Goal: Task Accomplishment & Management: Manage account settings

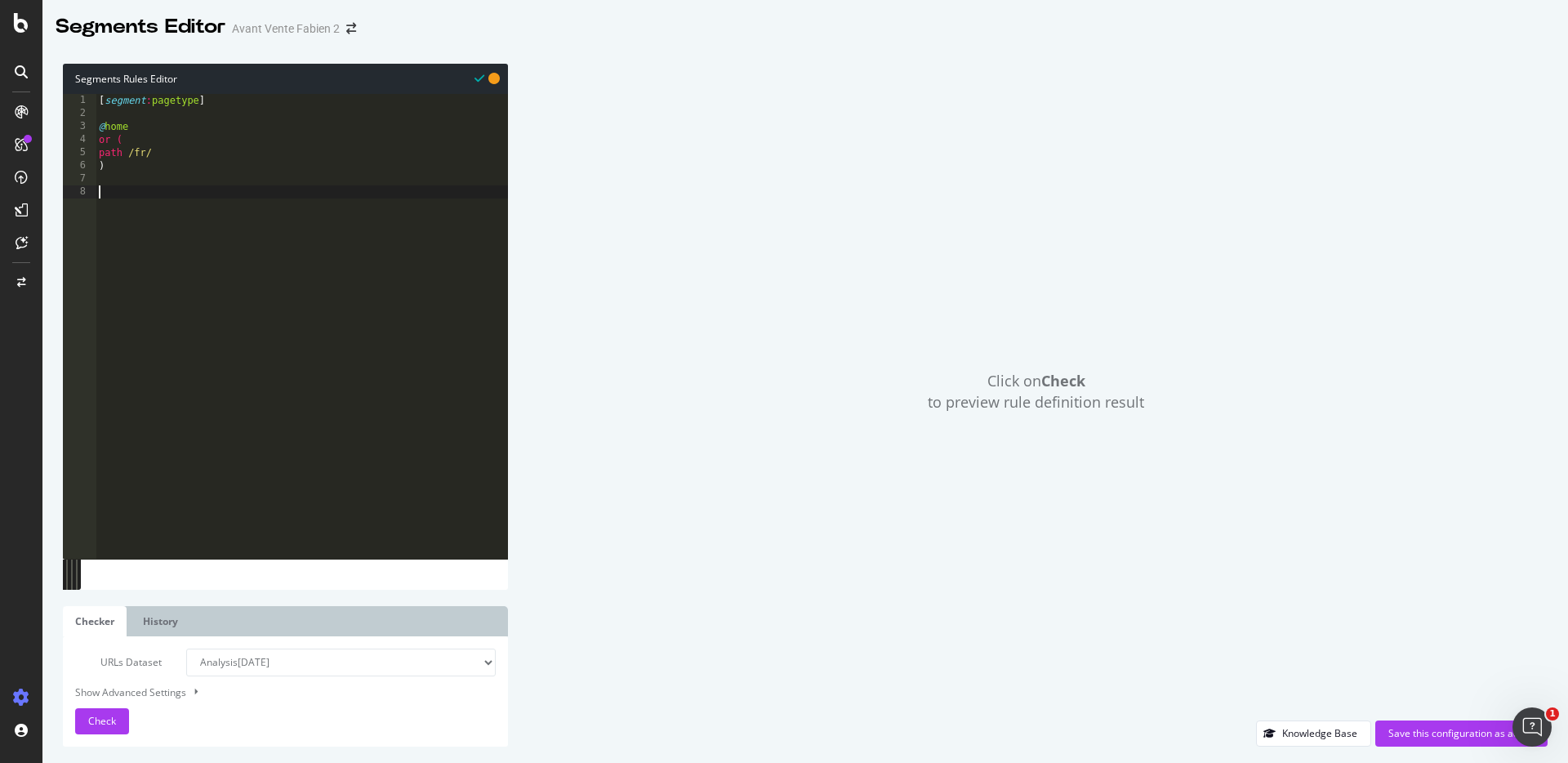
click at [242, 664] on select "Analysis [DATE] Analysis [DATE] Analysis [DATE] Analysis [DATE] Analysis [DATE]…" at bounding box center [340, 662] width 309 height 27
click at [186, 649] on select "Analysis [DATE] Analysis [DATE] Analysis [DATE] Analysis [DATE] Analysis [DATE]…" at bounding box center [340, 662] width 309 height 27
click at [112, 720] on span "Check" at bounding box center [102, 721] width 27 height 14
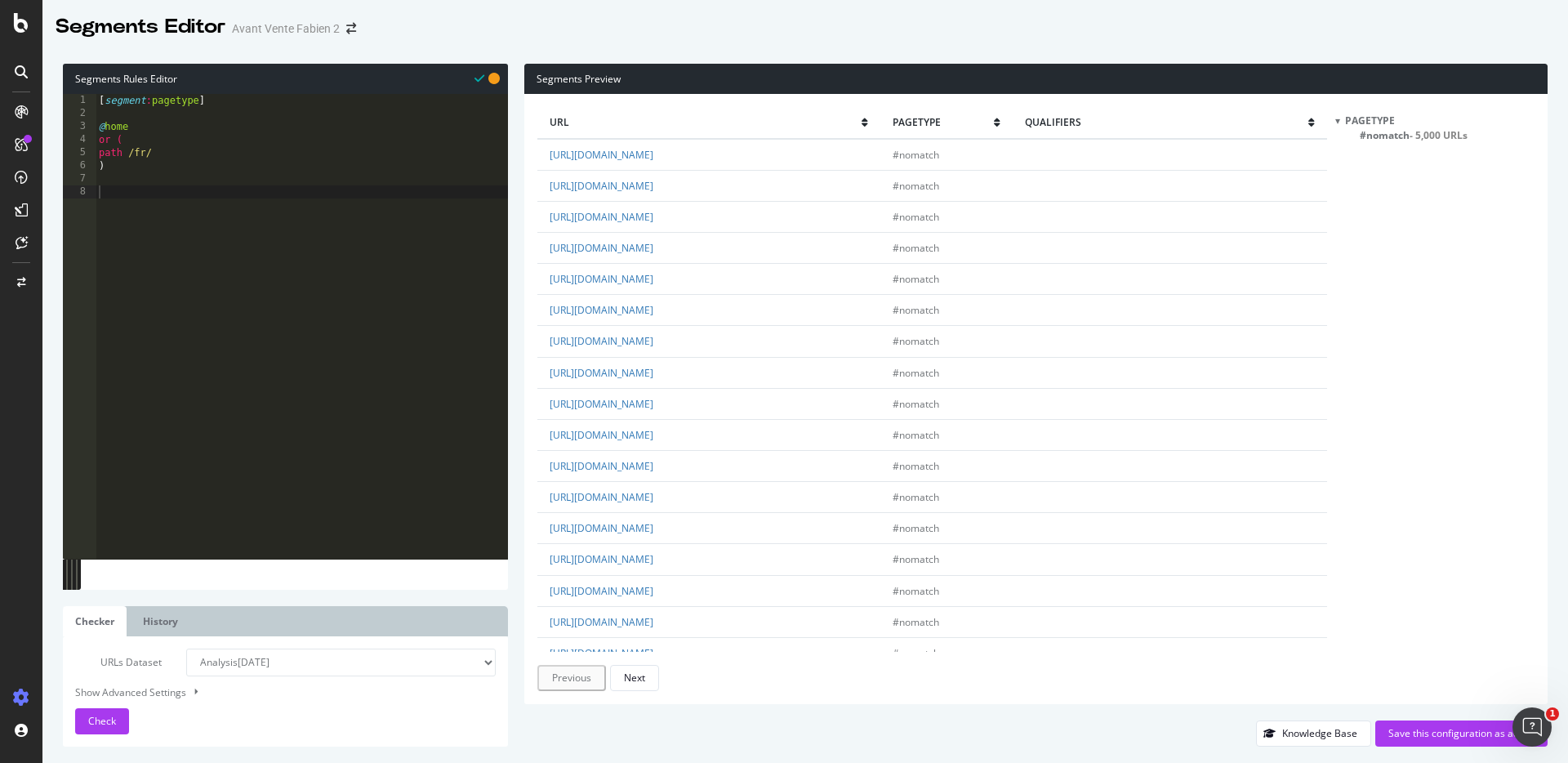
click at [292, 664] on select "Analysis 2025 Sep. 15th Analysis 2025 Sep. 12th Analysis 2025 Sep. 11th Analysi…" at bounding box center [340, 662] width 309 height 27
click at [186, 649] on select "Analysis 2025 Sep. 15th Analysis 2025 Sep. 12th Analysis 2025 Sep. 11th Analysi…" at bounding box center [340, 662] width 309 height 27
click at [88, 717] on span "Check" at bounding box center [102, 721] width 27 height 14
click at [325, 656] on select "Analysis 2025 Sep. 15th Analysis 2025 Sep. 12th Analysis 2025 Sep. 11th Analysi…" at bounding box center [340, 662] width 309 height 27
click at [186, 649] on select "Analysis 2025 Sep. 15th Analysis 2025 Sep. 12th Analysis 2025 Sep. 11th Analysi…" at bounding box center [340, 662] width 309 height 27
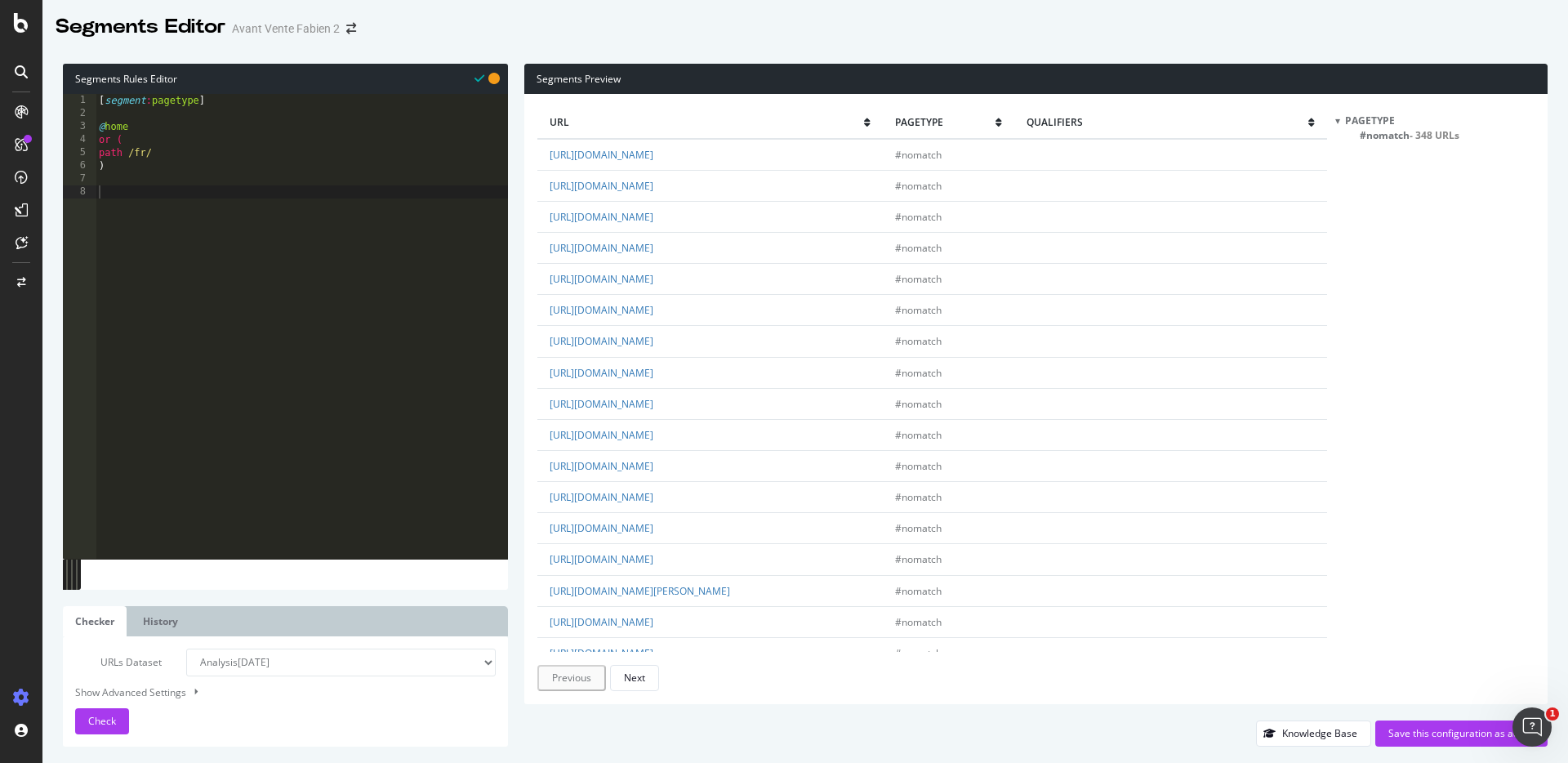
click at [82, 735] on div "URLs Dataset Analysis 2025 Sep. 15th Analysis 2025 Sep. 12th Analysis 2025 Sep.…" at bounding box center [285, 691] width 445 height 111
click at [86, 727] on button "Check" at bounding box center [102, 721] width 54 height 26
click at [292, 661] on select "Analysis 2025 Sep. 15th Analysis 2025 Sep. 12th Analysis 2025 Sep. 11th Analysi…" at bounding box center [340, 662] width 309 height 27
click at [186, 649] on select "Analysis 2025 Sep. 15th Analysis 2025 Sep. 12th Analysis 2025 Sep. 11th Analysi…" at bounding box center [340, 662] width 309 height 27
click at [103, 708] on button "Check" at bounding box center [102, 721] width 54 height 26
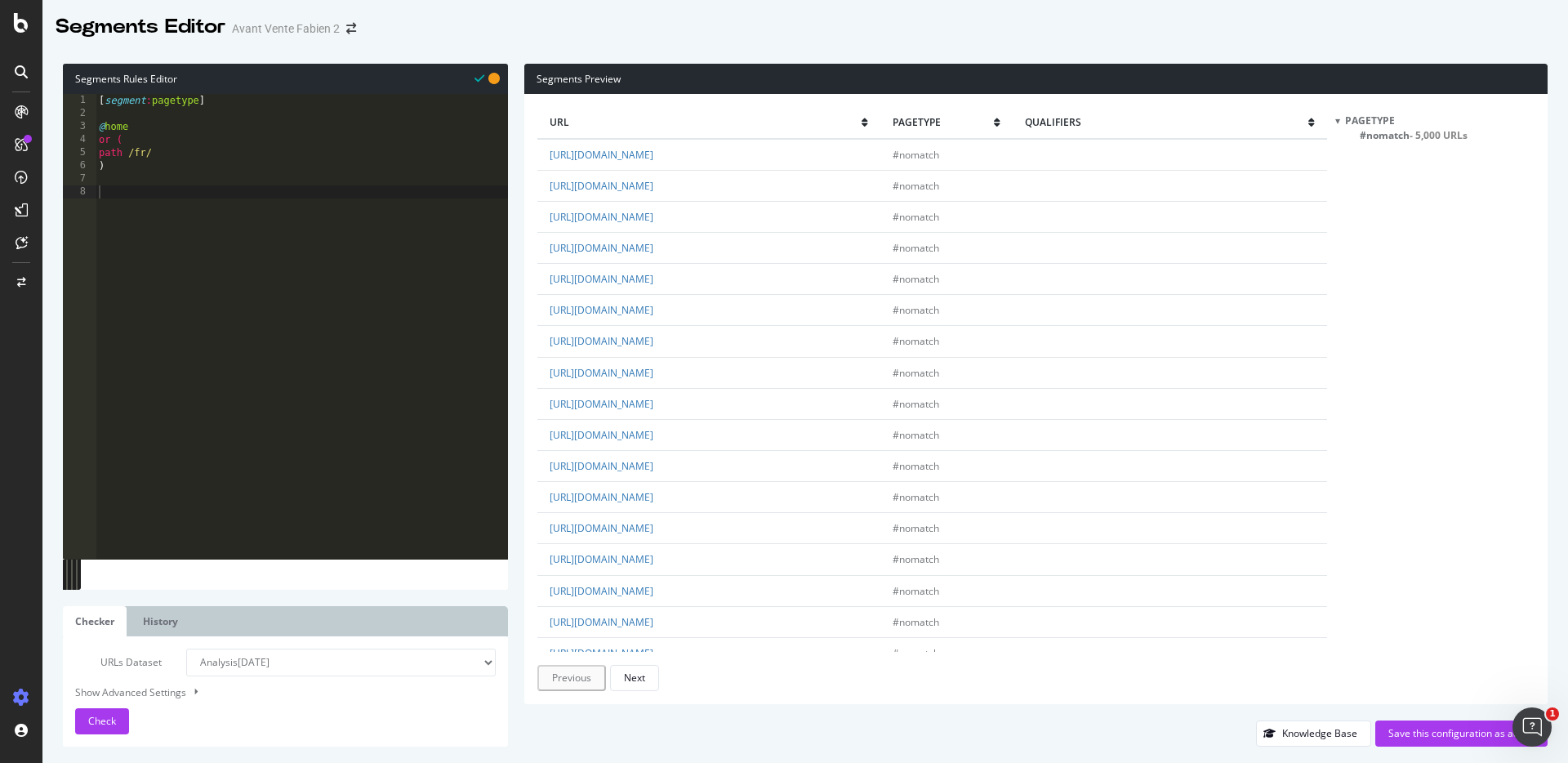
click at [280, 651] on select "Analysis 2025 Sep. 15th Analysis 2025 Sep. 12th Analysis 2025 Sep. 11th Analysi…" at bounding box center [340, 662] width 309 height 27
select select "analysis:20250912"
click at [186, 649] on select "Analysis 2025 Sep. 15th Analysis 2025 Sep. 12th Analysis 2025 Sep. 11th Analysi…" at bounding box center [340, 662] width 309 height 27
click at [80, 731] on button "Check" at bounding box center [102, 721] width 54 height 26
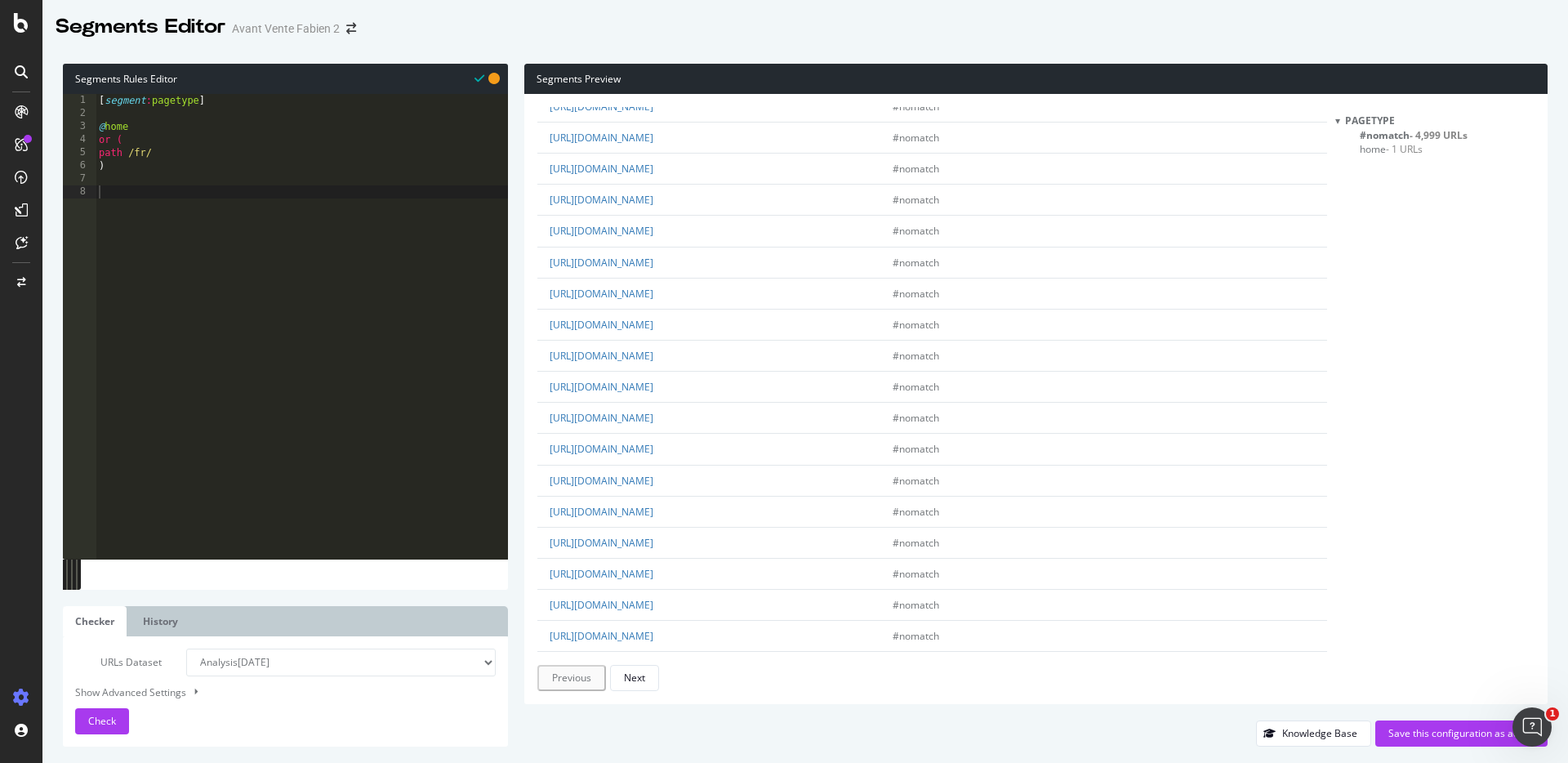
scroll to position [2618, 0]
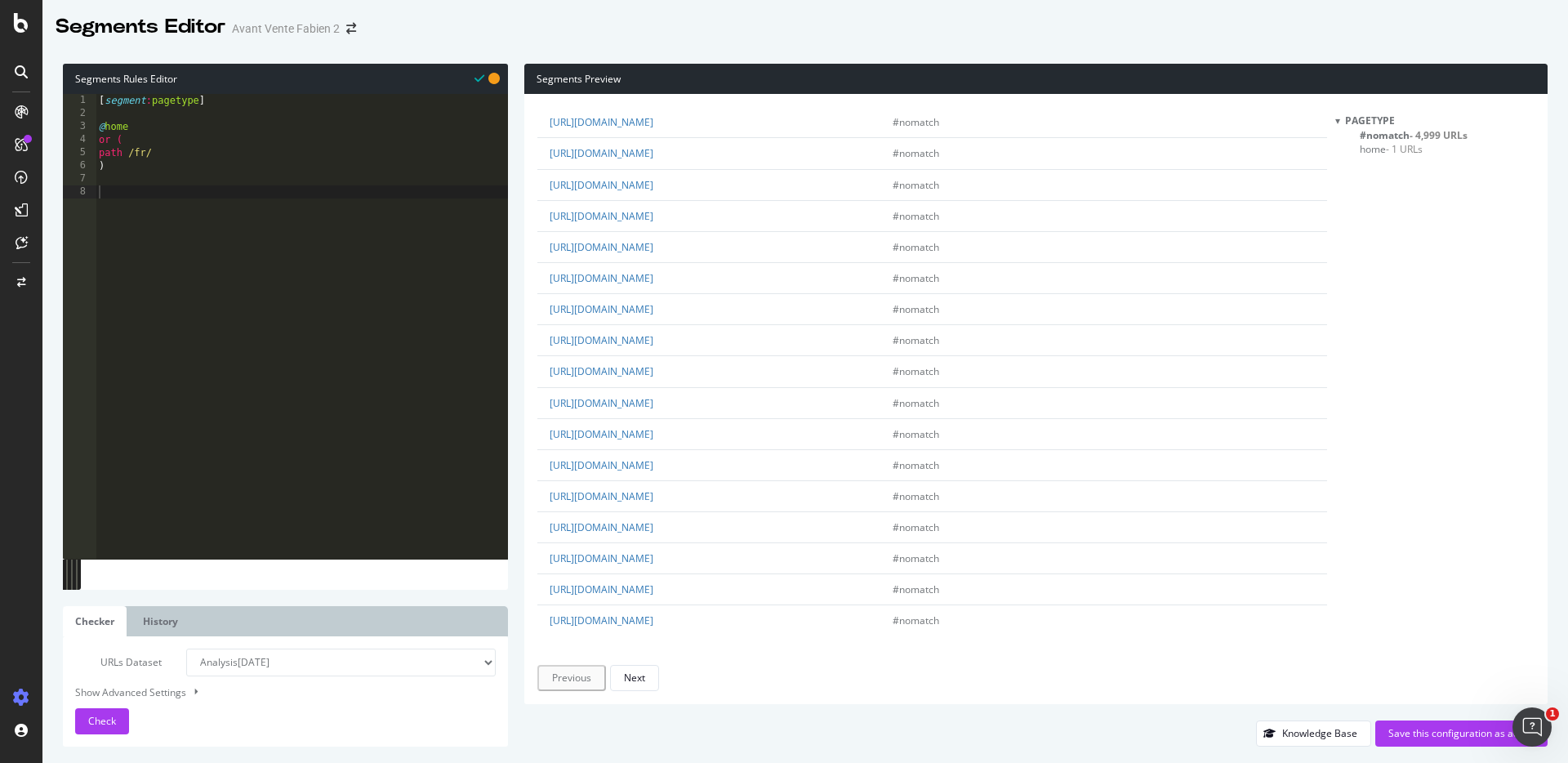
click at [644, 693] on div "url pagetype qualifiers https://www.tof-paris.com/ #nomatch https://www.tof-par…" at bounding box center [1036, 399] width 1023 height 610
click at [641, 682] on div "Next" at bounding box center [635, 678] width 22 height 14
click at [641, 682] on div "Next" at bounding box center [633, 678] width 22 height 14
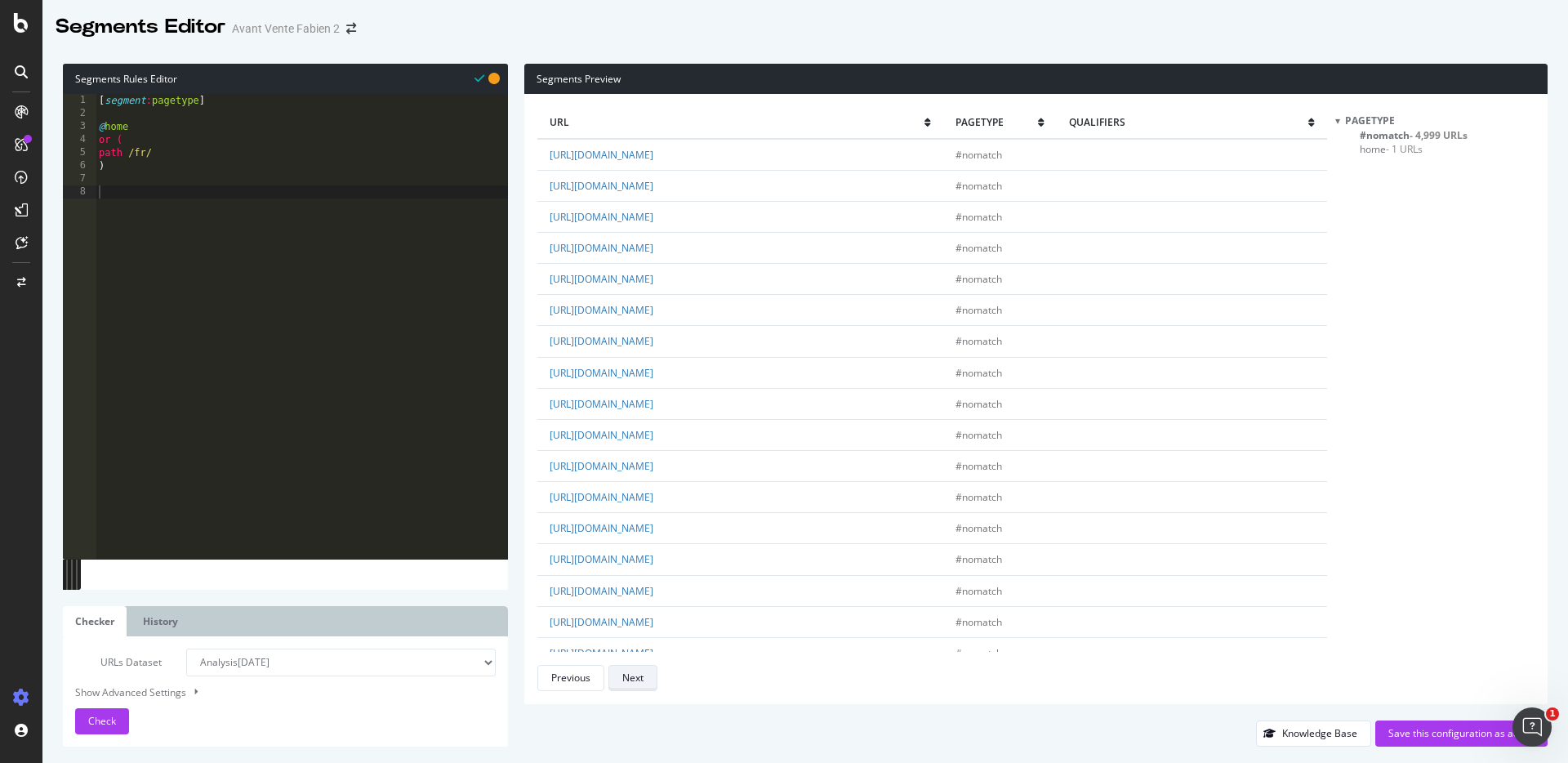
click at [641, 682] on div "Next" at bounding box center [633, 678] width 22 height 14
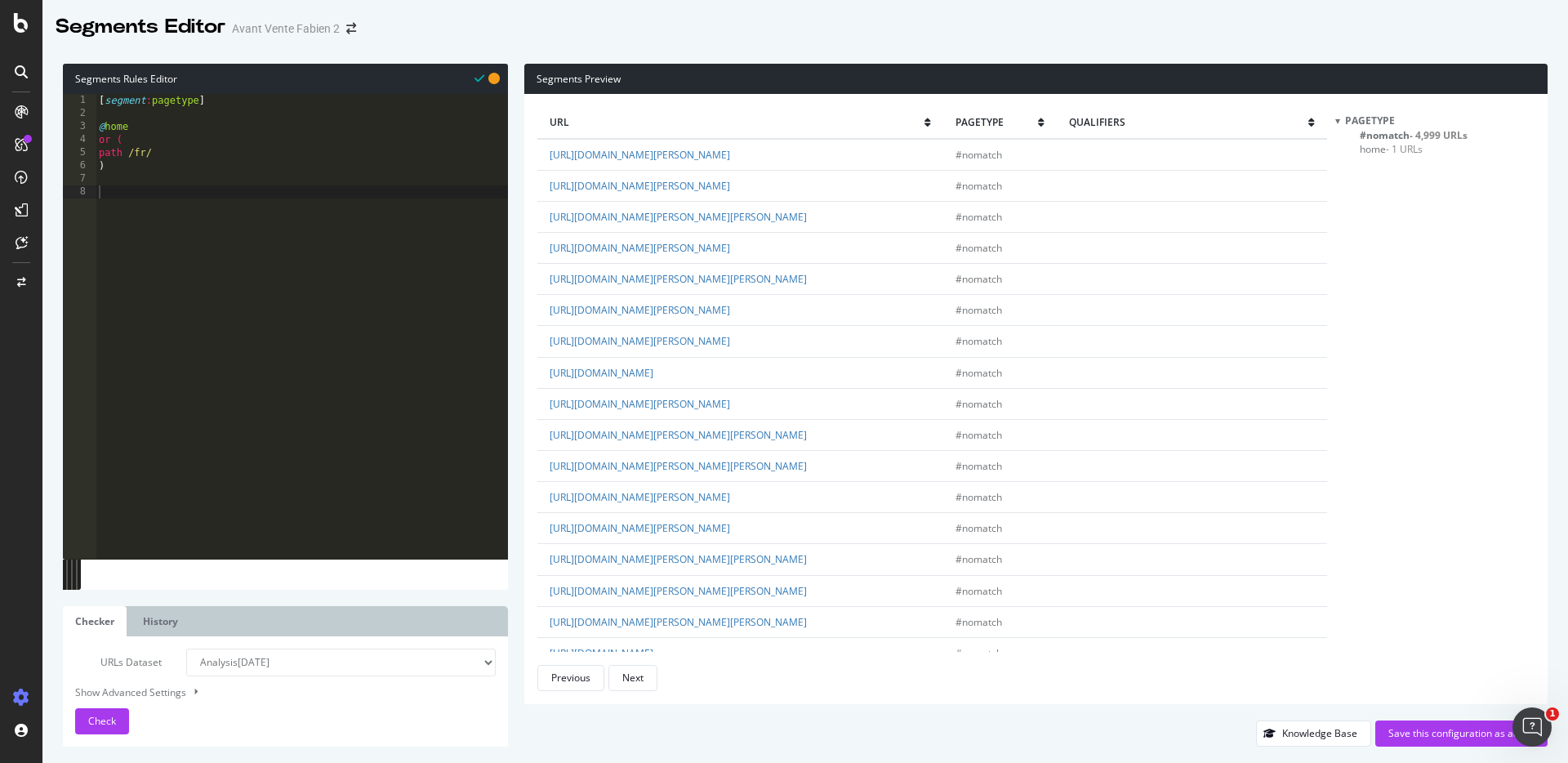
click at [111, 203] on div "[ segment : pagetype ] @ home or ( path /fr/ )" at bounding box center [302, 339] width 413 height 491
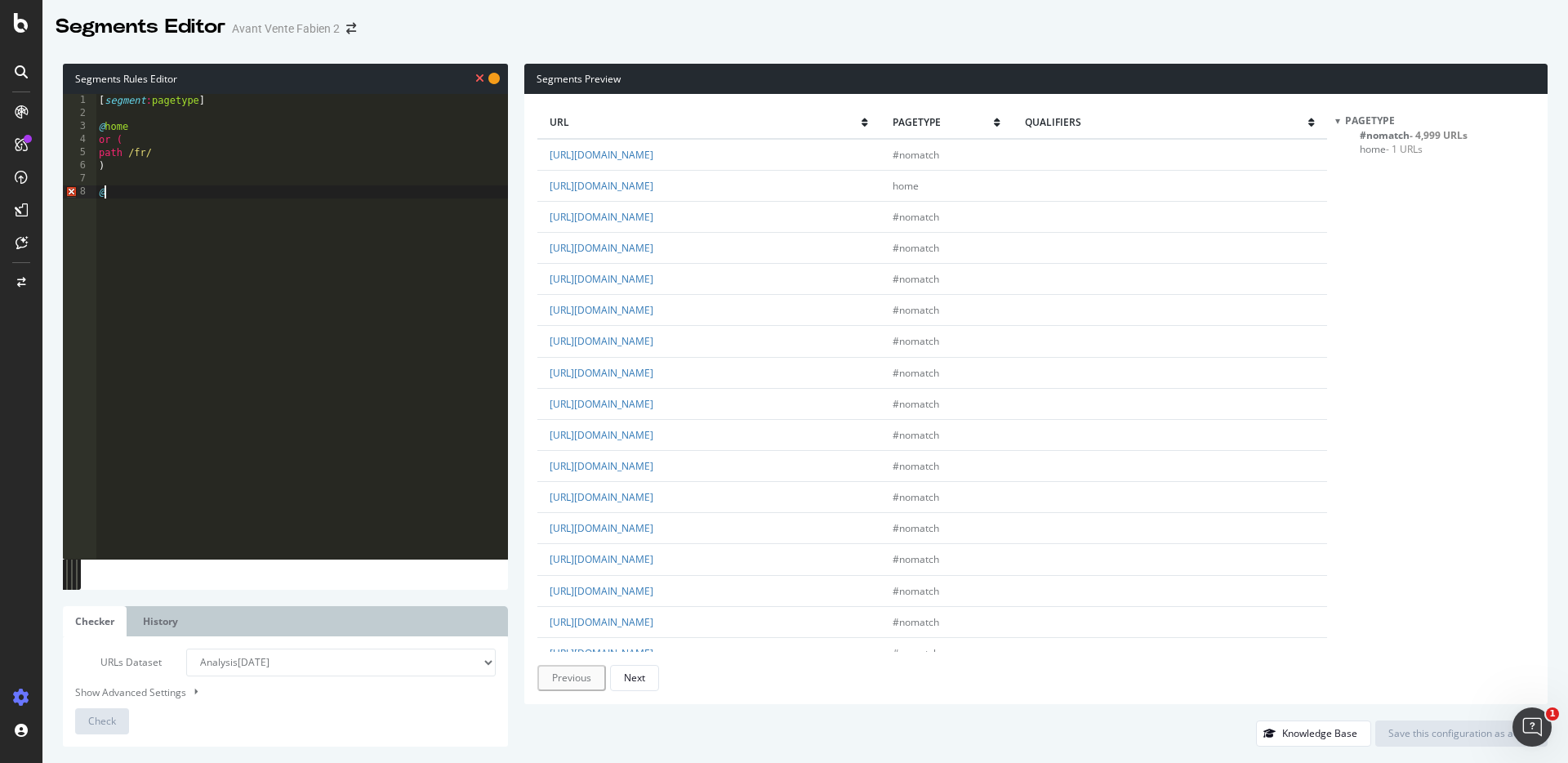
type textarea "@En"
type textarea "path /en*"
click at [116, 720] on button "Check" at bounding box center [102, 721] width 54 height 26
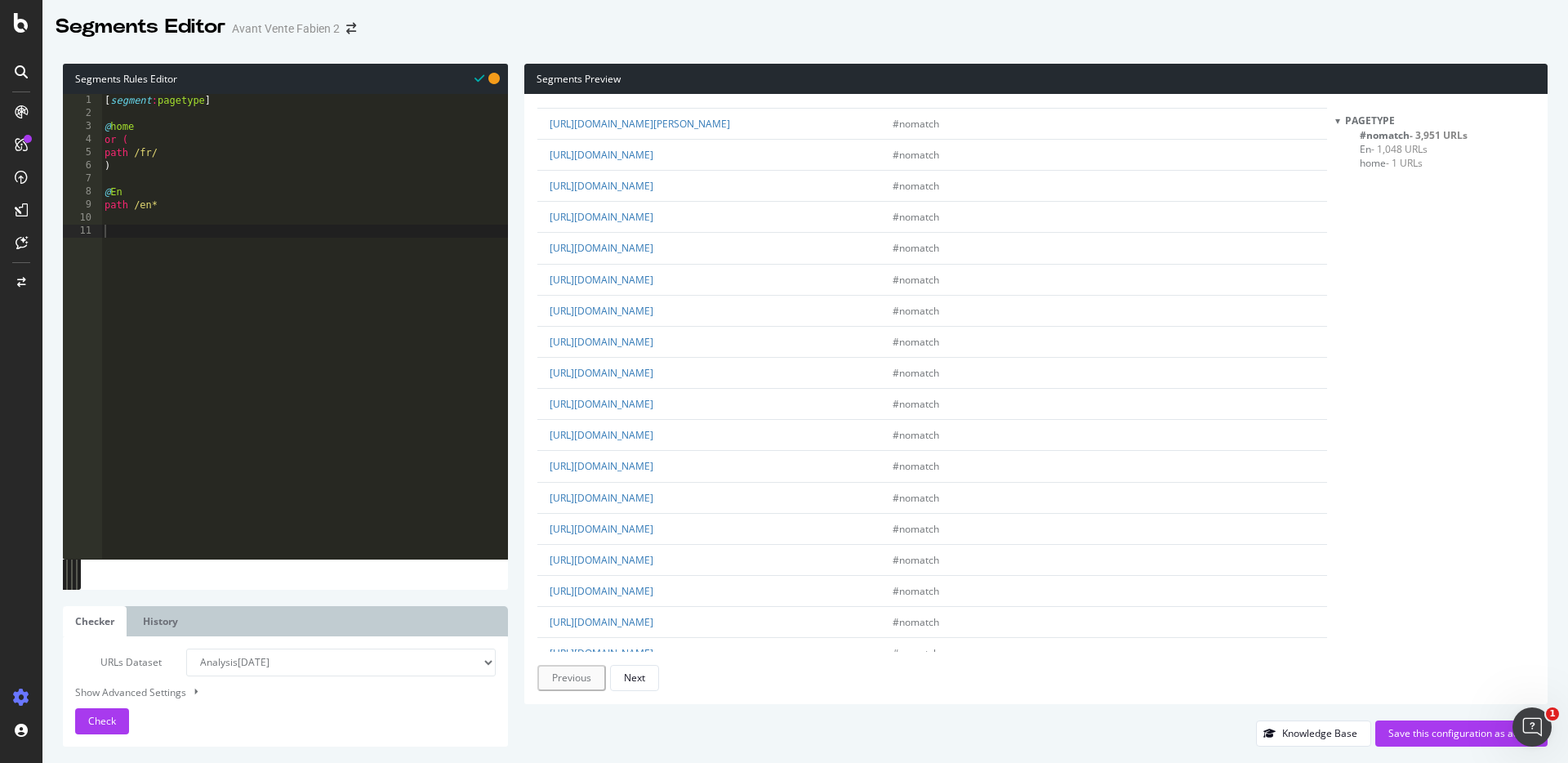
scroll to position [2618, 0]
click at [641, 669] on div "Next" at bounding box center [635, 677] width 22 height 22
click at [641, 669] on div "Next" at bounding box center [633, 677] width 22 height 22
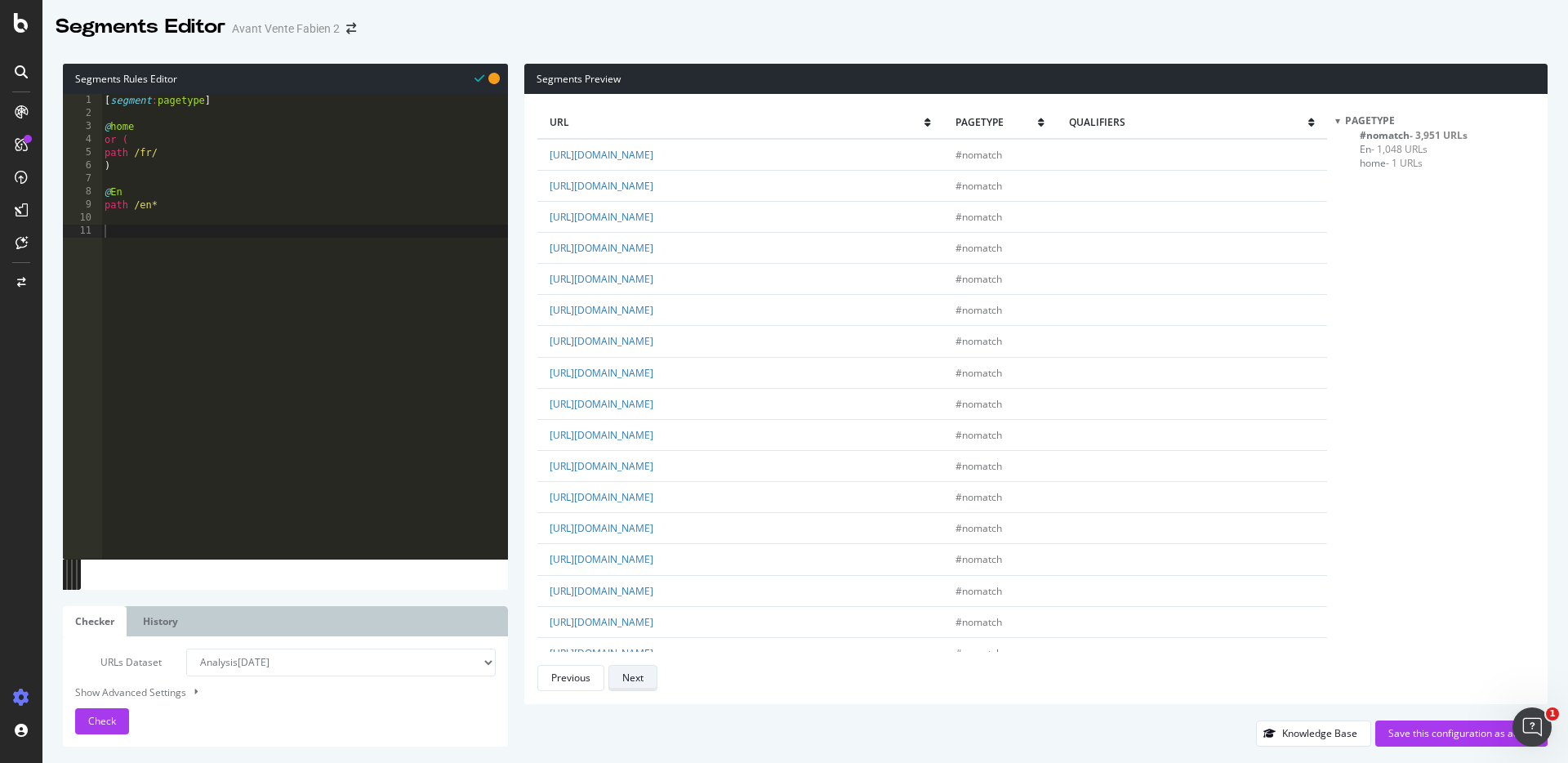
click at [641, 669] on div "Next" at bounding box center [633, 677] width 22 height 22
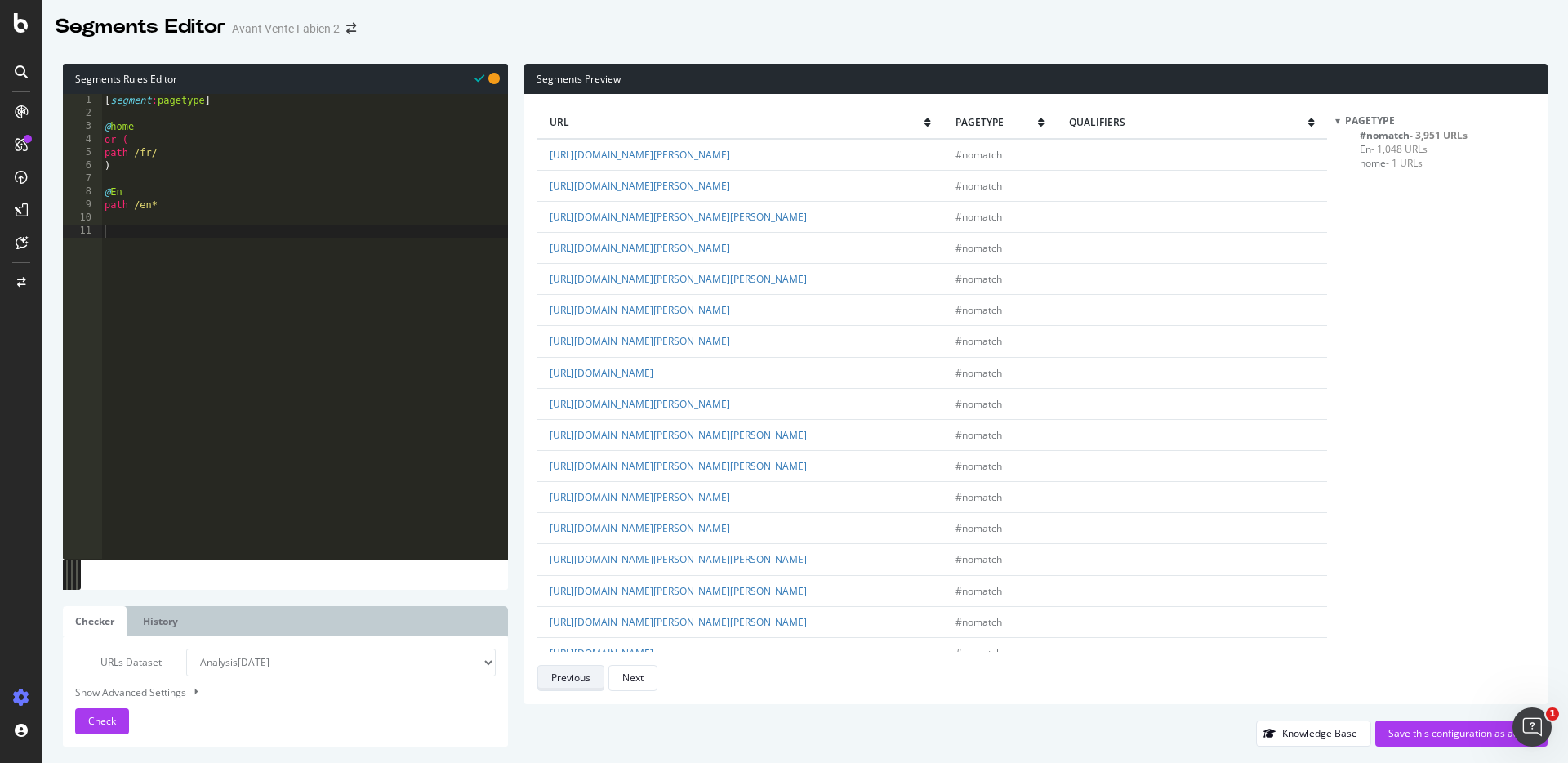
click at [588, 672] on div "Previous" at bounding box center [571, 678] width 39 height 14
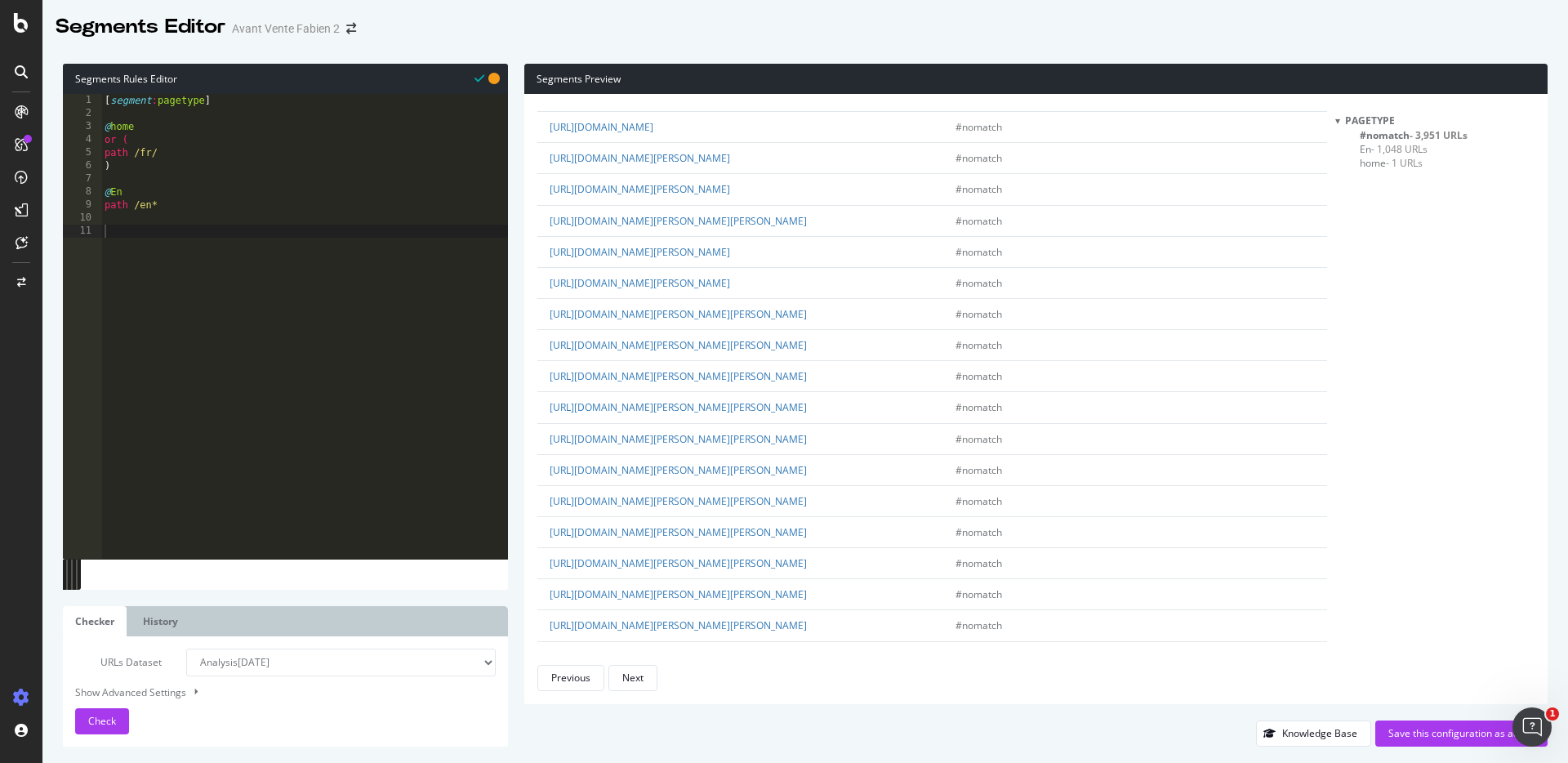
scroll to position [1710, 0]
click at [1399, 132] on span "#nomatch - 3,951 URLs" at bounding box center [1413, 135] width 108 height 14
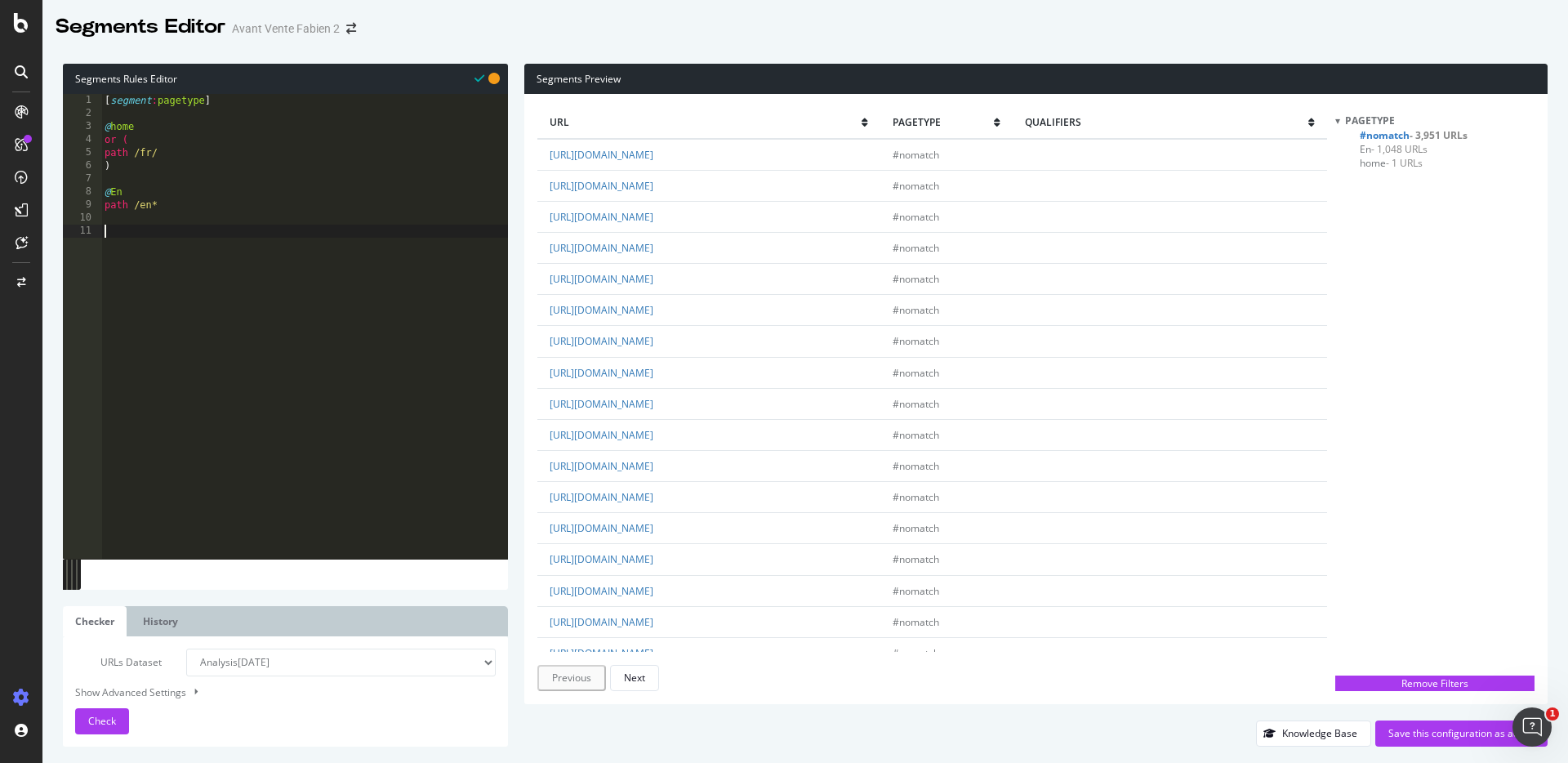
click at [272, 245] on div "[ segment : pagetype ] @ home or ( path /fr/ ) @ En path /en*" at bounding box center [305, 339] width 407 height 491
type textarea "@Content"
type textarea "path /content*"
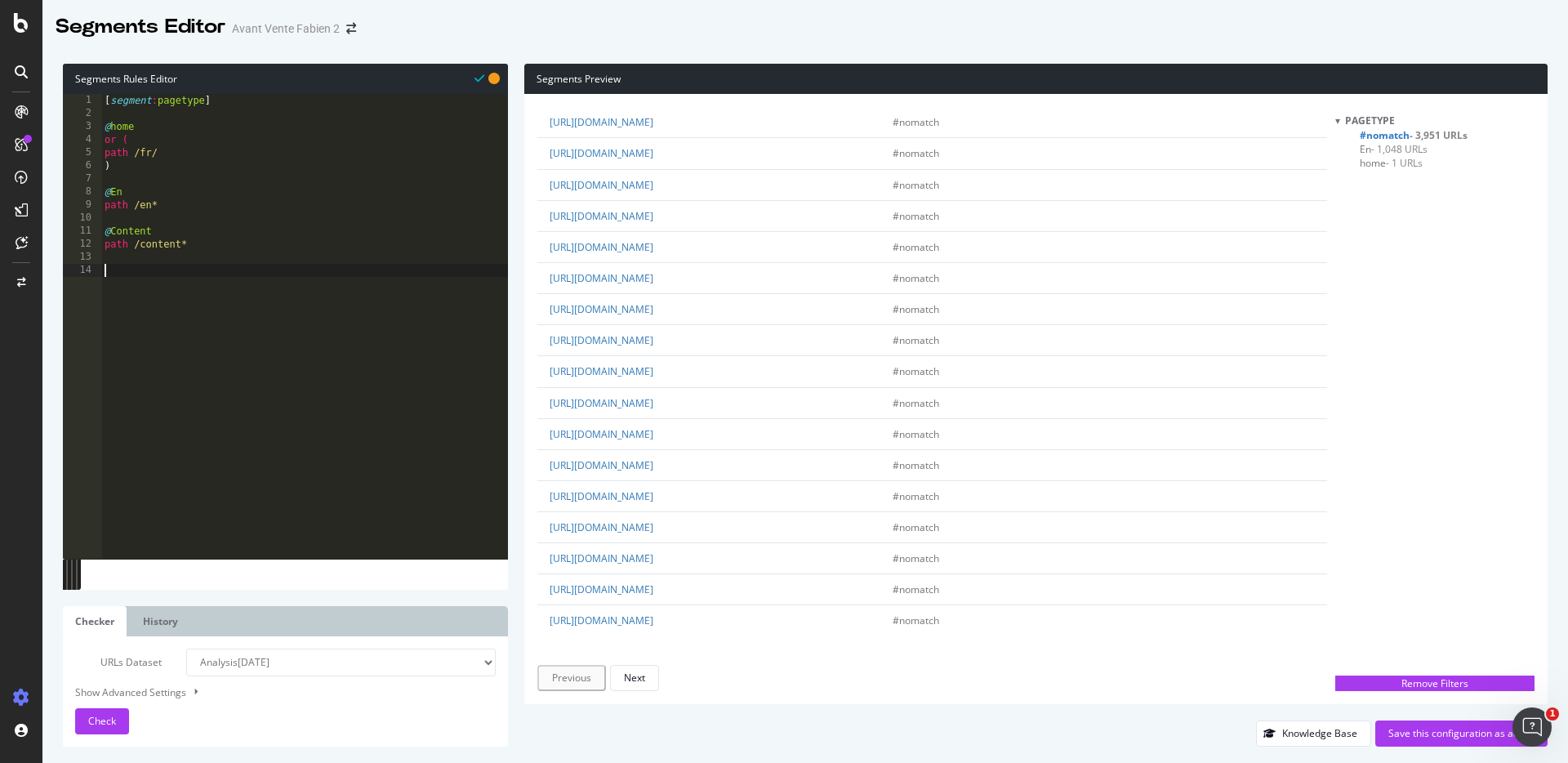
paste textarea "path rx:/([0-9]{1,4})-"
click at [107, 730] on div "Check" at bounding box center [102, 721] width 27 height 24
click at [1416, 235] on div "pagetype #nomatch - 1,108 URLs En - 1,048 URLs catégories - 1,842 URLs home - 1…" at bounding box center [1435, 389] width 200 height 553
click at [1404, 197] on span "- 1,001 URLs" at bounding box center [1426, 191] width 57 height 14
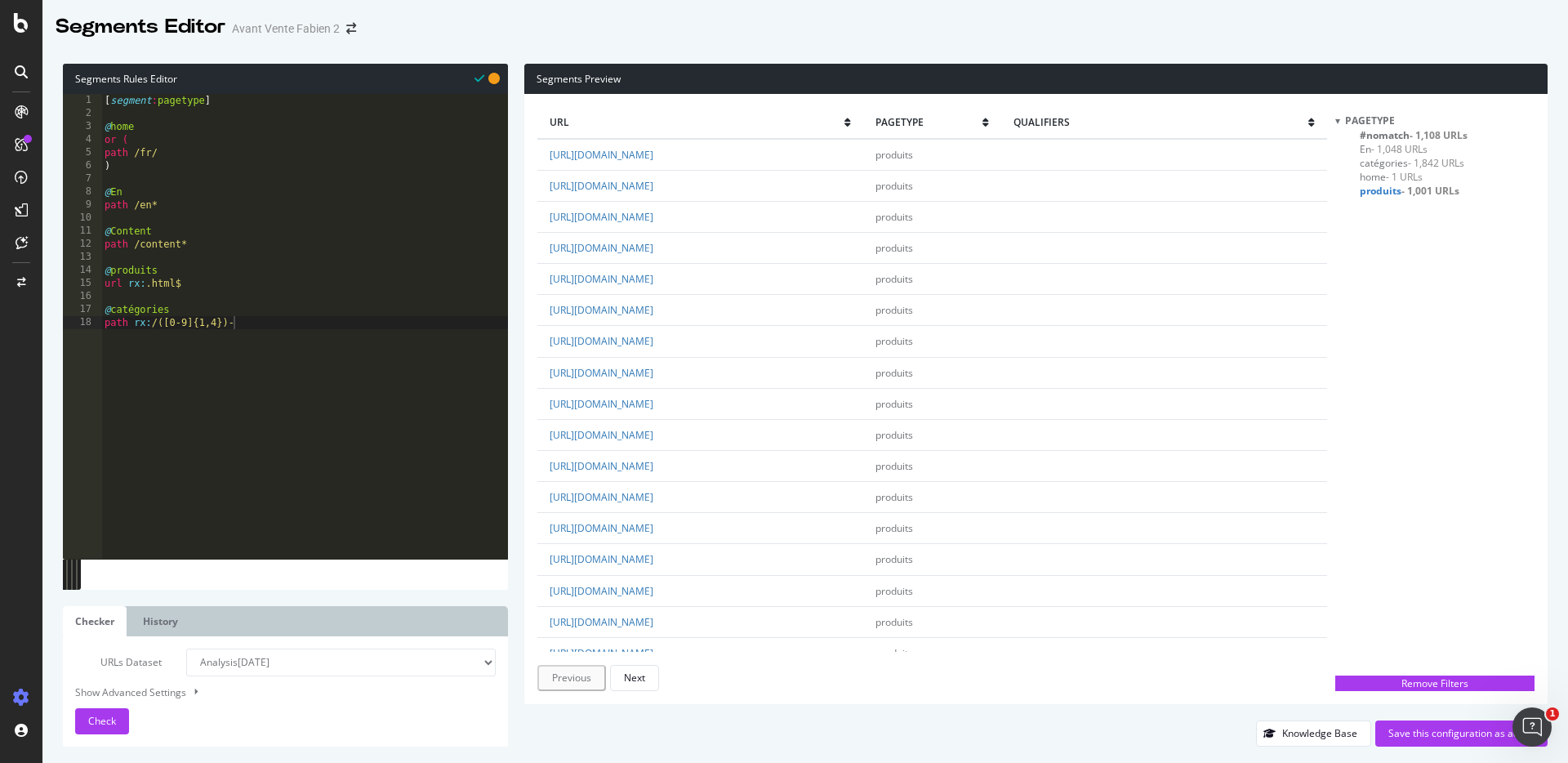
click at [1387, 160] on span "catégories - 1,842 URLs" at bounding box center [1411, 162] width 105 height 14
click at [352, 389] on div "[ segment : pagetype ] @ home or ( path /fr/ ) @ En path /en* @ Content path /c…" at bounding box center [305, 339] width 407 height 491
click at [140, 250] on div "[ segment : pagetype ] @ home or ( path /fr/ ) @ En path /en* @ Content path /c…" at bounding box center [305, 339] width 407 height 491
click at [142, 268] on div "[ segment : pagetype ] @ home or ( path /fr/ ) @ En path /en* @ Content path /c…" at bounding box center [305, 339] width 407 height 491
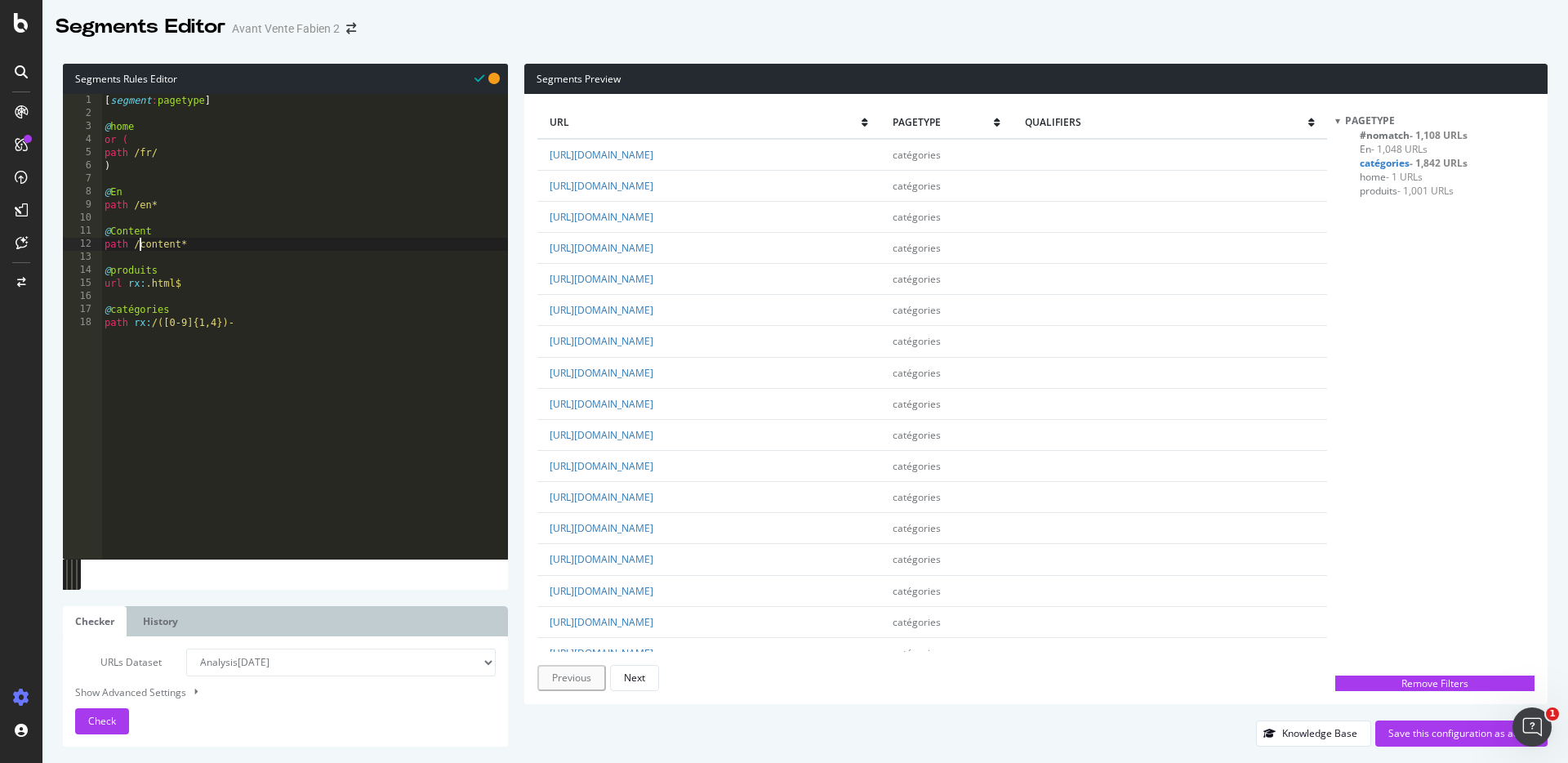
click at [142, 245] on div "[ segment : pagetype ] @ home or ( path /fr/ ) @ En path /en* @ Content path /c…" at bounding box center [305, 339] width 407 height 491
click at [112, 717] on span "Check" at bounding box center [102, 721] width 27 height 14
click at [1393, 149] on span "Content - 15 URLs" at bounding box center [1399, 149] width 78 height 14
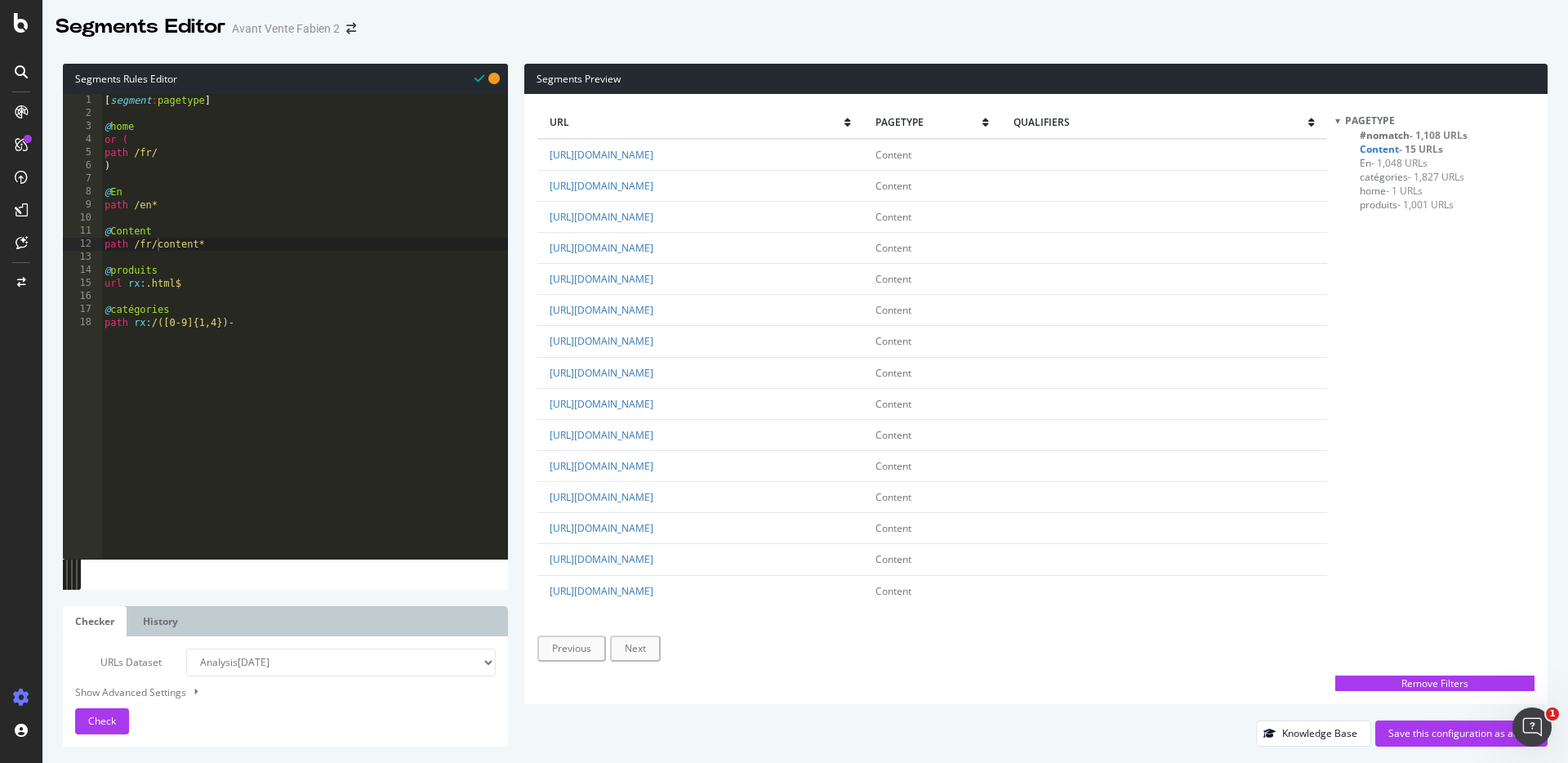
click at [1379, 133] on span "#nomatch - 1,108 URLs" at bounding box center [1413, 135] width 108 height 14
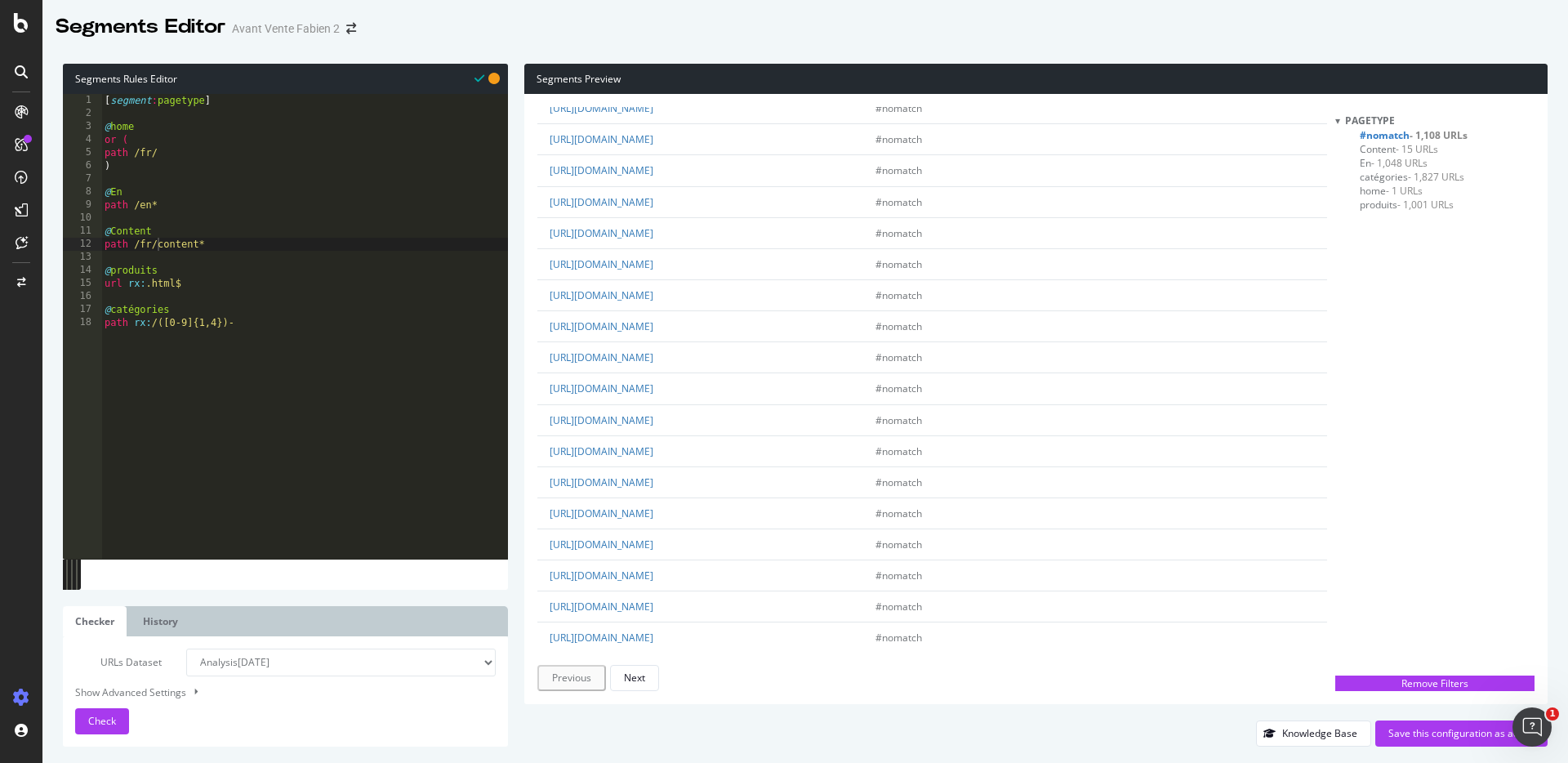
scroll to position [2618, 0]
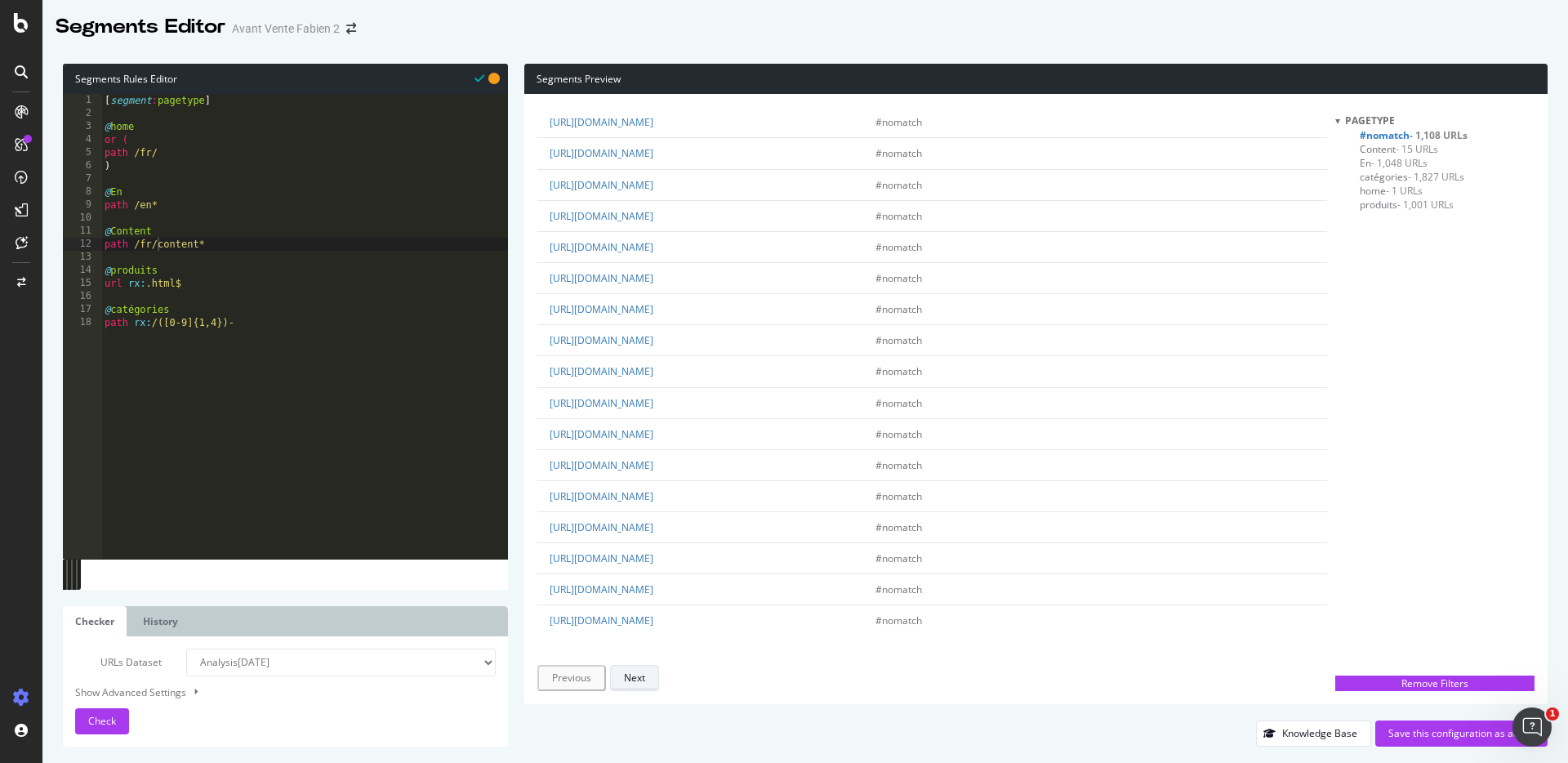
click at [641, 674] on div "Next" at bounding box center [635, 678] width 22 height 14
click at [641, 674] on div "Next" at bounding box center [633, 678] width 22 height 14
click at [643, 672] on div "Next" at bounding box center [633, 678] width 22 height 14
click at [765, 300] on td "https://www.tof-paris.com/11922-superlarge_default/fiesta-minibriefs-or.webp" at bounding box center [708, 310] width 343 height 31
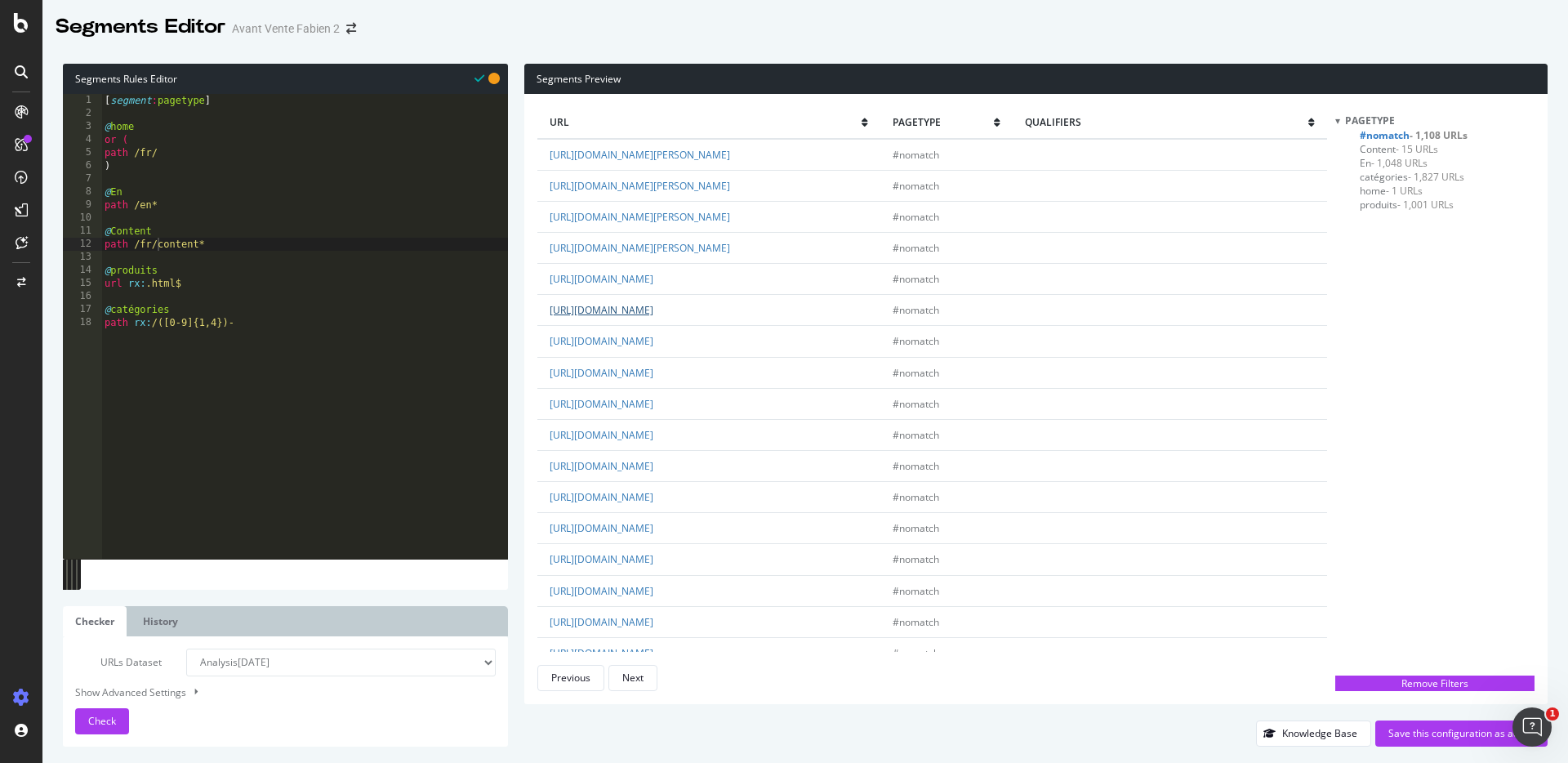
click at [653, 311] on link "https://www.tof-paris.com/11922-superlarge_default/fiesta-minibriefs-or.webp" at bounding box center [602, 310] width 104 height 14
click at [653, 345] on link "https://www.tof-paris.com/11923-superlarge_default/fiesta-minibriefs-or.webp" at bounding box center [602, 341] width 104 height 14
click at [653, 401] on link "https://www.tof-paris.com/11926-superlarge_default/fiesta-minibriefs-or.webp" at bounding box center [602, 404] width 104 height 14
click at [653, 428] on link "https://www.tof-paris.com/11927-superlarge_default/fiesta-minibriefs-or.webp" at bounding box center [602, 435] width 104 height 14
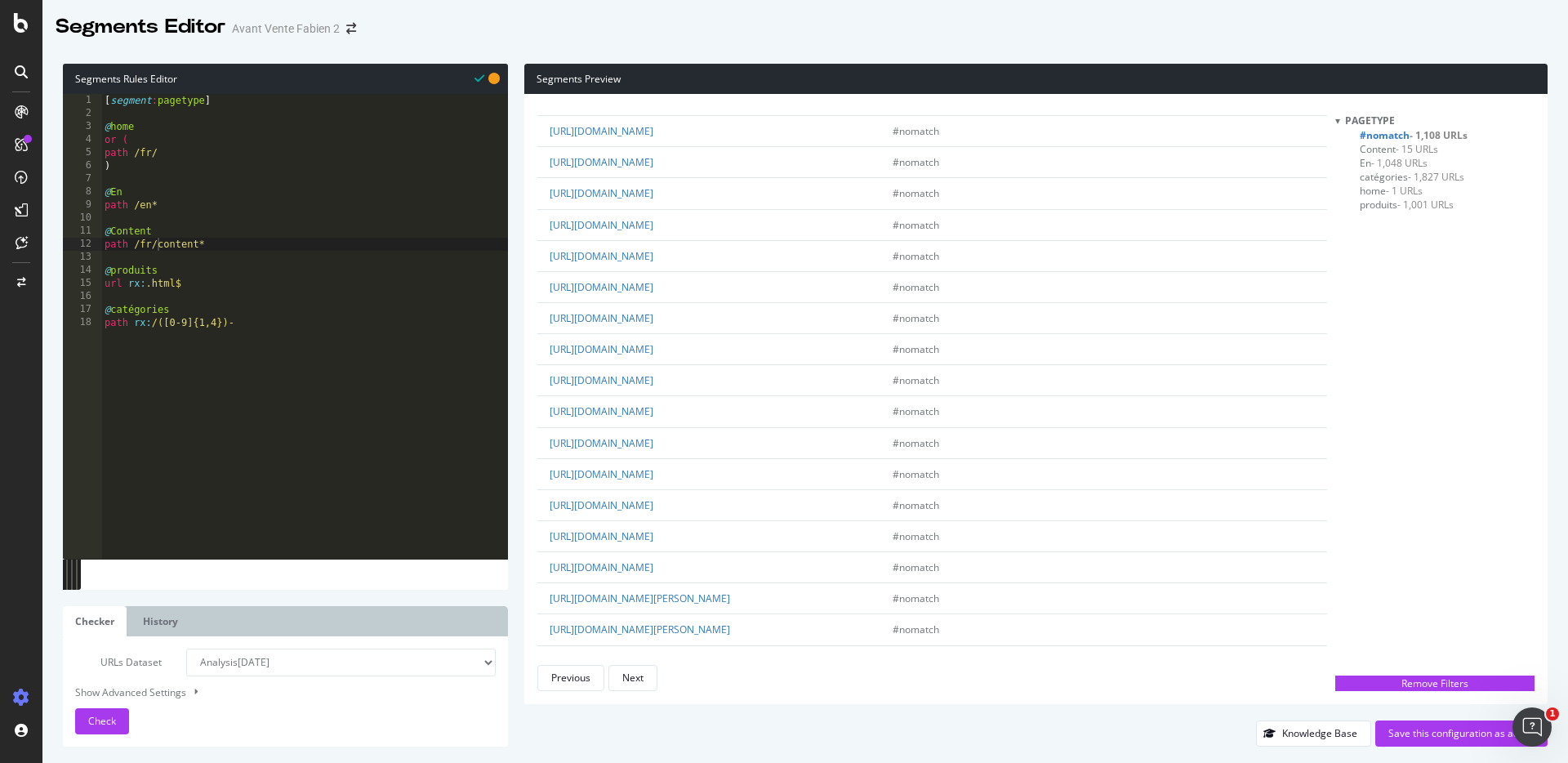
scroll to position [1431, 0]
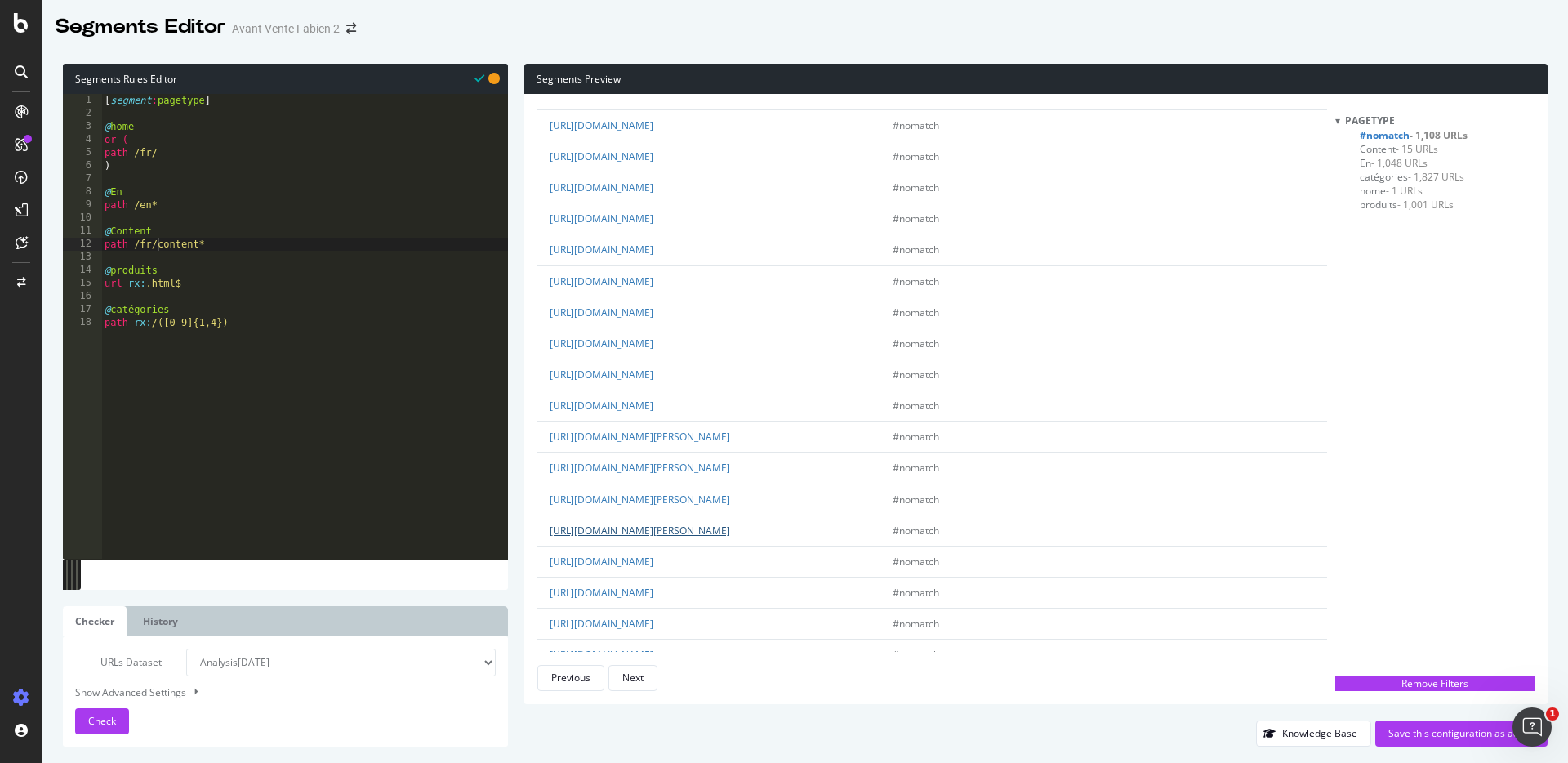
click at [731, 531] on link "https://www.tof-paris.com/11527-superlarge_default/chino-gilet-marron.webp" at bounding box center [640, 530] width 181 height 14
click at [653, 559] on link "https://www.tof-paris.com/10474-superlarge_default/3d-zipped-pocket-harness-sil…" at bounding box center [602, 561] width 104 height 14
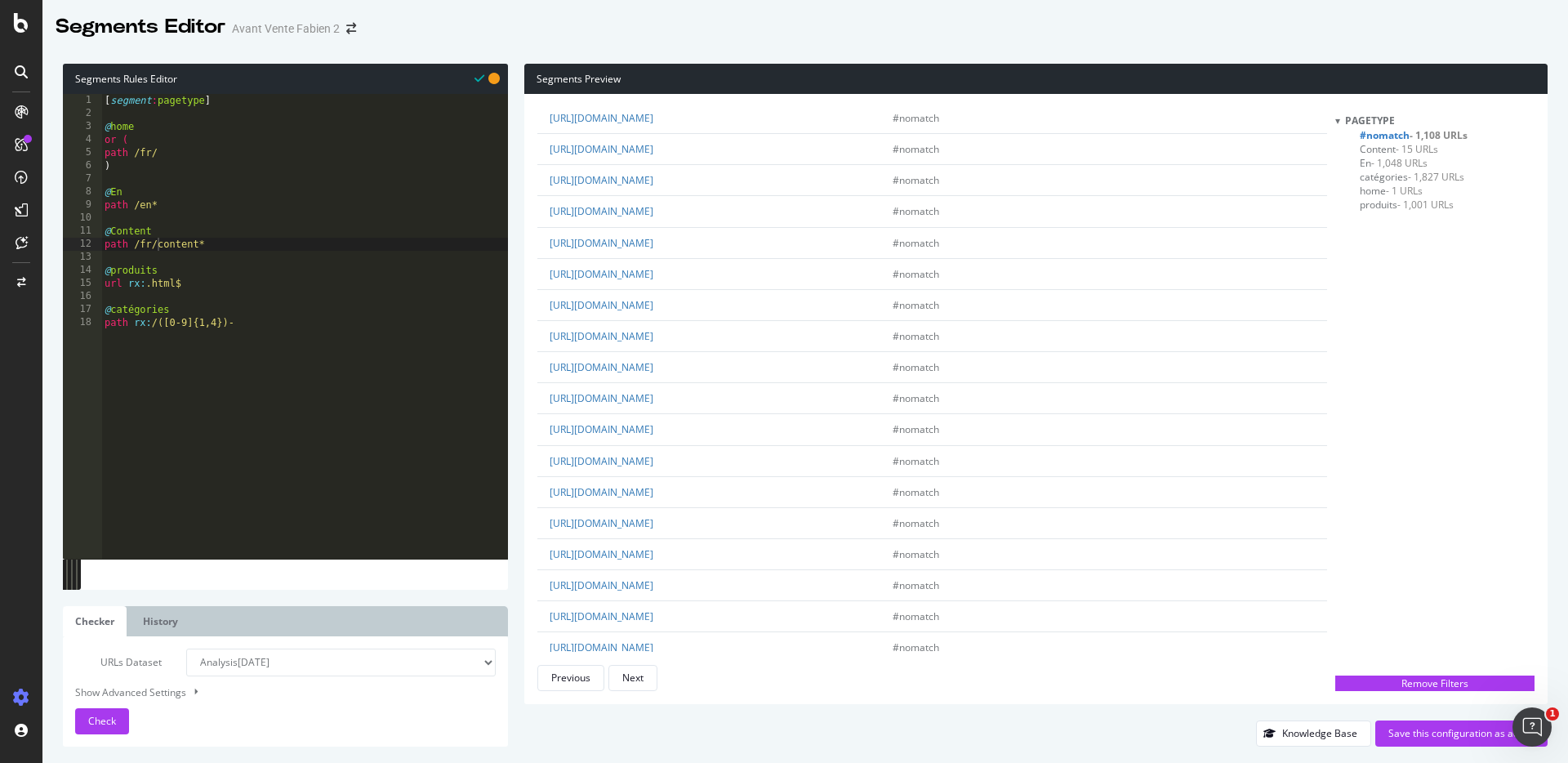
click at [754, 537] on td "https://www.tof-paris.com/11075-superlarge_default/chino-pants-grey.webp" at bounding box center [708, 523] width 343 height 31
click at [653, 519] on link "https://www.tof-paris.com/11075-superlarge_default/chino-pants-grey.webp" at bounding box center [602, 523] width 104 height 14
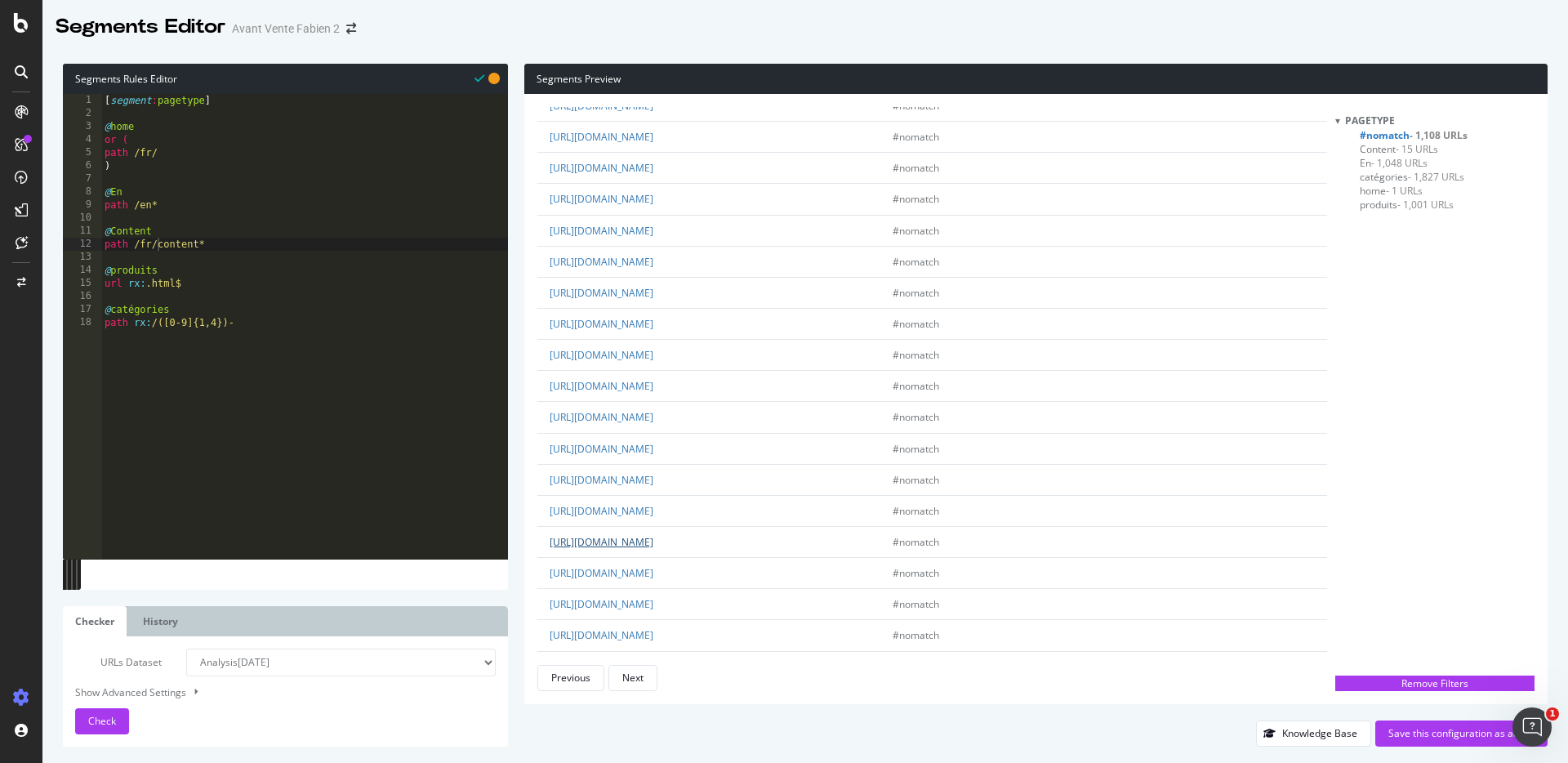
click at [653, 541] on link "https://www.tof-paris.com/10128-superlarge_default/skin-color-tanktop.webp" at bounding box center [602, 542] width 104 height 14
click at [653, 603] on link "https://www.tof-paris.com/10131-superlarge_default/skin-color-tanktop.webp" at bounding box center [602, 604] width 104 height 14
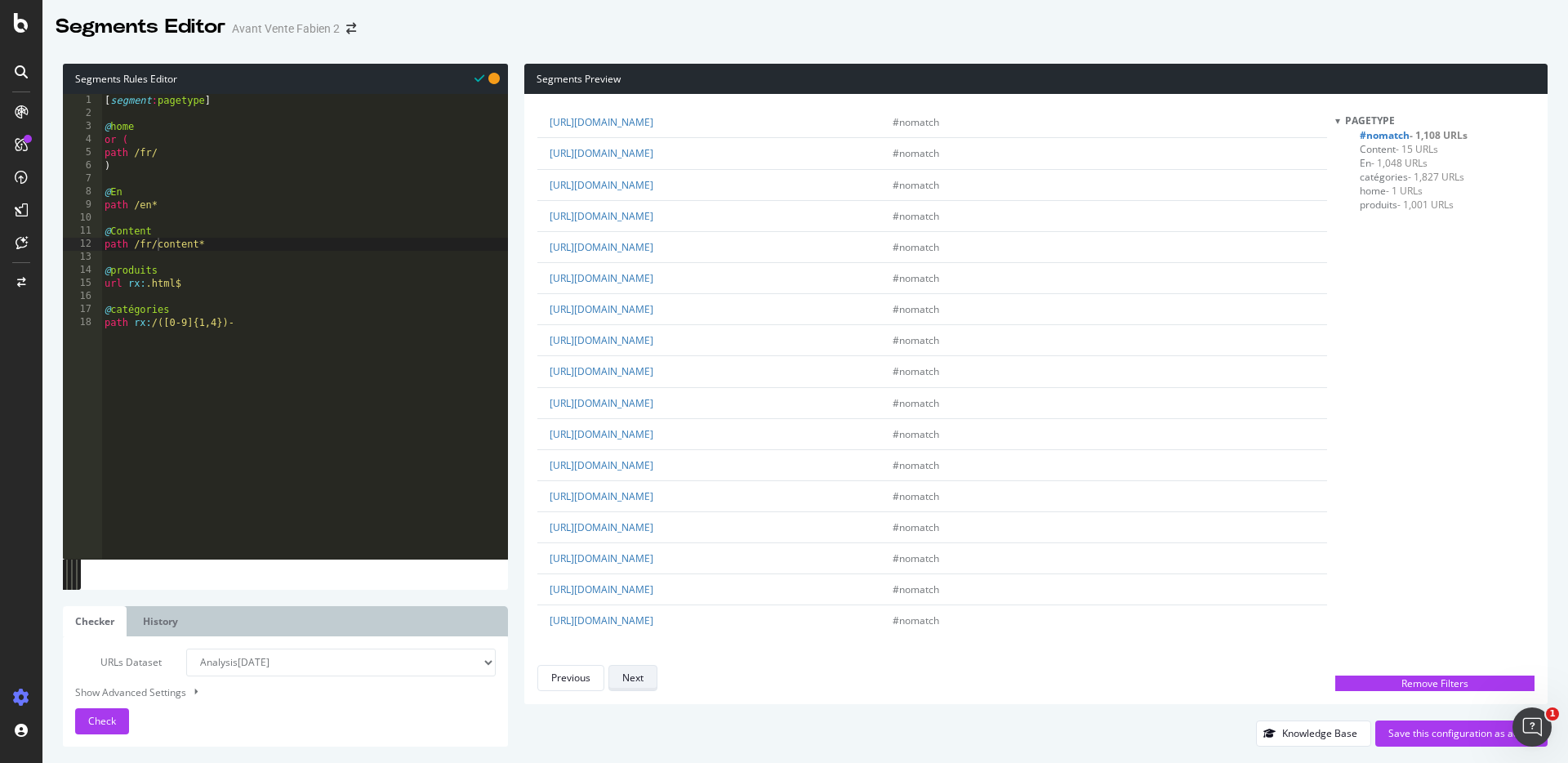
click at [636, 676] on div "Next" at bounding box center [633, 678] width 22 height 14
click at [653, 441] on link "https://www.tof-paris.com/10435-superlarge_default/lace-garter-belt-set.webp" at bounding box center [602, 435] width 104 height 14
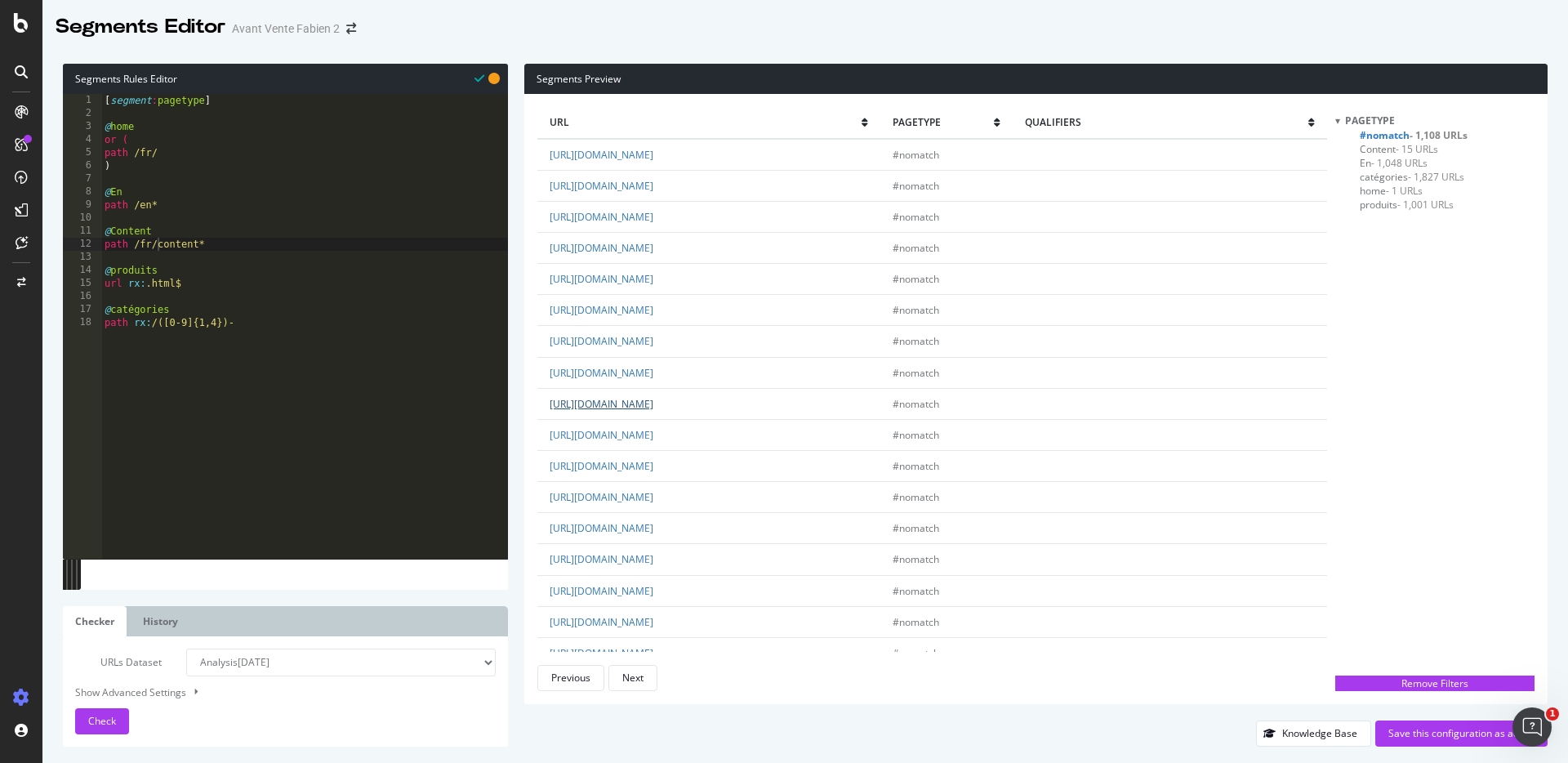
click at [653, 404] on link "https://www.tof-paris.com/10433-superlarge_default/lace-garter-belt-set.webp" at bounding box center [602, 404] width 104 height 14
click at [720, 486] on td "https://www.tof-paris.com/10437-superlarge_default/lace-garter-belt-set.webp" at bounding box center [708, 498] width 343 height 31
click at [653, 492] on link "https://www.tof-paris.com/10437-superlarge_default/lace-garter-belt-set.webp" at bounding box center [602, 497] width 104 height 14
click at [653, 464] on link "https://www.tof-paris.com/10434-superlarge_default/lace-garter-belt-set.webp" at bounding box center [602, 466] width 104 height 14
click at [653, 561] on link "https://www.tof-paris.com/11203-superlarge_default/linen-short-noir.webp" at bounding box center [602, 559] width 104 height 14
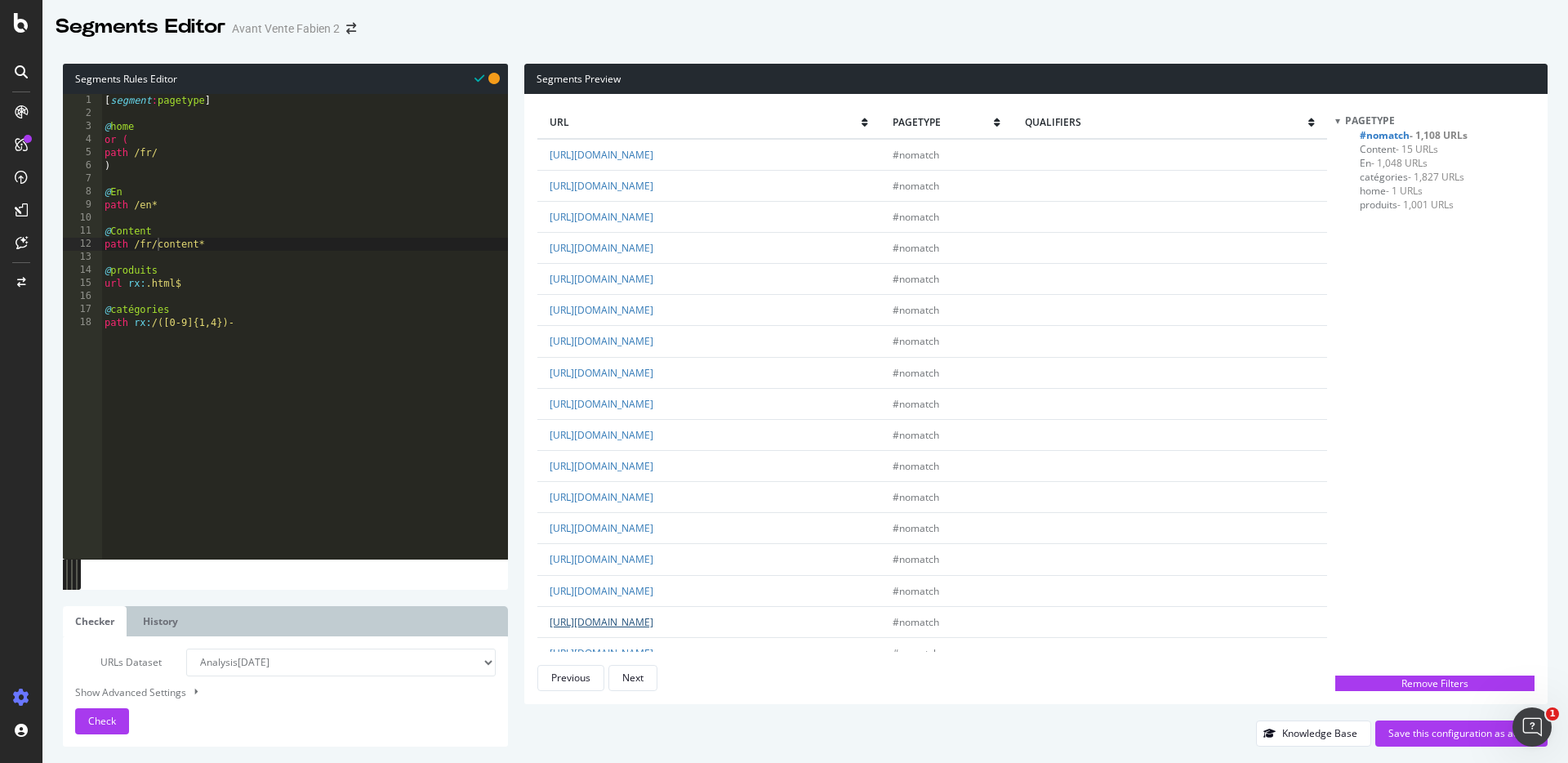
click at [653, 619] on link "https://www.tof-paris.com/11264-superlarge_default/pride-trunk-violet.webp" at bounding box center [602, 622] width 104 height 14
click at [653, 589] on link "https://www.tof-paris.com/11204-superlarge_default/linen-short-noir.webp" at bounding box center [602, 591] width 104 height 14
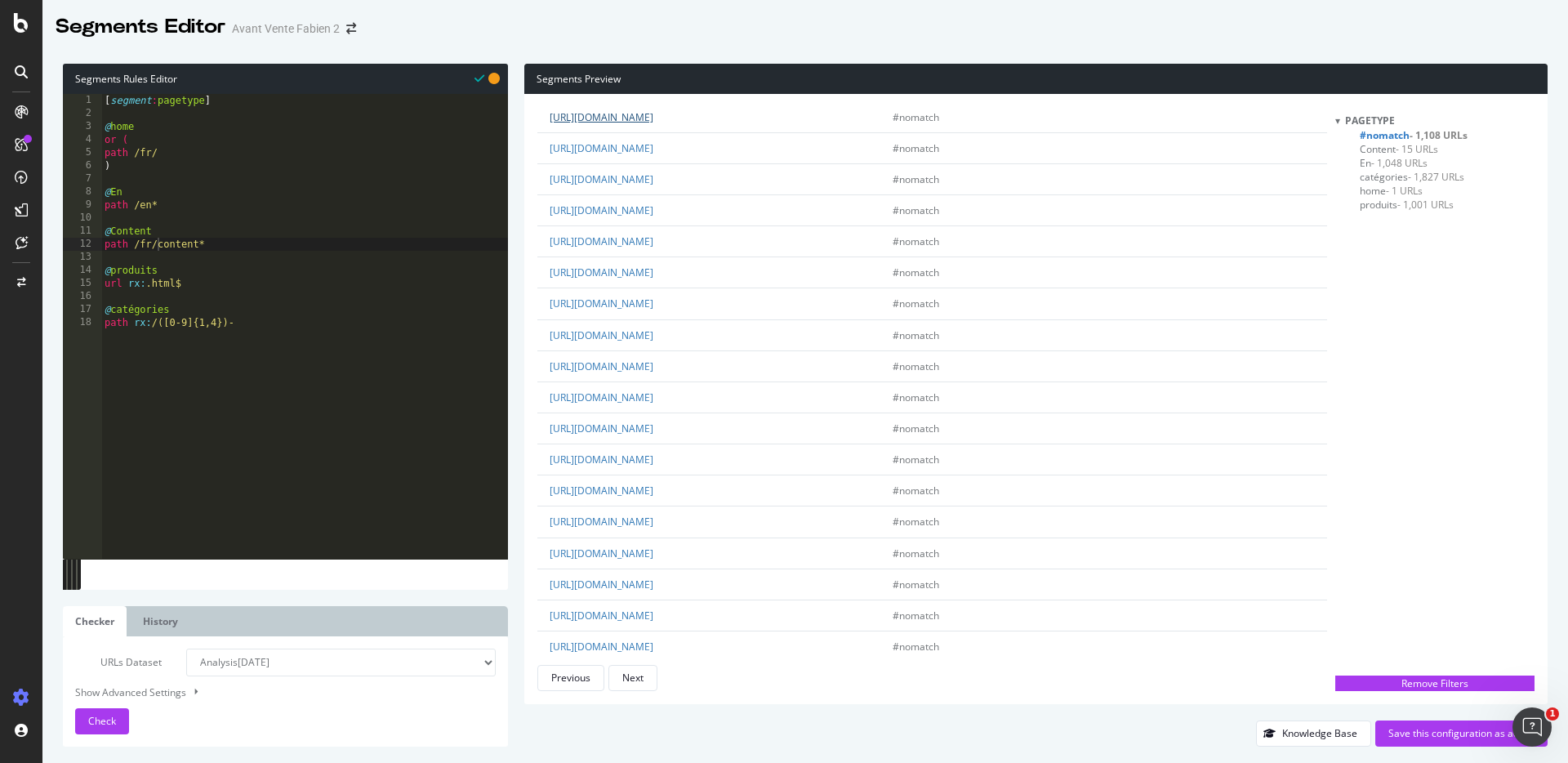
scroll to position [488, 0]
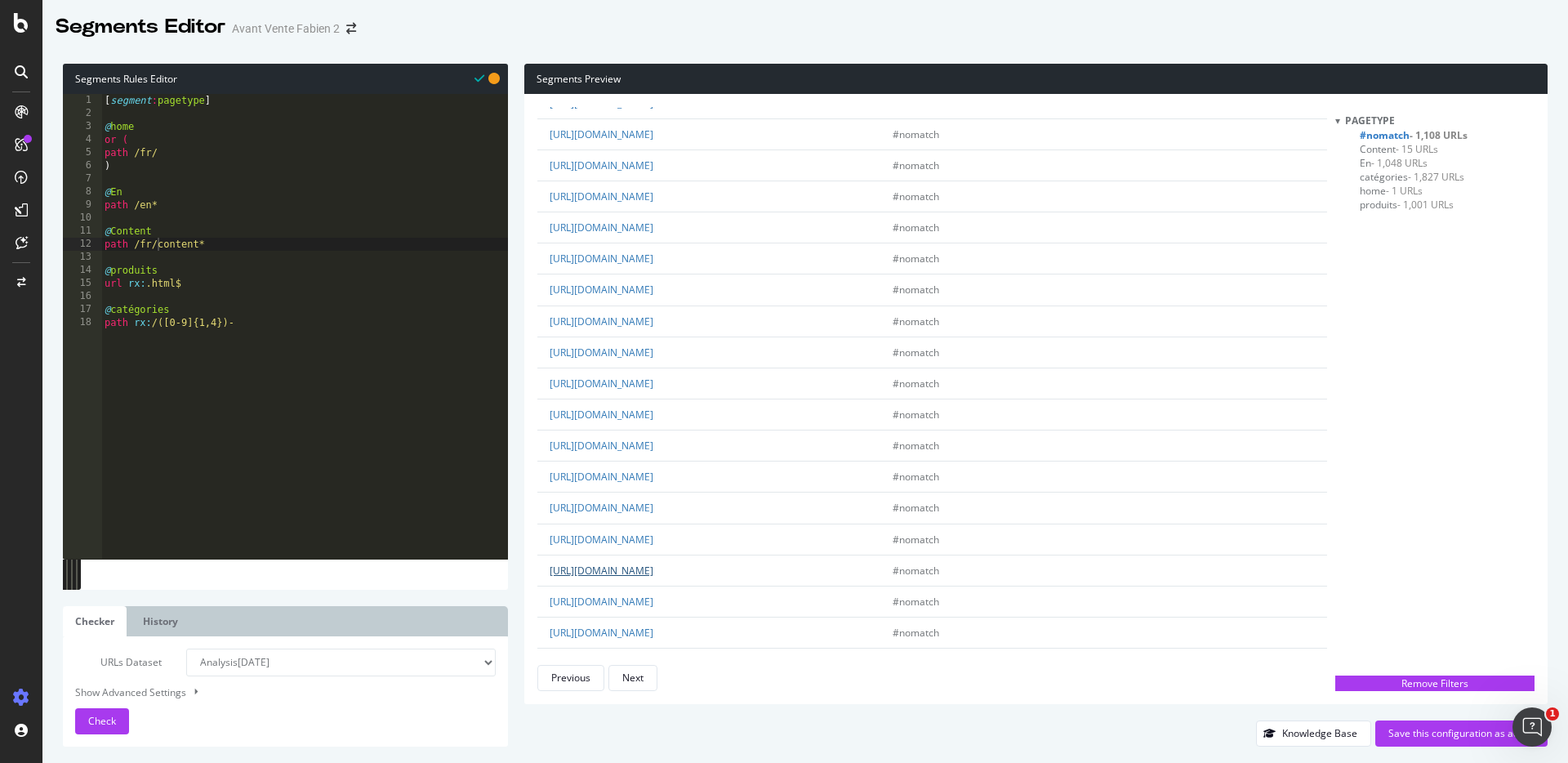
click at [653, 572] on link "https://www.tof-paris.com/11152-superlarge_default/chino-short-bleu.webp" at bounding box center [602, 570] width 104 height 14
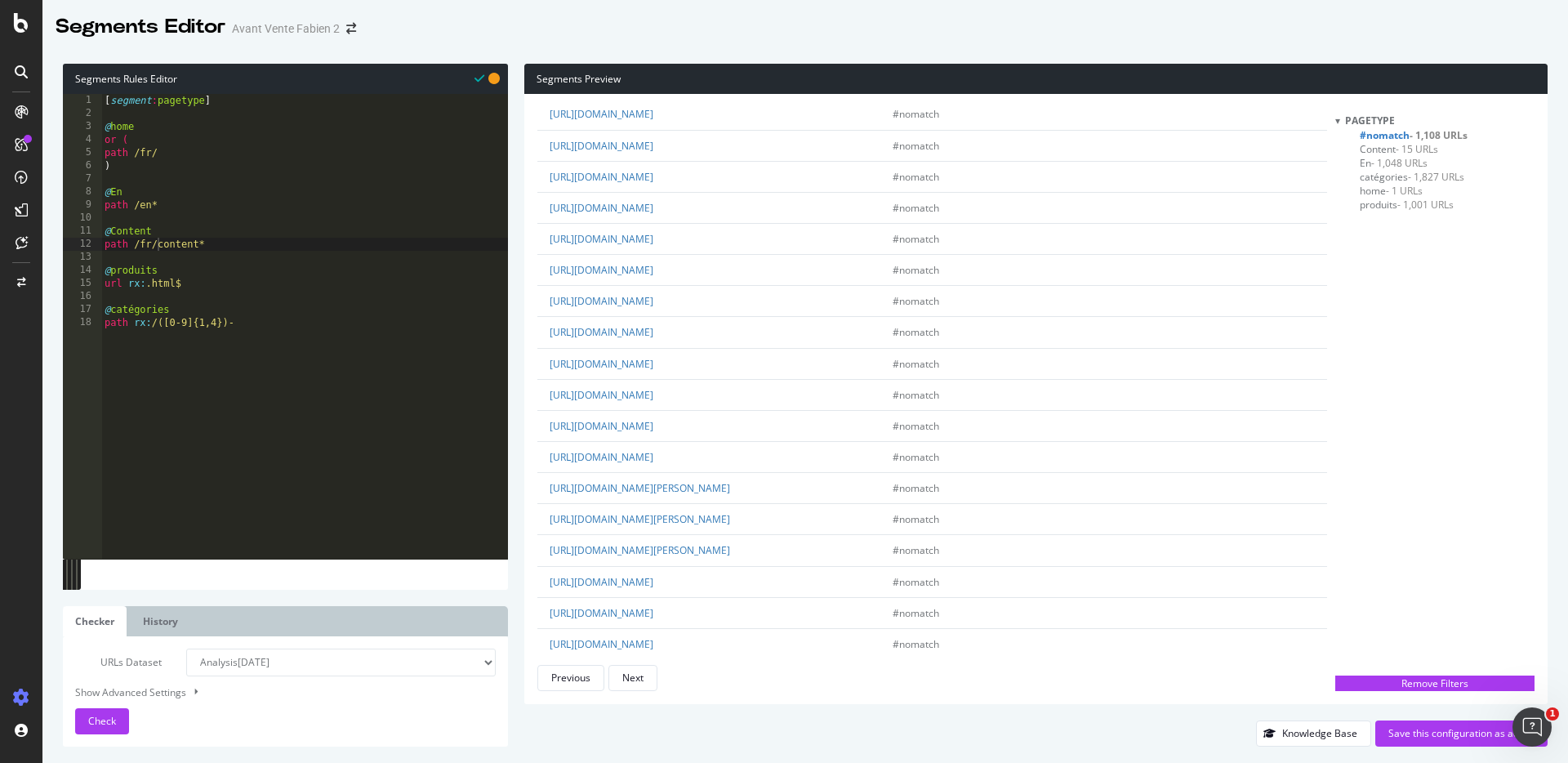
scroll to position [2618, 0]
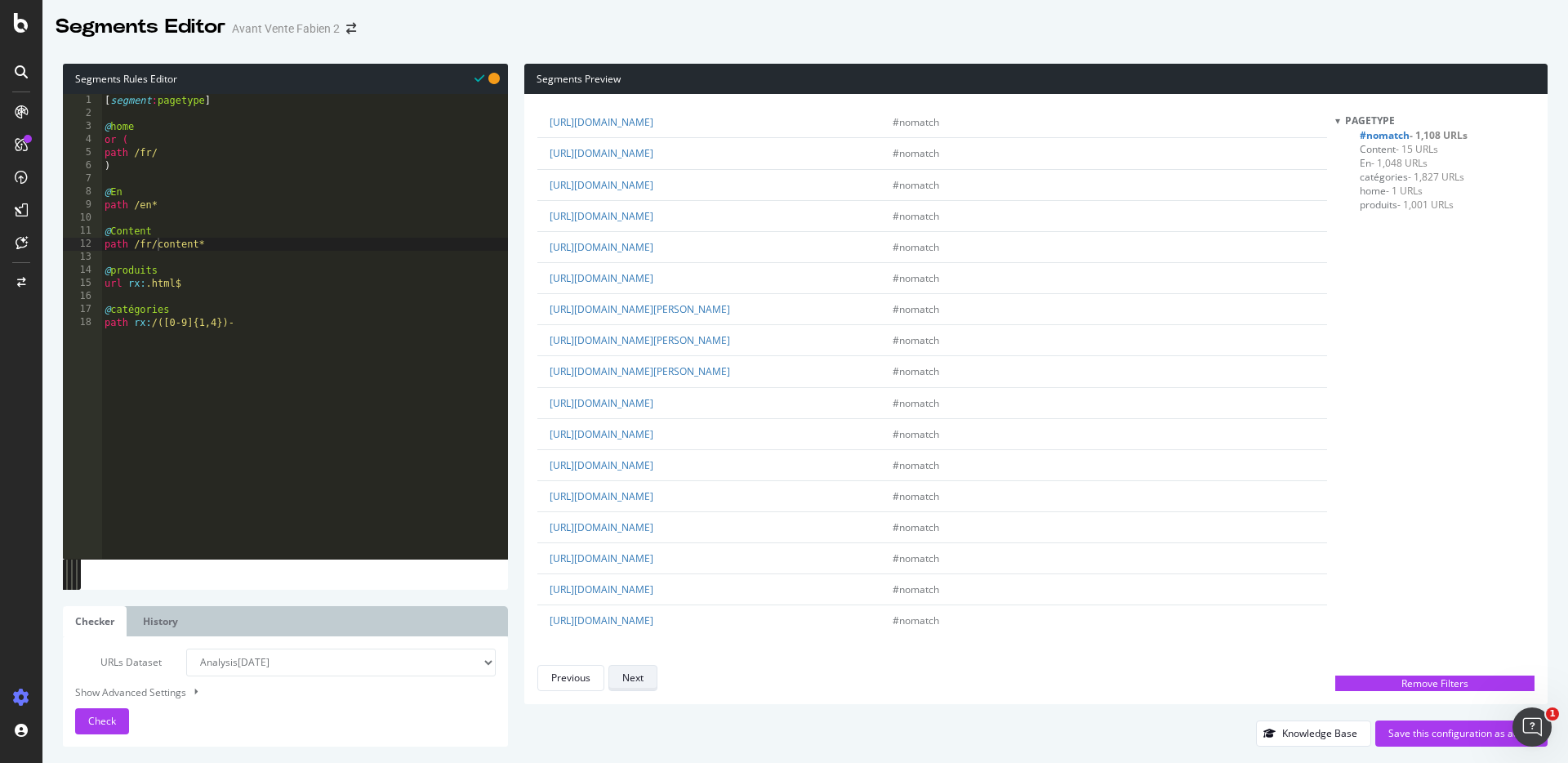
click at [646, 678] on button "Next" at bounding box center [633, 678] width 49 height 26
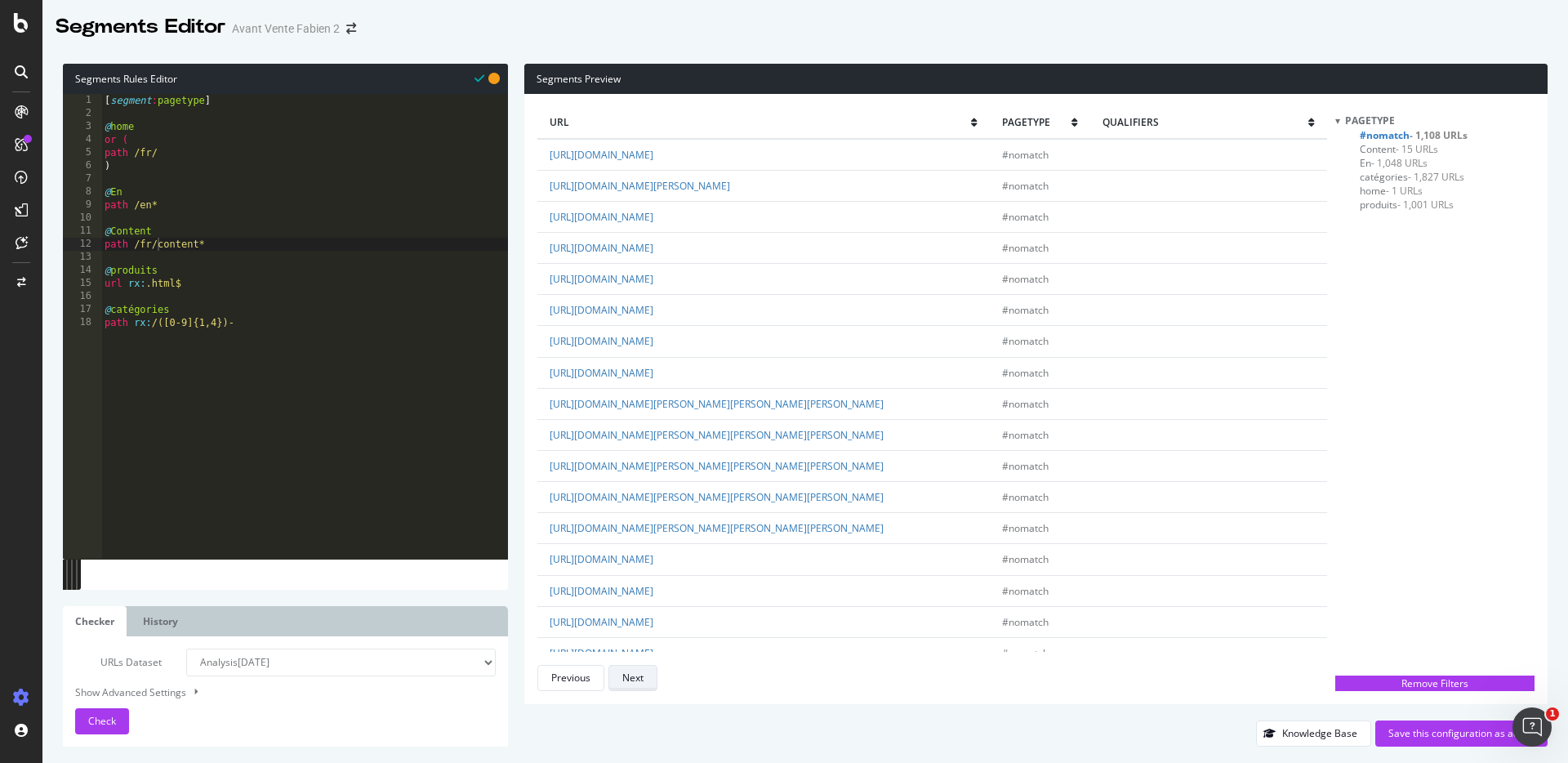
click at [646, 678] on button "Next" at bounding box center [633, 678] width 49 height 26
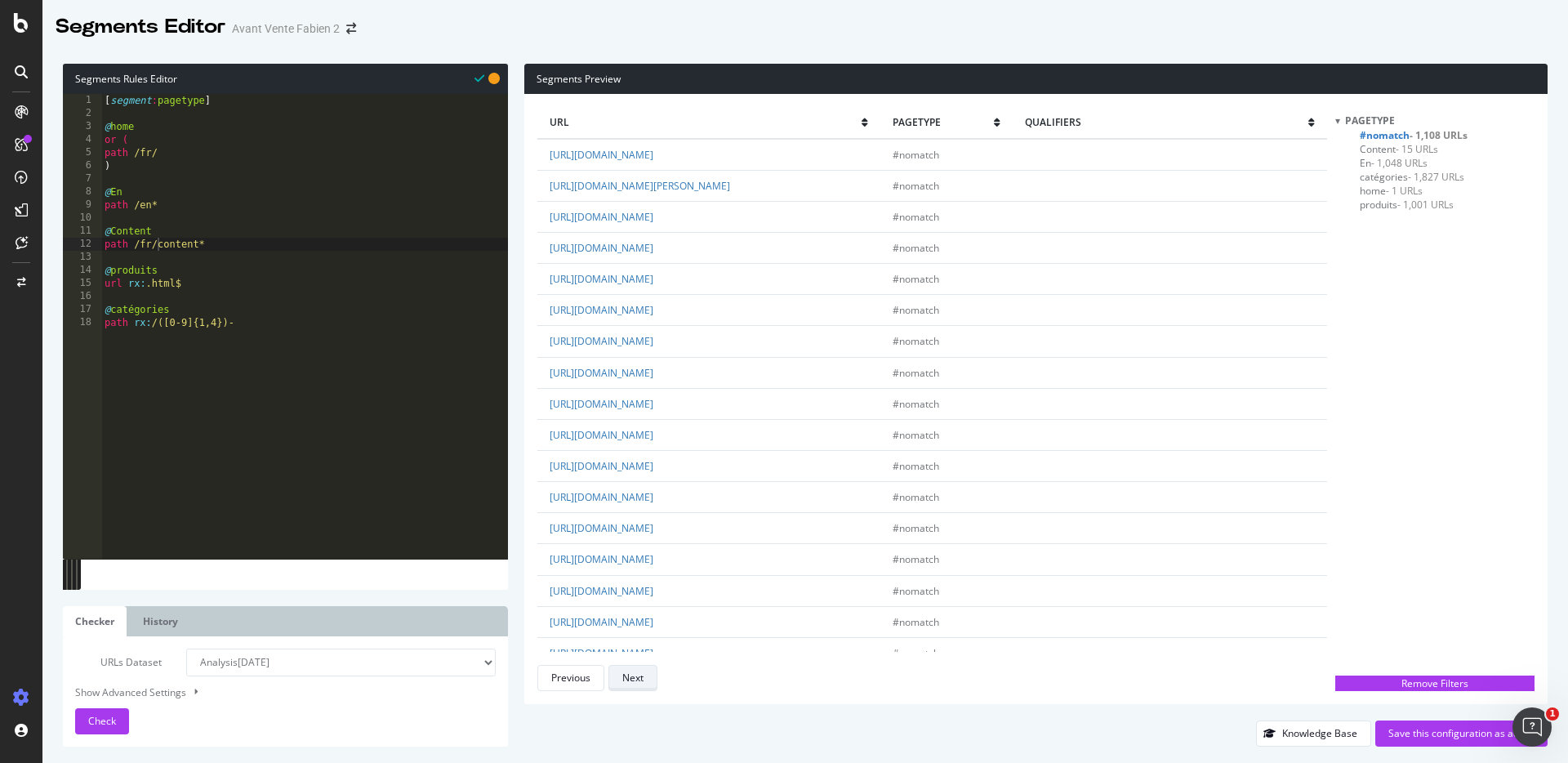
click at [646, 678] on button "Next" at bounding box center [633, 678] width 49 height 26
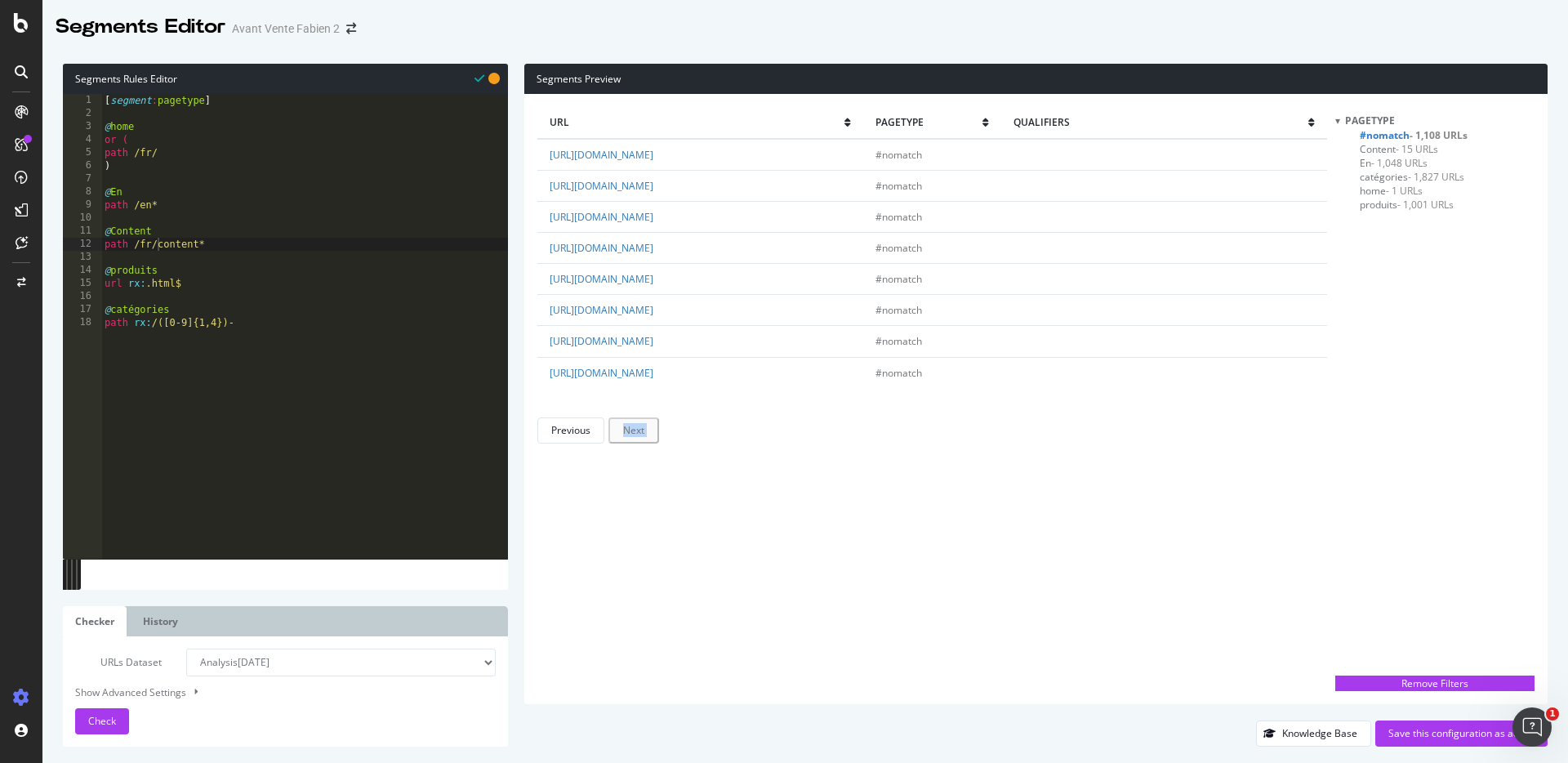
click at [646, 678] on div "url pagetype qualifiers https://www.tof-paris.com/10893-superlarge_default/temp…" at bounding box center [931, 398] width 789 height 584
click at [723, 425] on div "Previous Next" at bounding box center [931, 430] width 789 height 26
click at [577, 431] on div "Previous" at bounding box center [571, 430] width 39 height 14
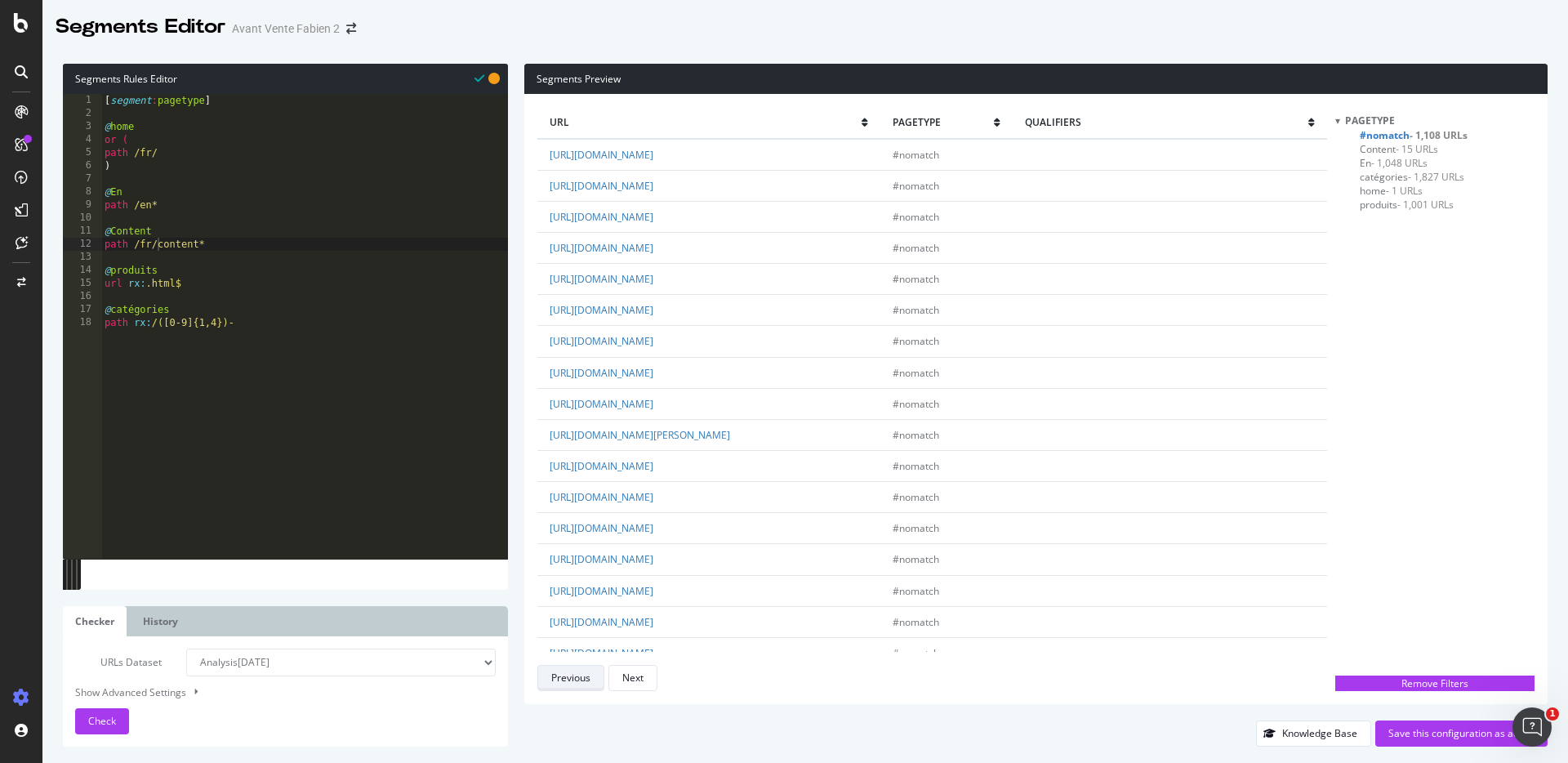
click at [597, 671] on button "Previous" at bounding box center [570, 678] width 67 height 26
click at [590, 671] on div "Previous" at bounding box center [571, 678] width 39 height 14
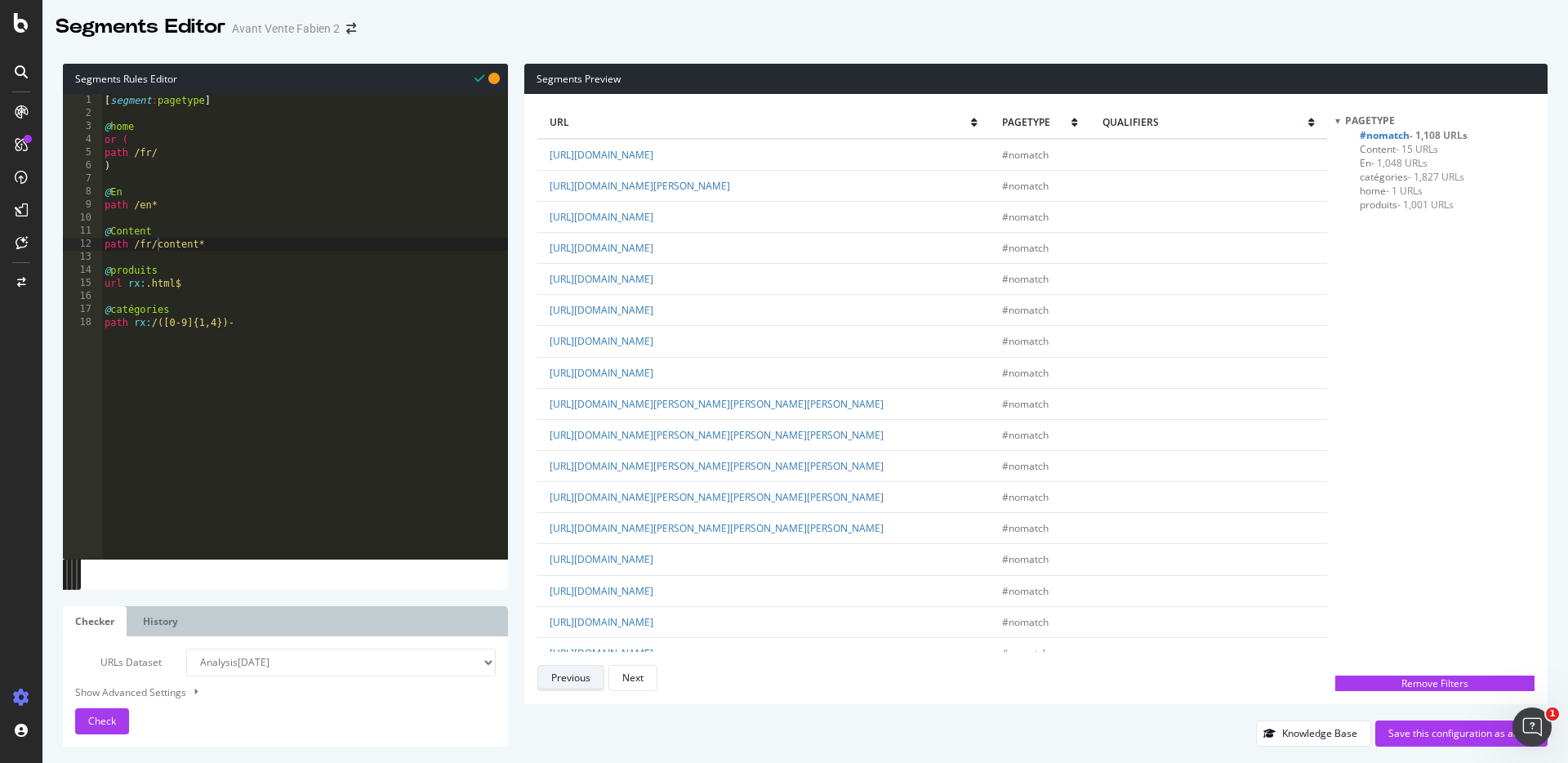
click at [590, 671] on div "Previous" at bounding box center [571, 678] width 39 height 14
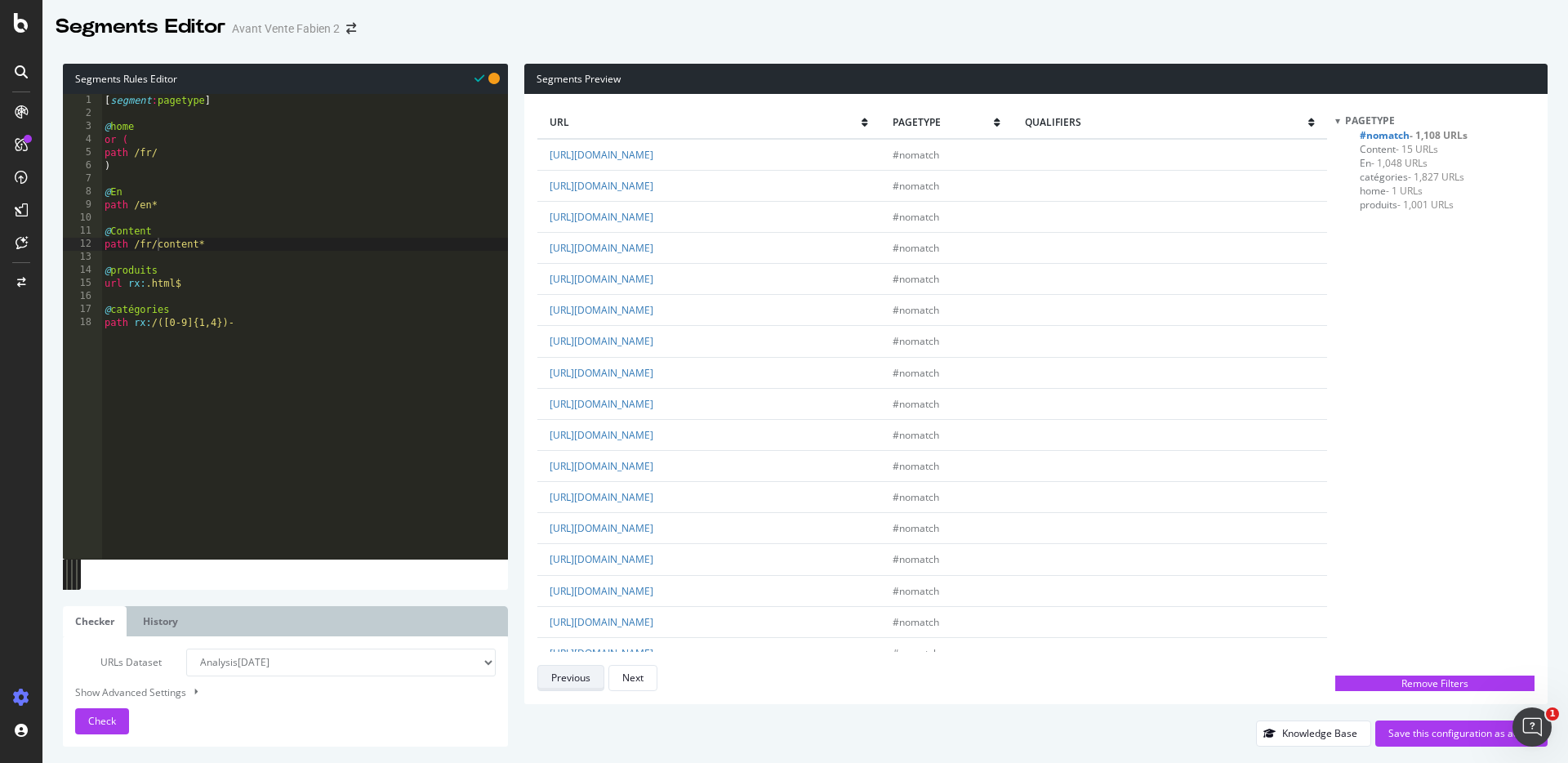
click at [590, 671] on div "Previous" at bounding box center [571, 678] width 39 height 14
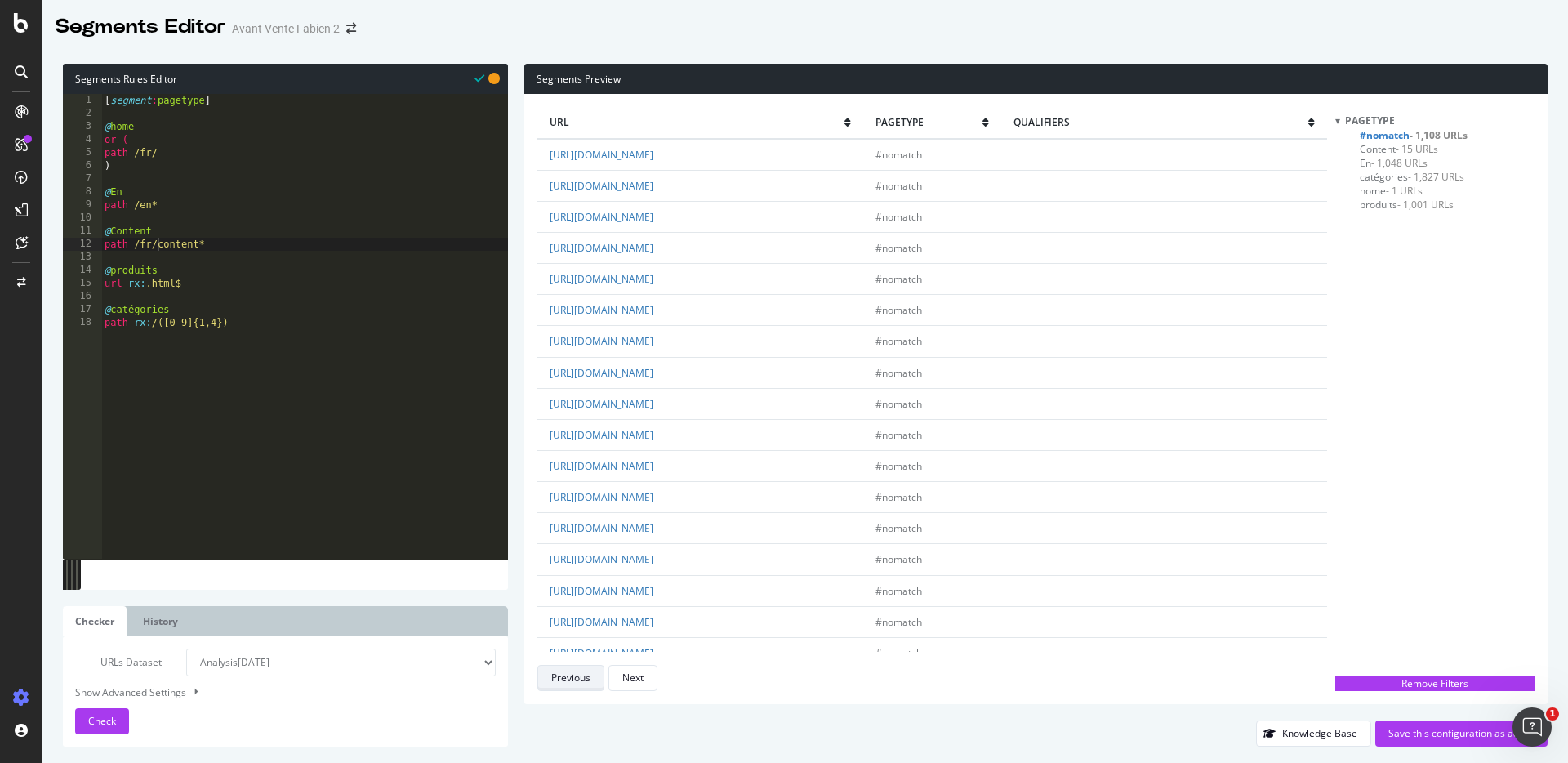
click at [590, 671] on div "Previous" at bounding box center [571, 678] width 39 height 14
click at [261, 327] on div "[ segment : pagetype ] @ home or ( path /fr/ ) @ En path /en* @ Content path /f…" at bounding box center [305, 339] width 407 height 491
click at [230, 245] on div "[ segment : pagetype ] @ home or ( path /fr/ ) @ En path /en* @ Content path /f…" at bounding box center [305, 339] width 407 height 491
type textarea "path /fr/content*"
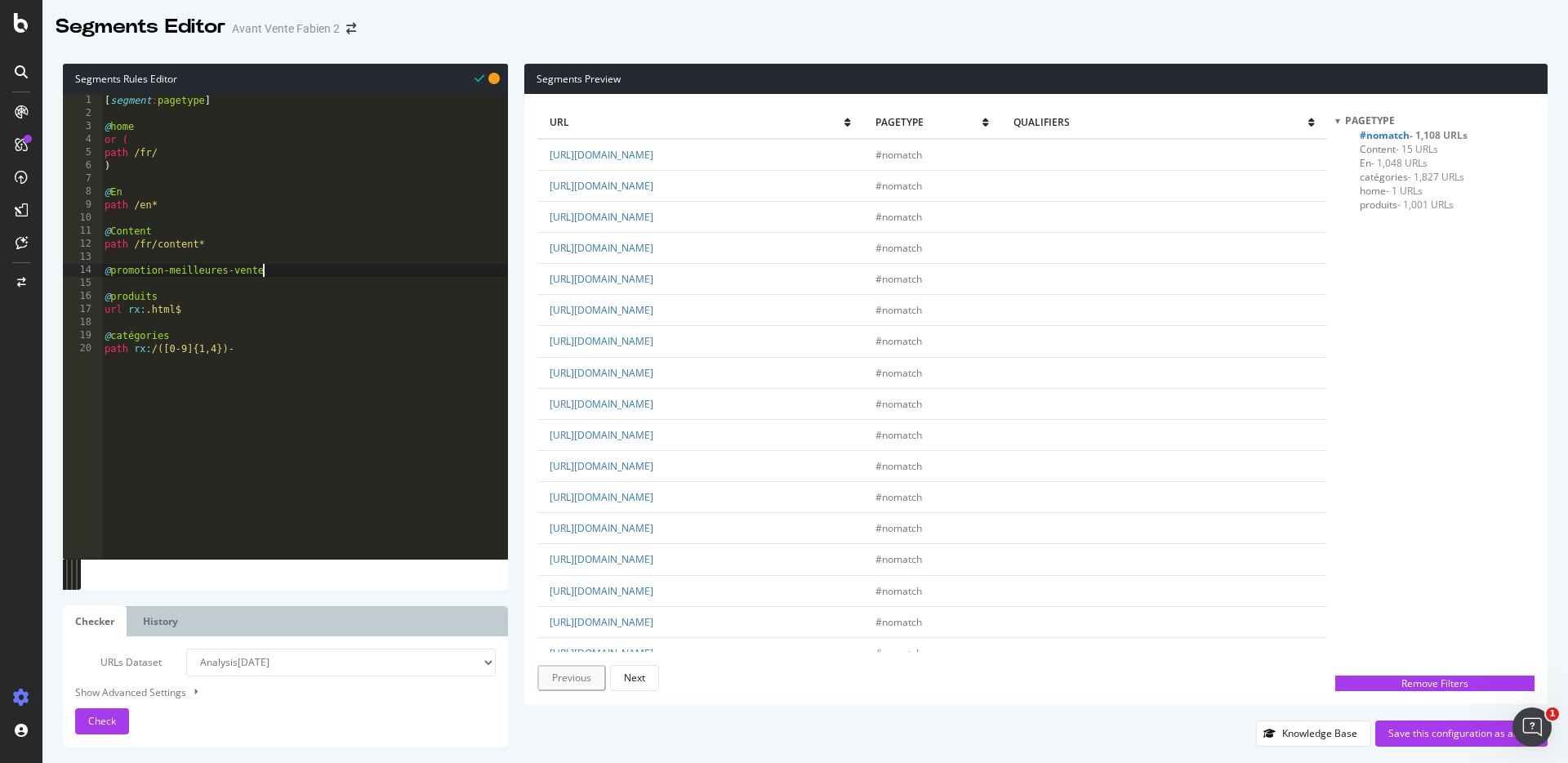
type textarea "@promotion-meilleures-ventes"
type textarea "r"
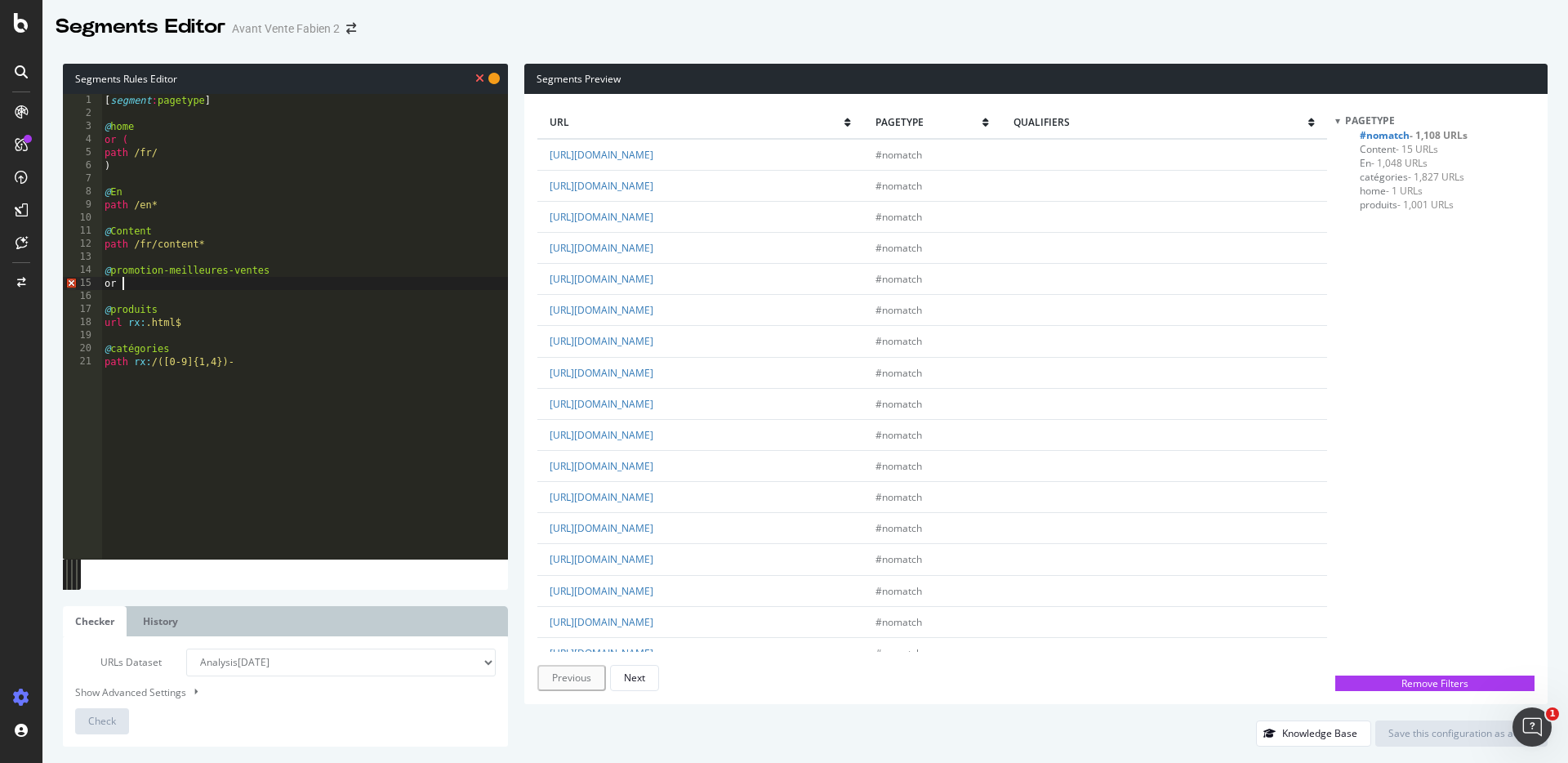
type textarea "or ("
drag, startPoint x: 755, startPoint y: 246, endPoint x: 673, endPoint y: 250, distance: 82.1
click at [673, 250] on td "https://www.tof-paris.com/fr/promotions" at bounding box center [699, 247] width 326 height 31
copy link "fr/promotions"
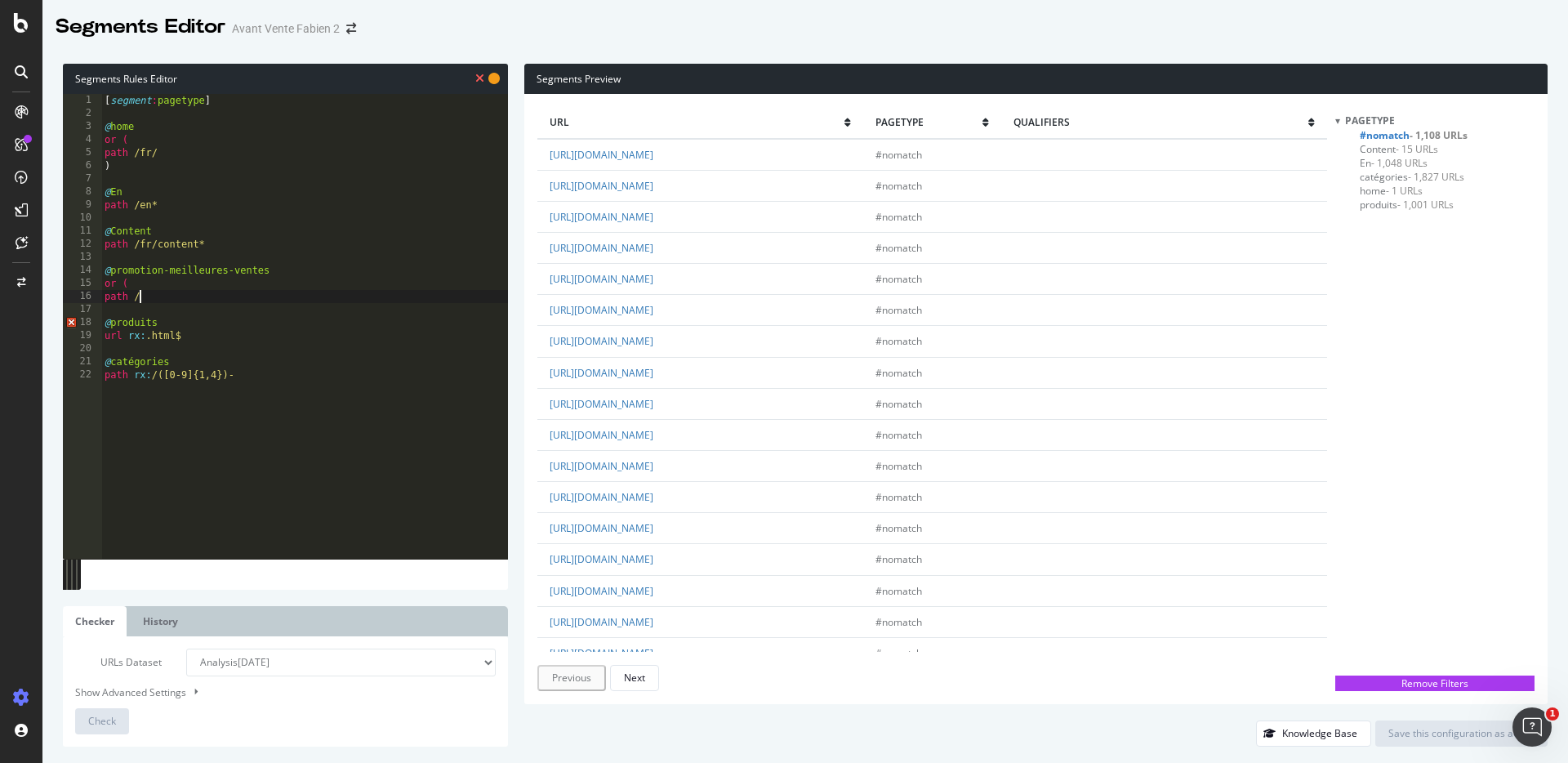
click at [222, 296] on div "[ segment : pagetype ] @ home or ( path /fr/ ) @ En path /en* @ Content path /f…" at bounding box center [305, 339] width 407 height 491
paste textarea "fr/promotions"
type textarea "path /fr/promotions"
type textarea "p"
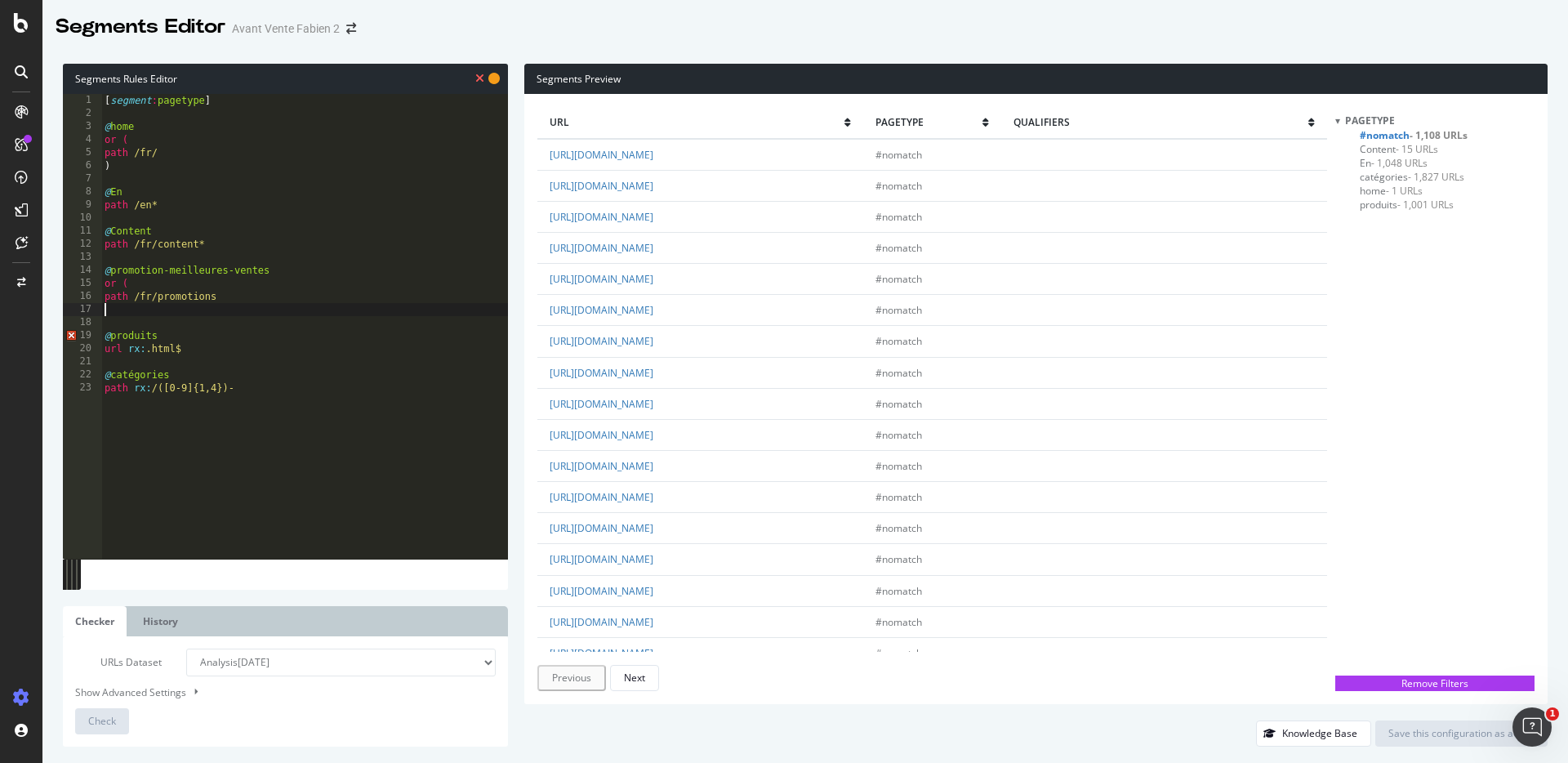
type textarea "a"
drag, startPoint x: 781, startPoint y: 215, endPoint x: 673, endPoint y: 221, distance: 108.2
click at [673, 221] on td "https://www.tof-paris.com/fr/meilleures-ventes" at bounding box center [699, 216] width 326 height 31
copy link "fr/meilleures-ventes"
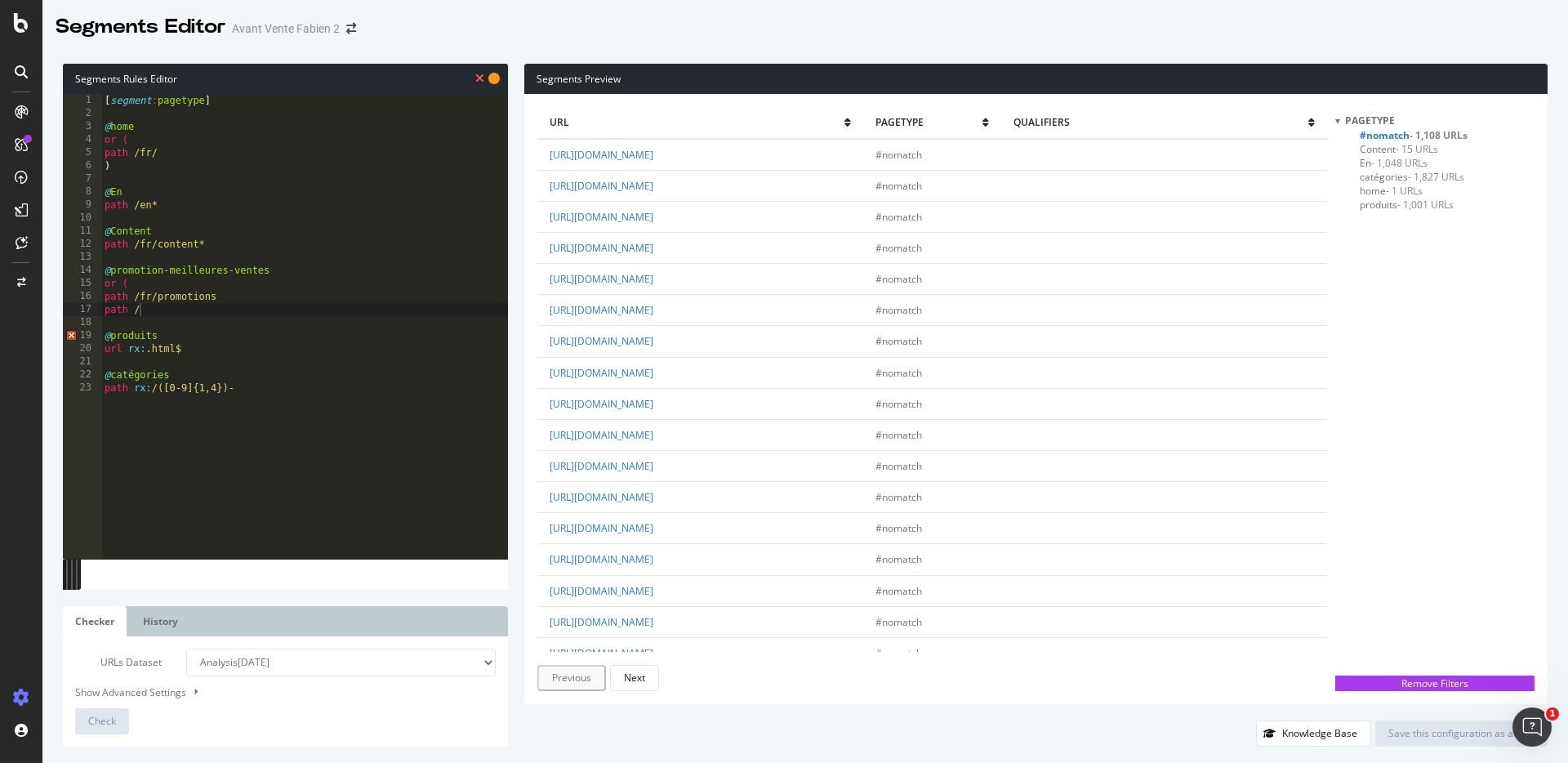
click at [246, 308] on div "[ segment : pagetype ] @ home or ( path /fr/ ) @ En path /en* @ Content path /f…" at bounding box center [305, 339] width 407 height 491
paste textarea "fr/meilleures-ventes"
type textarea "path /fr/meilleures-ventes"
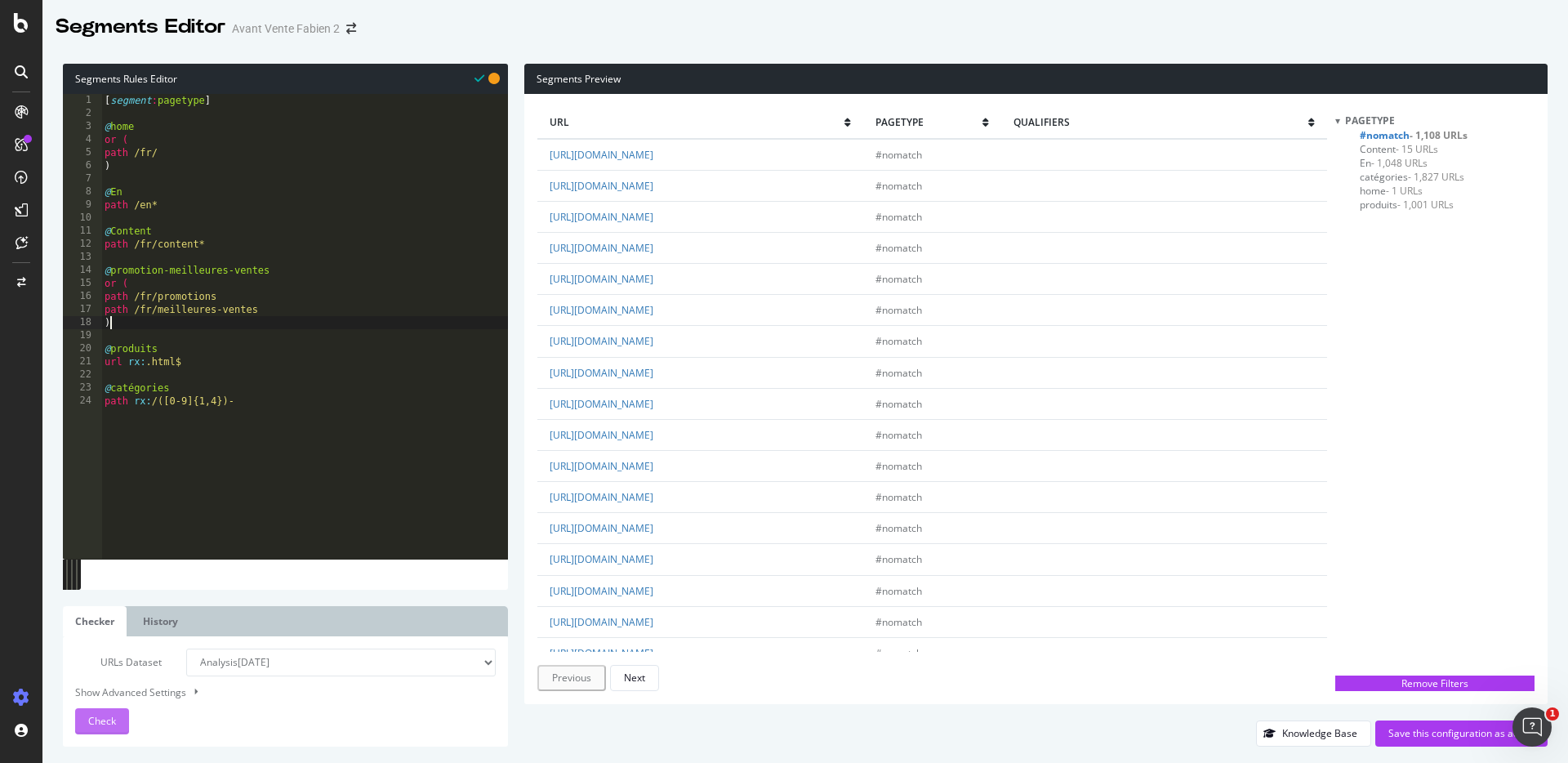
click at [115, 731] on button "Check" at bounding box center [102, 721] width 54 height 26
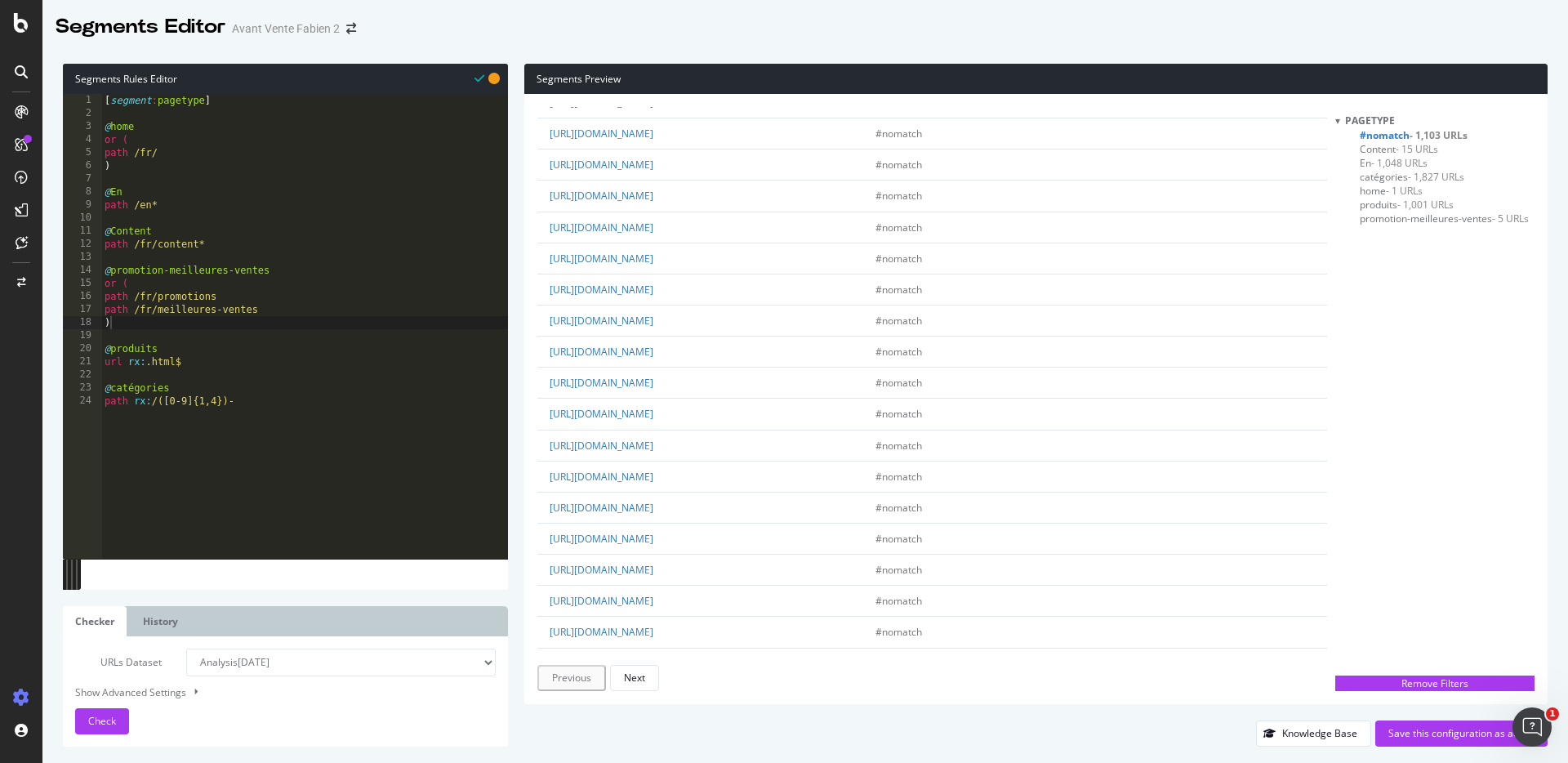
scroll to position [2618, 0]
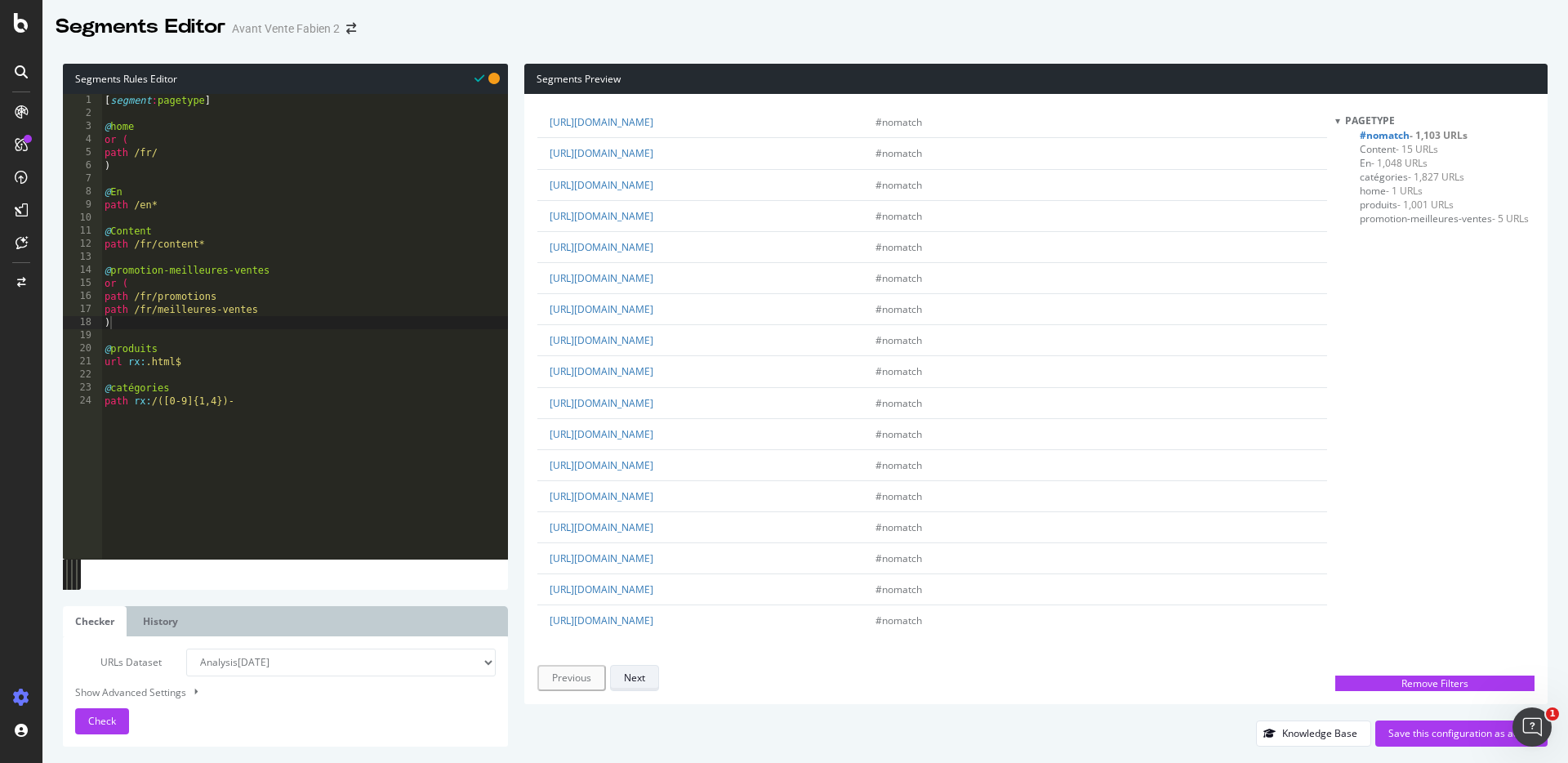
click at [646, 676] on button "Next" at bounding box center [635, 678] width 49 height 26
click at [653, 251] on link "https://www.tof-paris.com/10397-superlarge_default/glitter-zipped-harness-or.we…" at bounding box center [602, 250] width 104 height 14
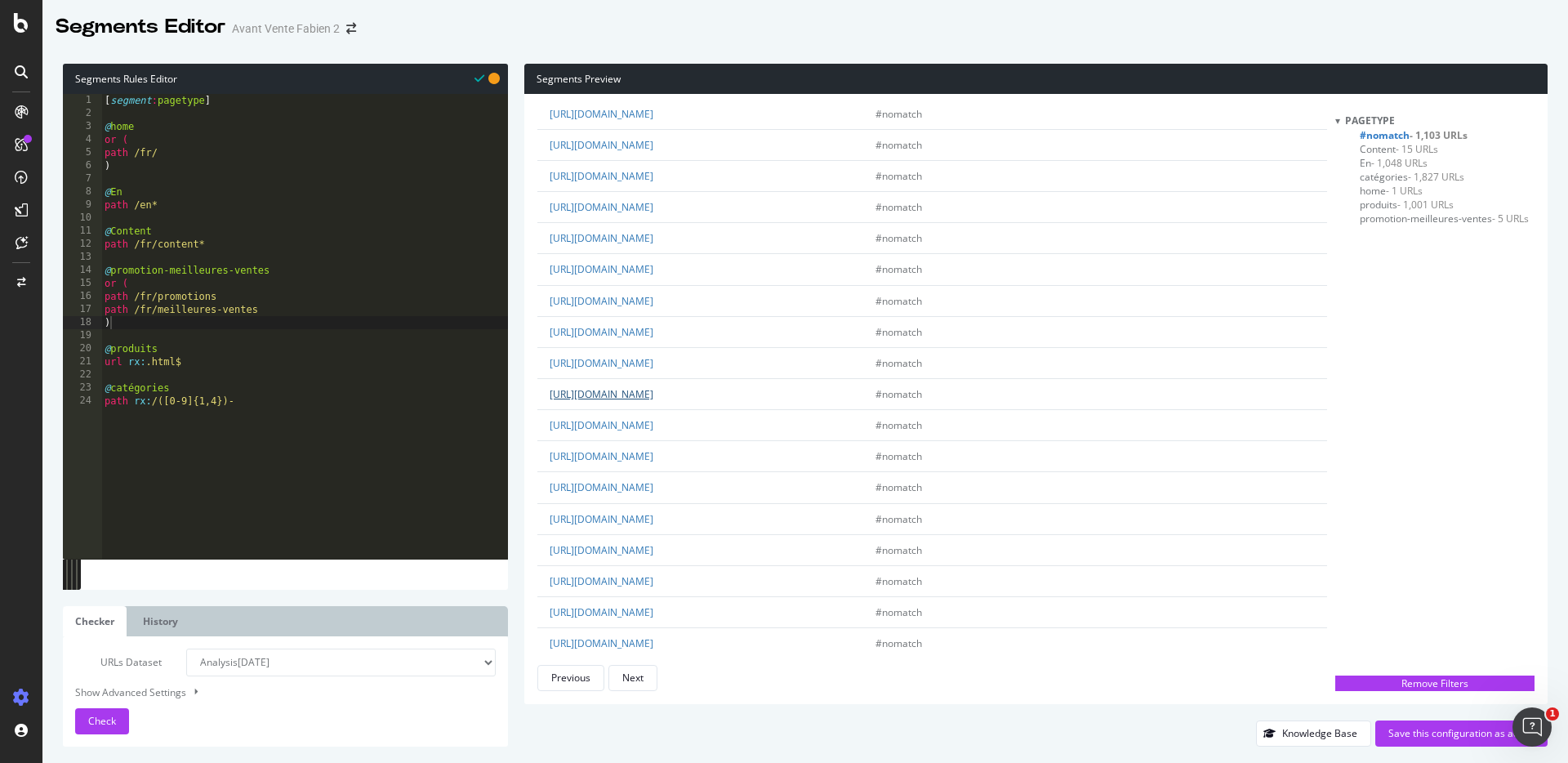
click at [653, 392] on link "https://www.tof-paris.com/10373-superlarge_default/glitter-bulldog-harness-or.w…" at bounding box center [602, 394] width 104 height 14
click at [653, 518] on link "https://www.tof-paris.com/12072-superlarge_default/paris-zipped-shorts-orange.w…" at bounding box center [602, 519] width 104 height 14
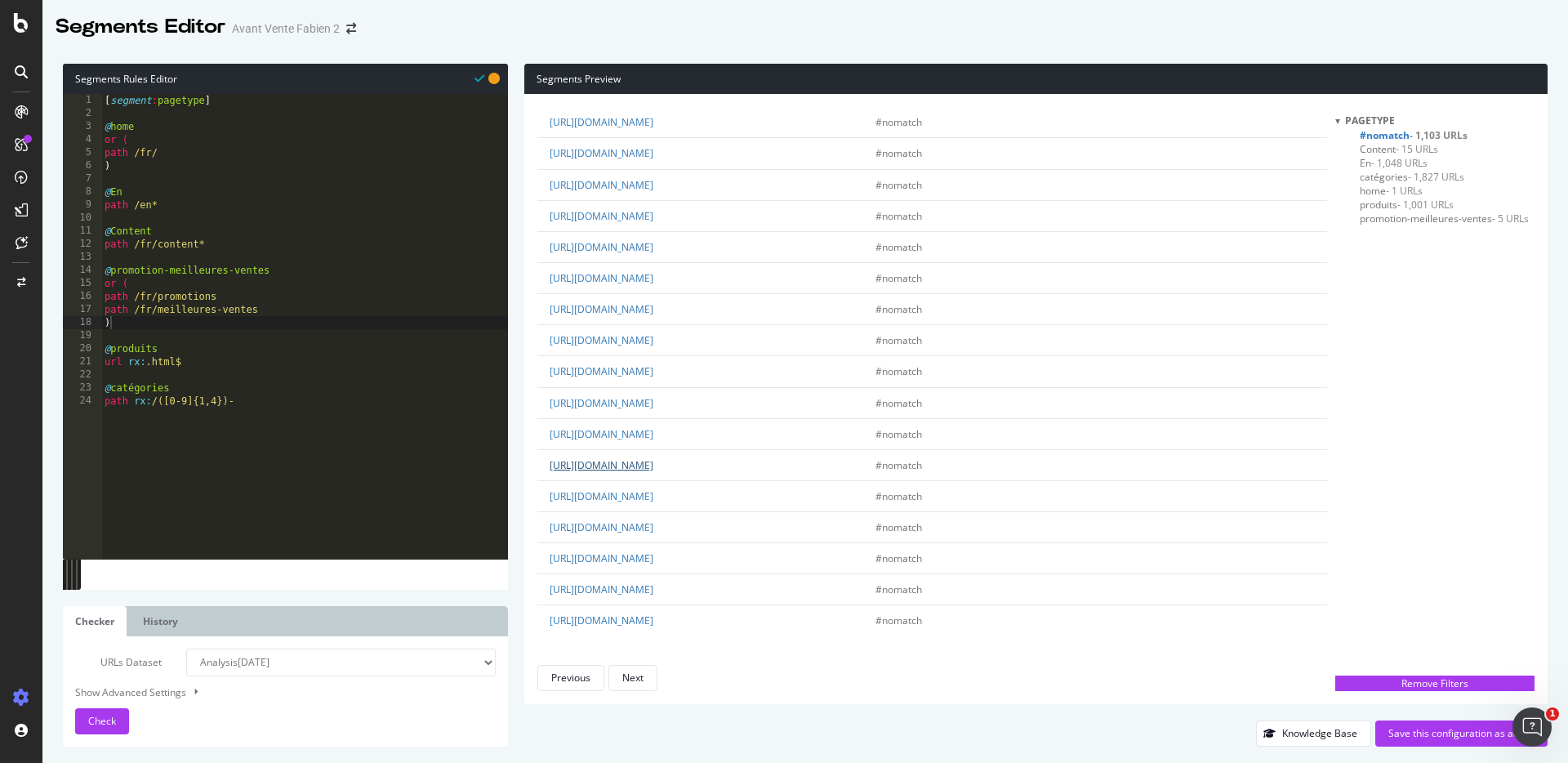
click at [653, 463] on link "https://www.tof-paris.com/10430-superlarge_default/lace-jockstrap.webp" at bounding box center [602, 465] width 104 height 14
click at [653, 433] on link "https://www.tof-paris.com/11291-superlarge_default/pride-trunk-rouge.webp" at bounding box center [602, 434] width 104 height 14
click at [653, 344] on link "https://www.tof-paris.com/11288-superlarge_default/pride-trunk-rouge.webp" at bounding box center [602, 340] width 104 height 14
click at [653, 248] on link "https://www.tof-paris.com/11193-superlarge_default/linen-short-pink.webp" at bounding box center [602, 247] width 104 height 14
click at [653, 217] on link "https://www.tof-paris.com/11194-superlarge_default/linen-short-pink.webp" at bounding box center [602, 216] width 104 height 14
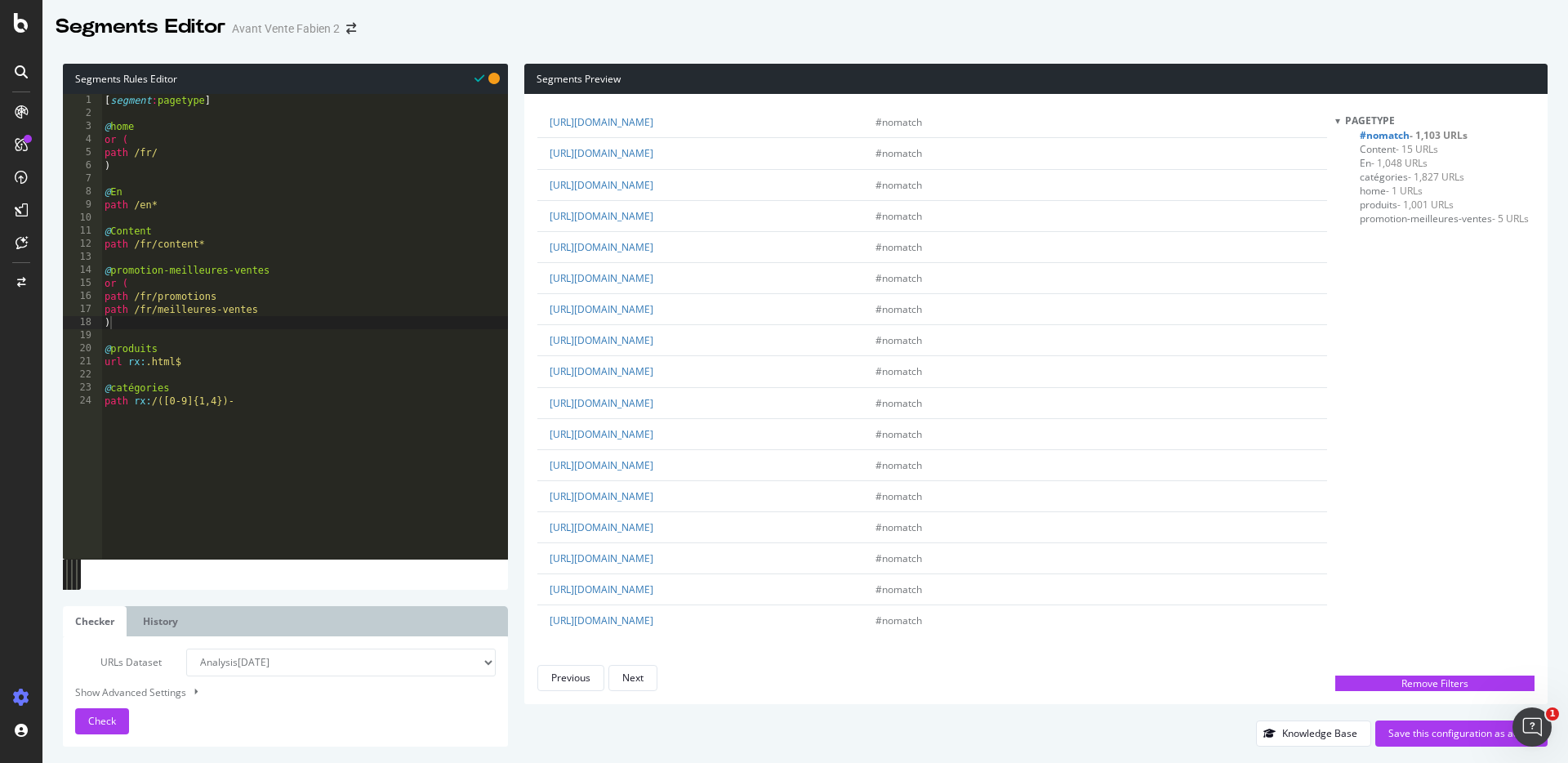
click at [982, 23] on div "Segments Editor Avant Vente Fabien 2" at bounding box center [805, 21] width 1526 height 41
type textarea "@produits"
click at [224, 344] on div "[ segment : pagetype ] @ home or ( path /fr/ ) @ En path /en* @ Content path /f…" at bounding box center [305, 339] width 407 height 491
click at [214, 333] on div "[ segment : pagetype ] @ home or ( path /fr/ ) @ En path /en* @ Content path /f…" at bounding box center [305, 339] width 407 height 491
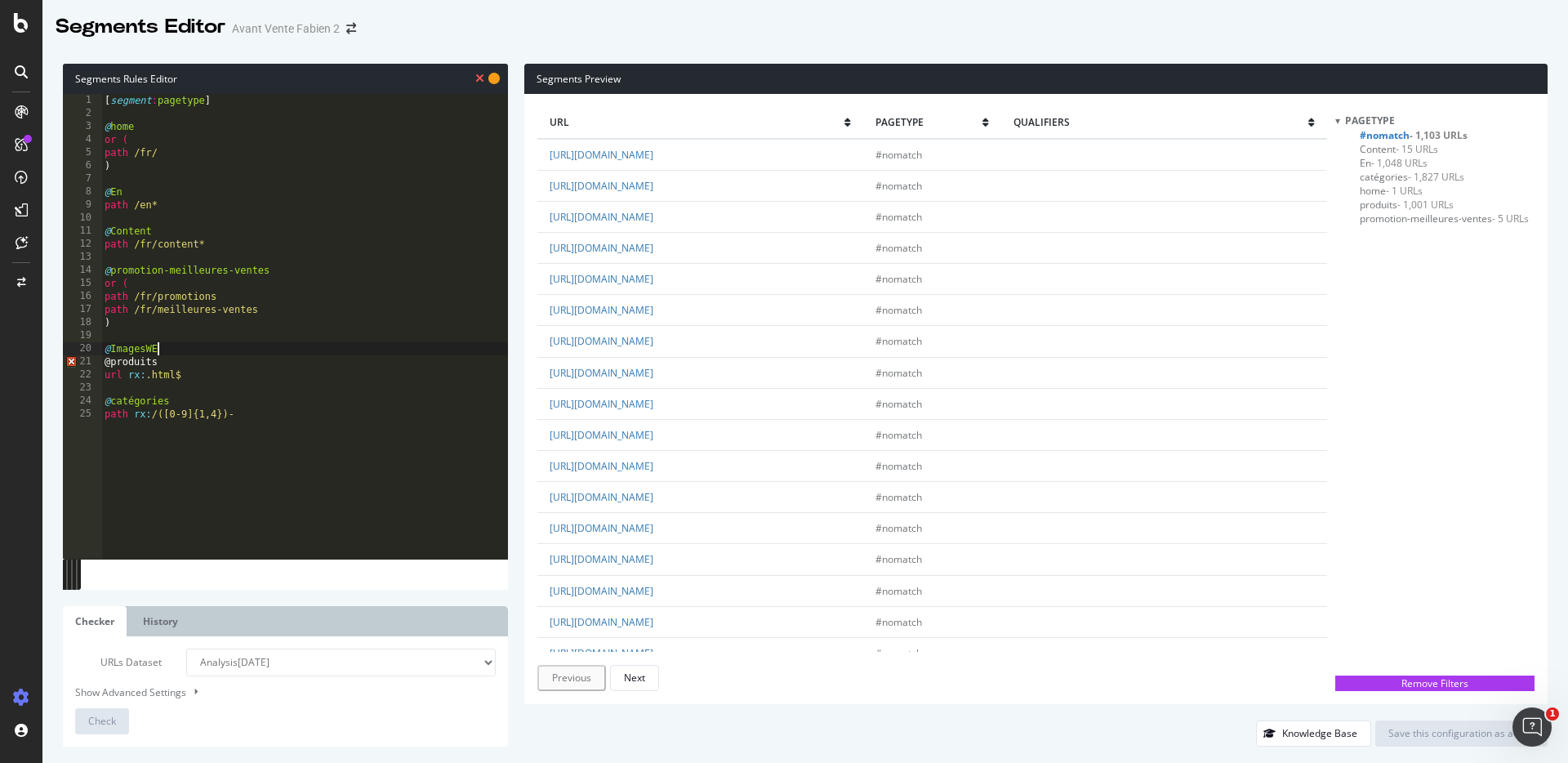
scroll to position [0, 4]
type textarea "@ImagesWEBP"
type textarea "path *webp*"
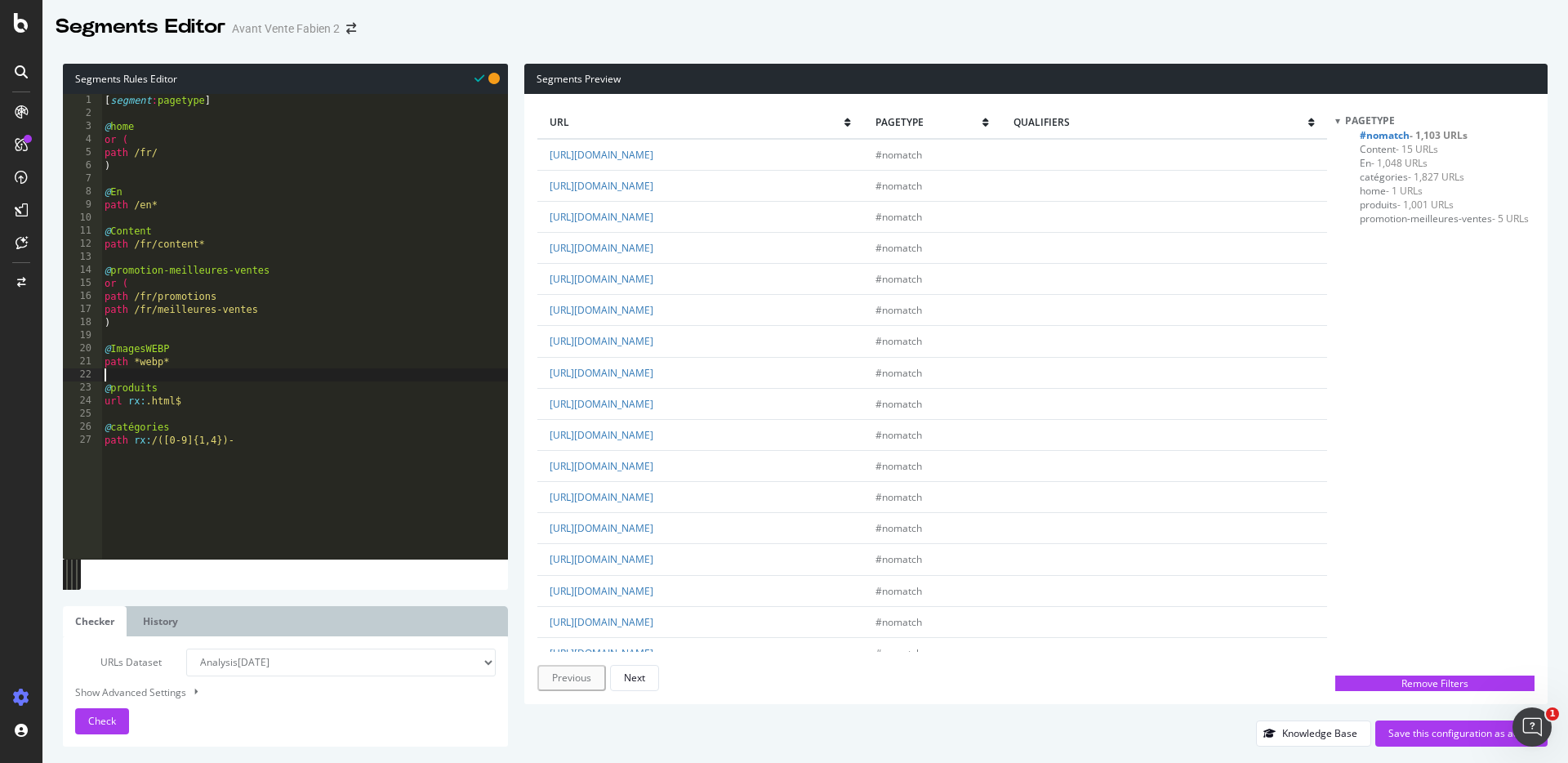
scroll to position [0, 0]
click at [107, 717] on span "Check" at bounding box center [102, 721] width 27 height 14
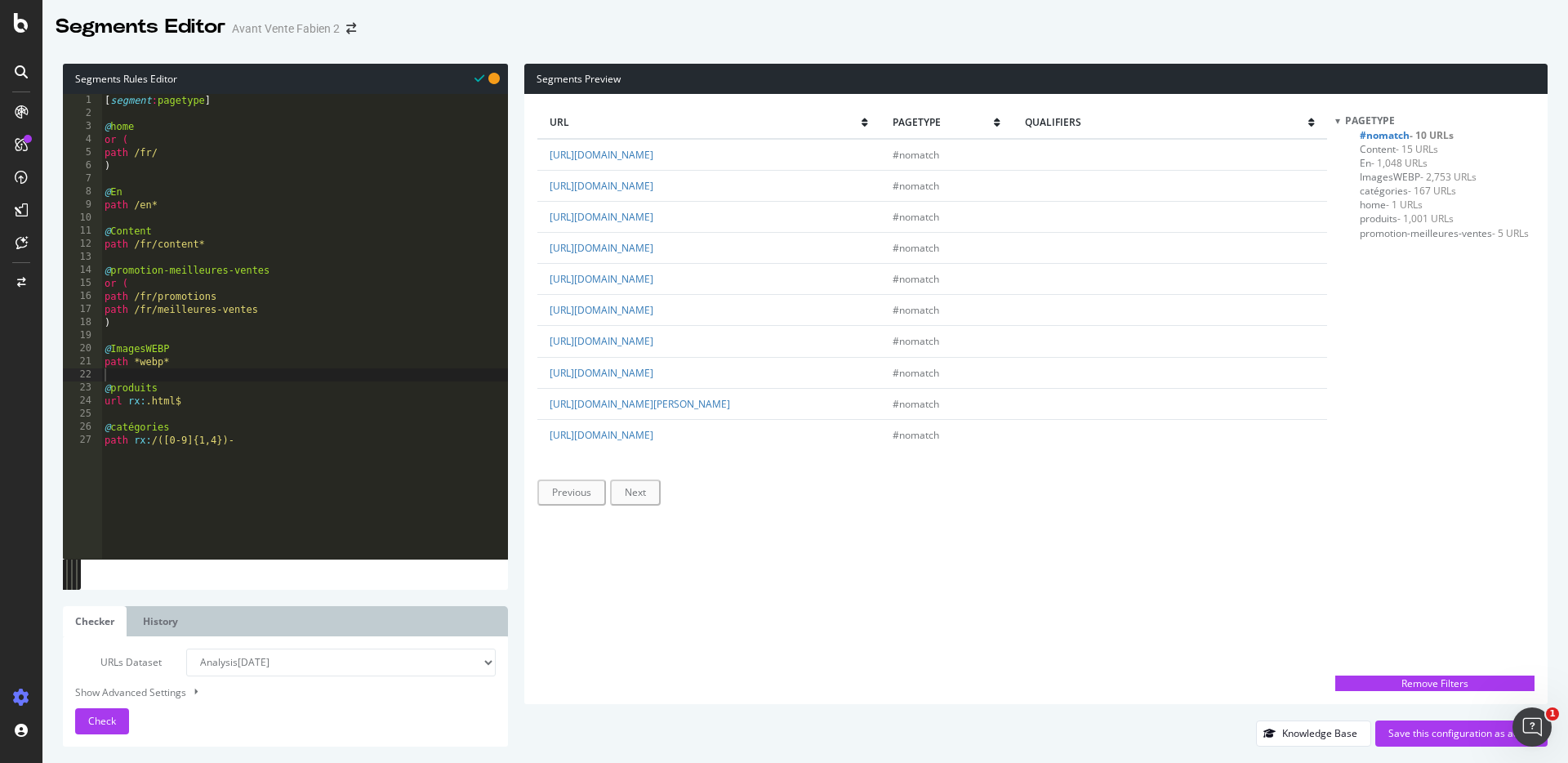
click at [1386, 163] on span "- 1,048 URLs" at bounding box center [1400, 162] width 57 height 14
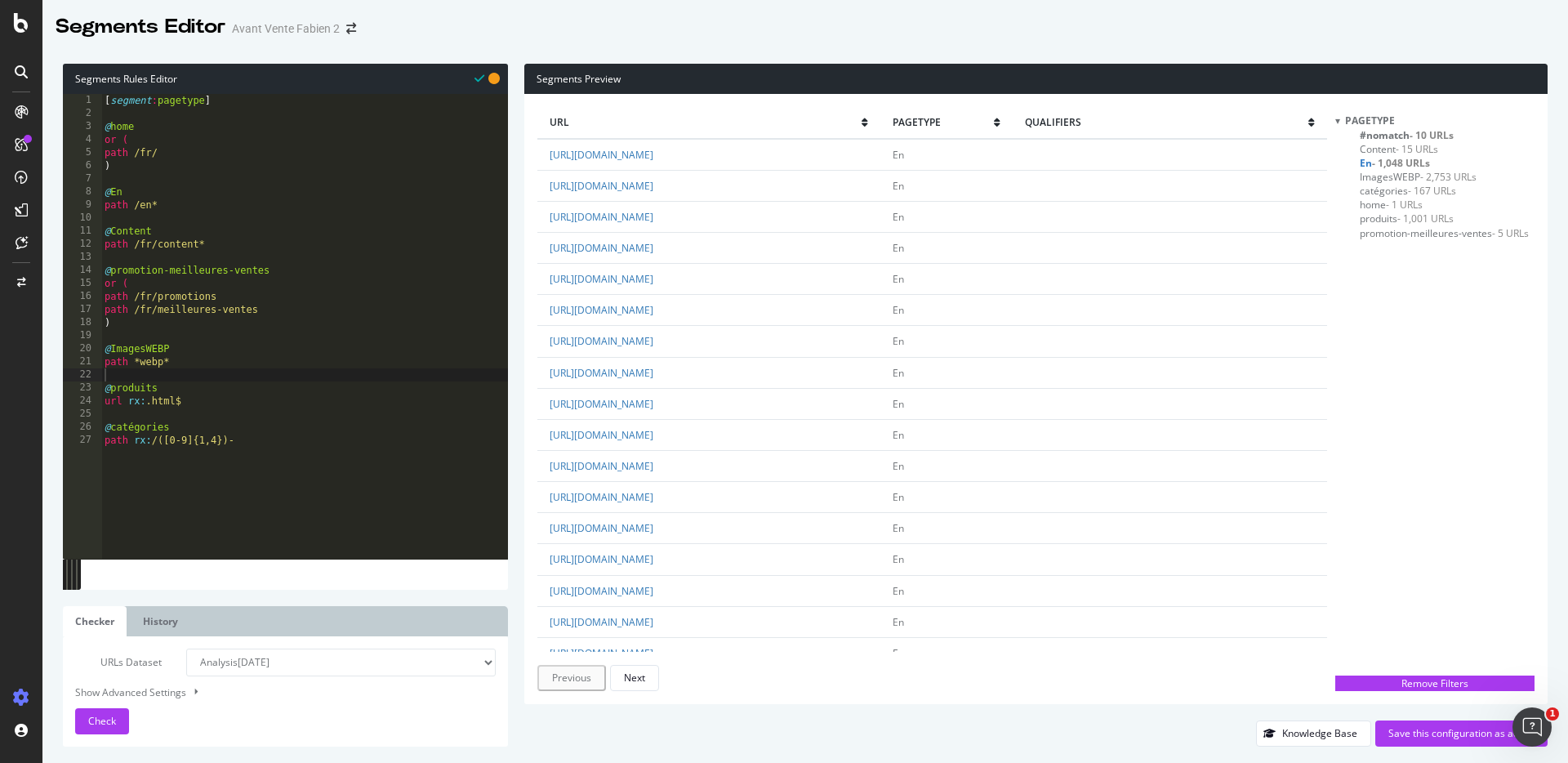
click at [1394, 172] on span "ImagesWEBP - 2,753 URLs" at bounding box center [1417, 177] width 116 height 14
click at [1374, 132] on span "#nomatch - 10 URLs" at bounding box center [1407, 135] width 94 height 14
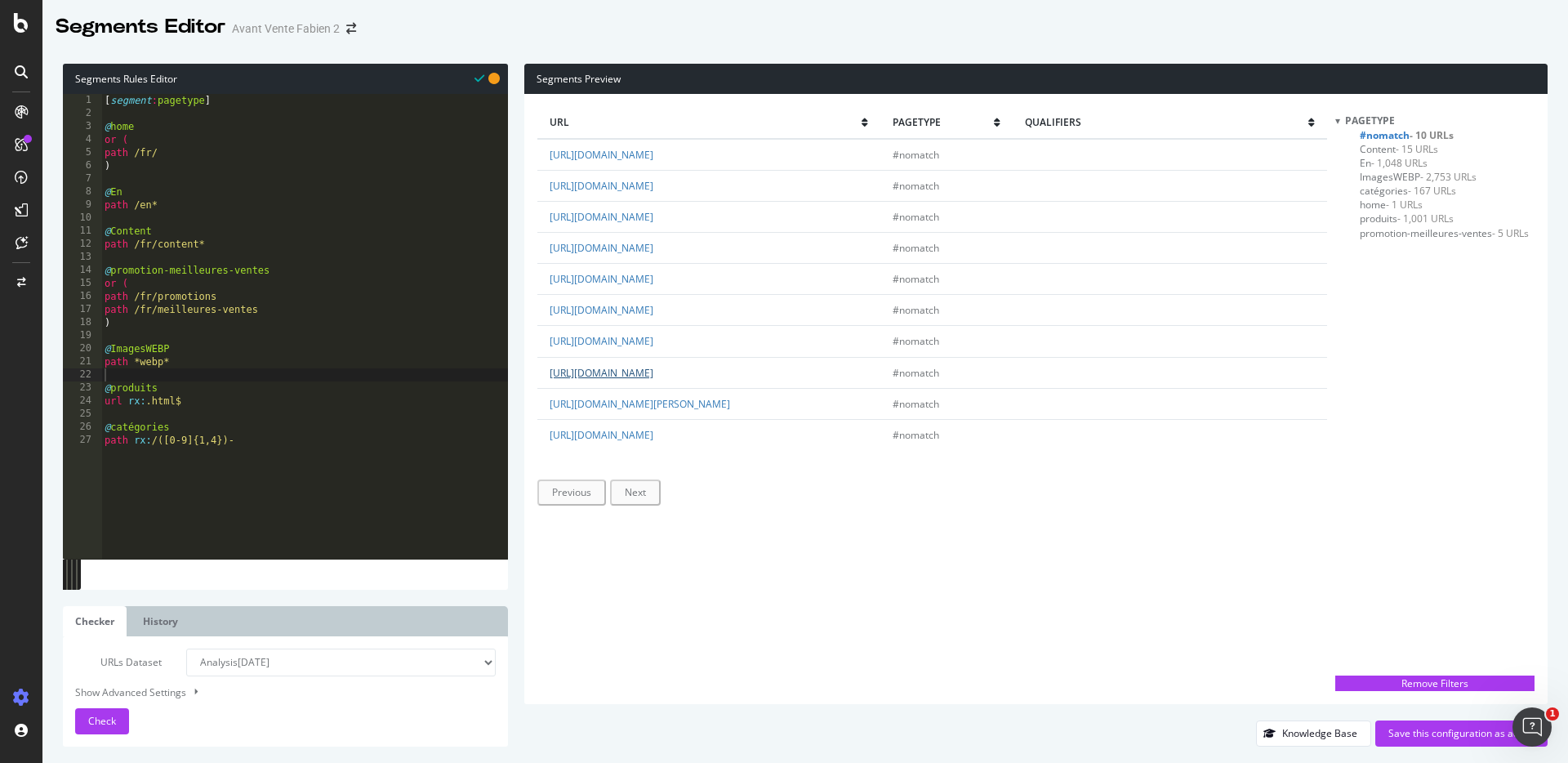
click at [653, 367] on link "https://www.tof-paris.com/fr/bodys-underwear" at bounding box center [602, 373] width 104 height 14
click at [653, 305] on link "https://www.tof-paris.com/fr/t-shirts-sexywear" at bounding box center [602, 310] width 104 height 14
click at [653, 272] on link "https://www.tof-paris.com/fr/bikinis-pour-hommes" at bounding box center [602, 279] width 104 height 14
click at [653, 247] on link "https://www.tof-paris.com/fr/jupes-sexywear" at bounding box center [602, 247] width 104 height 14
click at [653, 218] on link "https://www.tof-paris.com/fr/harnais-fetishwear" at bounding box center [602, 217] width 104 height 14
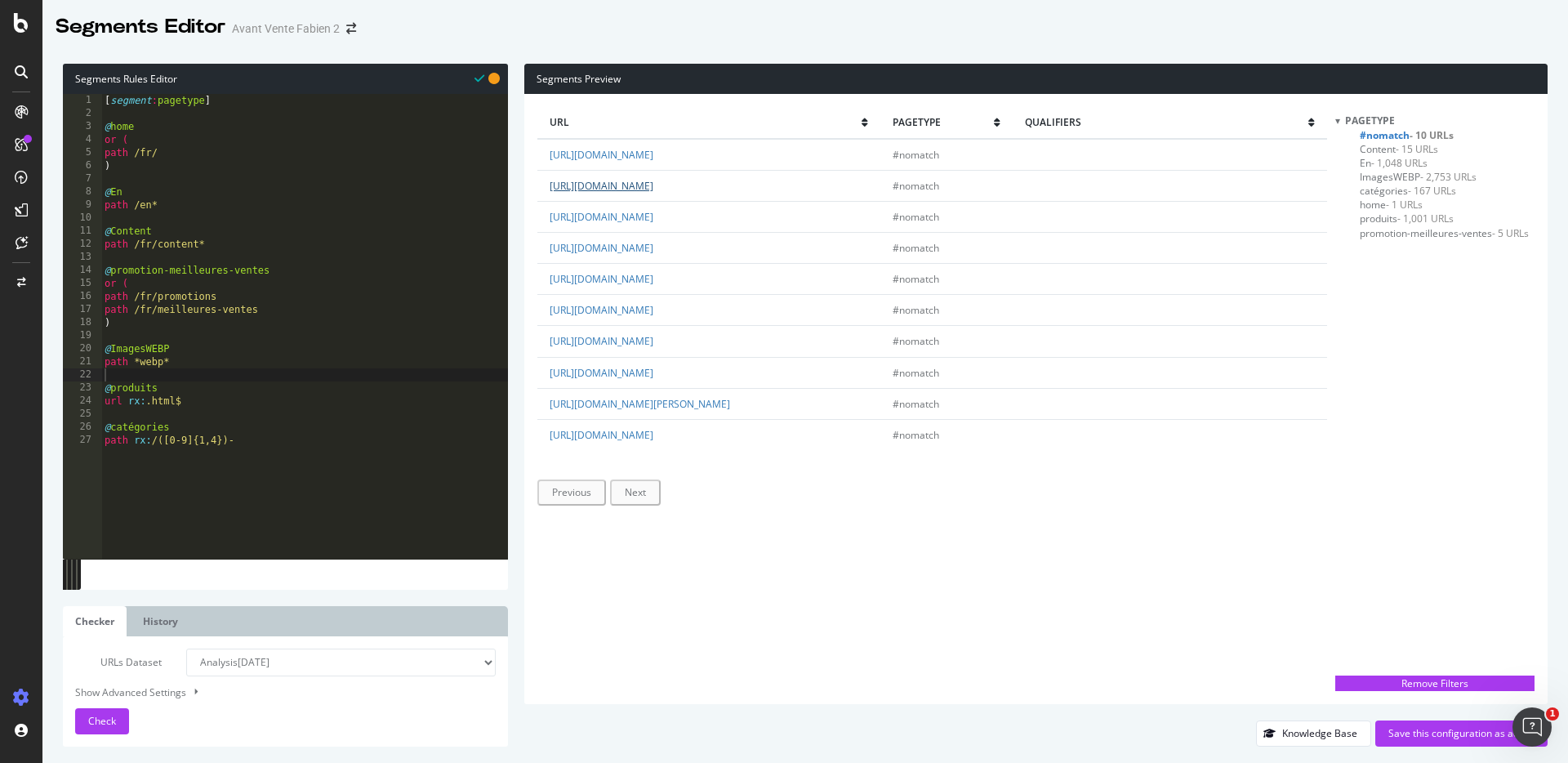
click at [653, 187] on link "https://www.tof-paris.com/fr/nous-contacter" at bounding box center [602, 186] width 104 height 14
click at [257, 446] on div "[ segment : pagetype ] @ home or ( path /fr/ ) @ En path /en* @ Content path /f…" at bounding box center [305, 339] width 407 height 491
click at [1388, 191] on span "catégories - 167 URLs" at bounding box center [1408, 191] width 97 height 14
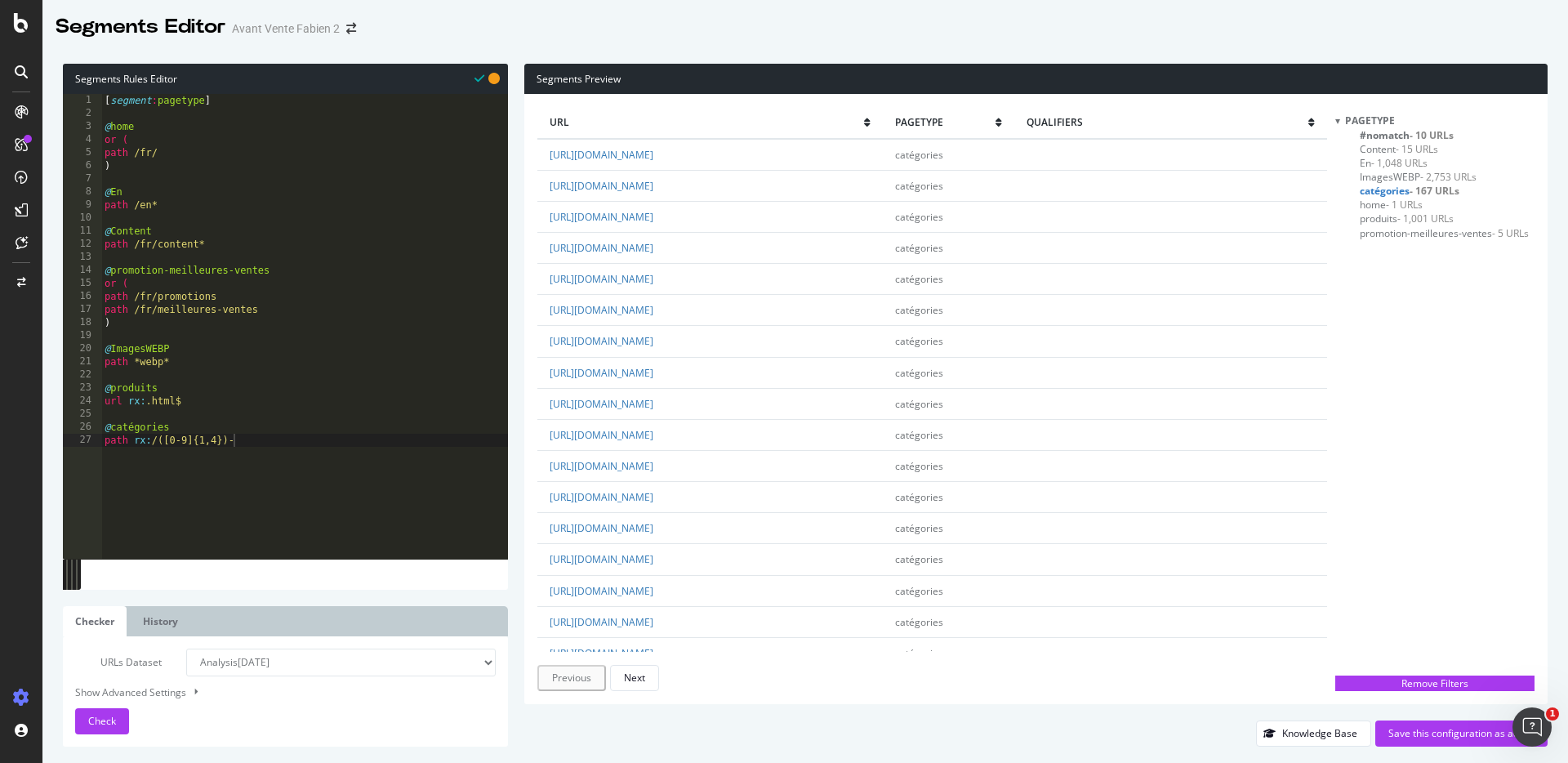
click at [1414, 136] on span "- 10 URLs" at bounding box center [1431, 135] width 44 height 14
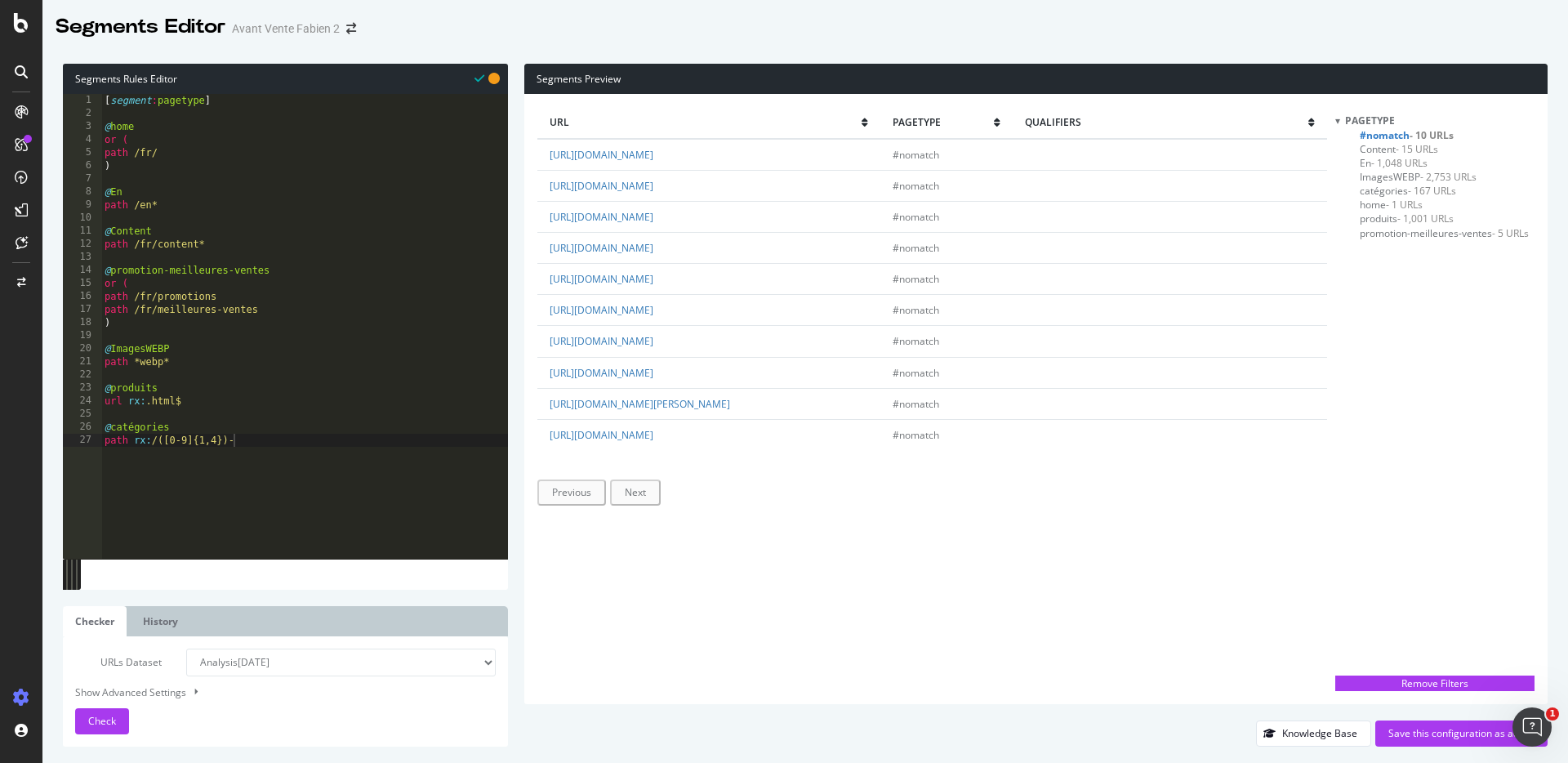
click at [685, 508] on div "url pagetype qualifiers https://www.tof-paris.com/ #nomatch https://www.tof-par…" at bounding box center [931, 398] width 789 height 584
click at [700, 151] on td "https://www.tof-paris.com/" at bounding box center [708, 155] width 343 height 32
type textarea "path /fr/"
click at [171, 152] on div "[ segment : pagetype ] @ home or ( path /fr/ ) @ En path /en* @ Content path /f…" at bounding box center [305, 339] width 407 height 491
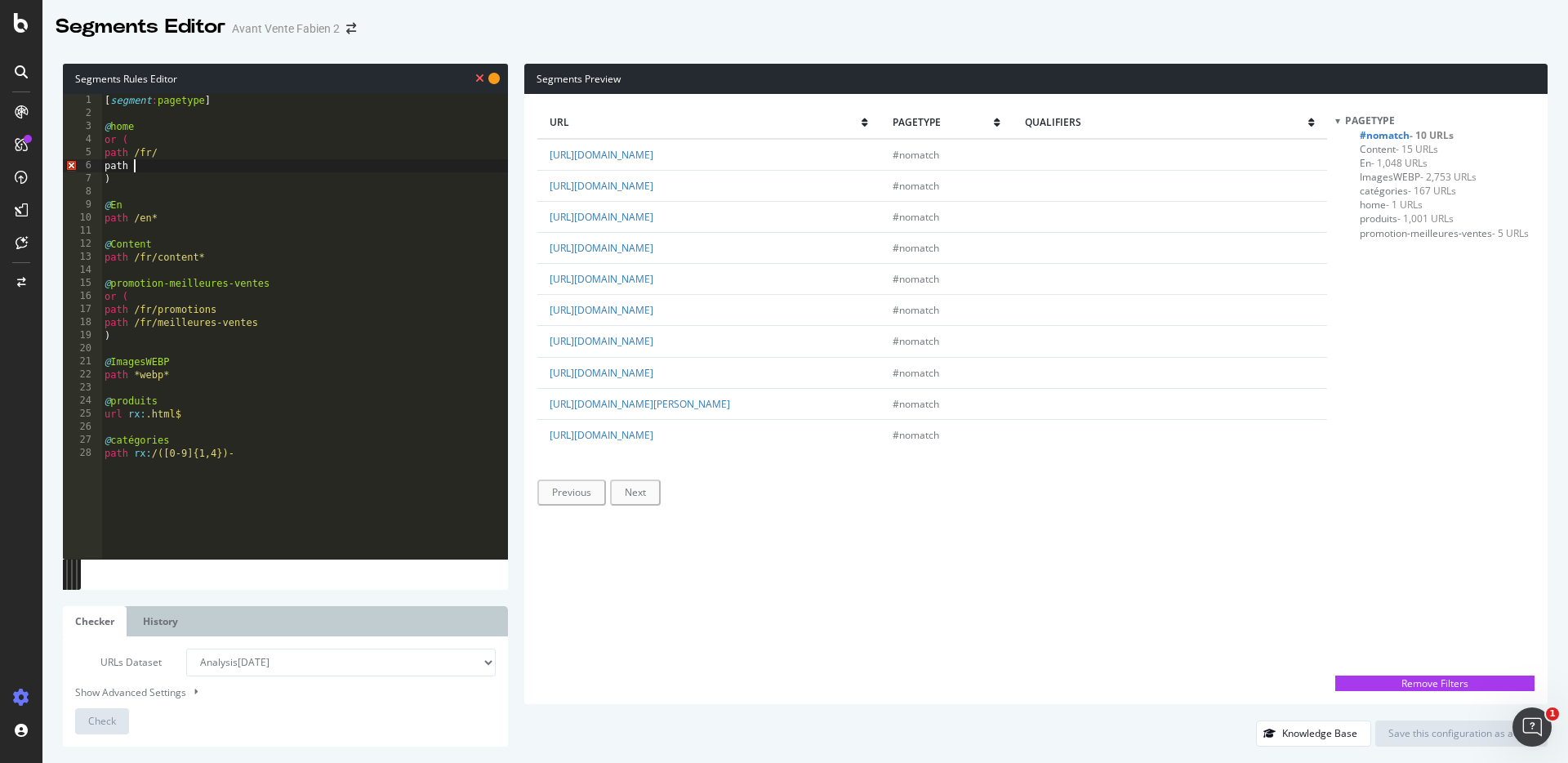
scroll to position [0, 2]
type textarea "path /"
click at [111, 722] on span "Check" at bounding box center [102, 721] width 27 height 14
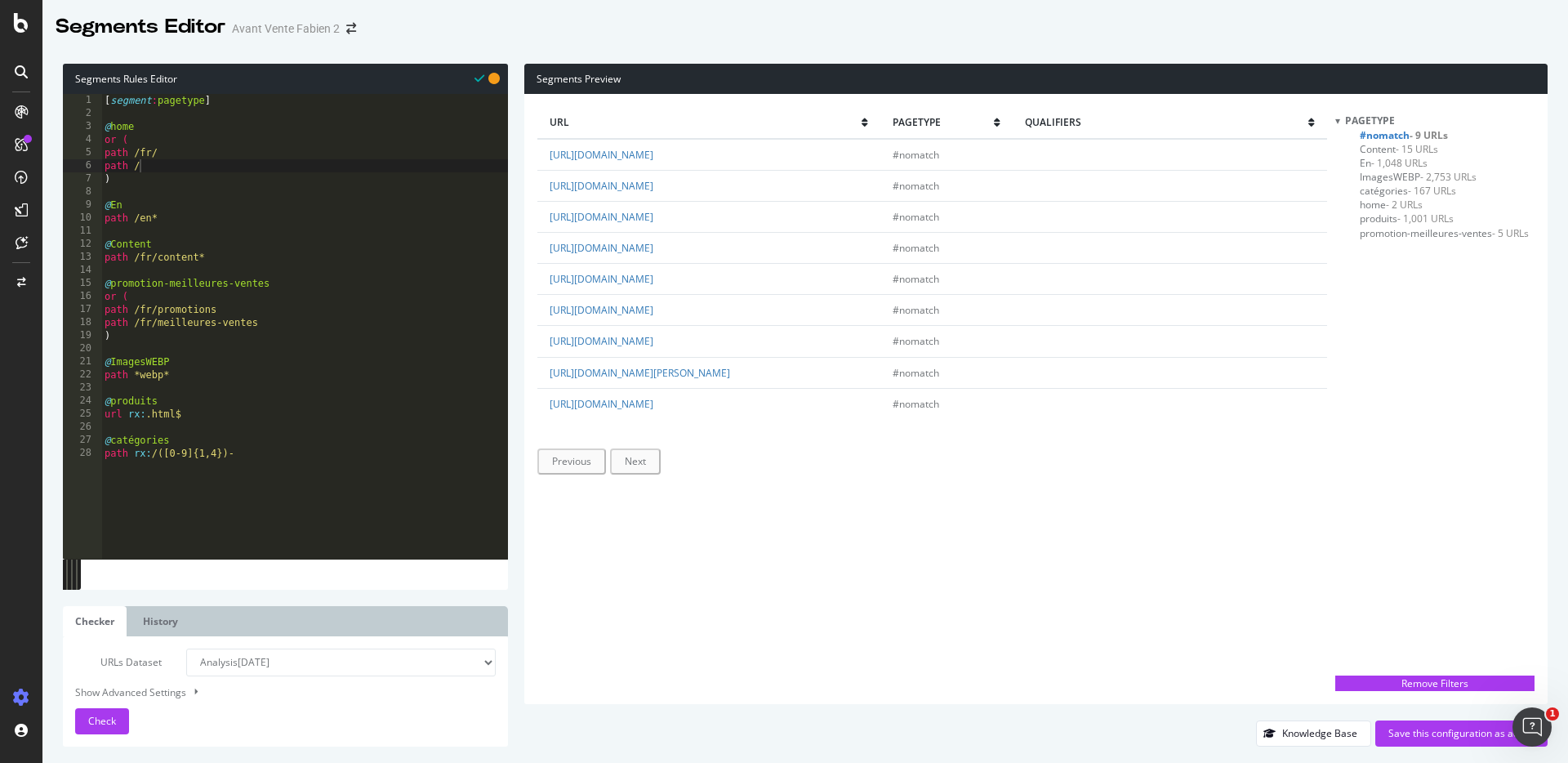
drag, startPoint x: 764, startPoint y: 505, endPoint x: 761, endPoint y: 474, distance: 31.1
click at [765, 505] on div "url pagetype qualifiers https://www.tof-paris.com/fr/nous-contacter #nomatch ht…" at bounding box center [931, 398] width 789 height 584
click at [653, 148] on link "https://www.tof-paris.com/fr/nous-contacter" at bounding box center [602, 155] width 104 height 14
click at [744, 519] on div "url pagetype qualifiers https://www.tof-paris.com/fr/nous-contacter #nomatch ht…" at bounding box center [931, 398] width 789 height 584
click at [1382, 151] on span "Content - 15 URLs" at bounding box center [1399, 149] width 78 height 14
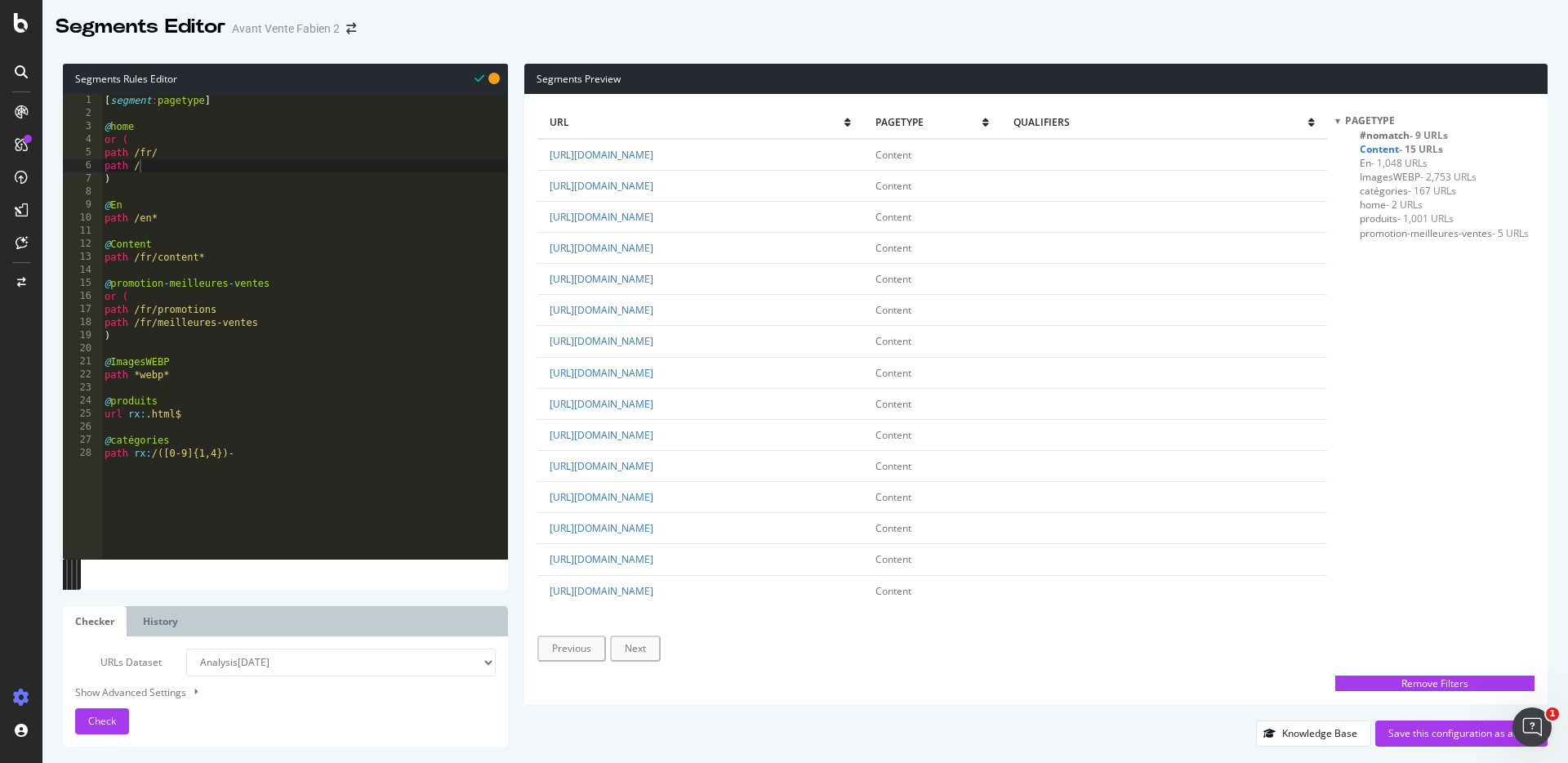
click at [733, 680] on div "url pagetype qualifiers https://www.tof-paris.com/fr/content/7-guide-des-taille…" at bounding box center [931, 398] width 789 height 584
click at [1346, 22] on div "Segments Editor Avant Vente Fabien 2" at bounding box center [805, 21] width 1526 height 41
click at [1395, 234] on span "promotion-meilleures-ventes - 5 URLs" at bounding box center [1444, 233] width 169 height 14
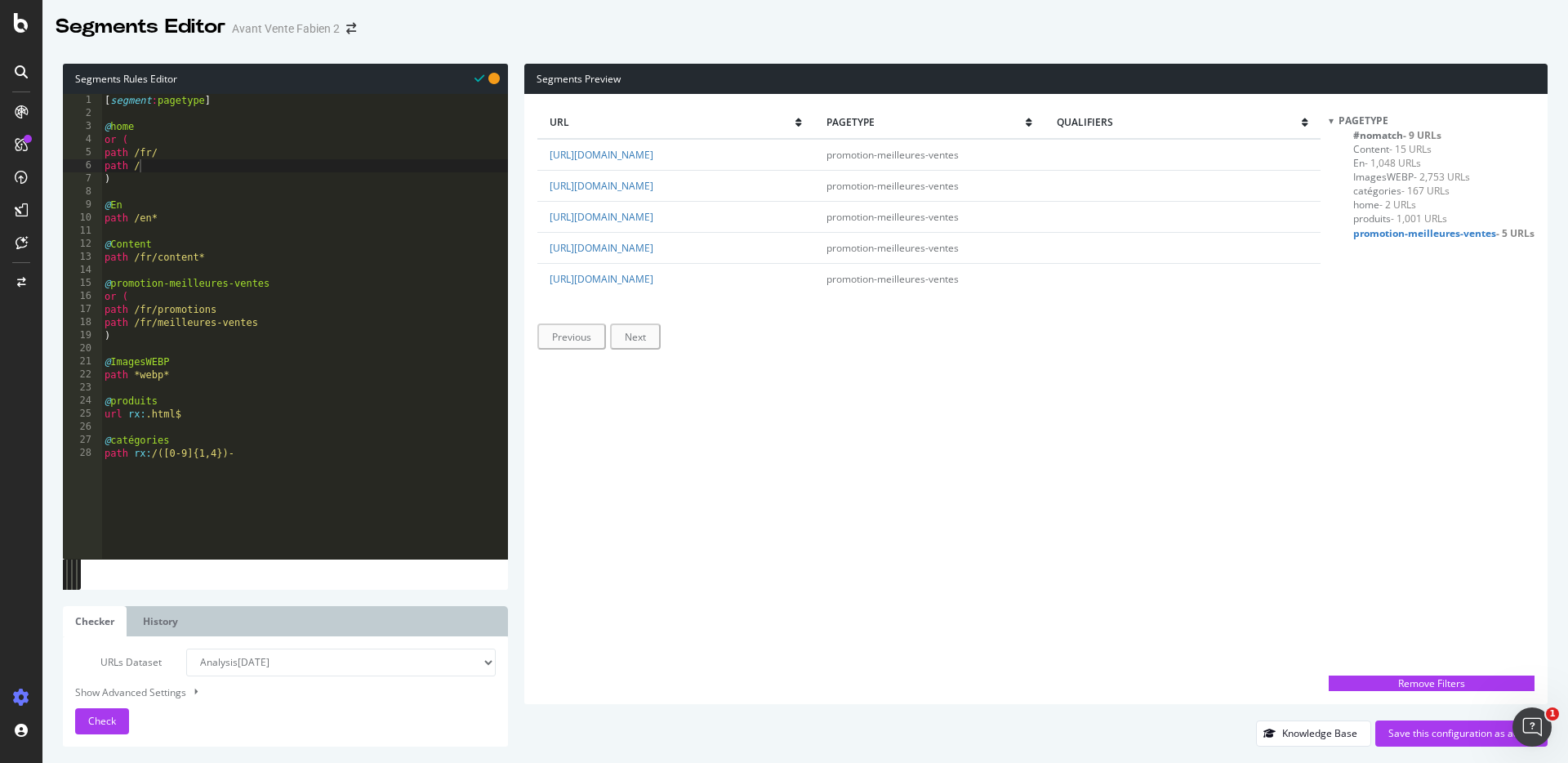
click at [1383, 151] on span "Content - 15 URLs" at bounding box center [1393, 149] width 78 height 14
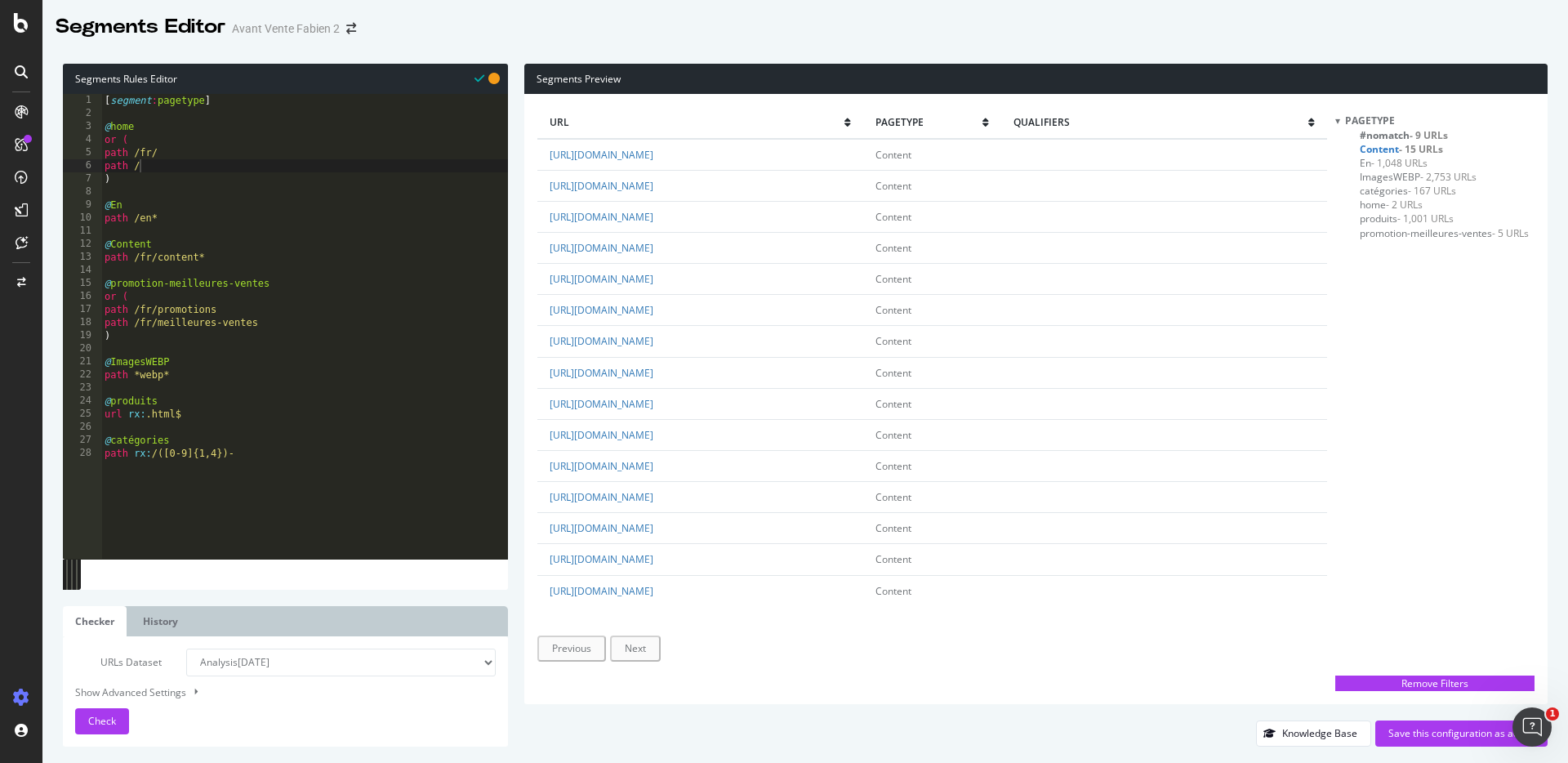
click at [1425, 379] on div "pagetype #nomatch - 9 URLs Content - 15 URLs En - 1,048 URLs ImagesWEBP - 2,753…" at bounding box center [1435, 389] width 200 height 553
click at [1379, 136] on span "#nomatch - 9 URLs" at bounding box center [1404, 135] width 88 height 14
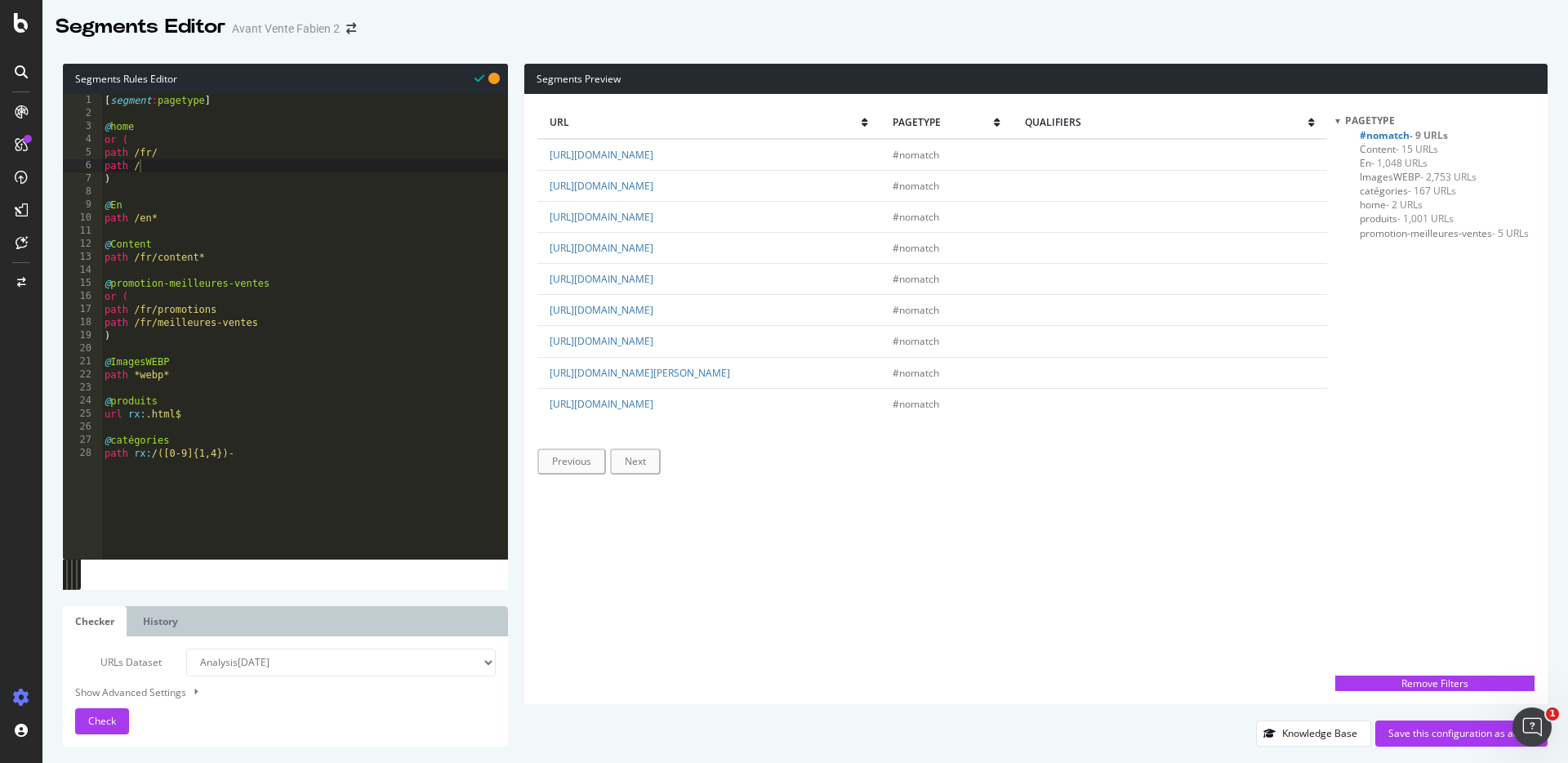
click at [755, 500] on div "url pagetype qualifiers https://www.tof-paris.com/fr/nous-contacter #nomatch ht…" at bounding box center [931, 398] width 789 height 584
click at [851, 28] on div "Segments Editor Avant Vente Fabien 2" at bounding box center [805, 21] width 1526 height 41
click at [879, 531] on div "url pagetype qualifiers https://www.tof-paris.com/fr/nous-contacter #nomatch ht…" at bounding box center [931, 398] width 789 height 584
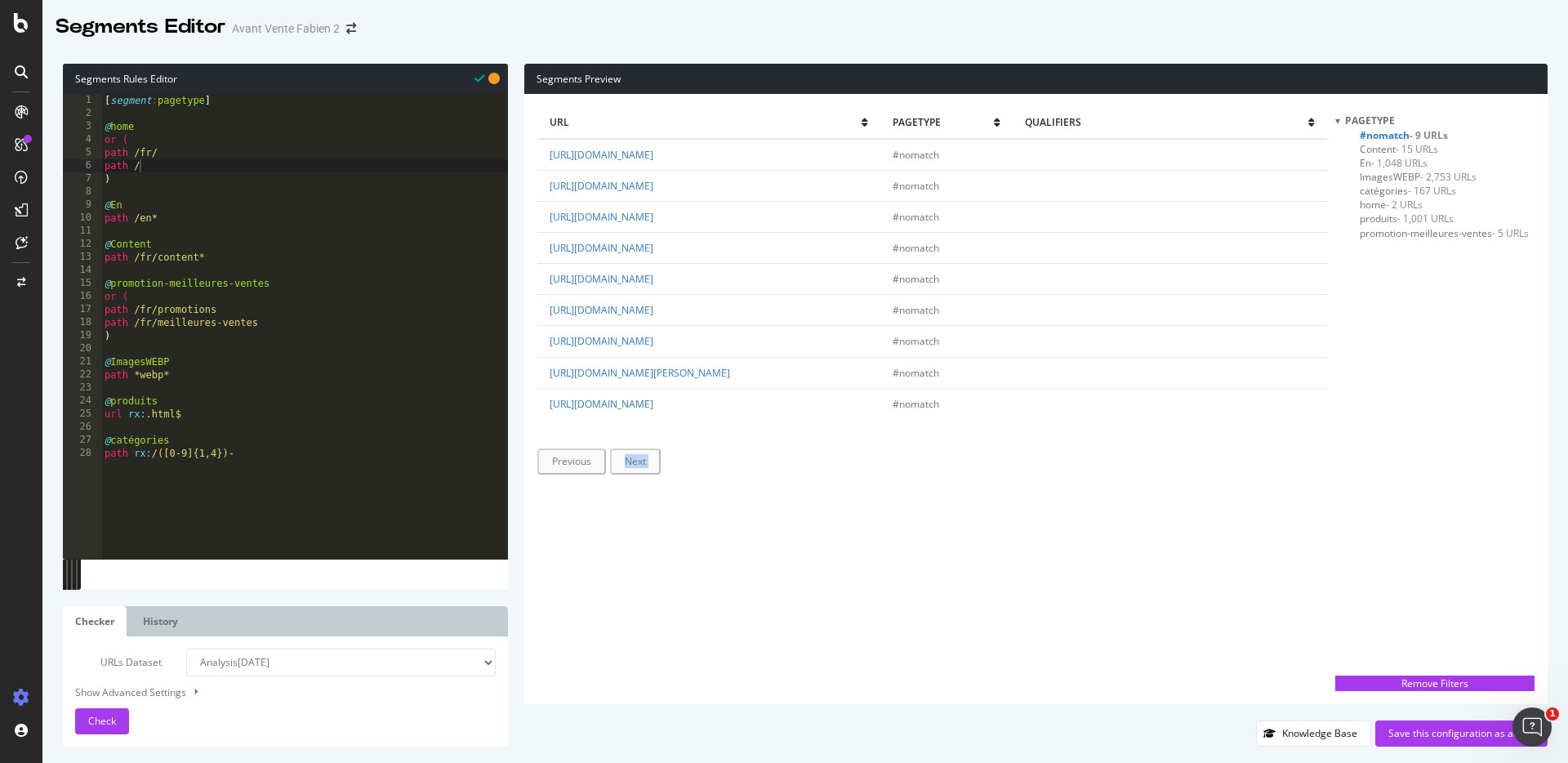
click at [805, 534] on div "url pagetype qualifiers https://www.tof-paris.com/fr/nous-contacter #nomatch ht…" at bounding box center [931, 398] width 789 height 584
click at [801, 537] on div "url pagetype qualifiers https://www.tof-paris.com/fr/nous-contacter #nomatch ht…" at bounding box center [931, 398] width 789 height 584
click at [1420, 301] on div "pagetype #nomatch - 9 URLs Content - 15 URLs En - 1,048 URLs ImagesWEBP - 2,753…" at bounding box center [1435, 389] width 200 height 553
click at [1415, 259] on div "pagetype #nomatch - 9 URLs Content - 15 URLs En - 1,048 URLs ImagesWEBP - 2,753…" at bounding box center [1435, 389] width 200 height 553
click at [1413, 245] on div "pagetype #nomatch - 9 URLs Content - 15 URLs En - 1,048 URLs ImagesWEBP - 2,753…" at bounding box center [1435, 389] width 200 height 553
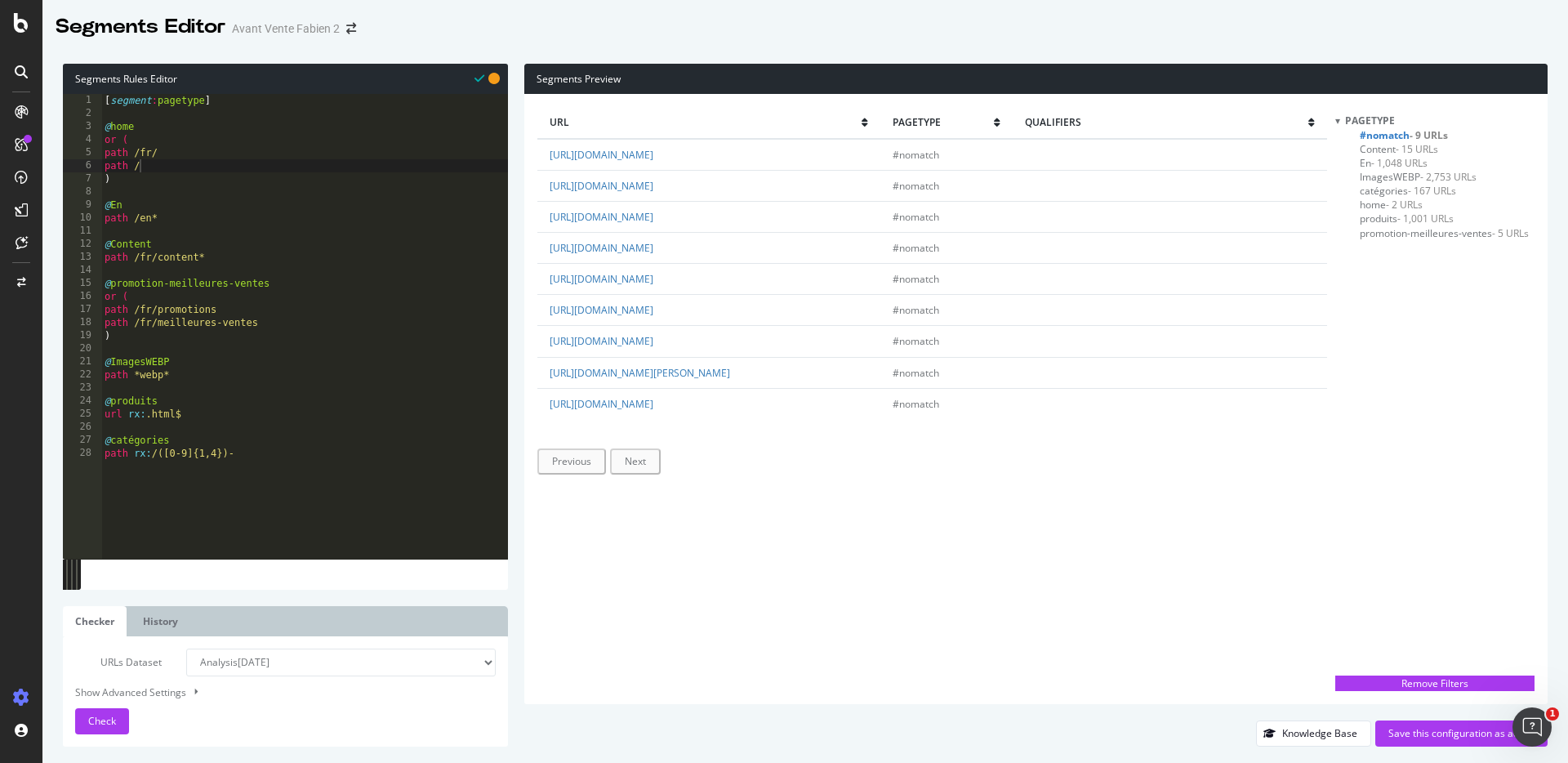
click at [1401, 280] on div "pagetype #nomatch - 9 URLs Content - 15 URLs En - 1,048 URLs ImagesWEBP - 2,753…" at bounding box center [1435, 389] width 200 height 553
click at [1394, 137] on span "#nomatch - 9 URLs" at bounding box center [1404, 135] width 88 height 14
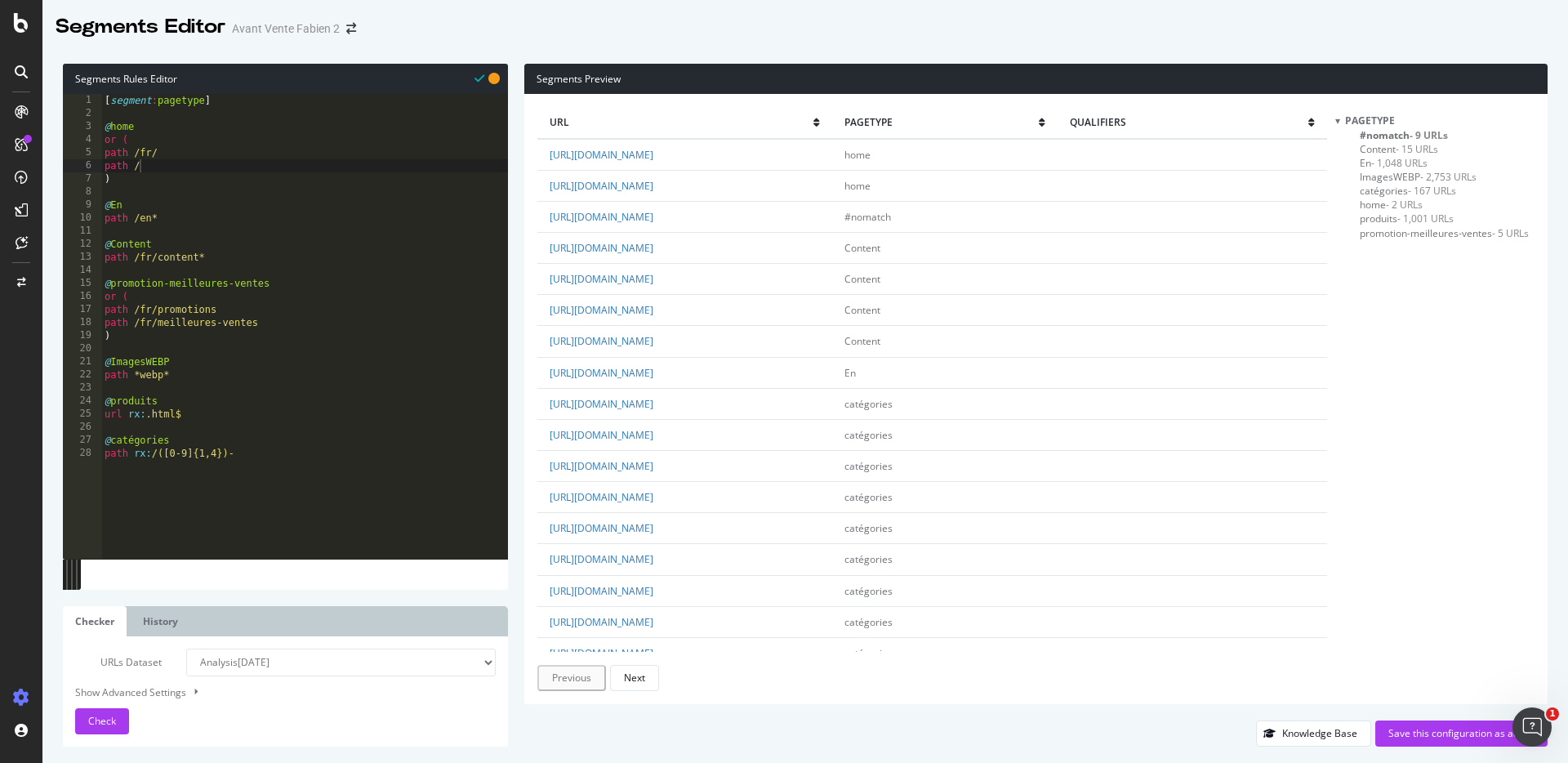
click at [1394, 137] on span "#nomatch - 9 URLs" at bounding box center [1404, 135] width 88 height 14
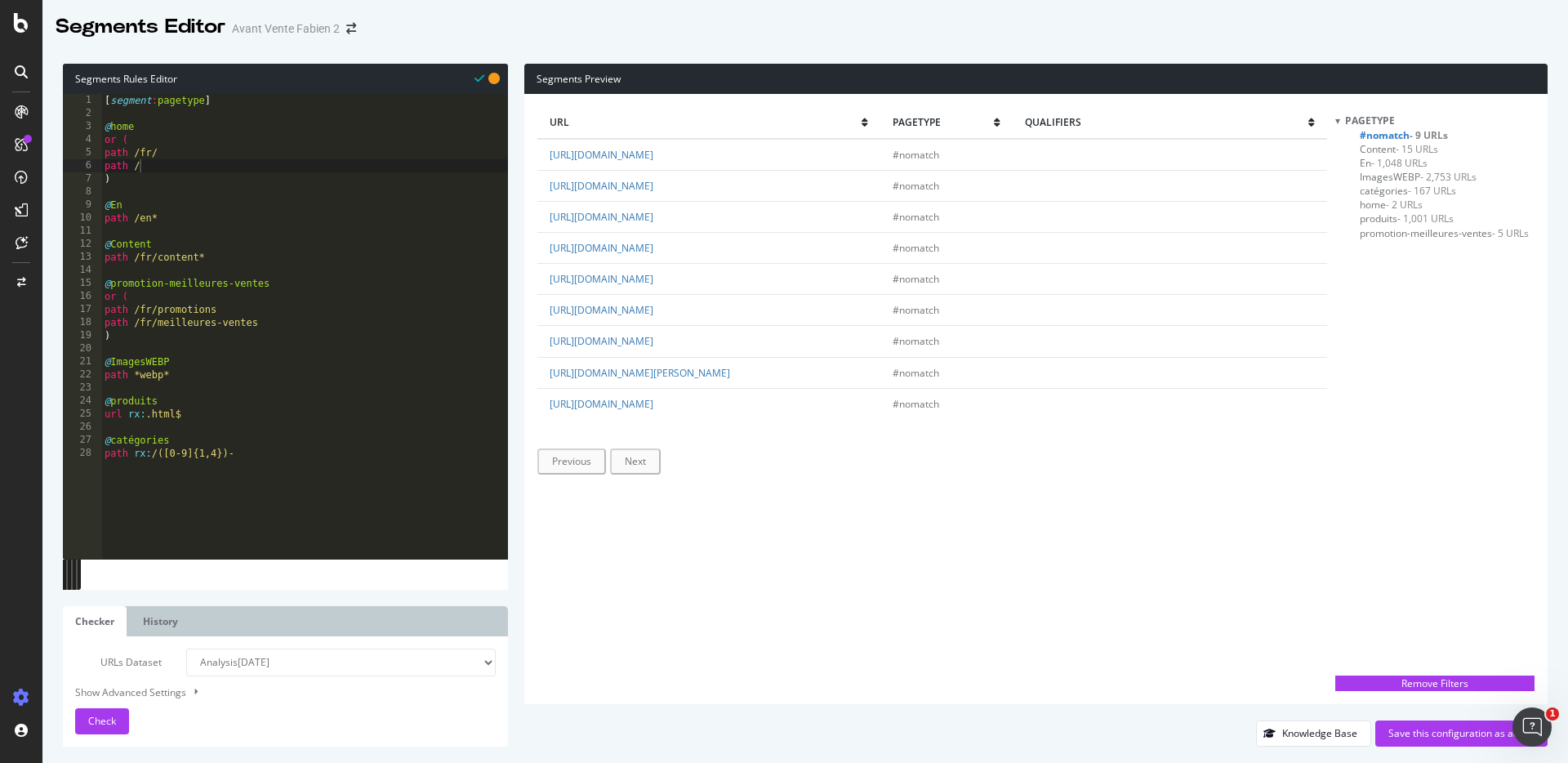
click at [707, 553] on div "url pagetype qualifiers https://www.tof-paris.com/fr/nous-contacter #nomatch ht…" at bounding box center [931, 398] width 789 height 584
click at [215, 384] on div "[ segment : pagetype ] @ home or ( path /fr/ path / ) @ En path /en* @ Content …" at bounding box center [305, 339] width 407 height 491
type textarea "@Sans-interet-SEO"
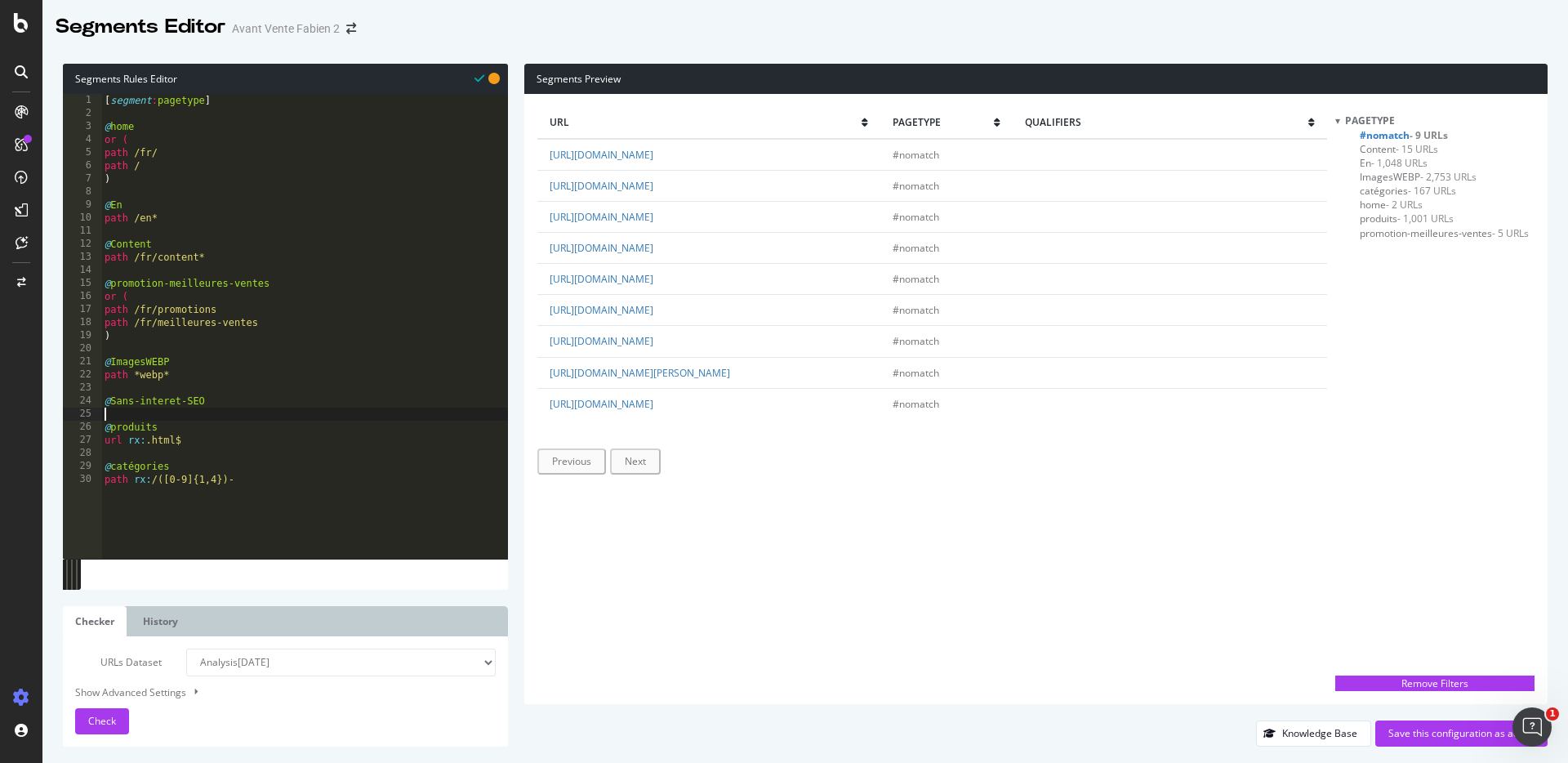
scroll to position [0, 0]
type textarea "or ("
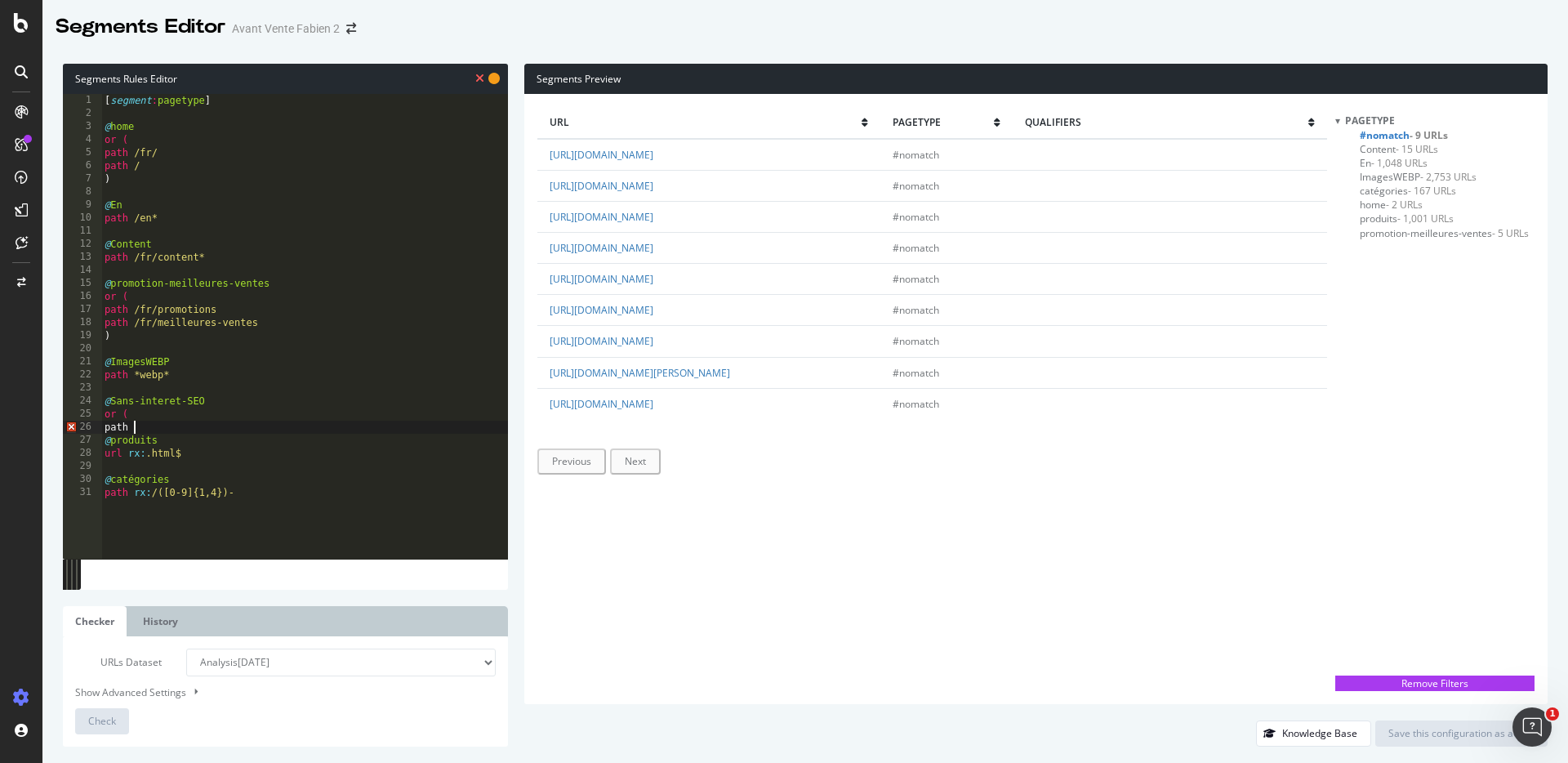
scroll to position [0, 2]
drag, startPoint x: 788, startPoint y: 157, endPoint x: 684, endPoint y: 160, distance: 104.0
click at [684, 160] on td "https://www.tof-paris.com/fr/nous-contacter" at bounding box center [708, 155] width 343 height 32
drag, startPoint x: 768, startPoint y: 160, endPoint x: 673, endPoint y: 159, distance: 95.0
click at [673, 159] on td "https://www.tof-paris.com/fr/nous-contacter" at bounding box center [708, 155] width 343 height 32
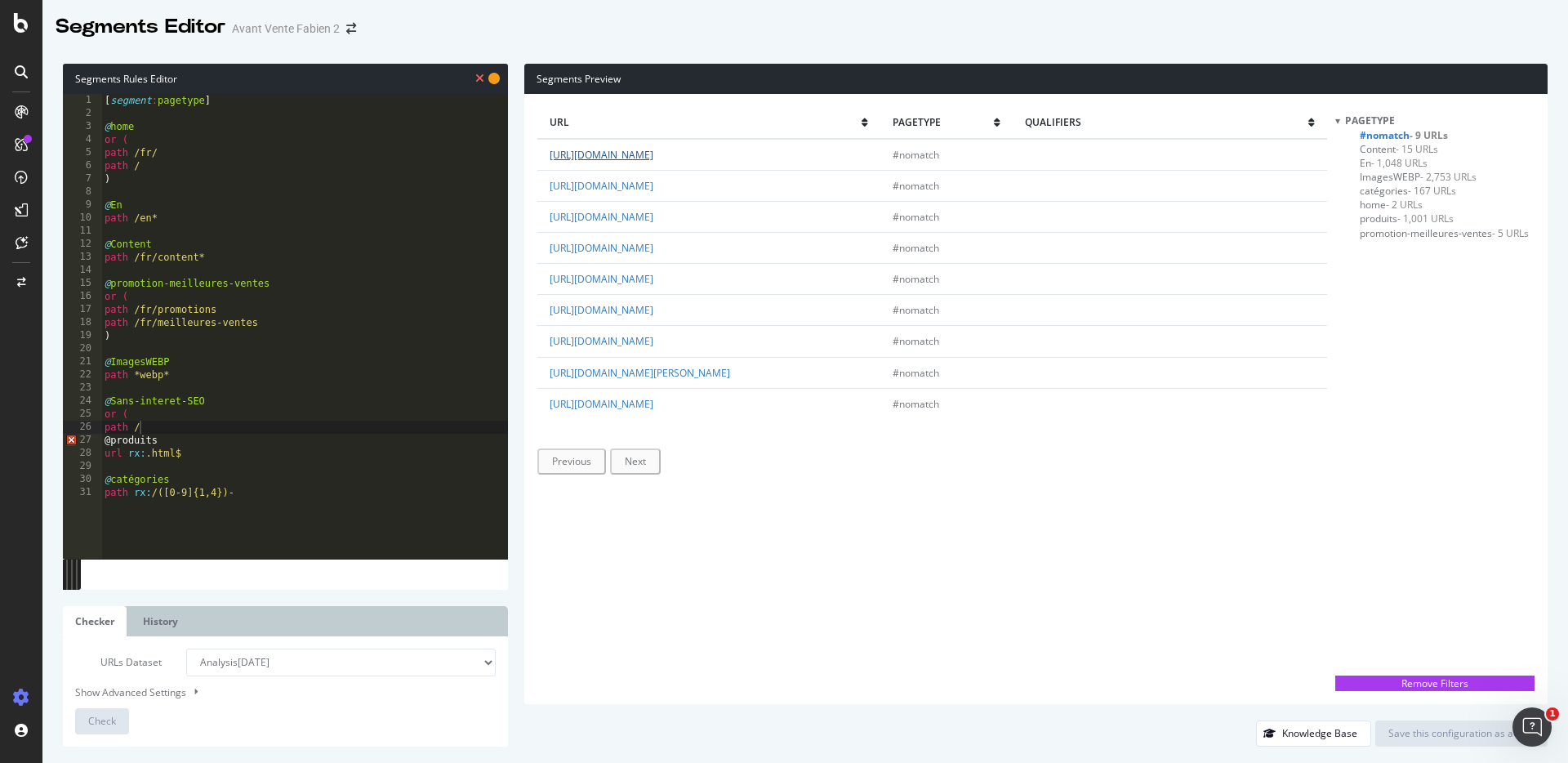
copy link "fr/nous-contacter"
click at [225, 428] on div "[ segment : pagetype ] @ home or ( path /fr/ path / ) @ En path /en* @ Content …" at bounding box center [305, 339] width 407 height 491
paste textarea "fr/nous-contacter"
type textarea "path /fr/nous-contacter"
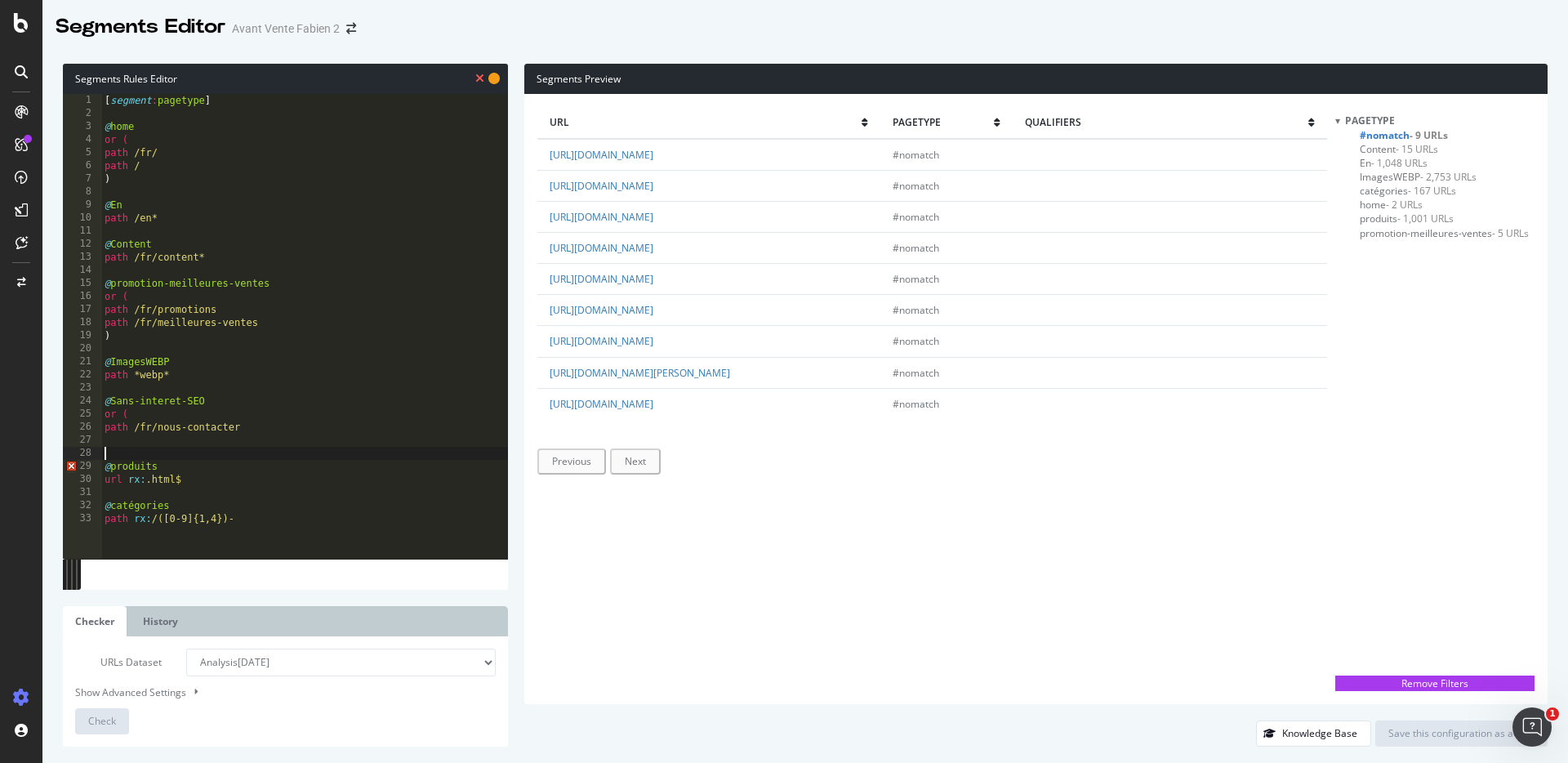
click at [208, 436] on div "[ segment : pagetype ] @ home or ( path /fr/ path / ) @ En path /en* @ Content …" at bounding box center [305, 339] width 407 height 491
type textarea "path /"
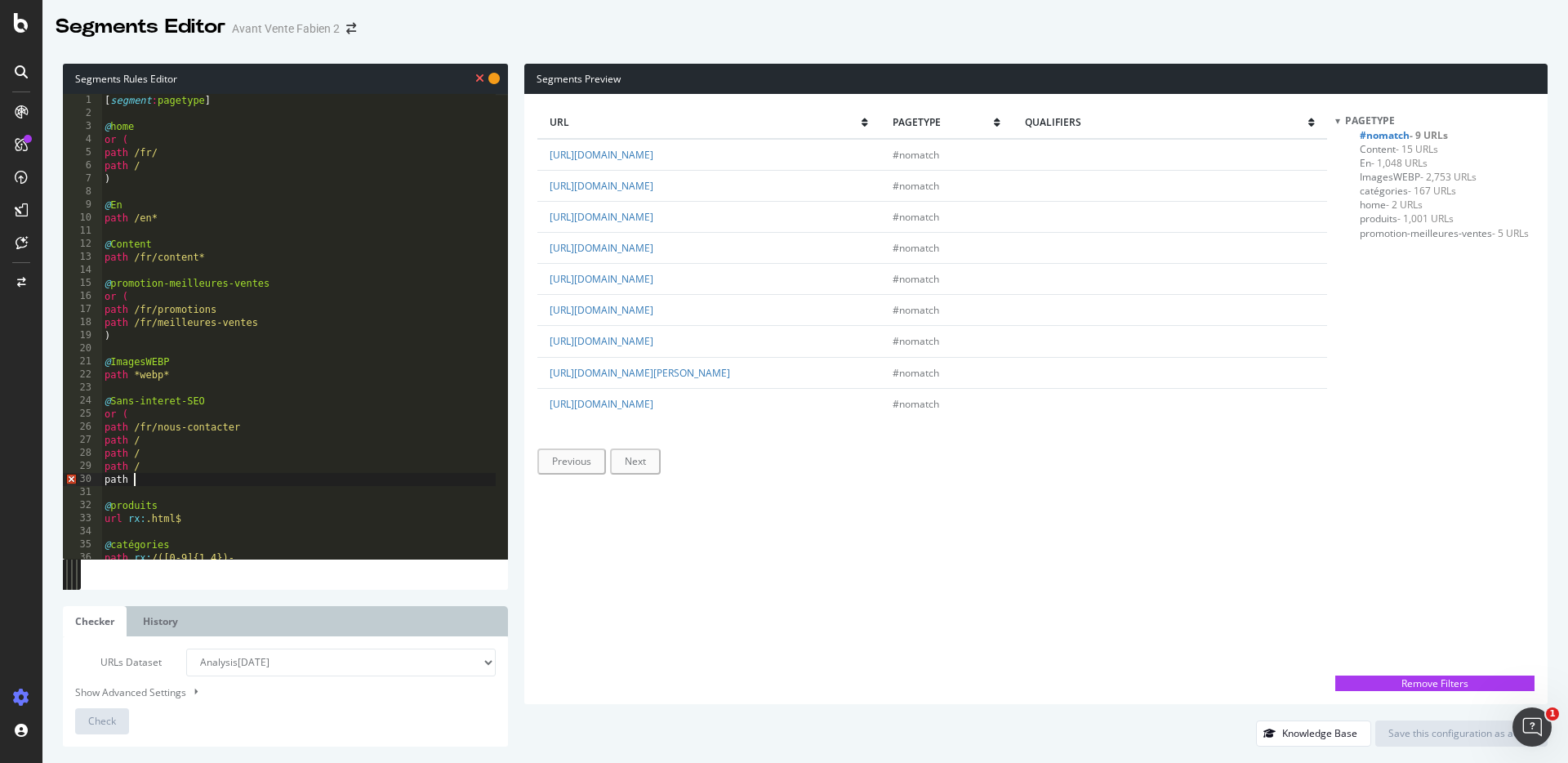
type textarea "path /"
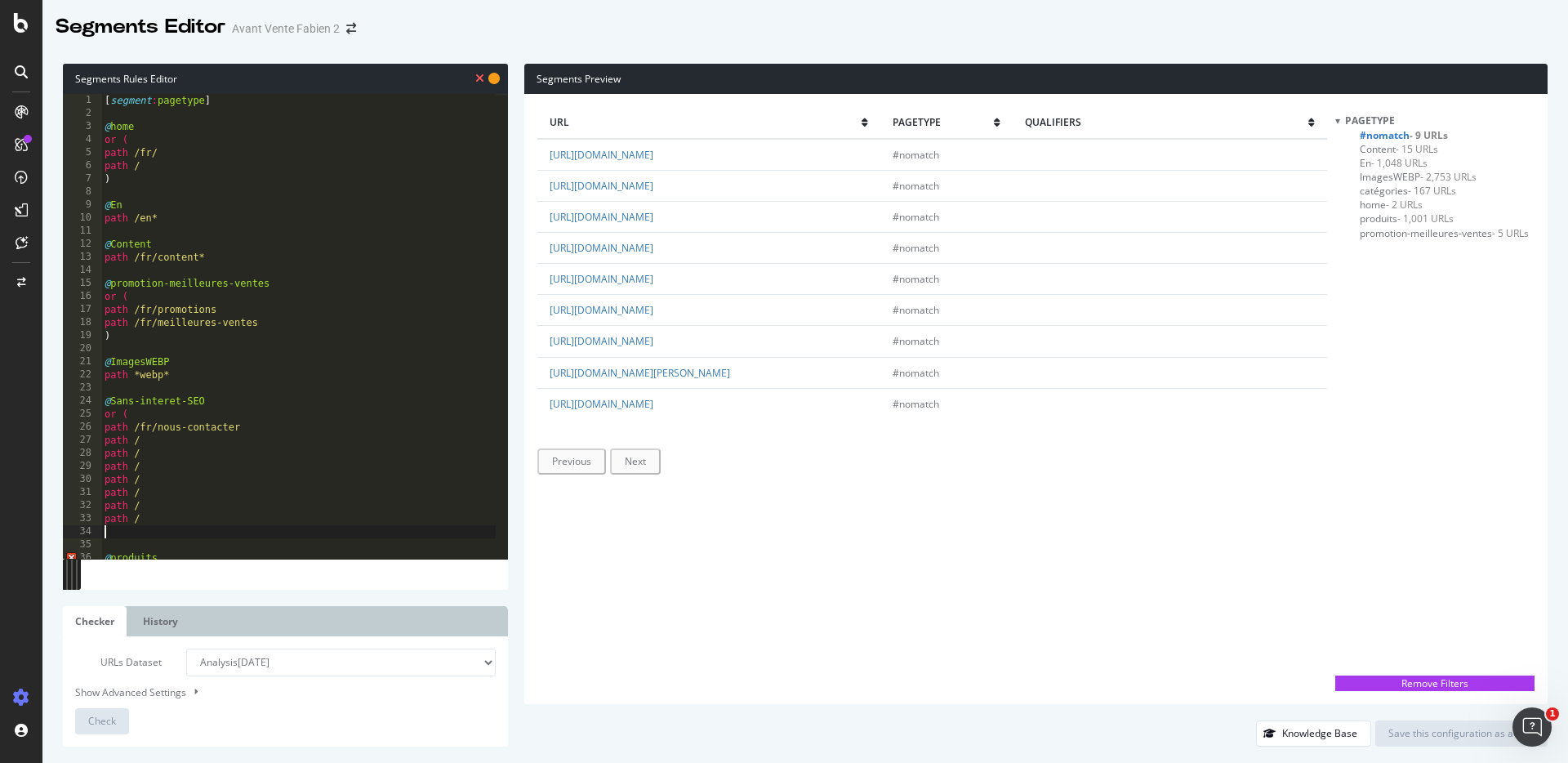
type textarea "a"
drag, startPoint x: 763, startPoint y: 398, endPoint x: 671, endPoint y: 398, distance: 92.0
click at [671, 398] on td "https://www.tof-paris.com/fr/jockstraps" at bounding box center [708, 404] width 343 height 31
copy link "fr/jockstraps"
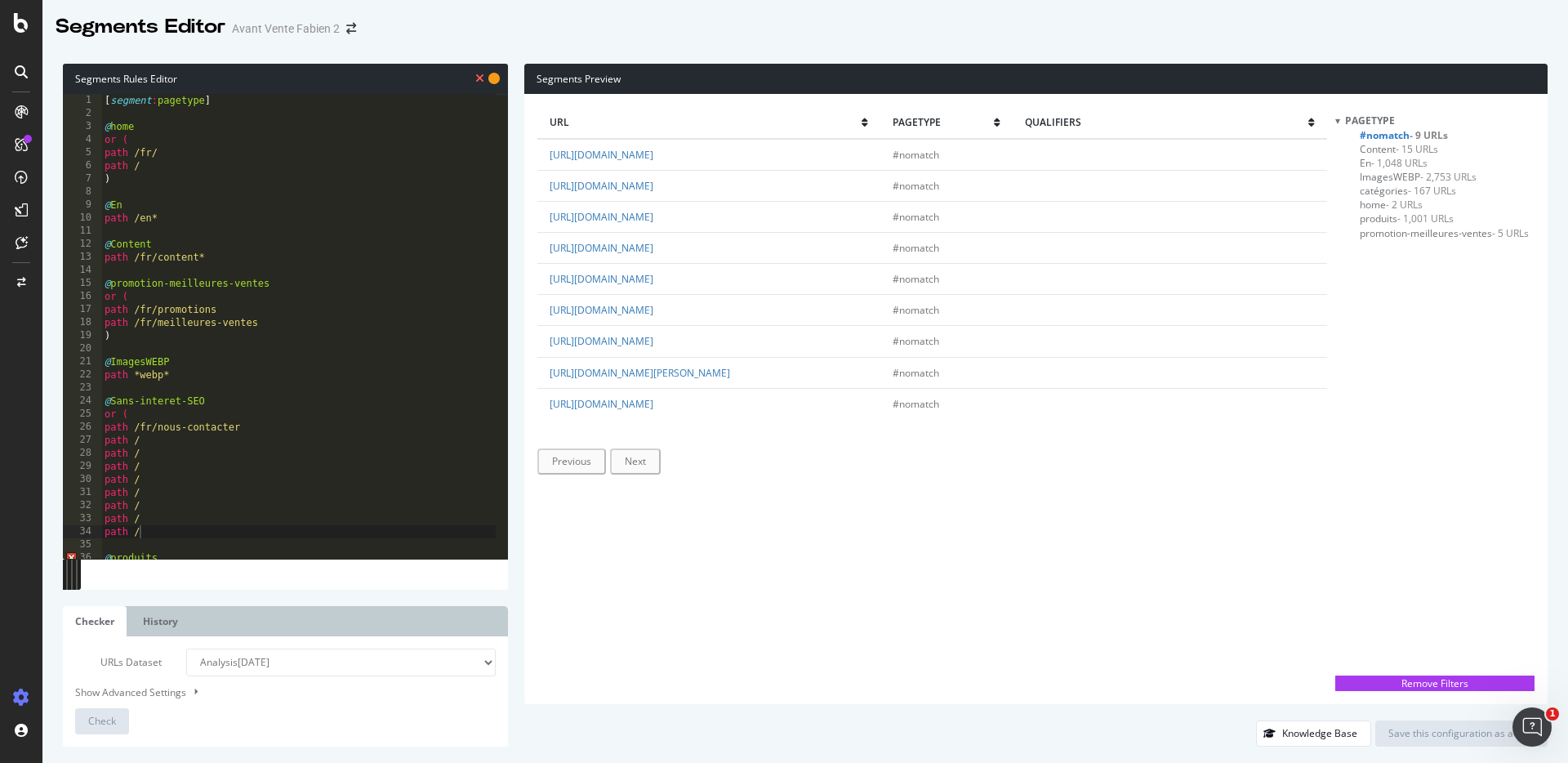
click at [202, 534] on div "[ segment : pagetype ] @ home or ( path /fr/ path / ) @ En path /en* @ Content …" at bounding box center [298, 339] width 394 height 491
paste textarea "fr/jockstraps"
drag, startPoint x: 825, startPoint y: 370, endPoint x: 674, endPoint y: 374, distance: 151.1
click at [674, 374] on td "https://www.tof-paris.com/fr/mini-slips-de-bain-homme" at bounding box center [708, 373] width 343 height 31
copy link "fr/mini-slips-de-bain-homme"
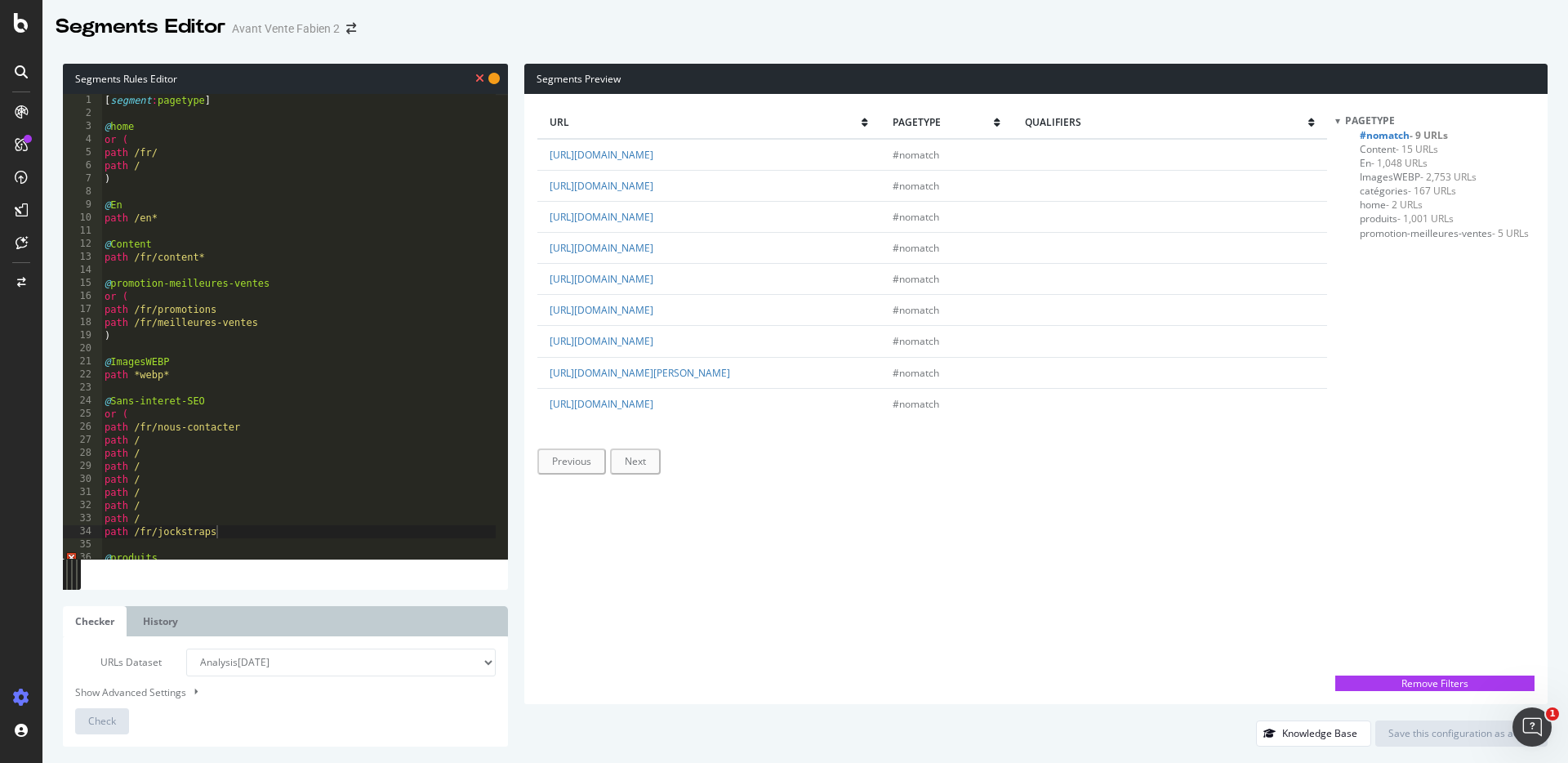
click at [163, 521] on div "[ segment : pagetype ] @ home or ( path /fr/ path / ) @ En path /en* @ Content …" at bounding box center [298, 339] width 394 height 491
paste textarea "fr/mini-slips-de-bain-homme"
click at [178, 503] on div "[ segment : pagetype ] @ home or ( path /fr/ path / ) @ En path /en* @ Content …" at bounding box center [298, 339] width 394 height 491
drag, startPoint x: 794, startPoint y: 342, endPoint x: 674, endPoint y: 343, distance: 120.0
click at [672, 343] on td "https://www.tof-paris.com/fr/bodys-underwear" at bounding box center [708, 341] width 343 height 31
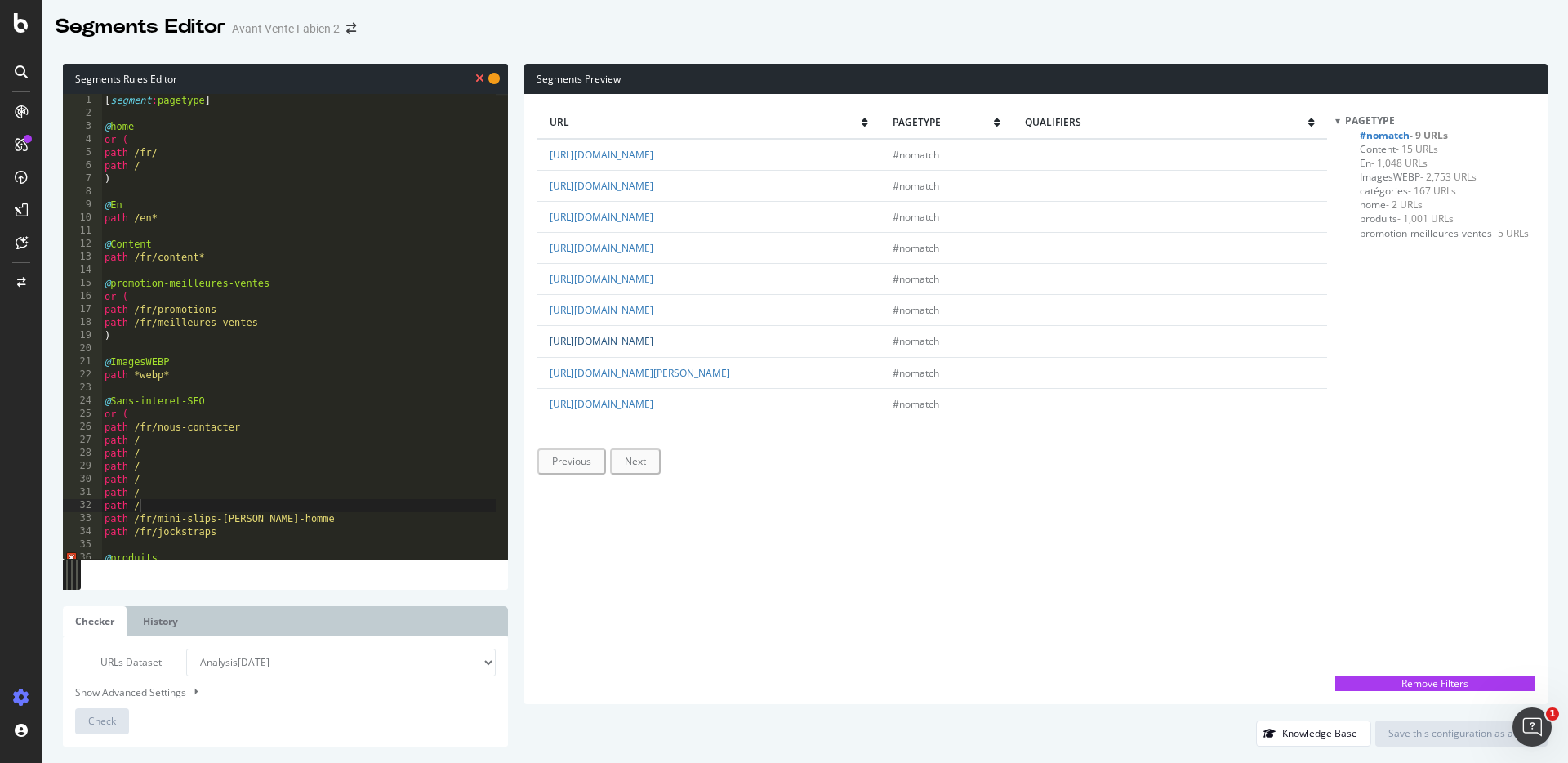
copy link "fr/bodys-underwear"
click at [159, 512] on div "[ segment : pagetype ] @ home or ( path /fr/ path / ) @ En path /en* @ Content …" at bounding box center [298, 339] width 394 height 491
paste textarea "fr/bodys-underwear"
drag, startPoint x: 811, startPoint y: 310, endPoint x: 672, endPoint y: 314, distance: 139.1
click at [672, 314] on td "https://www.tof-paris.com/fr/pantalons-sexy-homme" at bounding box center [708, 310] width 343 height 31
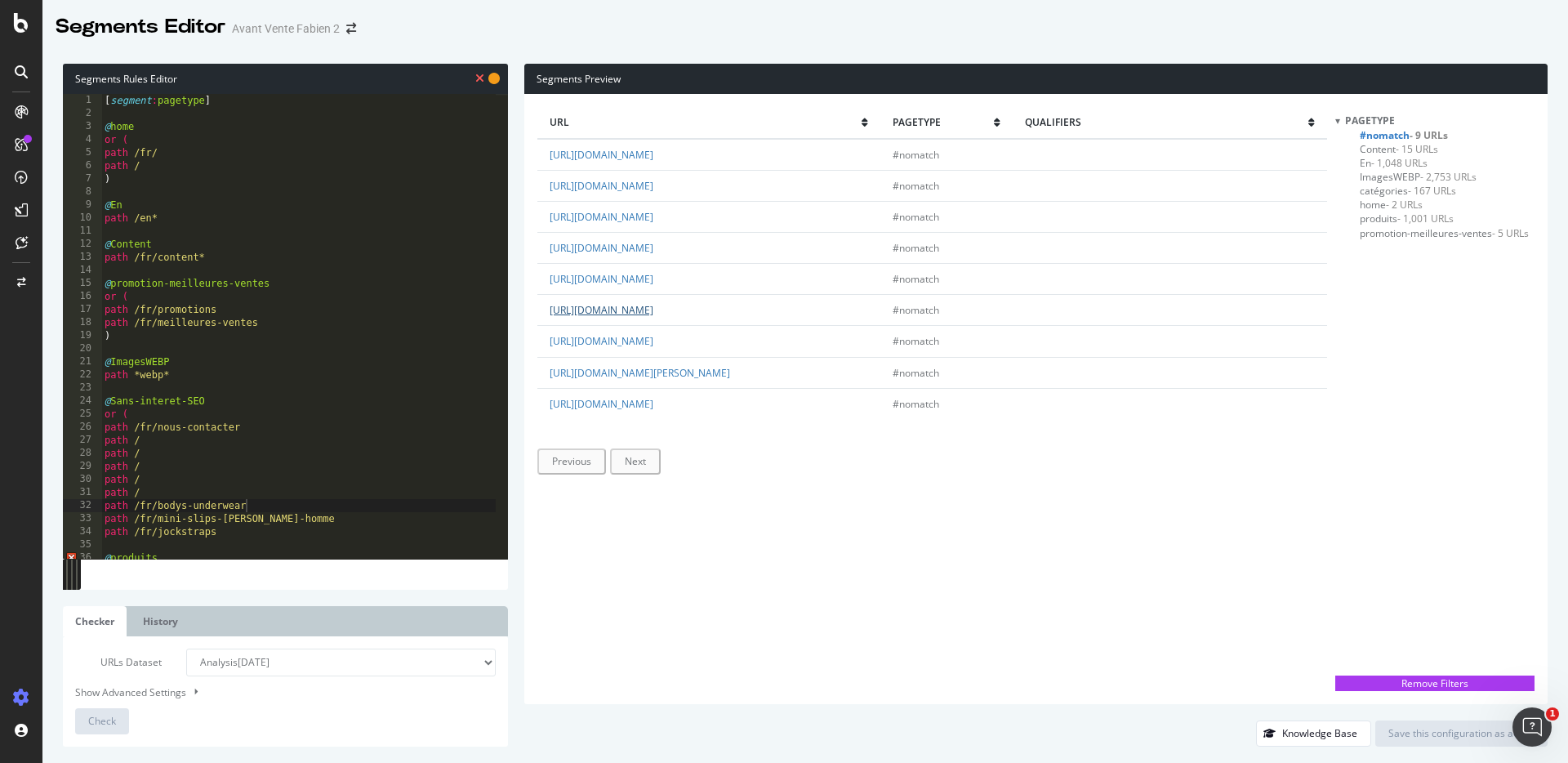
copy link "fr/pantalons-sexy-homme"
click at [157, 486] on div "[ segment : pagetype ] @ home or ( path /fr/ path / ) @ En path /en* @ Content …" at bounding box center [298, 339] width 394 height 491
paste textarea "fr/pantalons-sexy-homme"
drag, startPoint x: 784, startPoint y: 278, endPoint x: 672, endPoint y: 275, distance: 112.0
click at [672, 275] on td "https://www.tof-paris.com/fr/t-shirts-sexywear" at bounding box center [708, 280] width 343 height 31
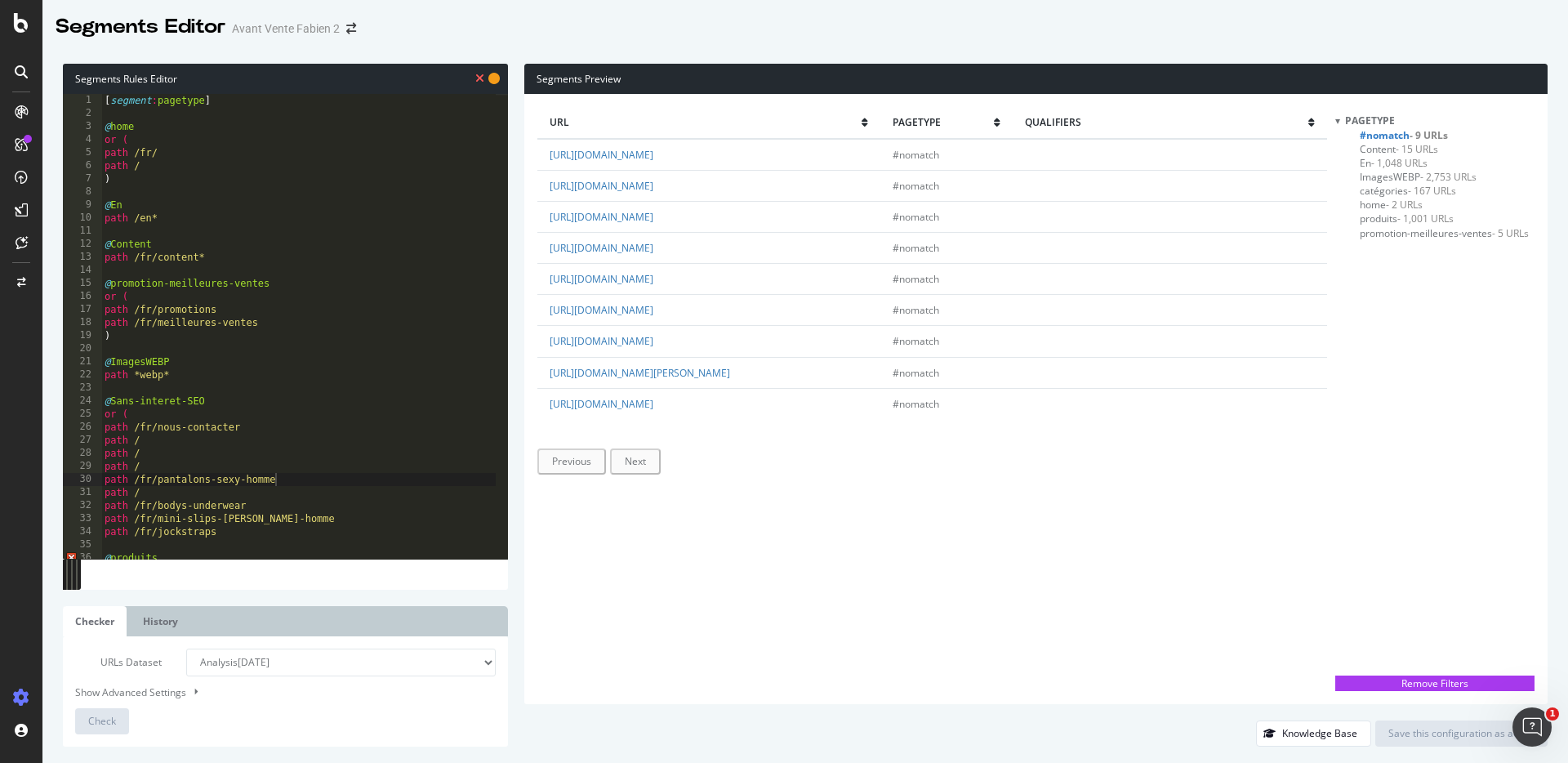
copy link "fr/t-shirts-sexywear"
click at [178, 488] on div "[ segment : pagetype ] @ home or ( path /fr/ path / ) @ En path /en* @ Content …" at bounding box center [298, 339] width 394 height 491
paste textarea "fr/t-shirts-sexywear"
click at [161, 463] on div "[ segment : pagetype ] @ home or ( path /fr/ path / ) @ En path /en* @ Content …" at bounding box center [298, 339] width 394 height 491
drag, startPoint x: 834, startPoint y: 245, endPoint x: 673, endPoint y: 249, distance: 161.0
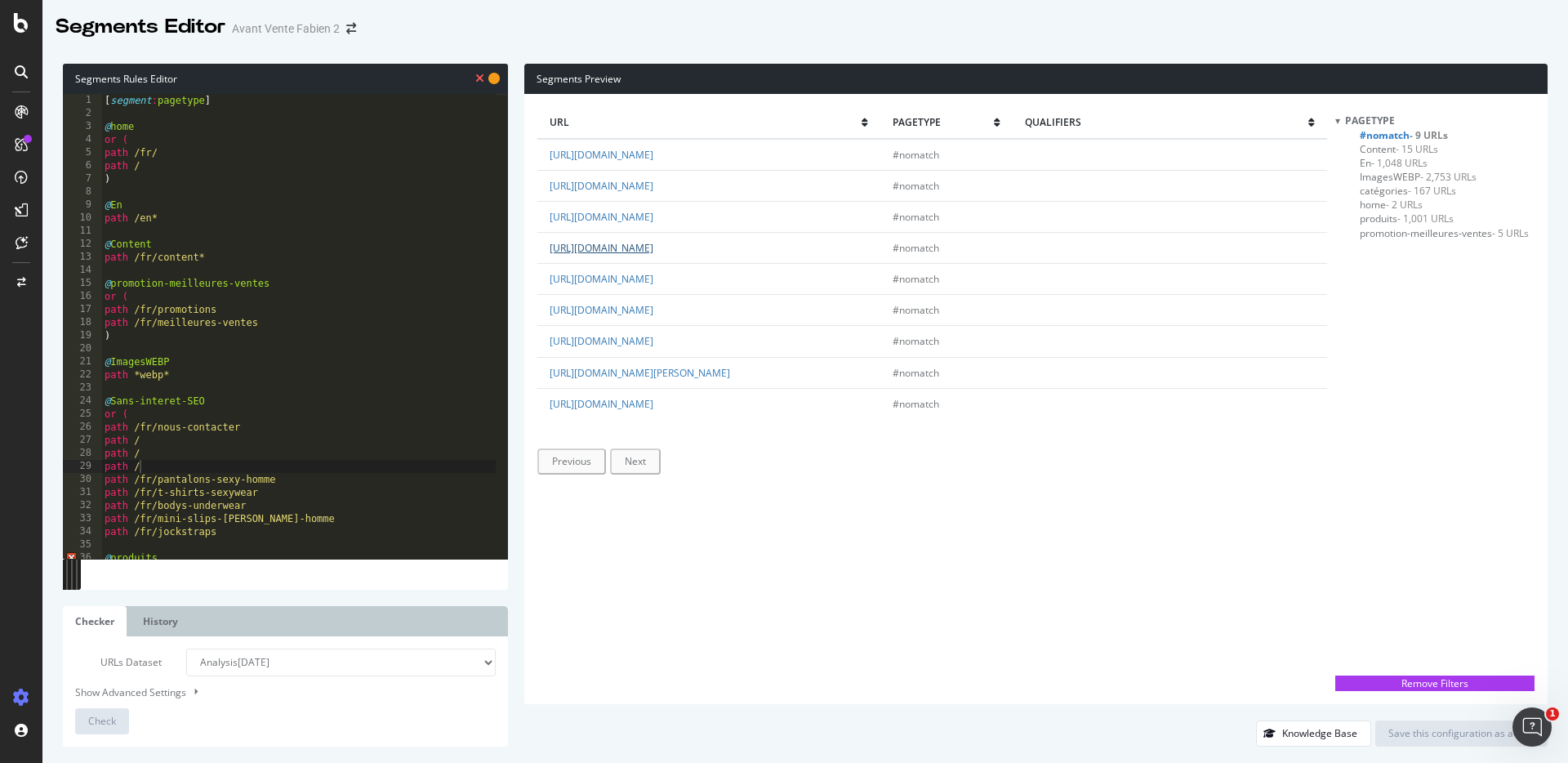
click at [673, 249] on td "https://www.tof-paris.com/fr/bikinis-pour-hommes" at bounding box center [708, 247] width 343 height 31
copy link "fr/bikinis-pour-hommes"
click at [161, 465] on div "[ segment : pagetype ] @ home or ( path /fr/ path / ) @ En path /en* @ Content …" at bounding box center [298, 339] width 394 height 491
paste textarea "fr/bikinis-pour-hommes"
drag, startPoint x: 778, startPoint y: 216, endPoint x: 673, endPoint y: 219, distance: 105.0
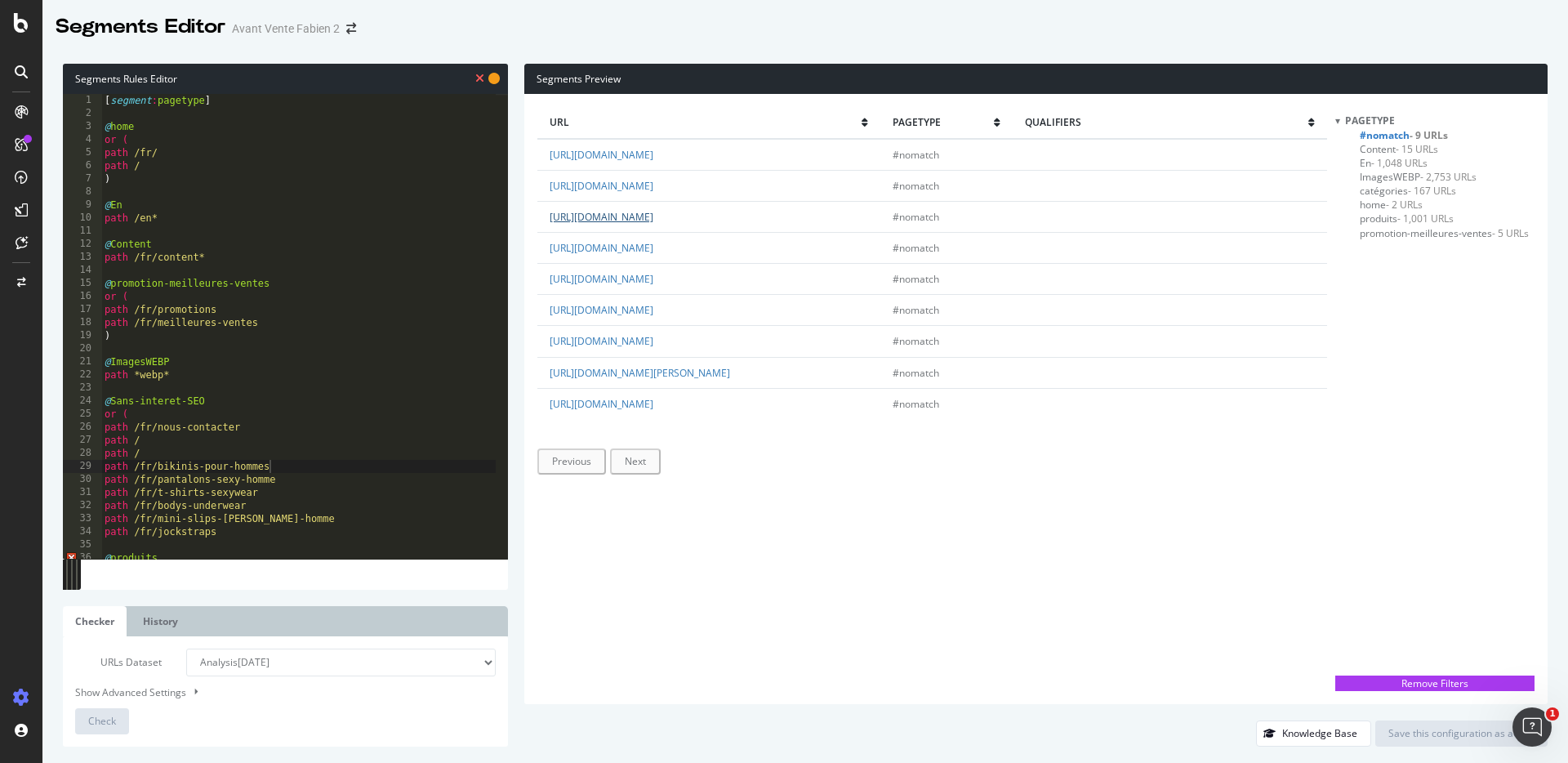
click at [673, 219] on td "https://www.tof-paris.com/fr/jupes-sexywear" at bounding box center [708, 216] width 343 height 31
copy link "fr/jupes-sexywear"
click at [163, 452] on div "[ segment : pagetype ] @ home or ( path /fr/ path / ) @ En path /en* @ Content …" at bounding box center [298, 339] width 394 height 491
paste textarea "fr/jupes-sexywear"
drag, startPoint x: 791, startPoint y: 182, endPoint x: 672, endPoint y: 191, distance: 119.3
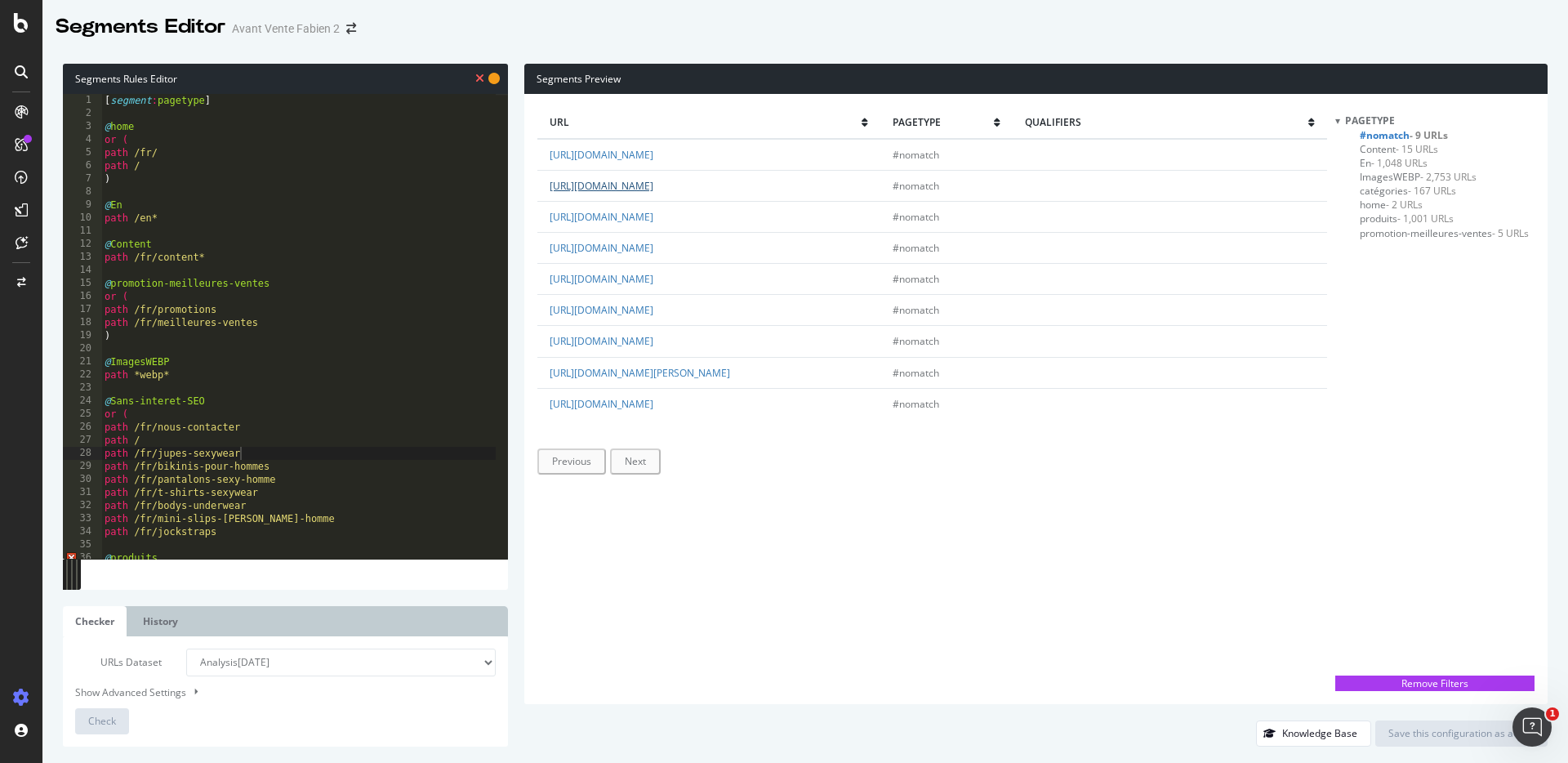
click at [672, 191] on td "https://www.tof-paris.com/fr/harnais-fetishwear" at bounding box center [708, 186] width 343 height 31
click at [183, 440] on div "[ segment : pagetype ] @ home or ( path /fr/ path / ) @ En path /en* @ Content …" at bounding box center [298, 339] width 394 height 491
paste textarea "fr/harnais-fetishwear"
click at [257, 533] on div "[ segment : pagetype ] @ home or ( path /fr/ path / ) @ En path /en* @ Content …" at bounding box center [298, 339] width 394 height 491
type textarea "path /fr/jockstraps"
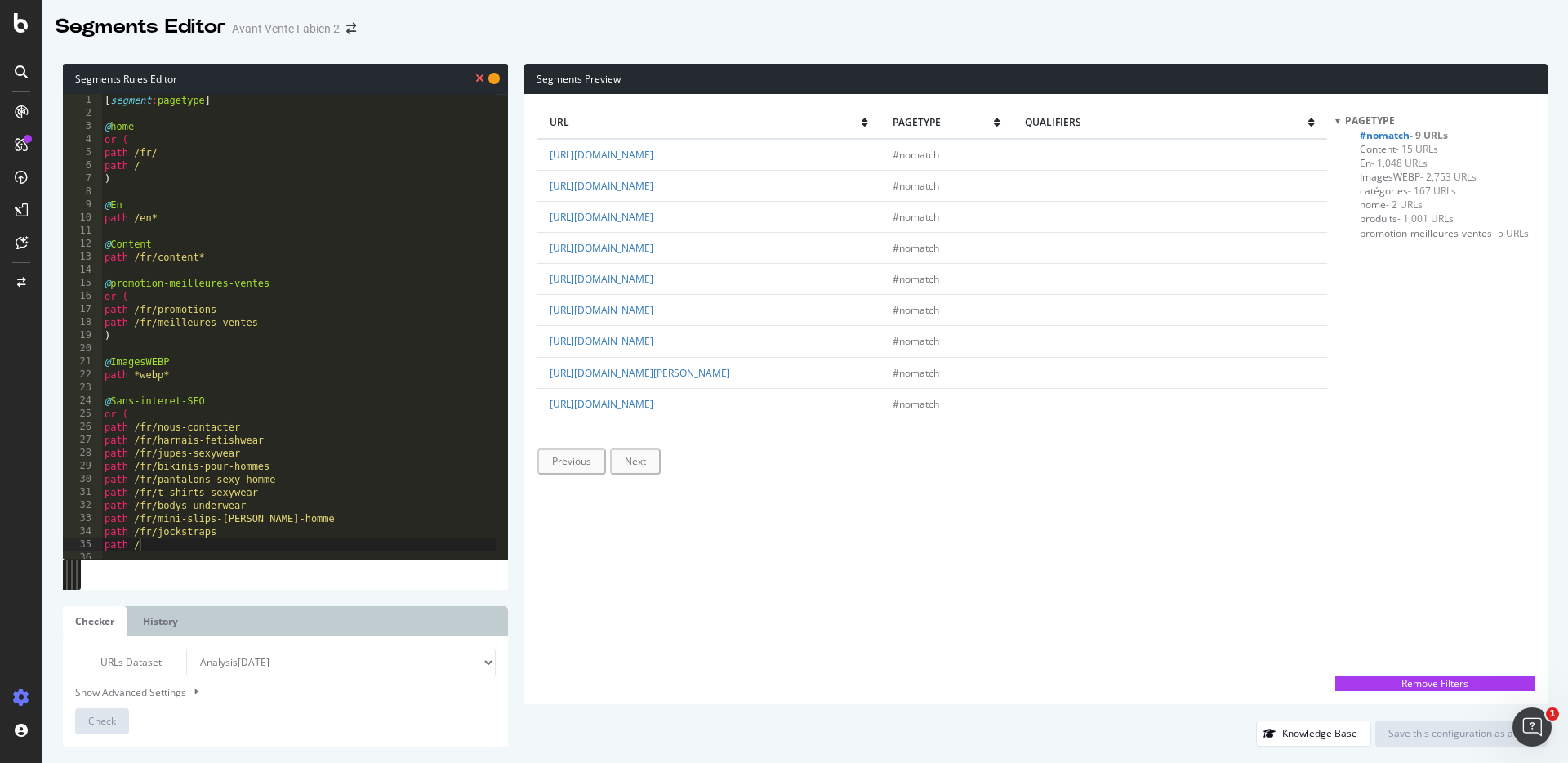
click at [1388, 153] on span "Content - 15 URLs" at bounding box center [1399, 149] width 78 height 14
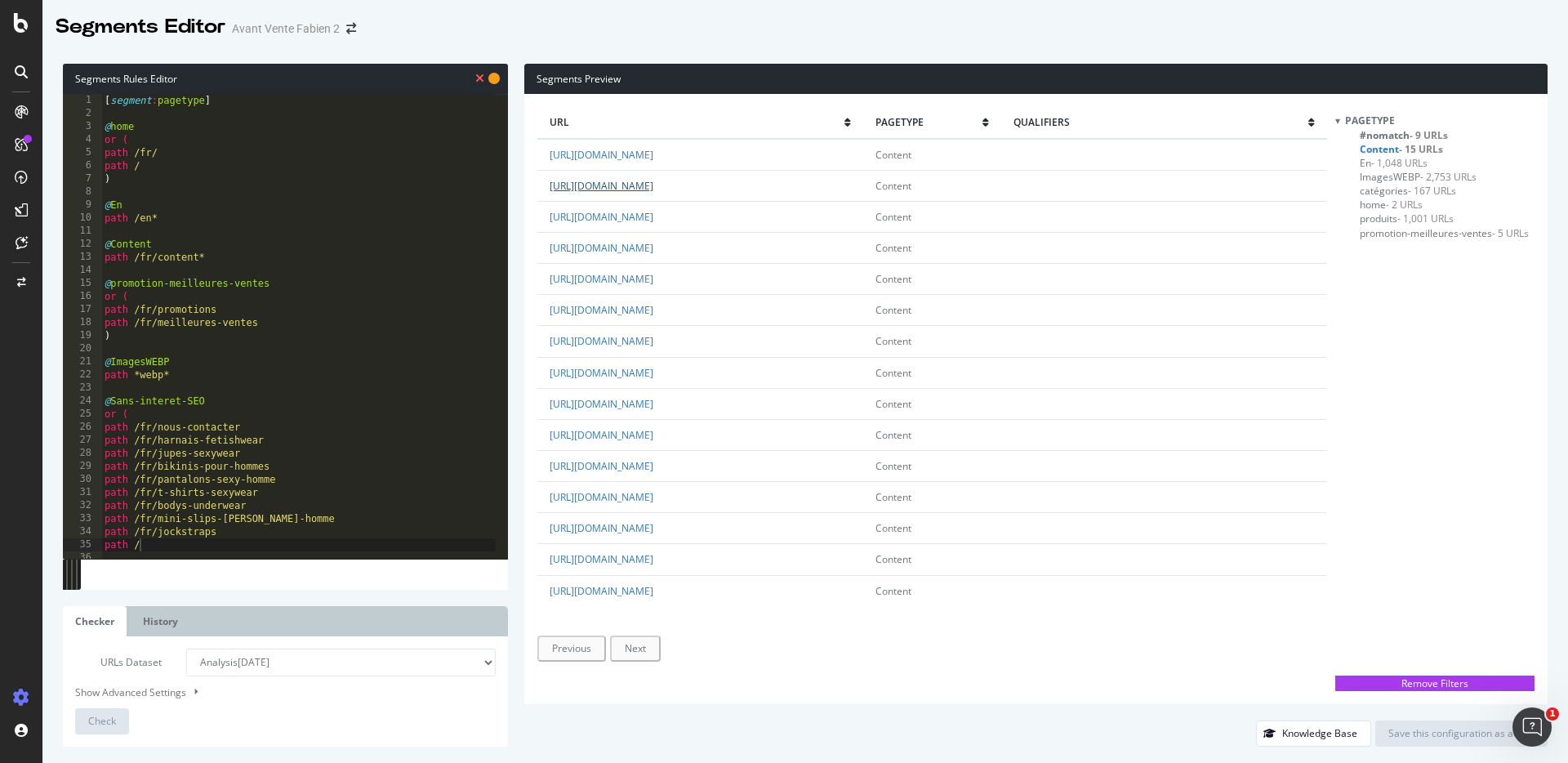
drag, startPoint x: 784, startPoint y: 192, endPoint x: 672, endPoint y: 189, distance: 112.0
click at [672, 189] on td "https://www.tof-paris.com/fr/content/1-livraison" at bounding box center [699, 186] width 326 height 31
click at [166, 543] on div "[ segment : pagetype ] @ home or ( path /fr/ path / ) @ En path /en* @ Content …" at bounding box center [298, 339] width 394 height 491
paste textarea "fr/content/1-livraison"
type textarea "path /fr/content/1-livraison"
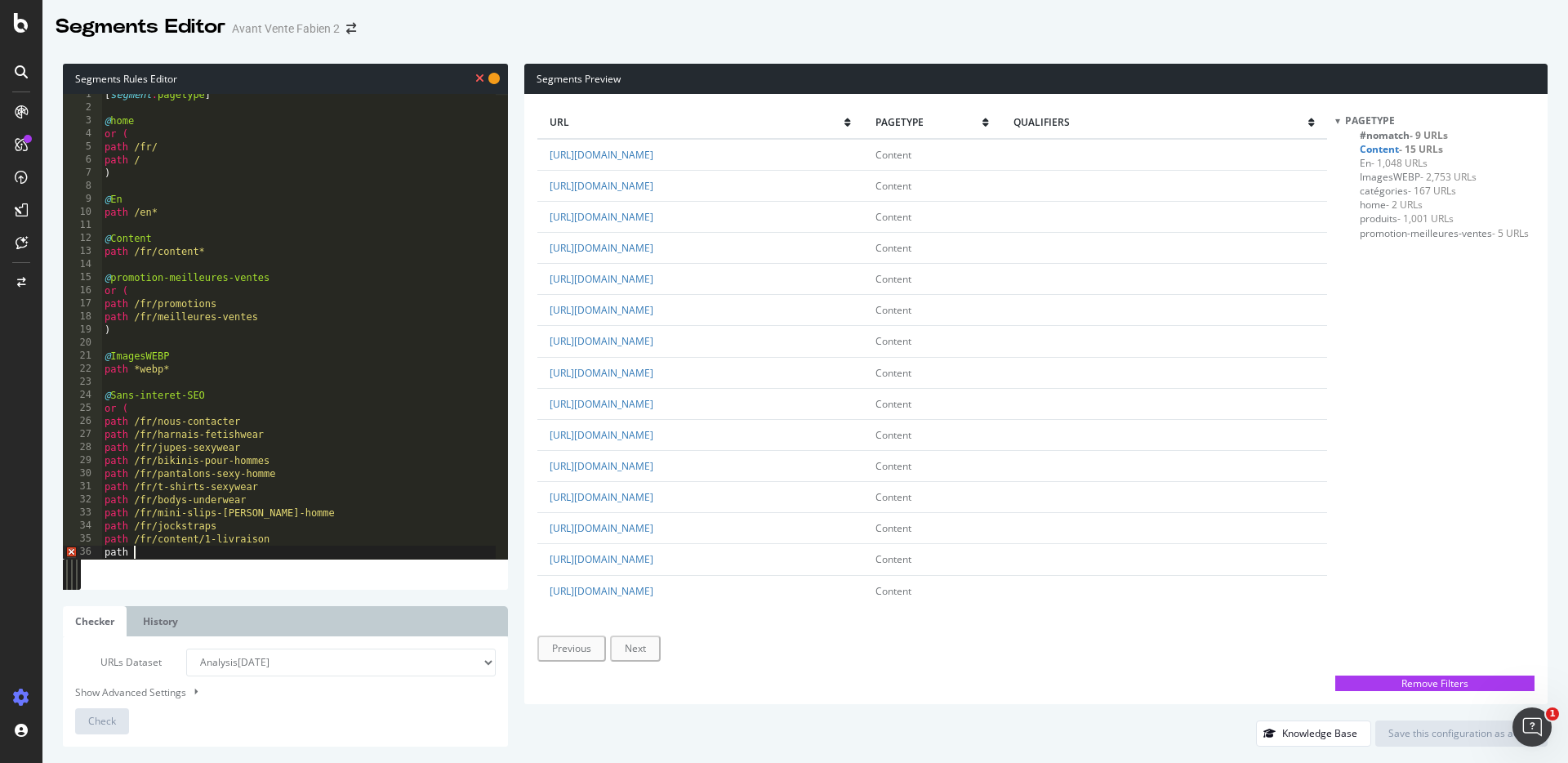
type textarea "path /"
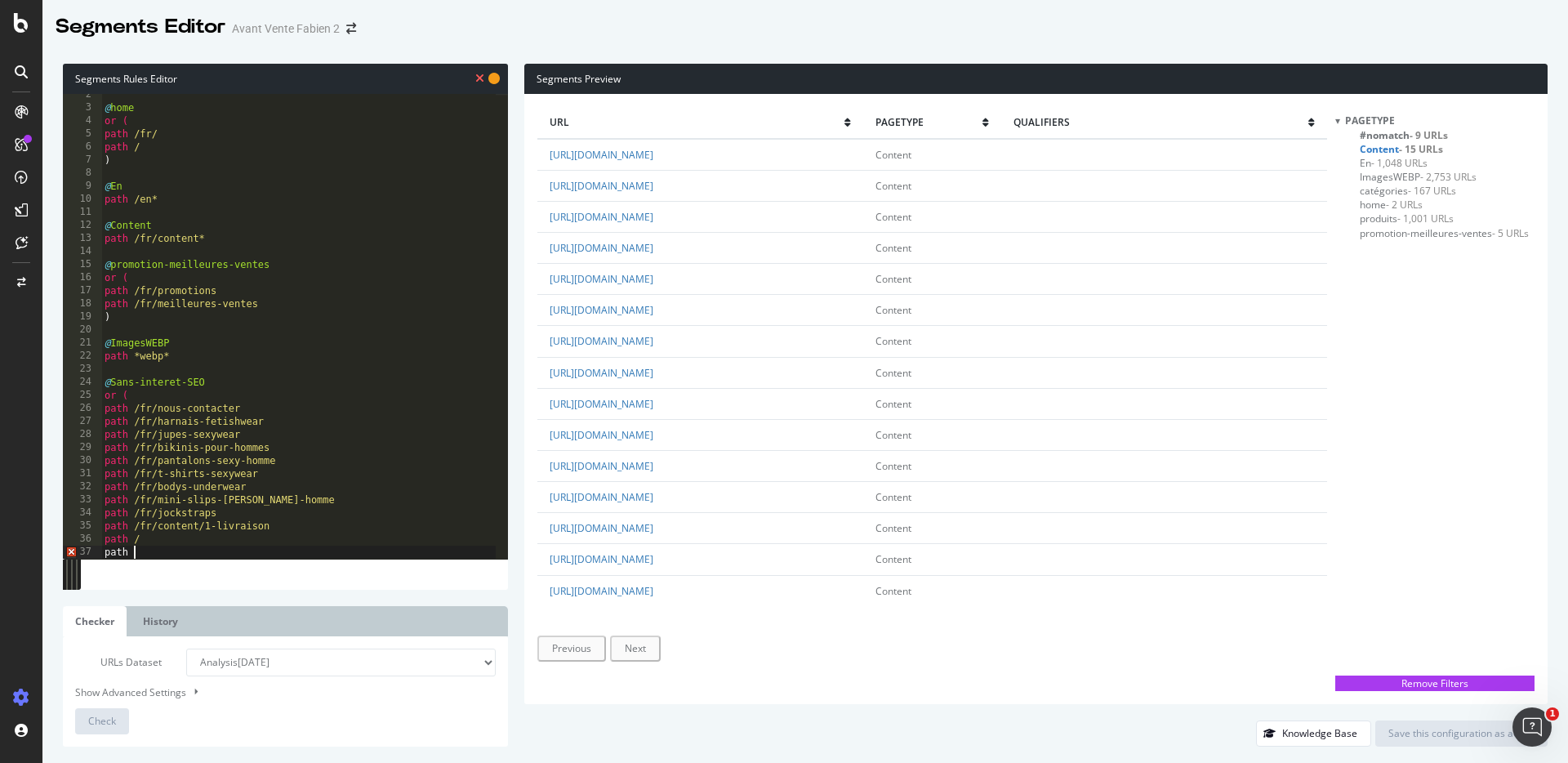
type textarea "path /"
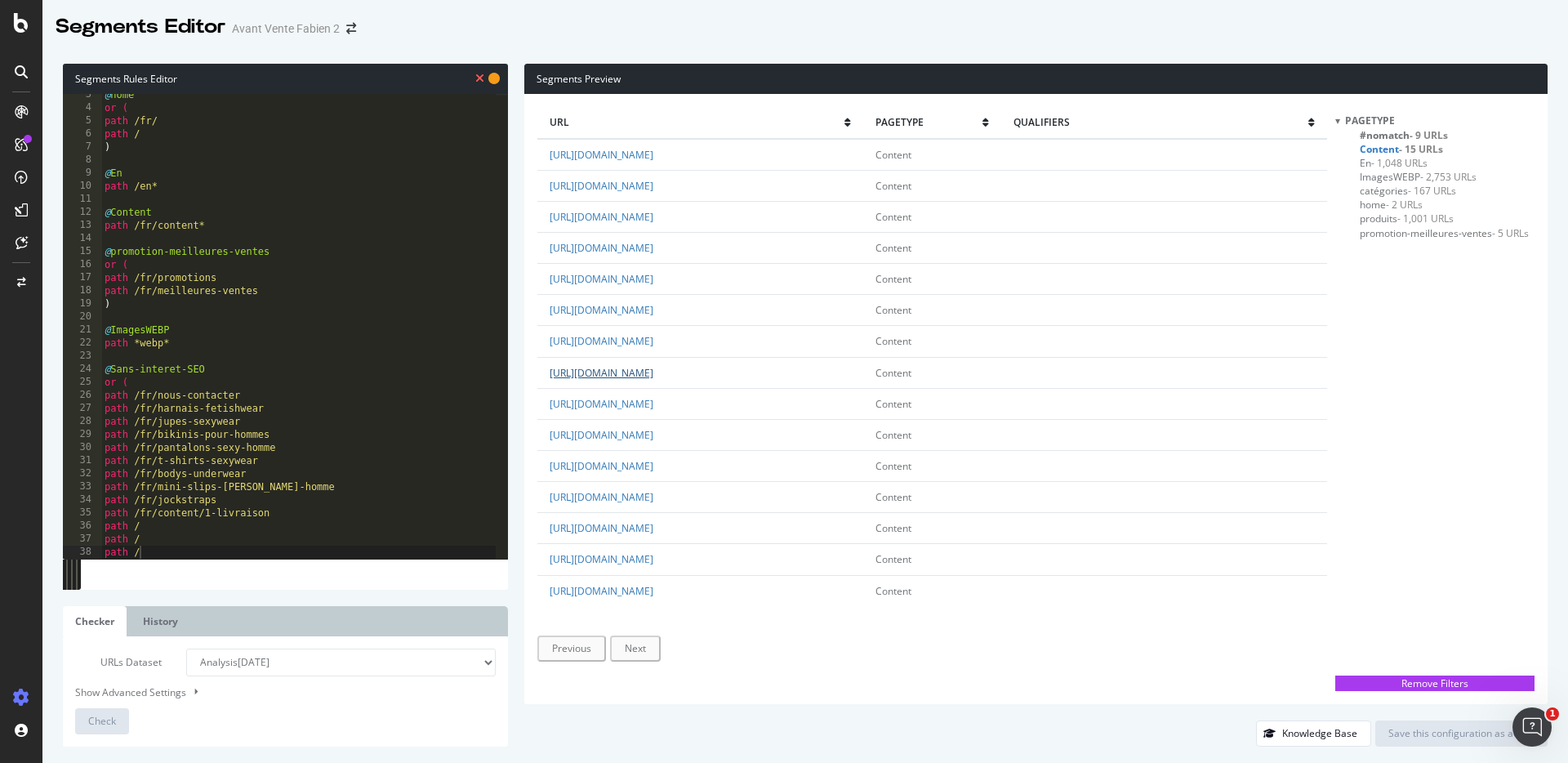
drag, startPoint x: 877, startPoint y: 374, endPoint x: 673, endPoint y: 373, distance: 204.0
click at [673, 373] on td "https://www.tof-paris.com/fr/content/3-conditions-generales-de-vente" at bounding box center [699, 373] width 326 height 31
click at [166, 527] on div "@ home or ( path /fr/ path / ) @ En path /en* @ Content path /fr/content* @ pro…" at bounding box center [298, 334] width 394 height 491
paste textarea "fr/content/3-conditions-generales-de-vente"
click at [187, 537] on div "@ home or ( path /fr/ path / ) @ En path /en* @ Content path /fr/content* @ pro…" at bounding box center [298, 334] width 394 height 491
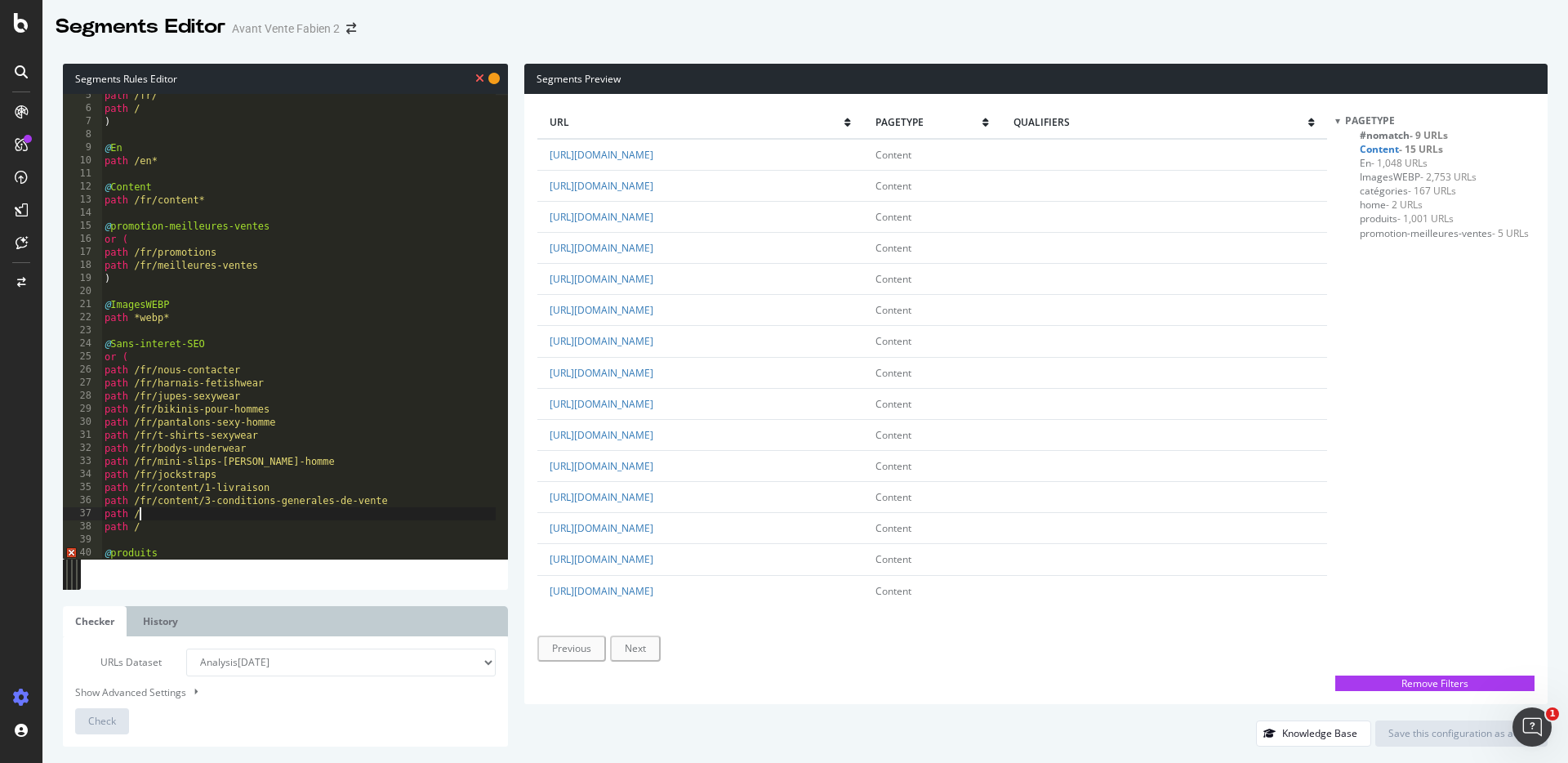
scroll to position [75, 0]
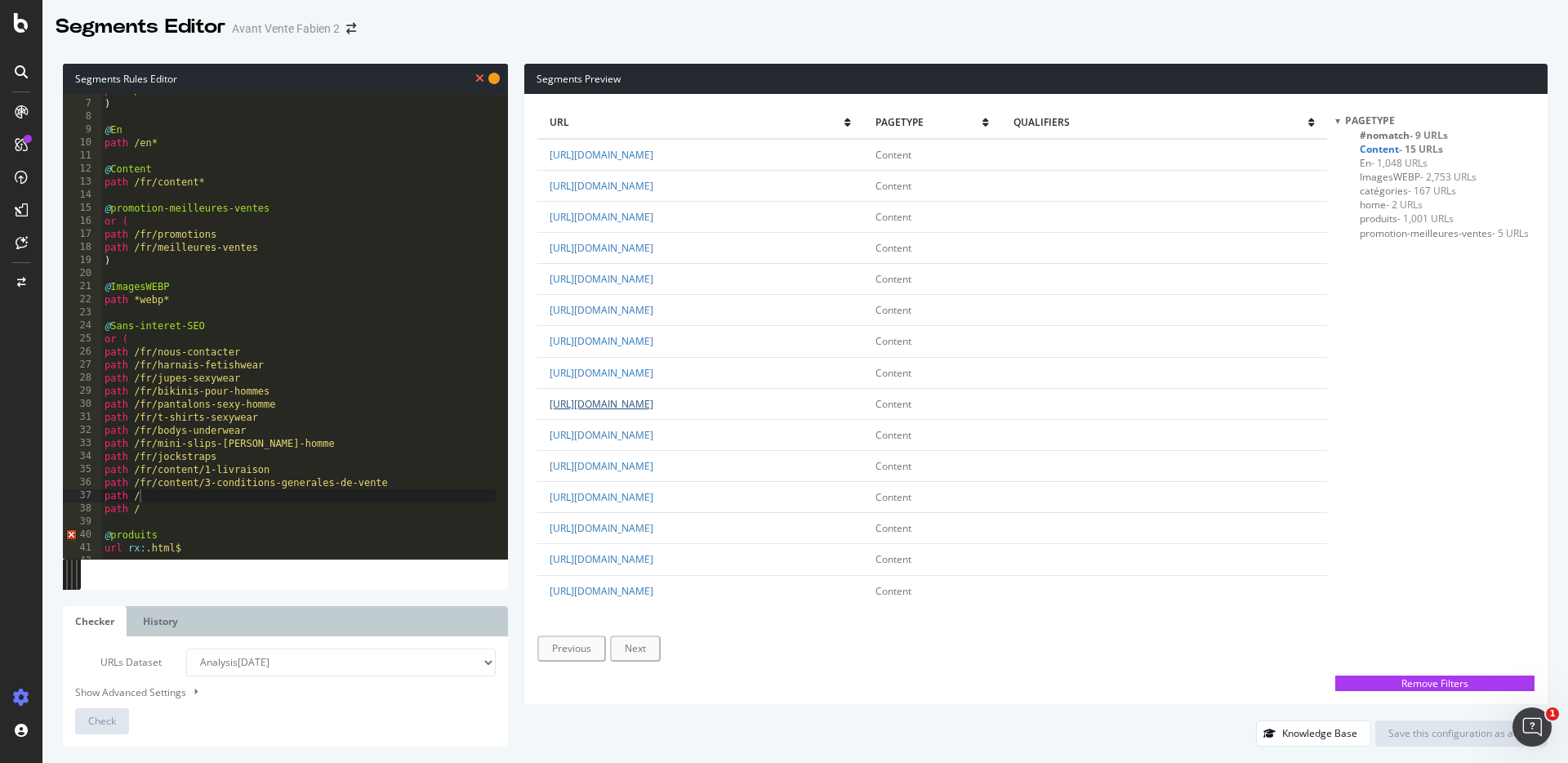
drag, startPoint x: 848, startPoint y: 403, endPoint x: 672, endPoint y: 410, distance: 176.1
click at [672, 410] on td "https://www.tof-paris.com/fr/content/6-donnees-personnelles" at bounding box center [699, 404] width 326 height 31
click at [161, 498] on div "path / ) @ En path /en* @ Content path /fr/content* @ promotion-meilleures-vent…" at bounding box center [298, 330] width 394 height 491
paste textarea "fr/content/6-donnees-personnelles"
click at [179, 510] on div "path / ) @ En path /en* @ Content path /fr/content* @ promotion-meilleures-vent…" at bounding box center [298, 330] width 394 height 491
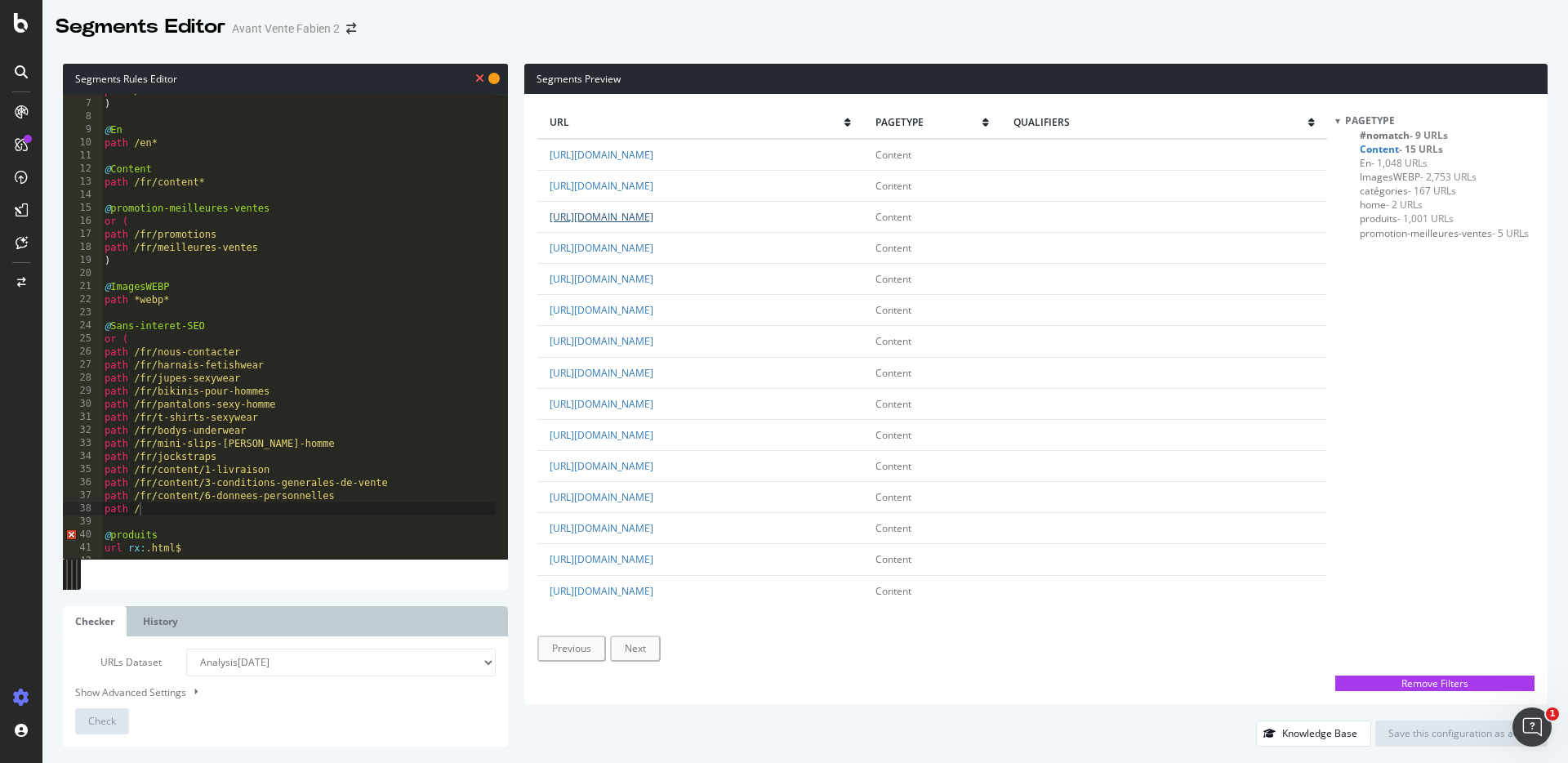
drag, startPoint x: 839, startPoint y: 216, endPoint x: 673, endPoint y: 221, distance: 166.1
click at [673, 221] on td "https://www.tof-paris.com/fr/content/8-echanges-et-retours" at bounding box center [699, 216] width 326 height 31
click at [159, 507] on div "path / ) @ En path /en* @ Content path /fr/content* @ promotion-meilleures-vent…" at bounding box center [298, 330] width 394 height 491
paste textarea "fr/content/8-echanges-et-retours"
type textarea "path /fr/content/8-echanges-et-retours"
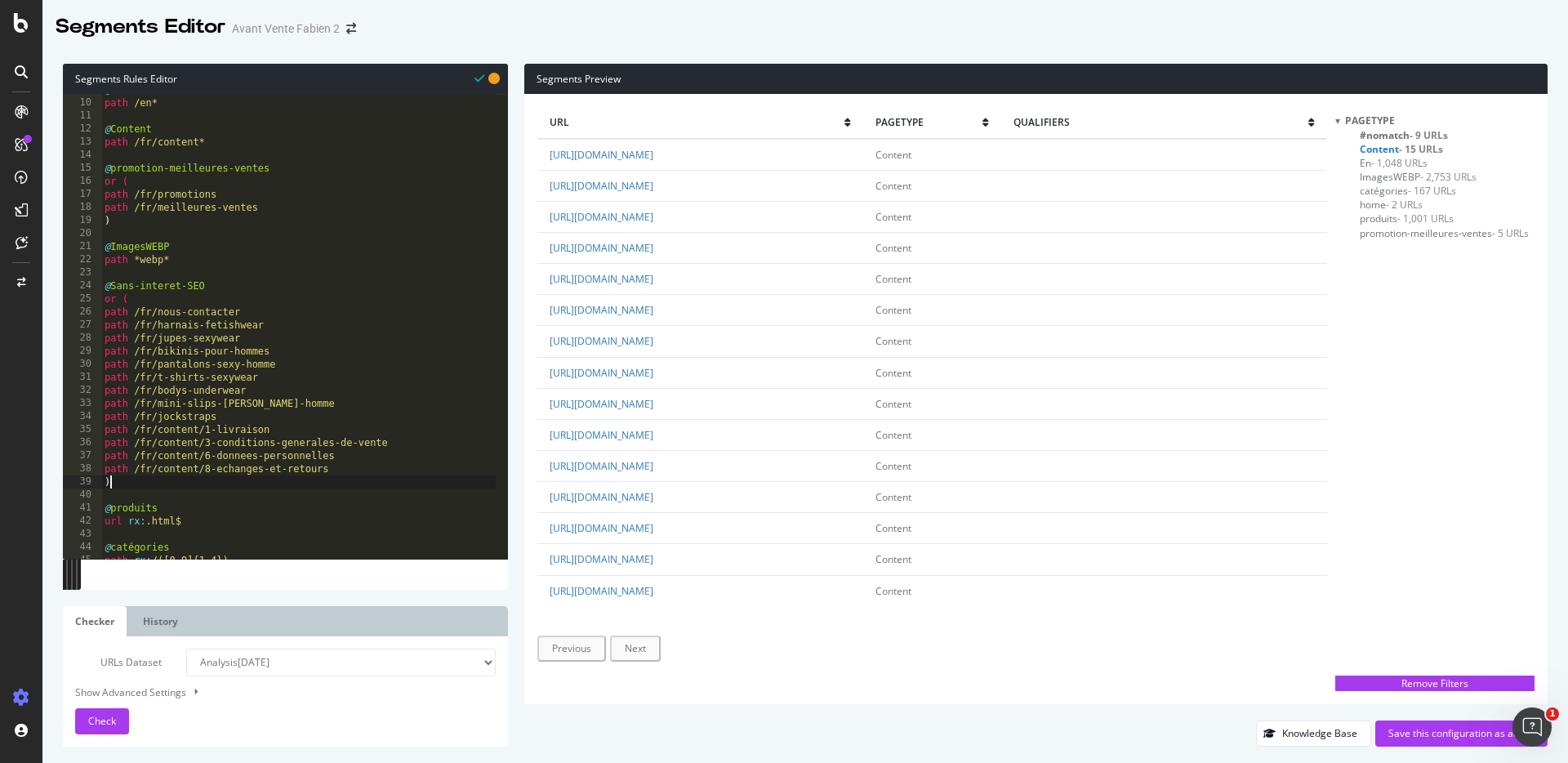
scroll to position [115, 0]
click at [349, 653] on select "Analysis 2025 Sep. 15th Analysis 2025 Sep. 12th Analysis 2025 Sep. 11th Analysi…" at bounding box center [340, 662] width 309 height 27
click at [113, 726] on span "Check" at bounding box center [102, 721] width 27 height 14
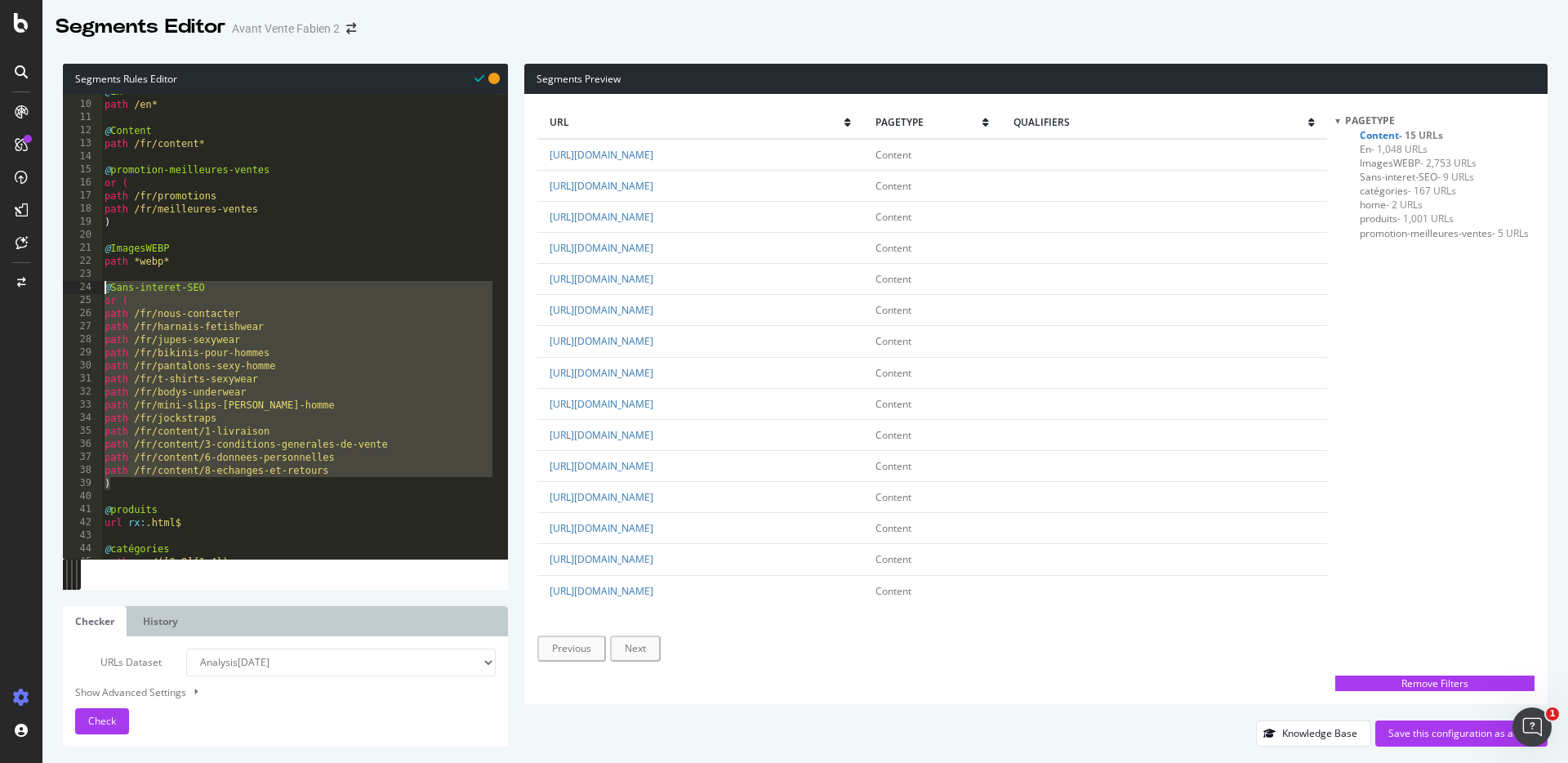
drag, startPoint x: 149, startPoint y: 484, endPoint x: 73, endPoint y: 287, distance: 211.2
click at [73, 287] on div ") 9 10 11 12 13 14 15 16 17 18 19 20 21 22 23 24 25 26 27 28 29 30 31 32 33 34 …" at bounding box center [285, 326] width 445 height 465
type textarea "@Sans-interet-SEO or ("
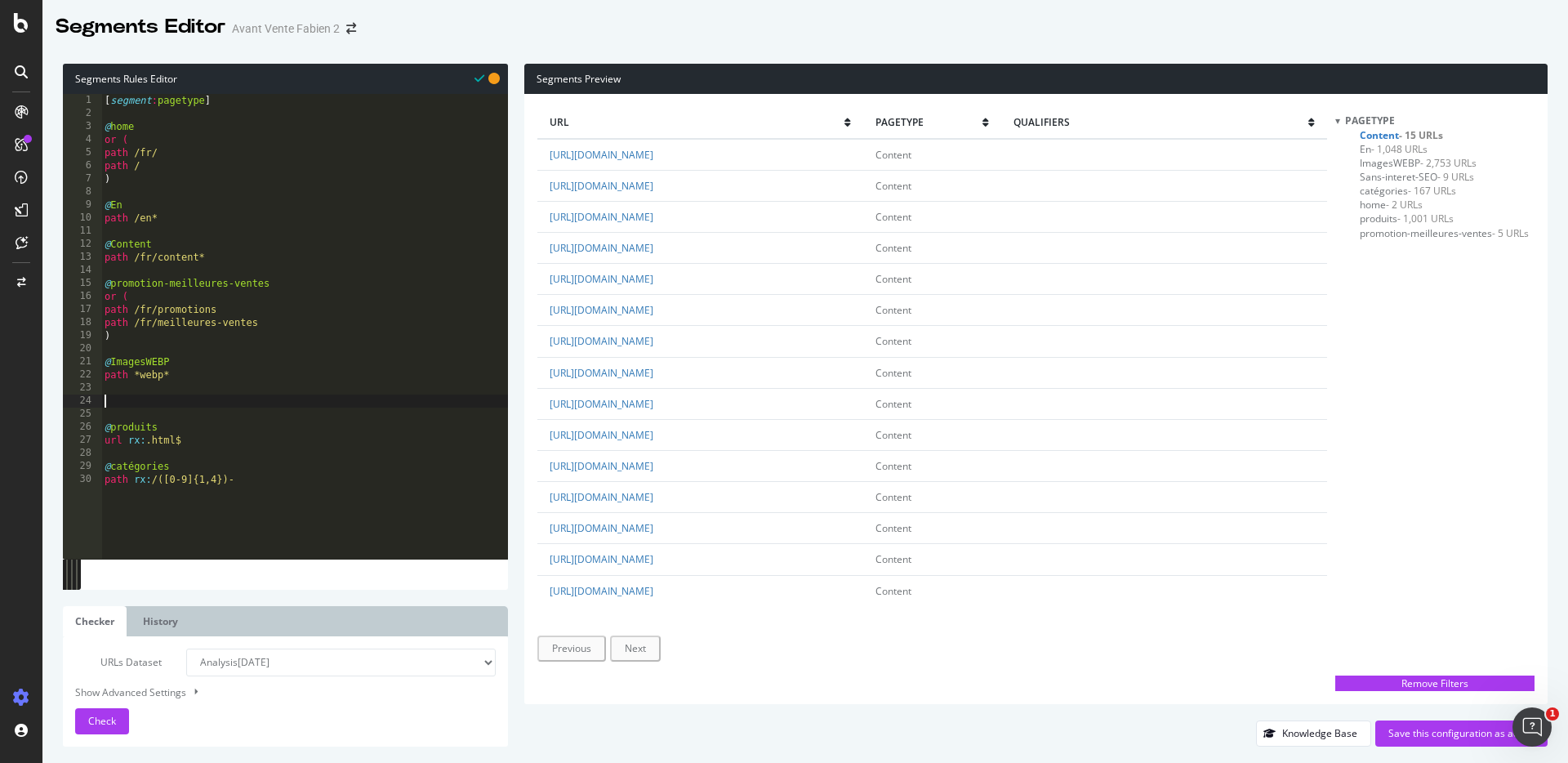
click at [176, 222] on div "[ segment : pagetype ] @ home or ( path /fr/ path / ) @ En path /en* @ Content …" at bounding box center [305, 339] width 407 height 491
type textarea "path /en*"
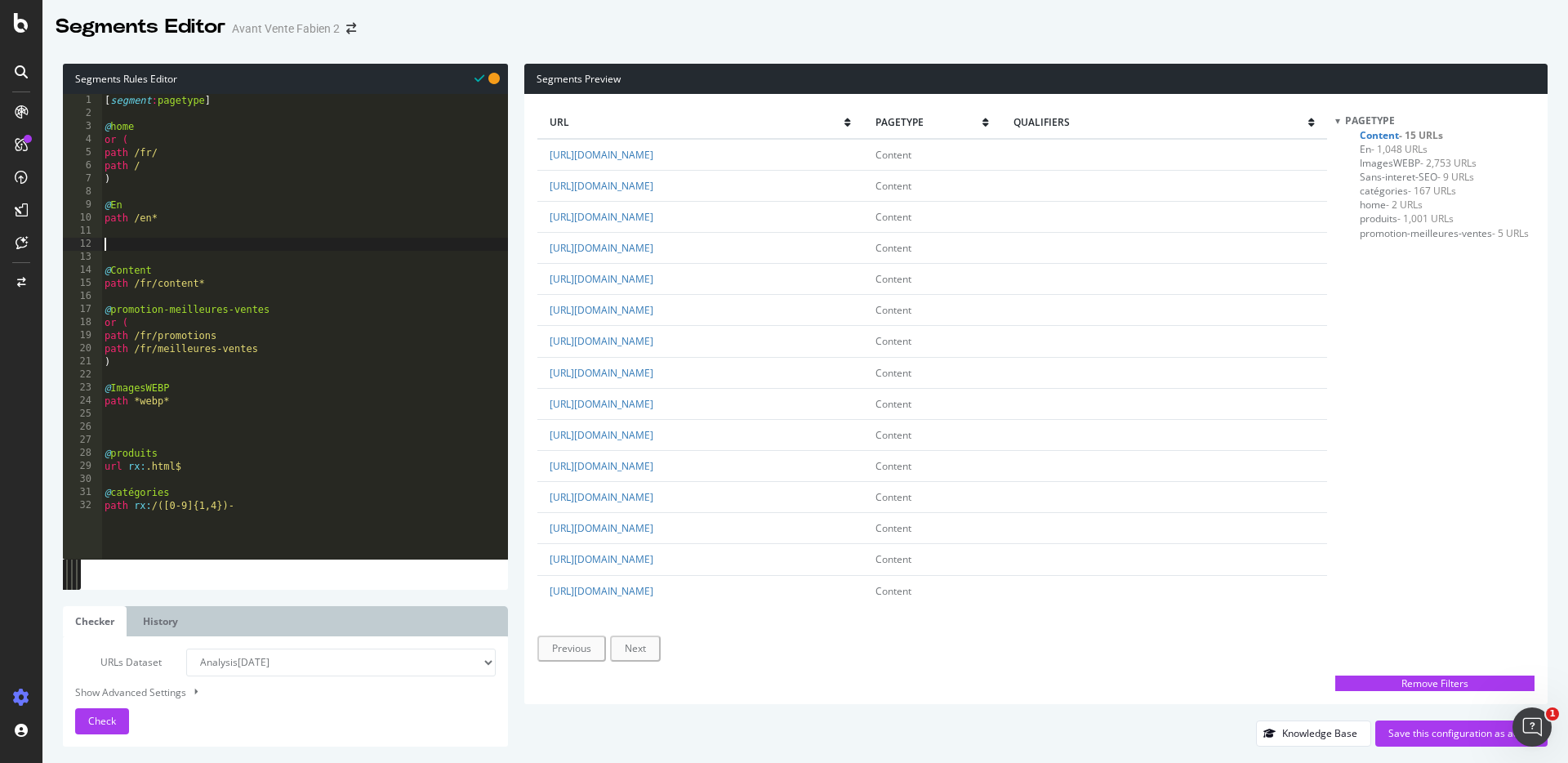
paste textarea ")"
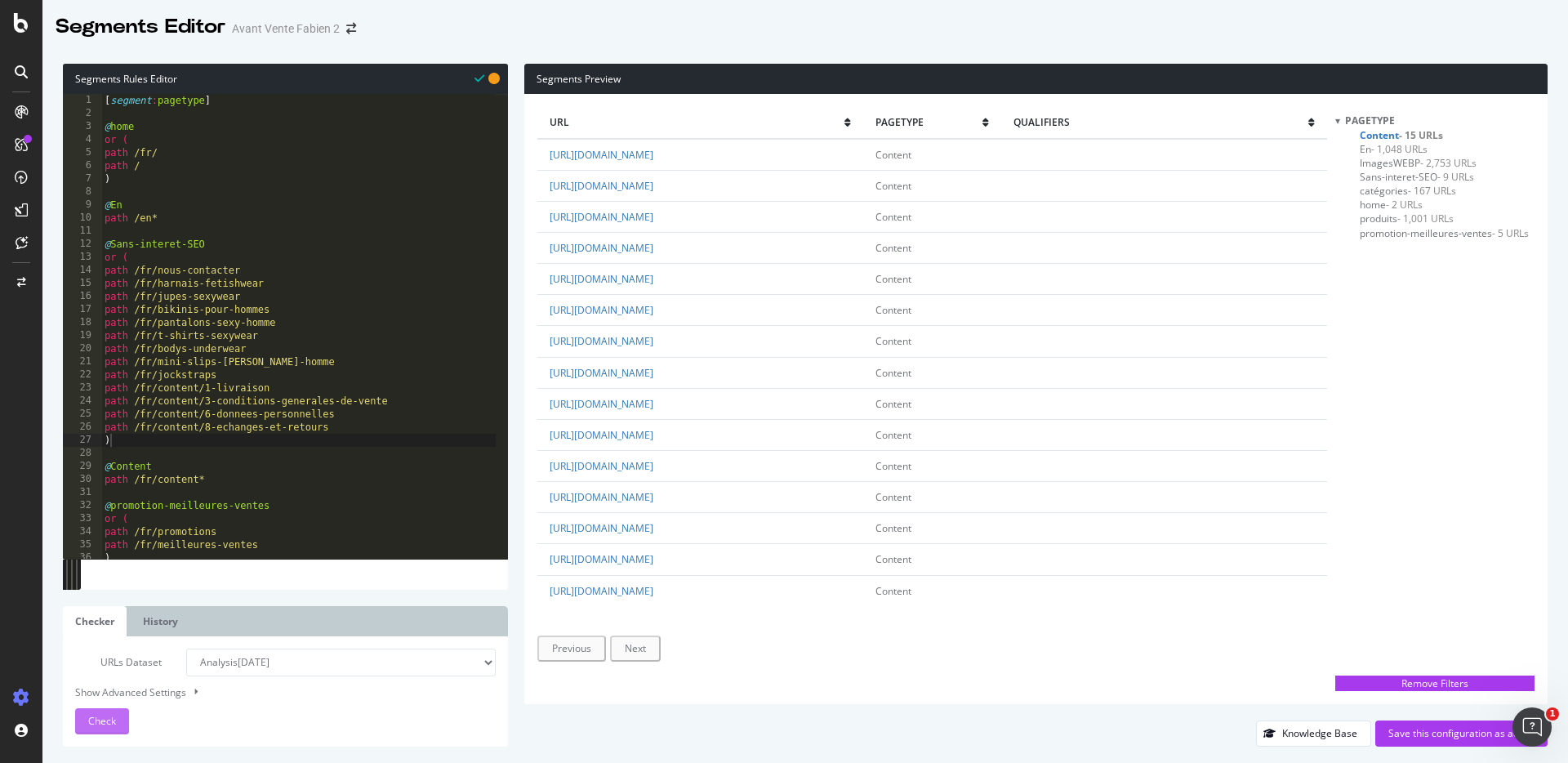
click at [109, 716] on span "Check" at bounding box center [102, 721] width 27 height 14
click at [735, 620] on div "url pagetype qualifiers https://www.tof-paris.com/fr/content/7-guide-des-taille…" at bounding box center [931, 398] width 789 height 584
click at [970, 566] on div "url pagetype qualifiers https://www.tof-paris.com/fr/content/7-guide-des-taille…" at bounding box center [931, 398] width 789 height 584
click at [1378, 136] on span "Content - 11 URLs" at bounding box center [1401, 135] width 83 height 14
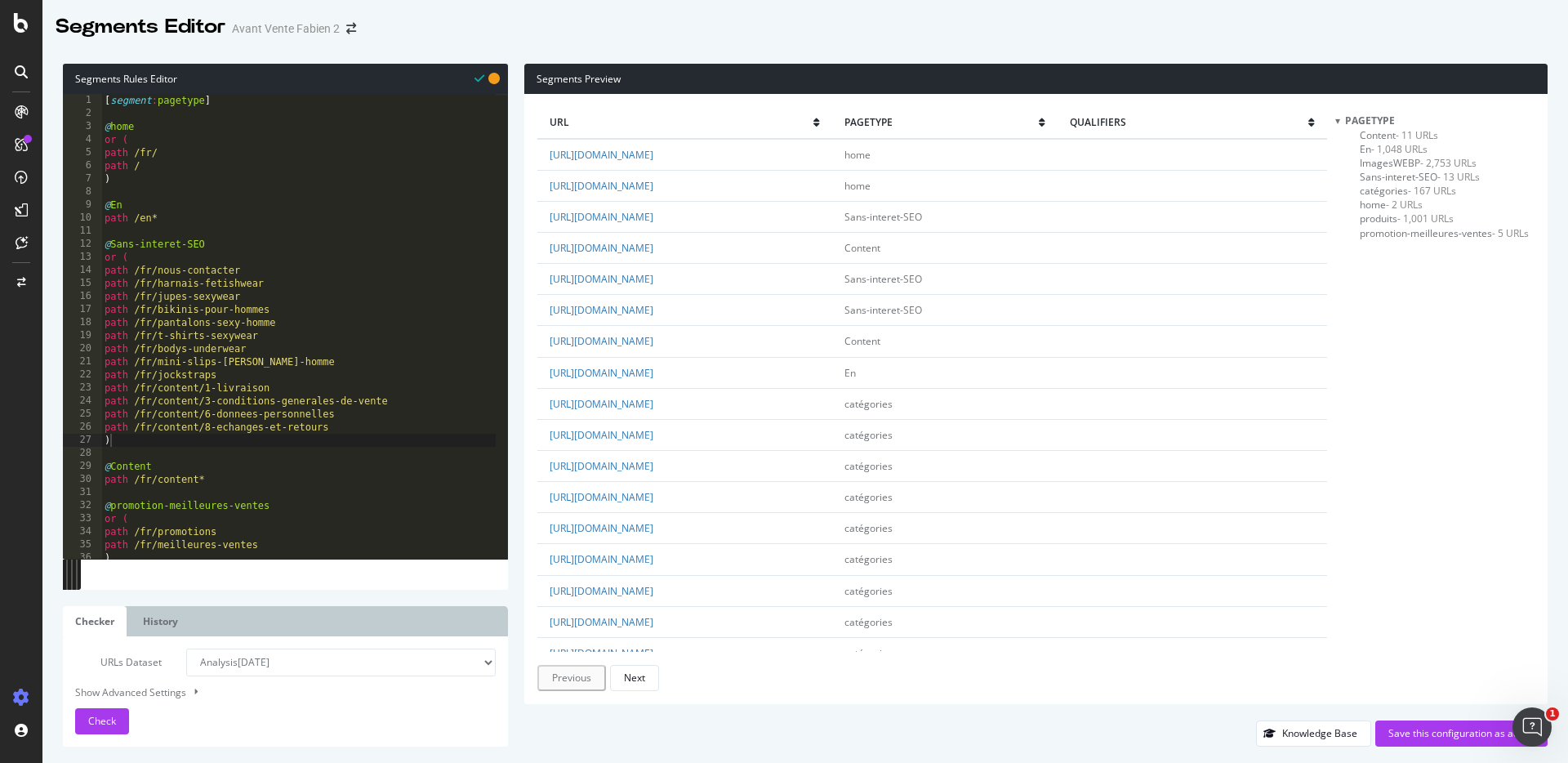
click at [1378, 136] on span "Content - 11 URLs" at bounding box center [1399, 135] width 78 height 14
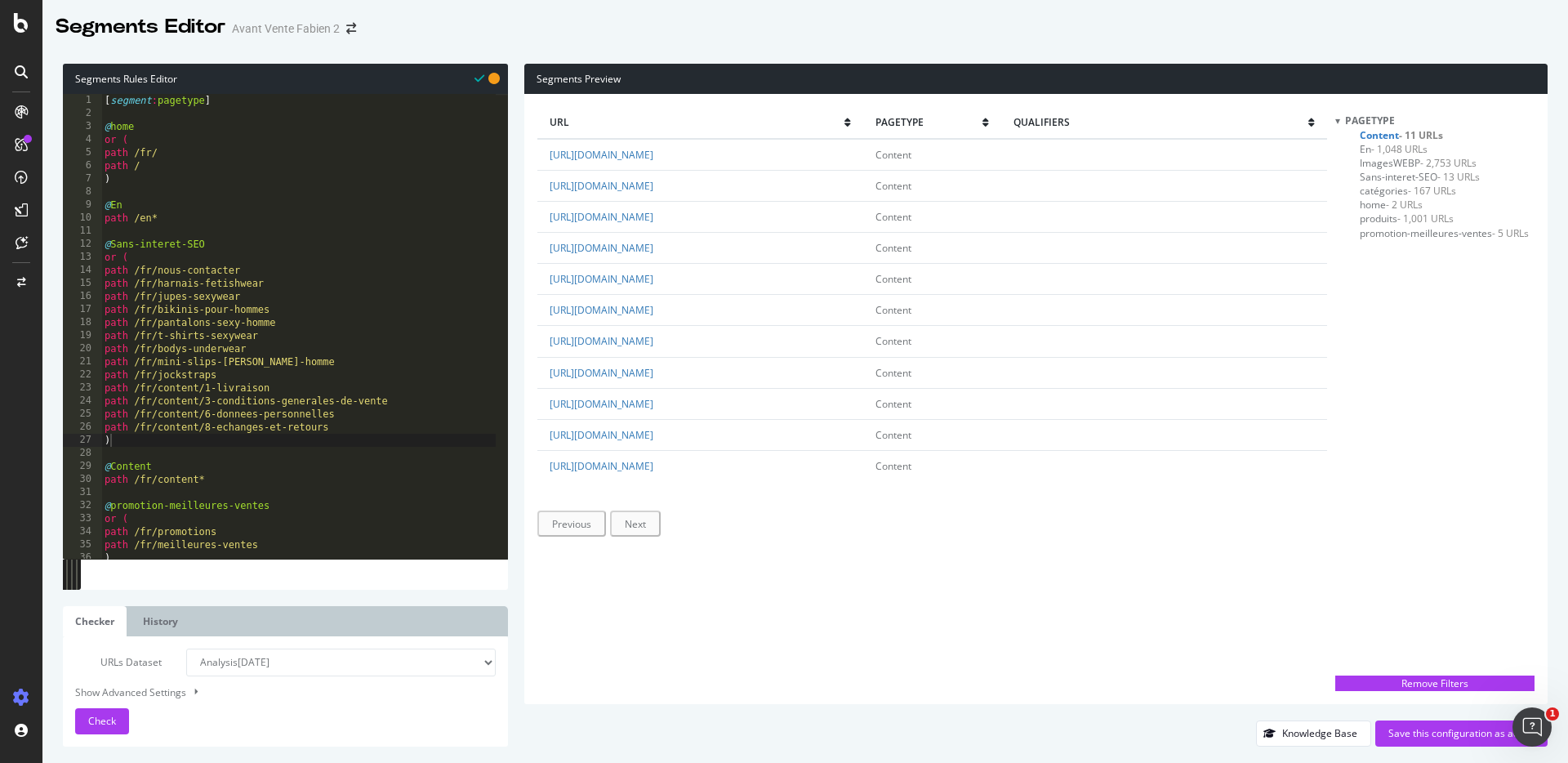
click at [1401, 147] on span "- 1,048 URLs" at bounding box center [1400, 149] width 57 height 14
click at [1405, 159] on span "ImagesWEBP - 2,753 URLs" at bounding box center [1417, 162] width 116 height 14
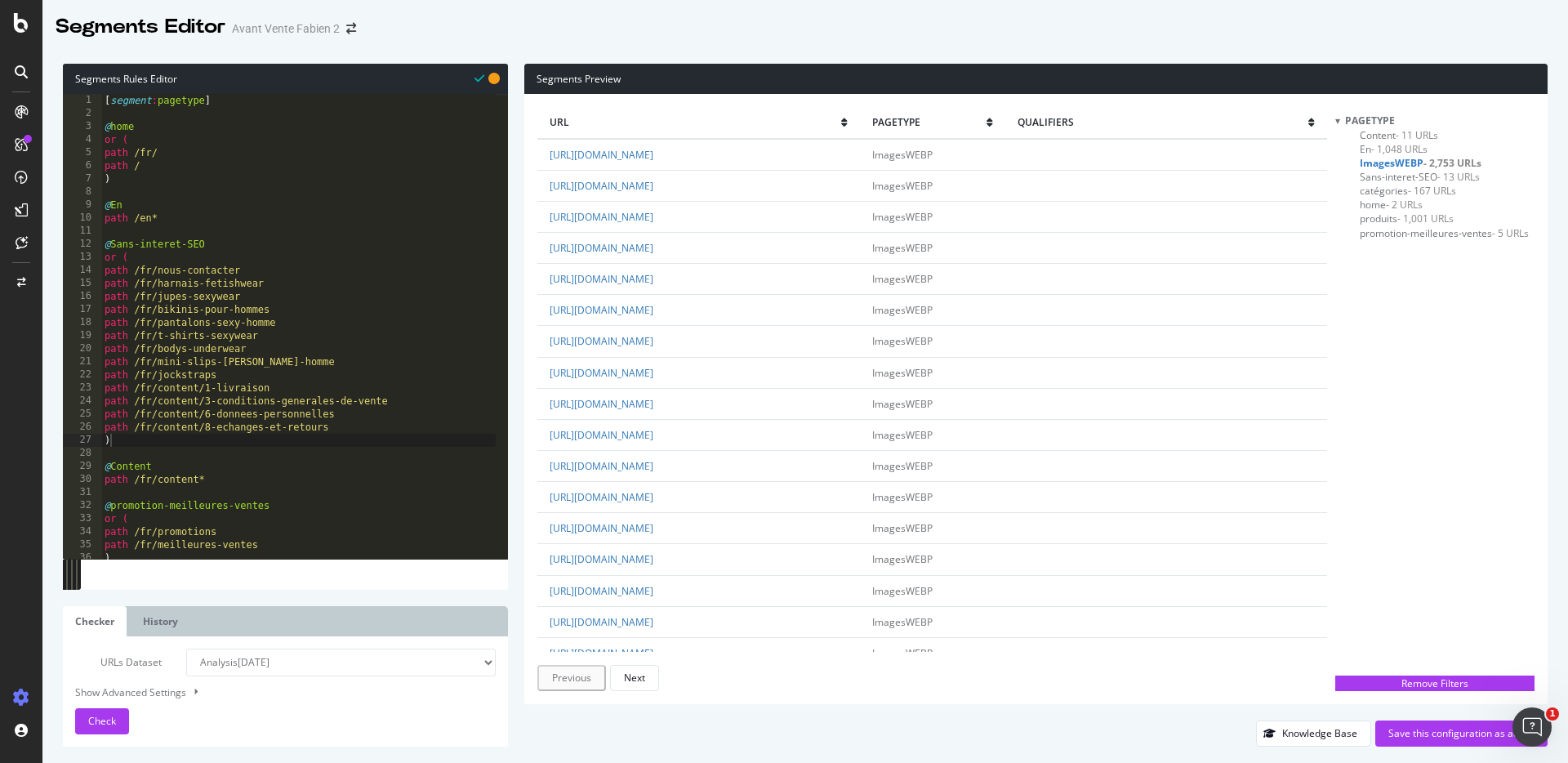
click at [1376, 179] on span "Sans-interet-SEO - 13 URLs" at bounding box center [1419, 177] width 120 height 14
click at [1394, 186] on span "catégories - 167 URLs" at bounding box center [1408, 191] width 97 height 14
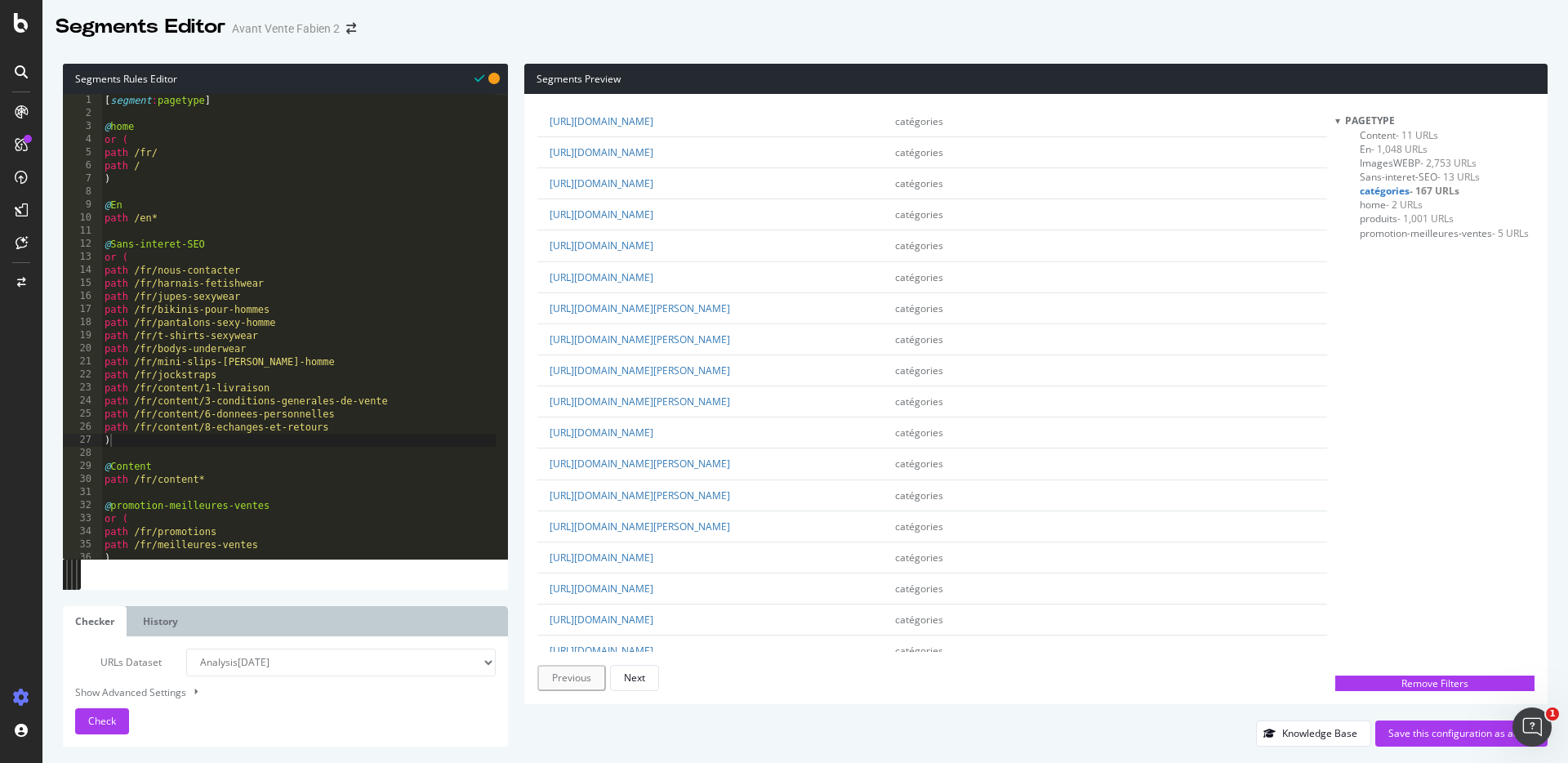
scroll to position [1027, 0]
click at [1394, 203] on span "- 2 URLs" at bounding box center [1405, 204] width 37 height 14
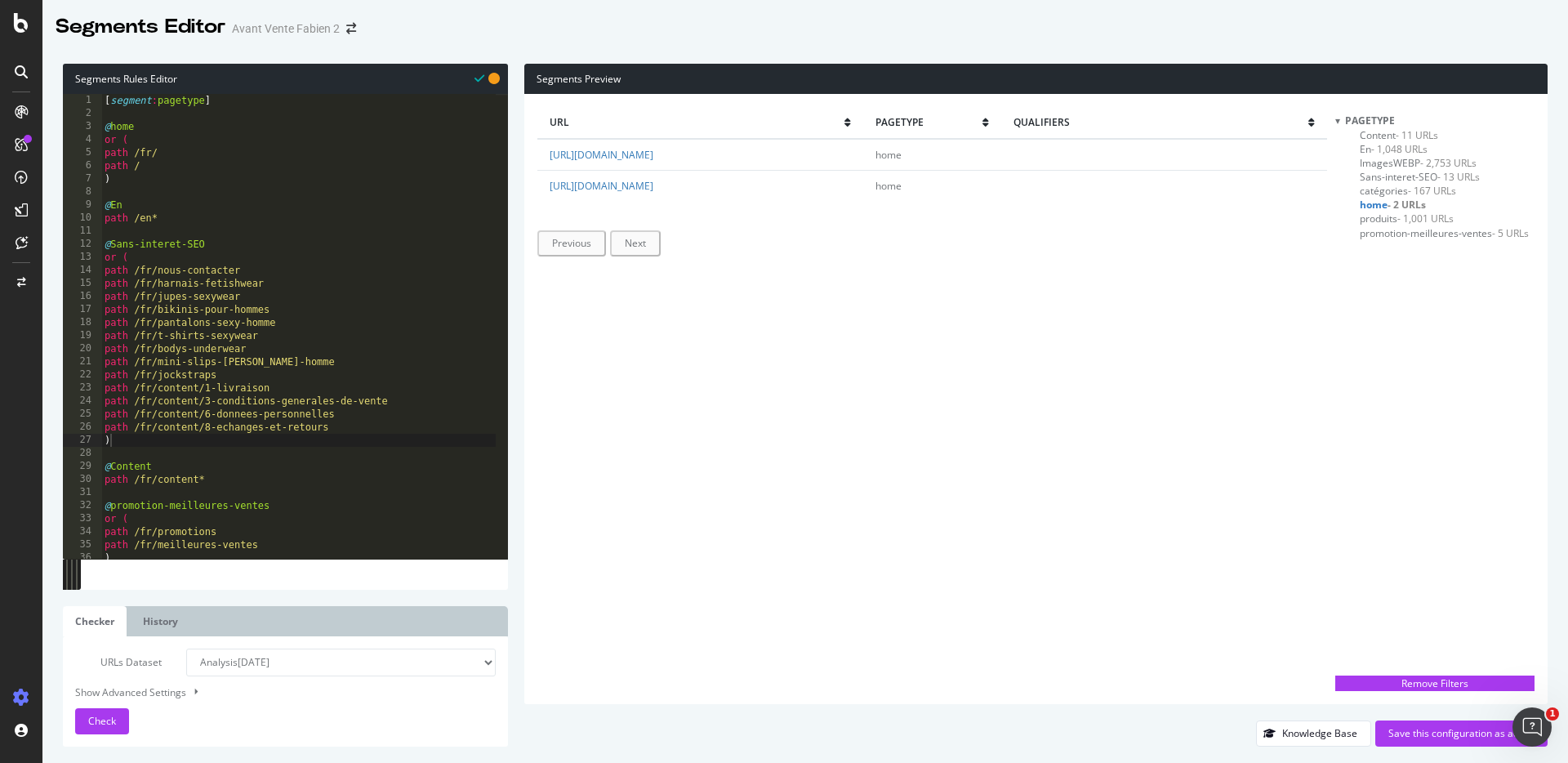
scroll to position [0, 0]
click at [1387, 215] on span "produits - 1,001 URLs" at bounding box center [1407, 218] width 94 height 14
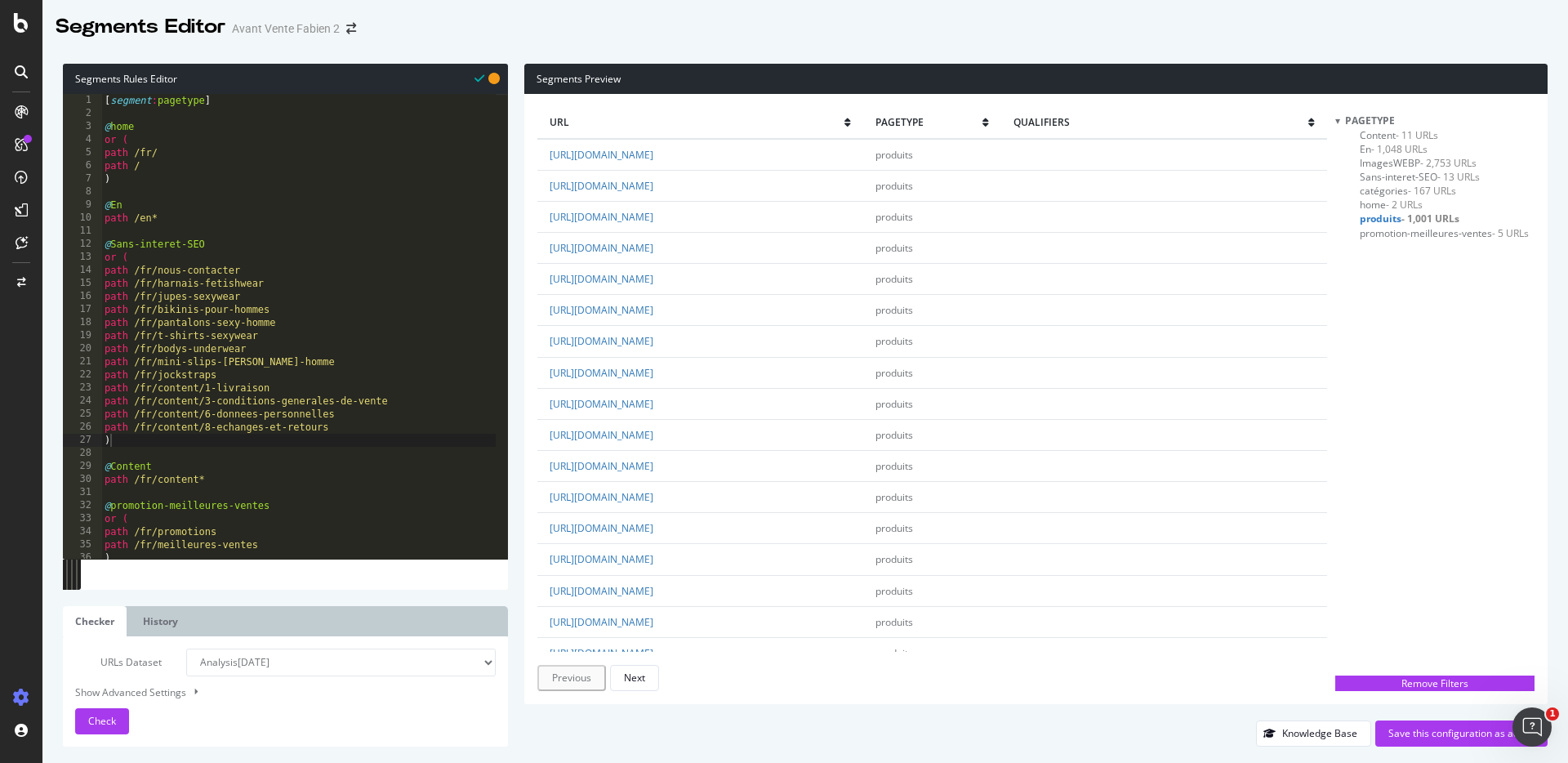
click at [1394, 236] on span "promotion-meilleures-ventes - 5 URLs" at bounding box center [1444, 233] width 169 height 14
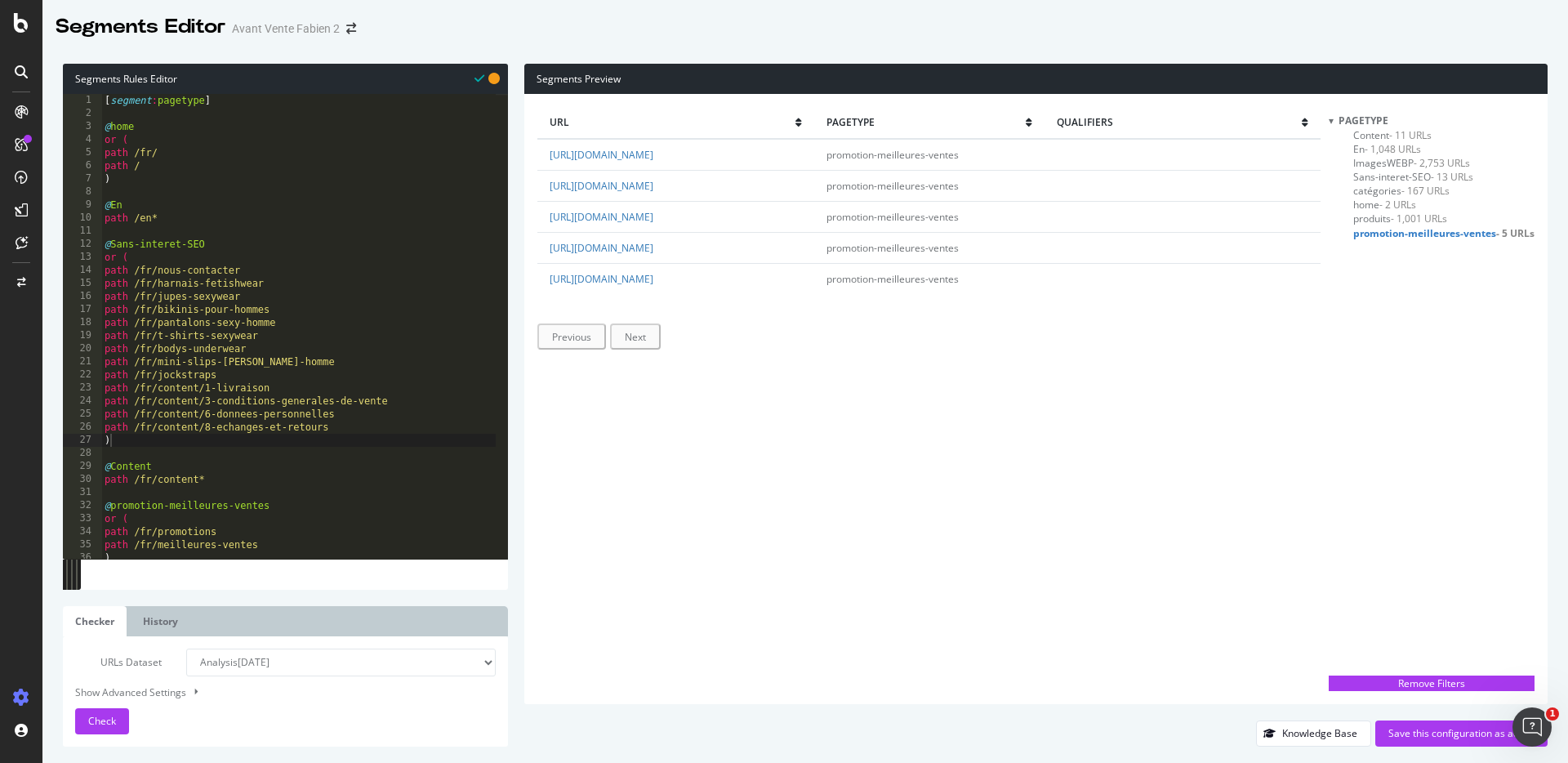
click at [853, 381] on div "url pagetype qualifiers https://www.tof-paris.com/fr/meilleures-ventes promotio…" at bounding box center [928, 398] width 784 height 584
type textarea "path /fr/jupes-sexywear"
click at [312, 297] on div "[ segment : pagetype ] @ home or ( path /fr/ path / ) @ En path /en* @ Sans-int…" at bounding box center [298, 339] width 394 height 491
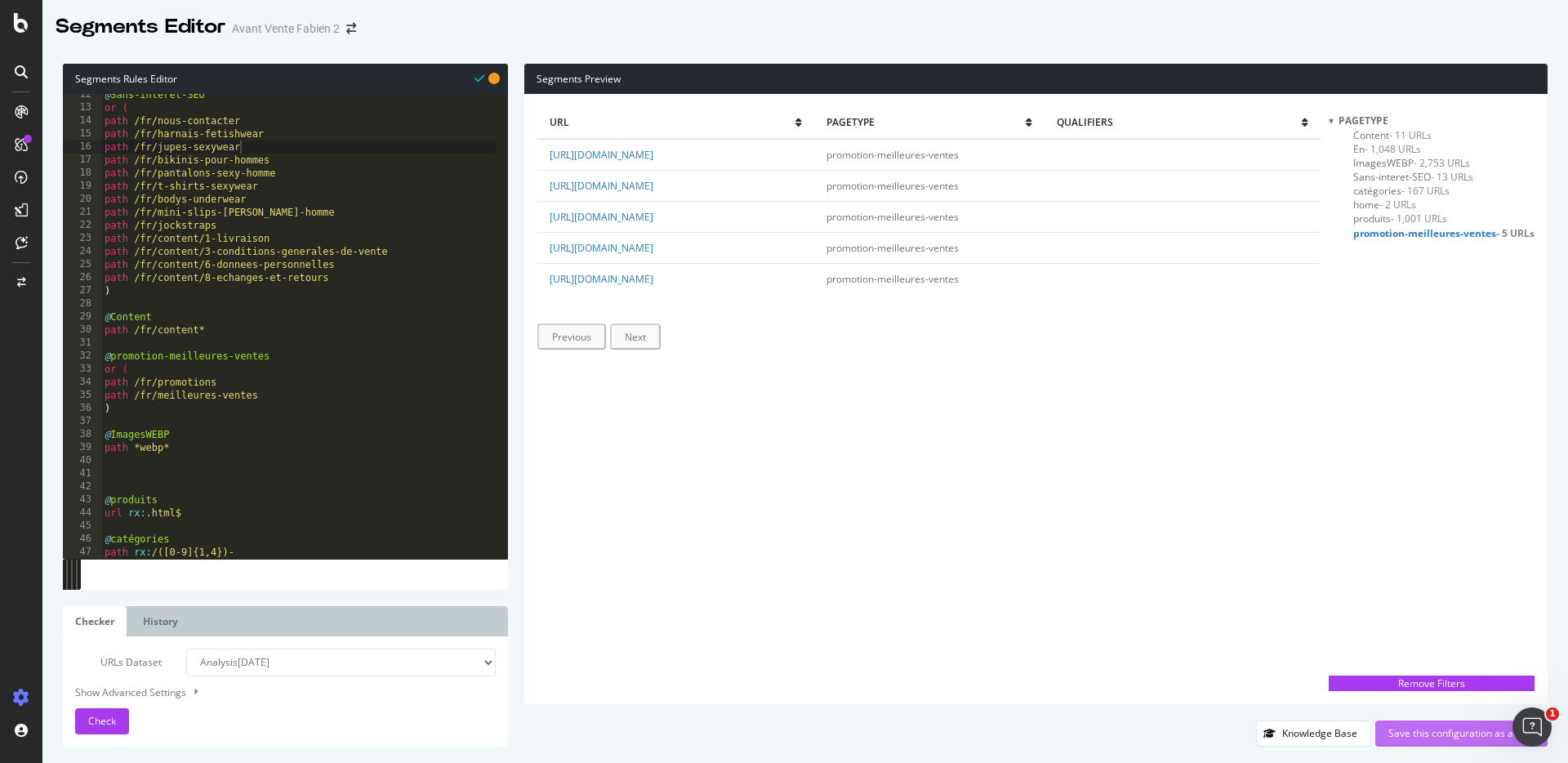
click at [1400, 733] on div "Save this configuration as active" at bounding box center [1461, 733] width 146 height 14
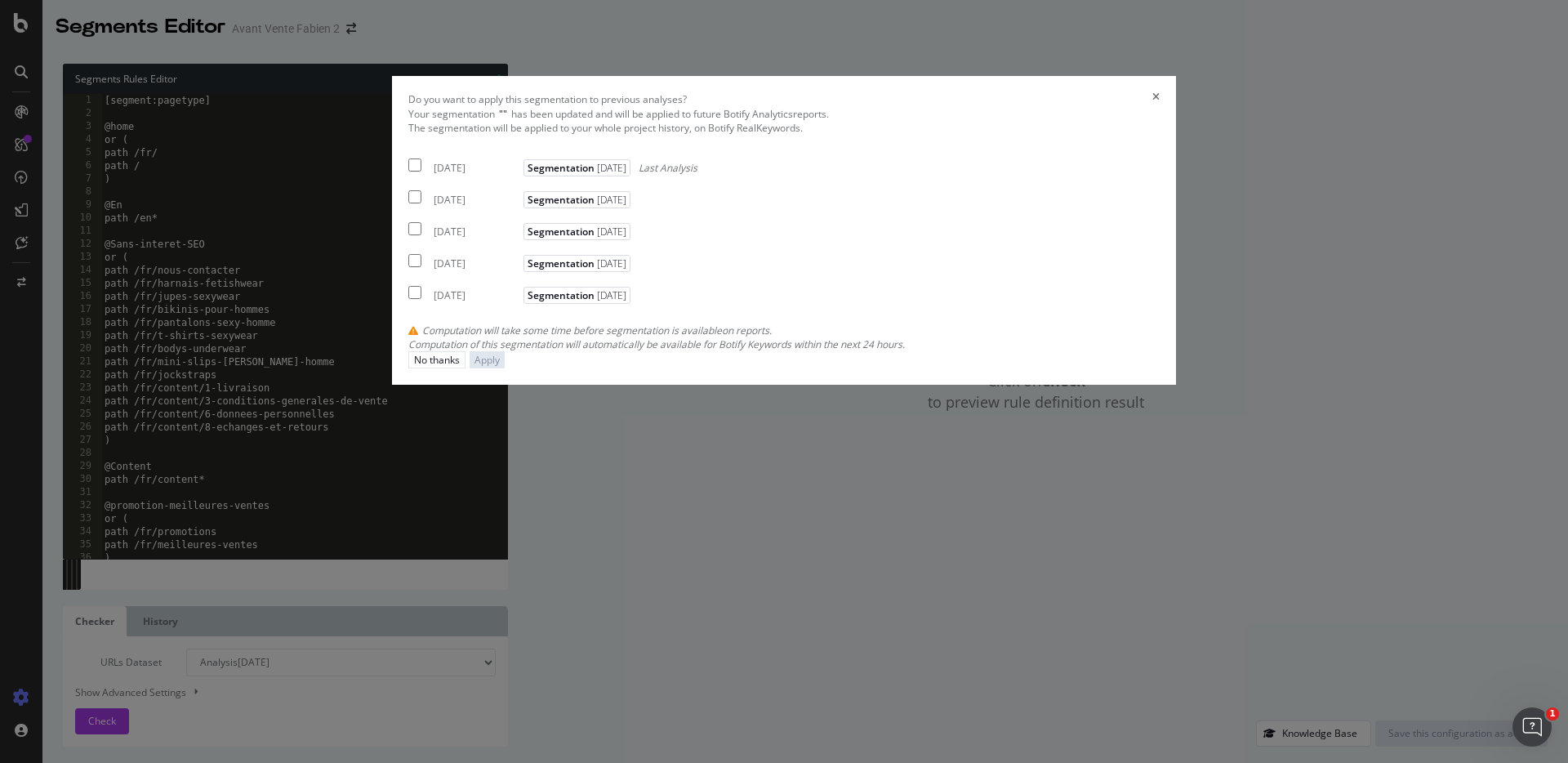
click at [519, 206] on div "2025 Sep. 12th" at bounding box center [476, 200] width 86 height 14
checkbox input "true"
click at [500, 367] on div "Apply" at bounding box center [487, 360] width 25 height 14
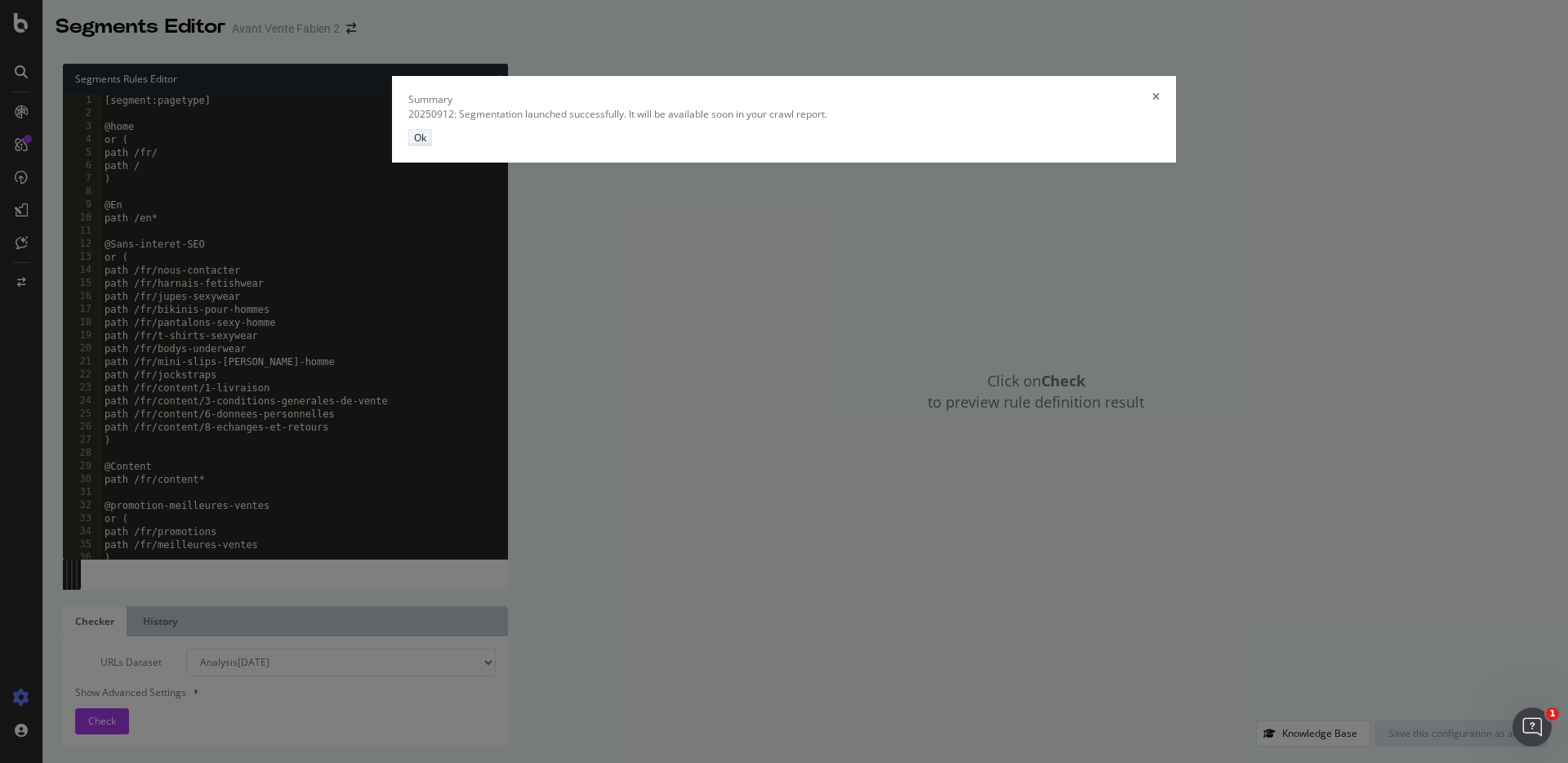
click at [426, 145] on div "Ok" at bounding box center [420, 138] width 13 height 14
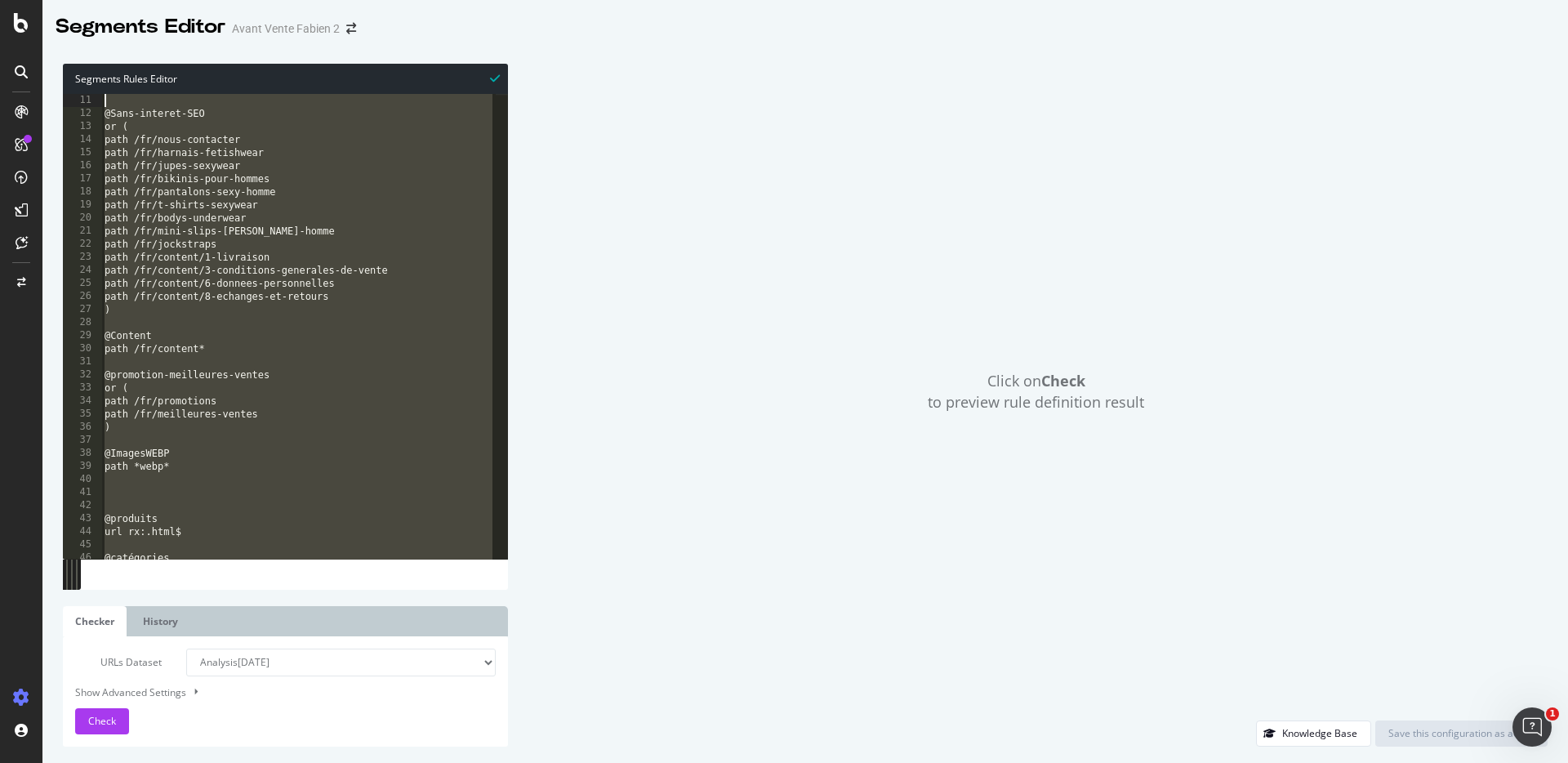
scroll to position [0, 0]
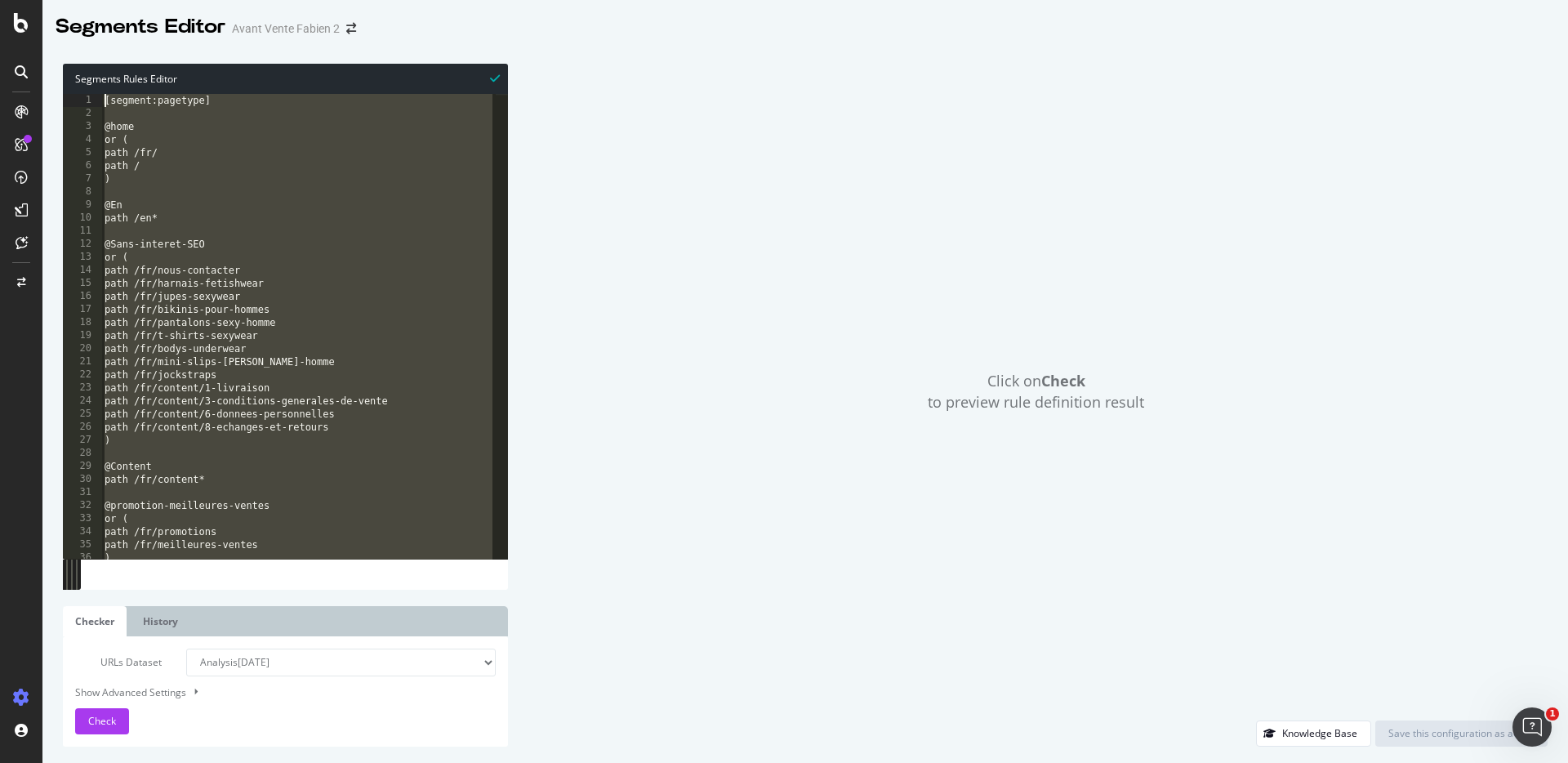
drag, startPoint x: 260, startPoint y: 553, endPoint x: 30, endPoint y: 36, distance: 565.9
click at [30, 36] on div "Segments Editor Avant Vente Fabien 2 Segments Rules Editor path rx:/([0-9]{1,4}…" at bounding box center [784, 382] width 1568 height 763
type textarea "[segment:pagetype]"
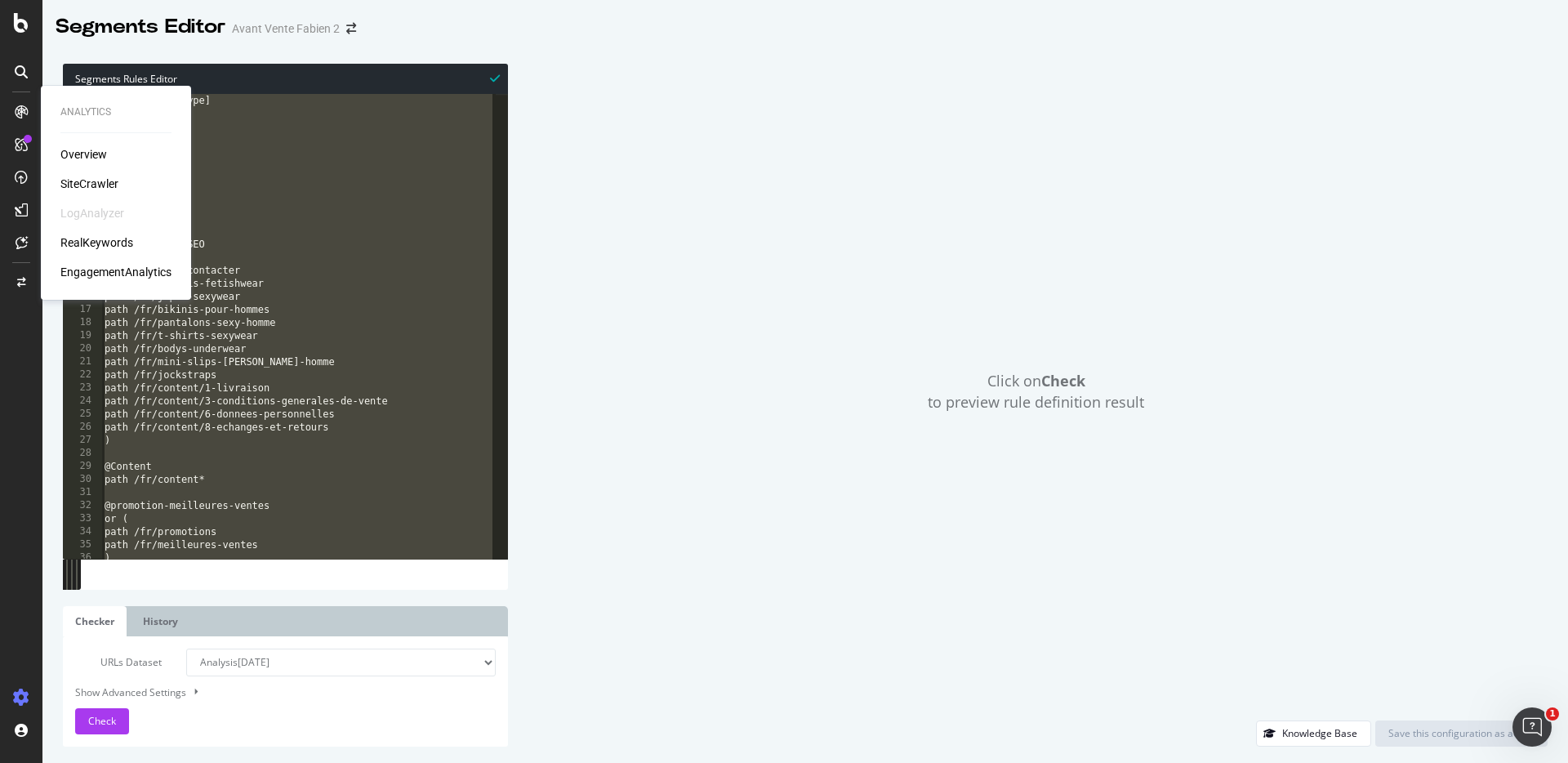
click at [88, 176] on div "SiteCrawler" at bounding box center [89, 184] width 58 height 17
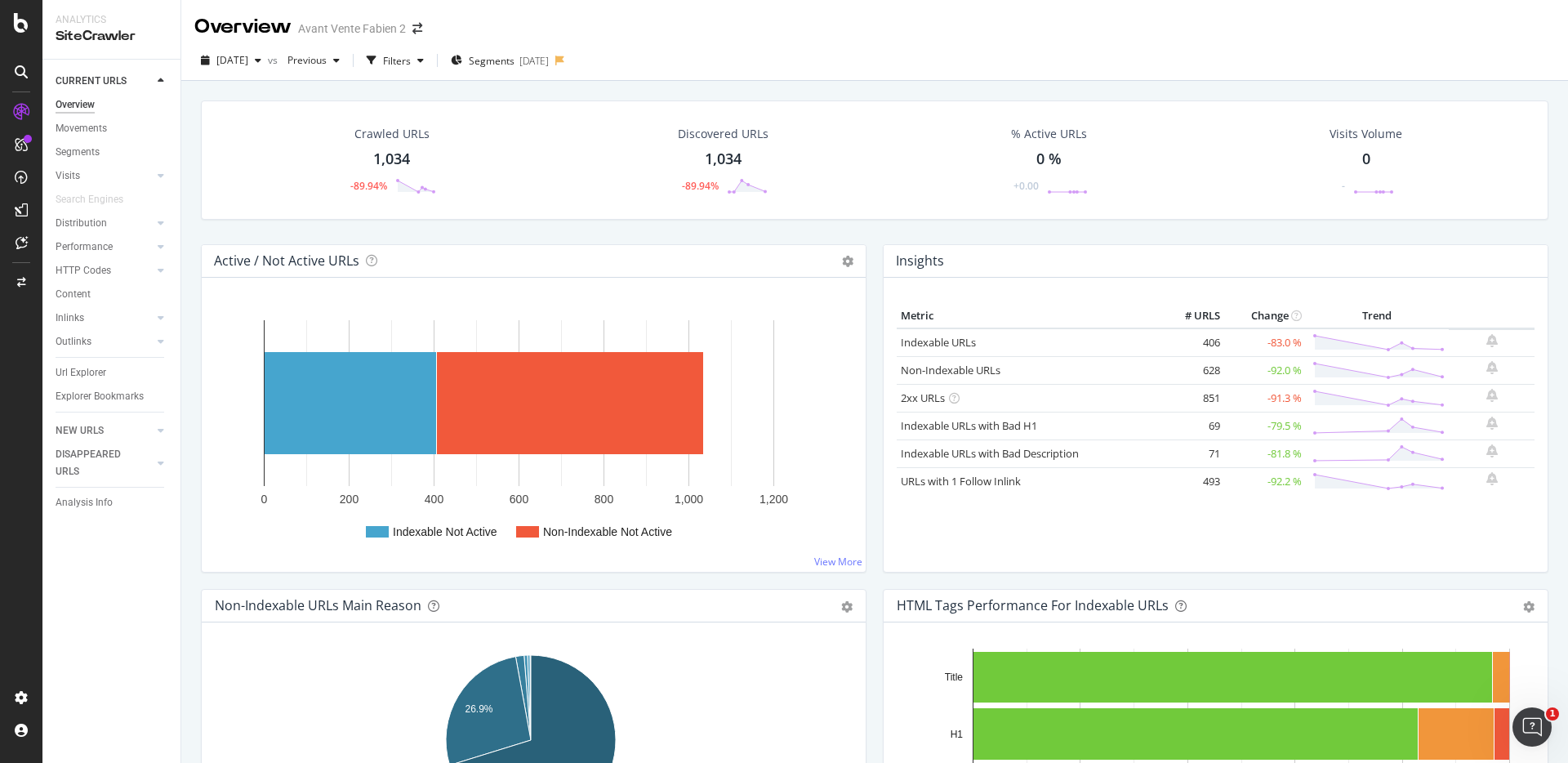
click at [874, 255] on div "Insights Metric # URLS Change Trend Indexable URLs 406 -83.0 % Non-Indexable UR…" at bounding box center [1215, 417] width 682 height 344
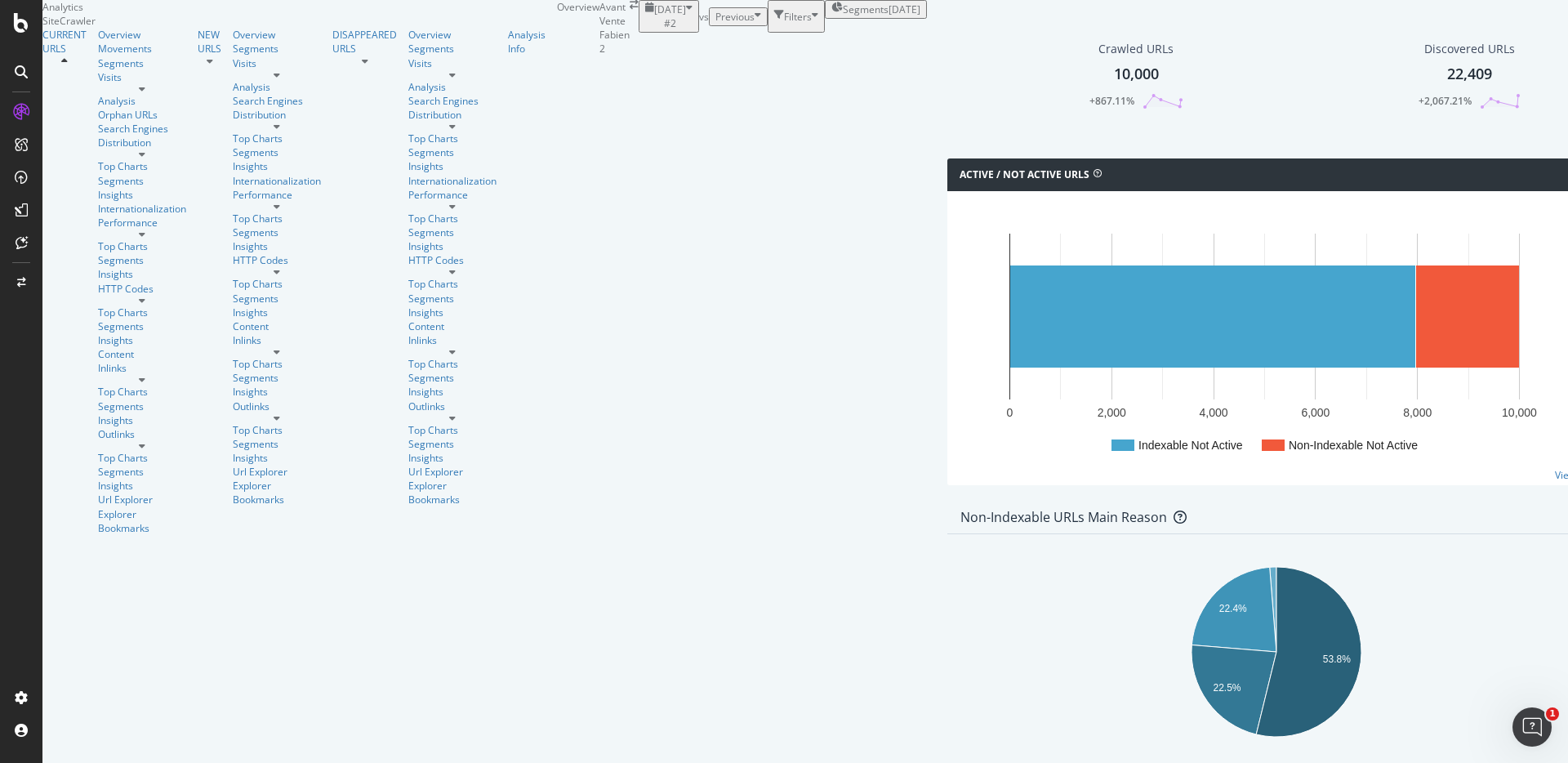
click at [843, 17] on span "Segments" at bounding box center [866, 10] width 46 height 14
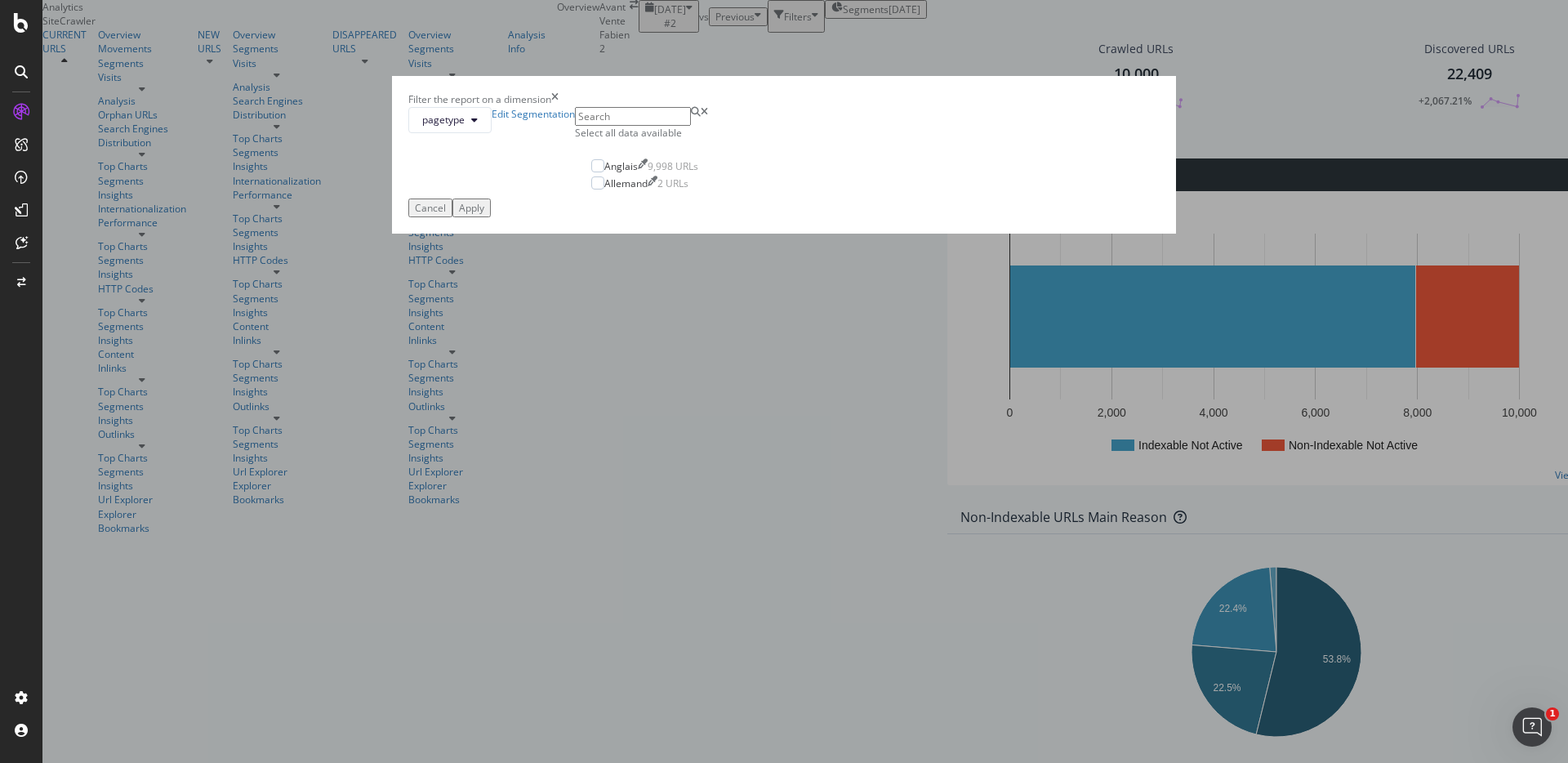
click at [559, 107] on icon "times" at bounding box center [556, 99] width 8 height 14
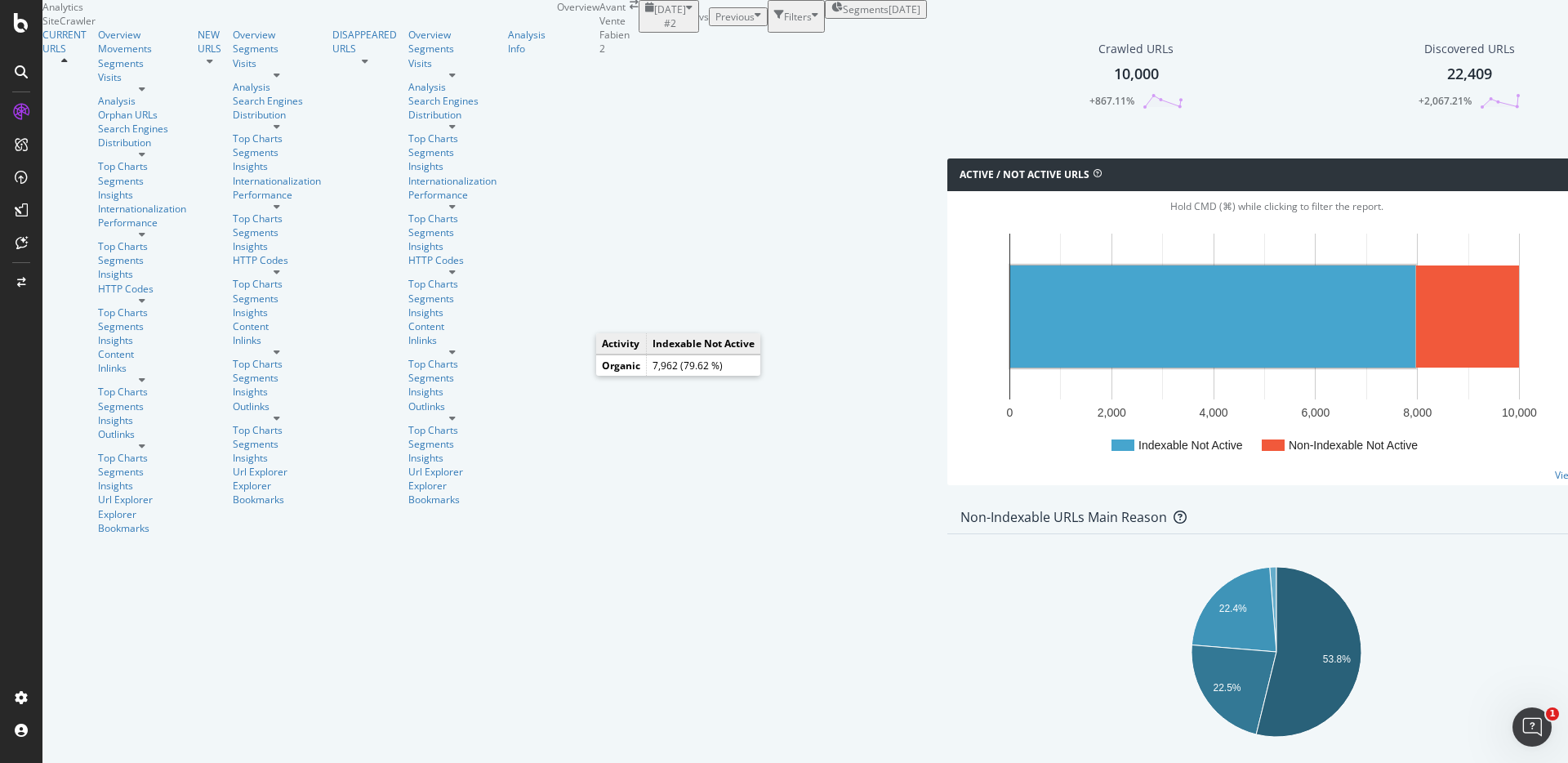
click at [1010, 368] on rect "A chart." at bounding box center [1213, 316] width 405 height 102
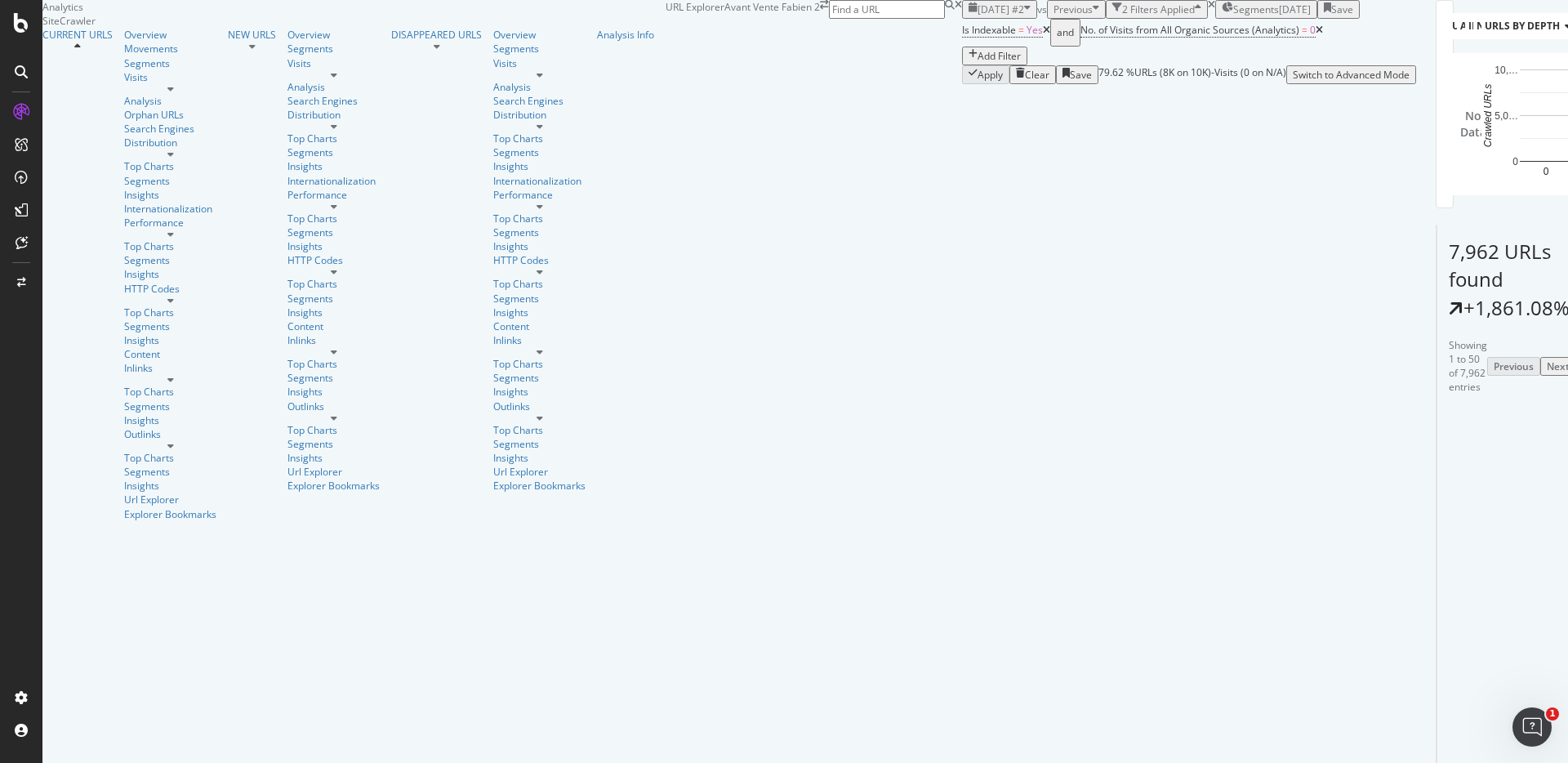
click at [1043, 35] on icon at bounding box center [1047, 30] width 8 height 10
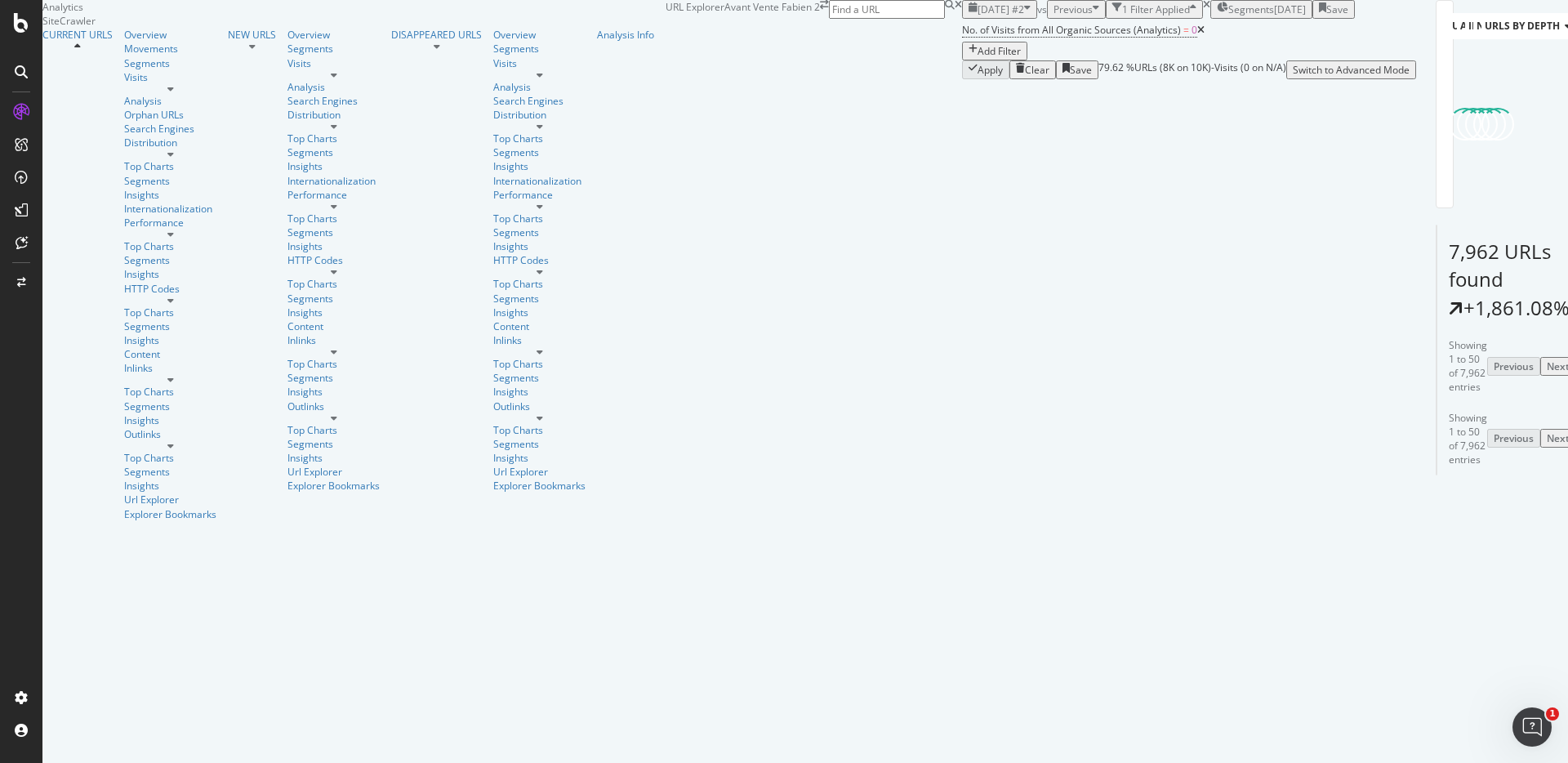
click at [1197, 35] on icon at bounding box center [1201, 30] width 8 height 10
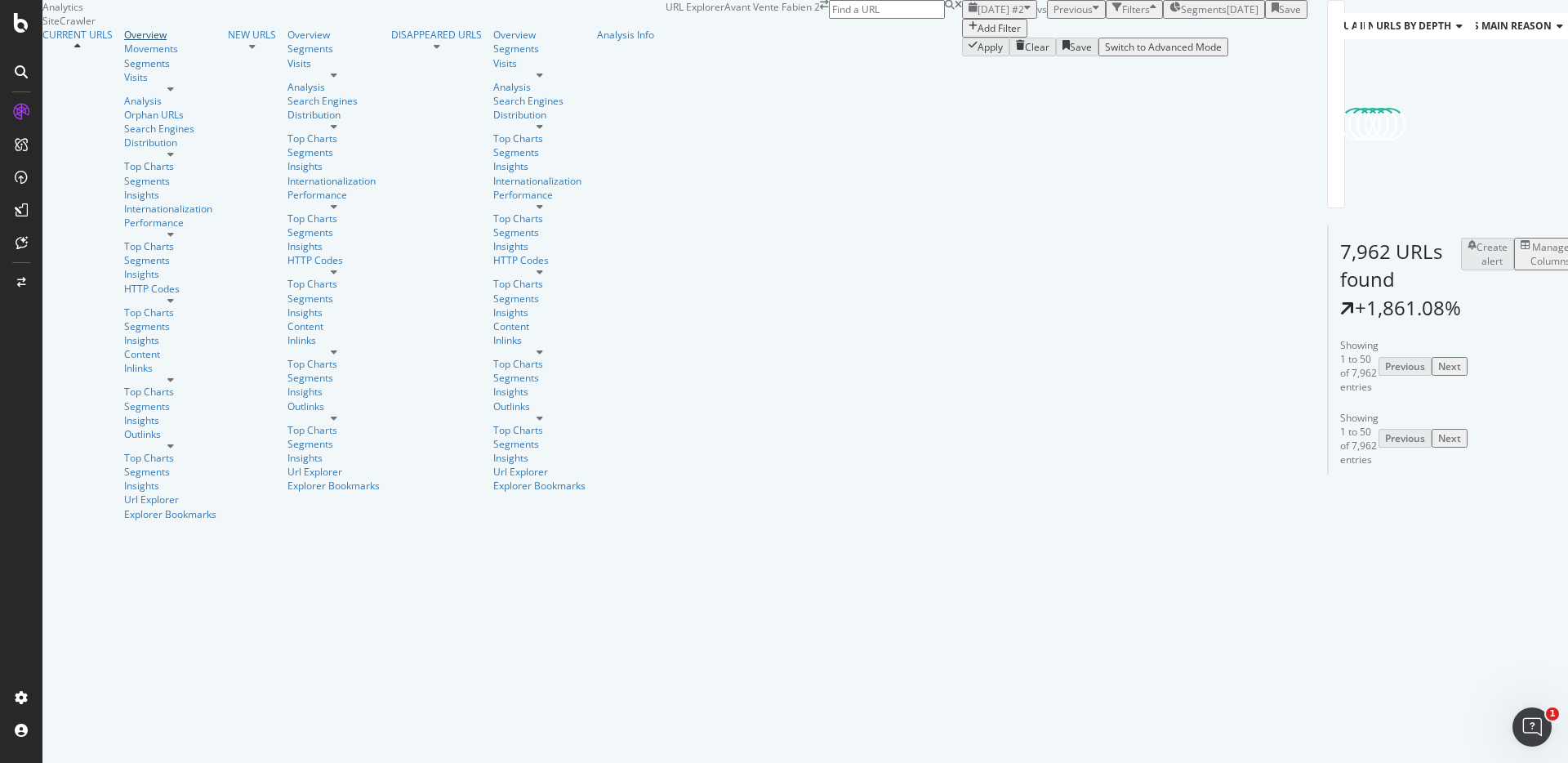
click at [124, 42] on div "Overview" at bounding box center [170, 34] width 92 height 14
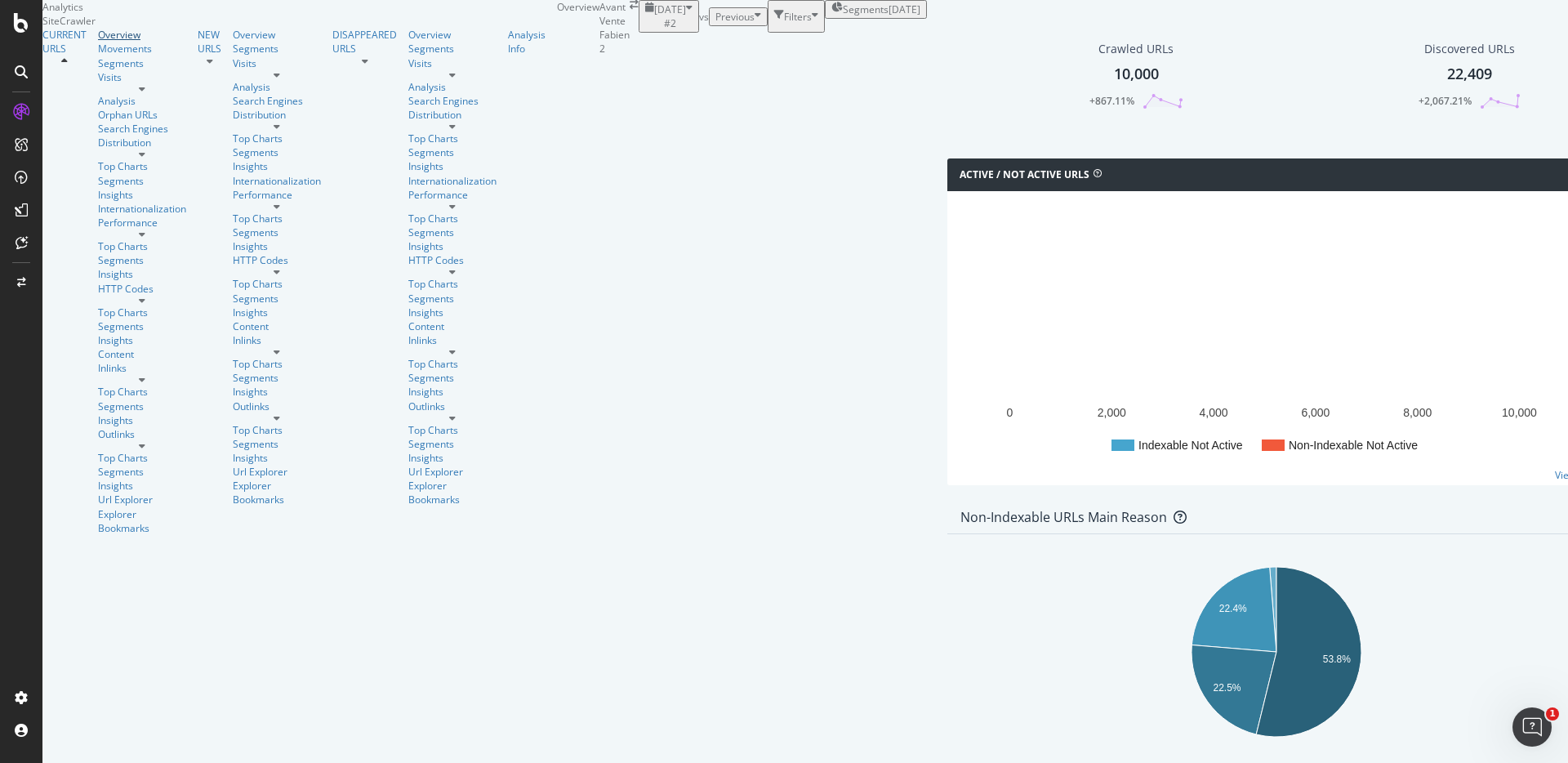
scroll to position [1212, 0]
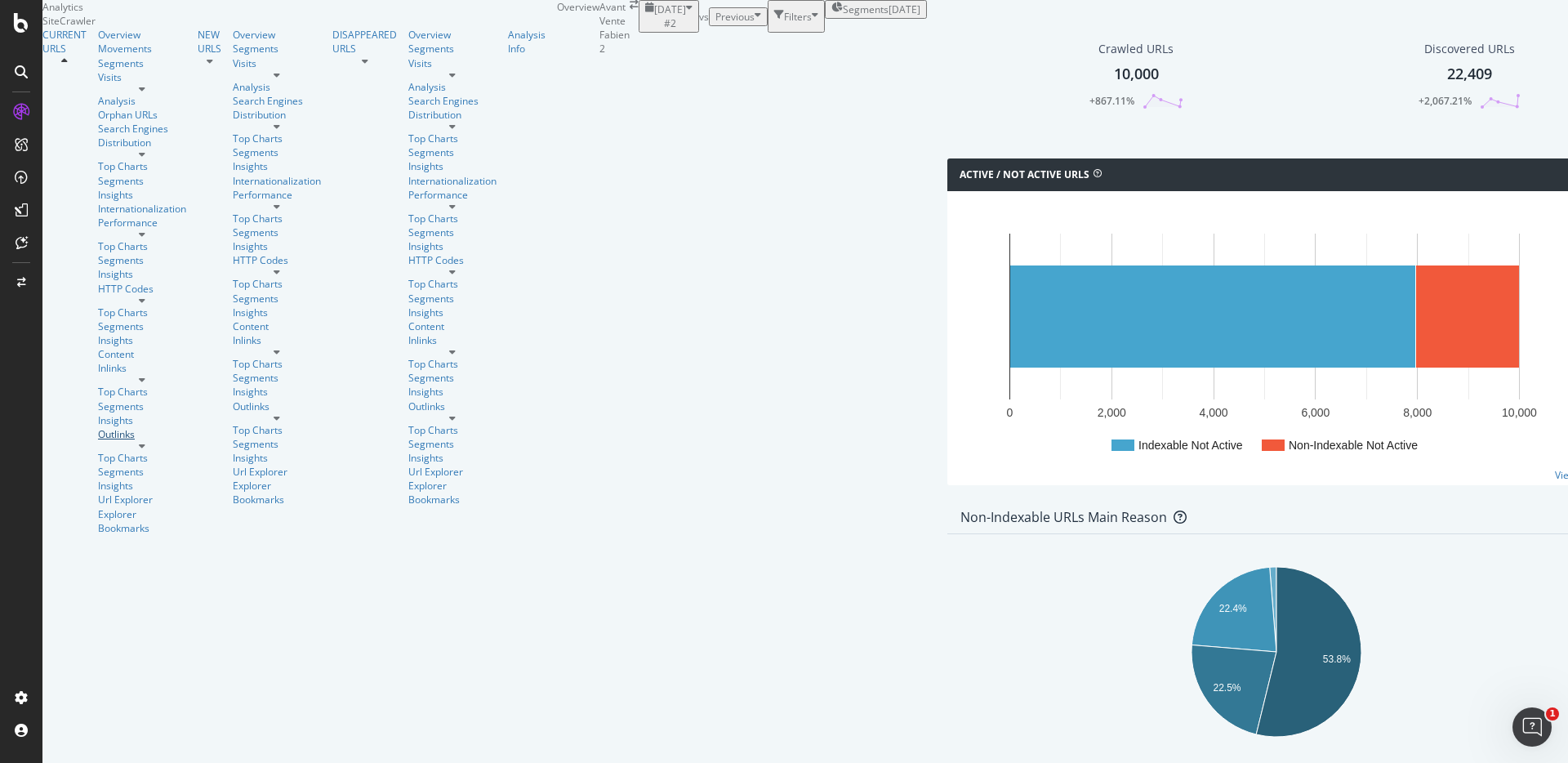
click at [98, 427] on link "Outlinks" at bounding box center [142, 434] width 88 height 14
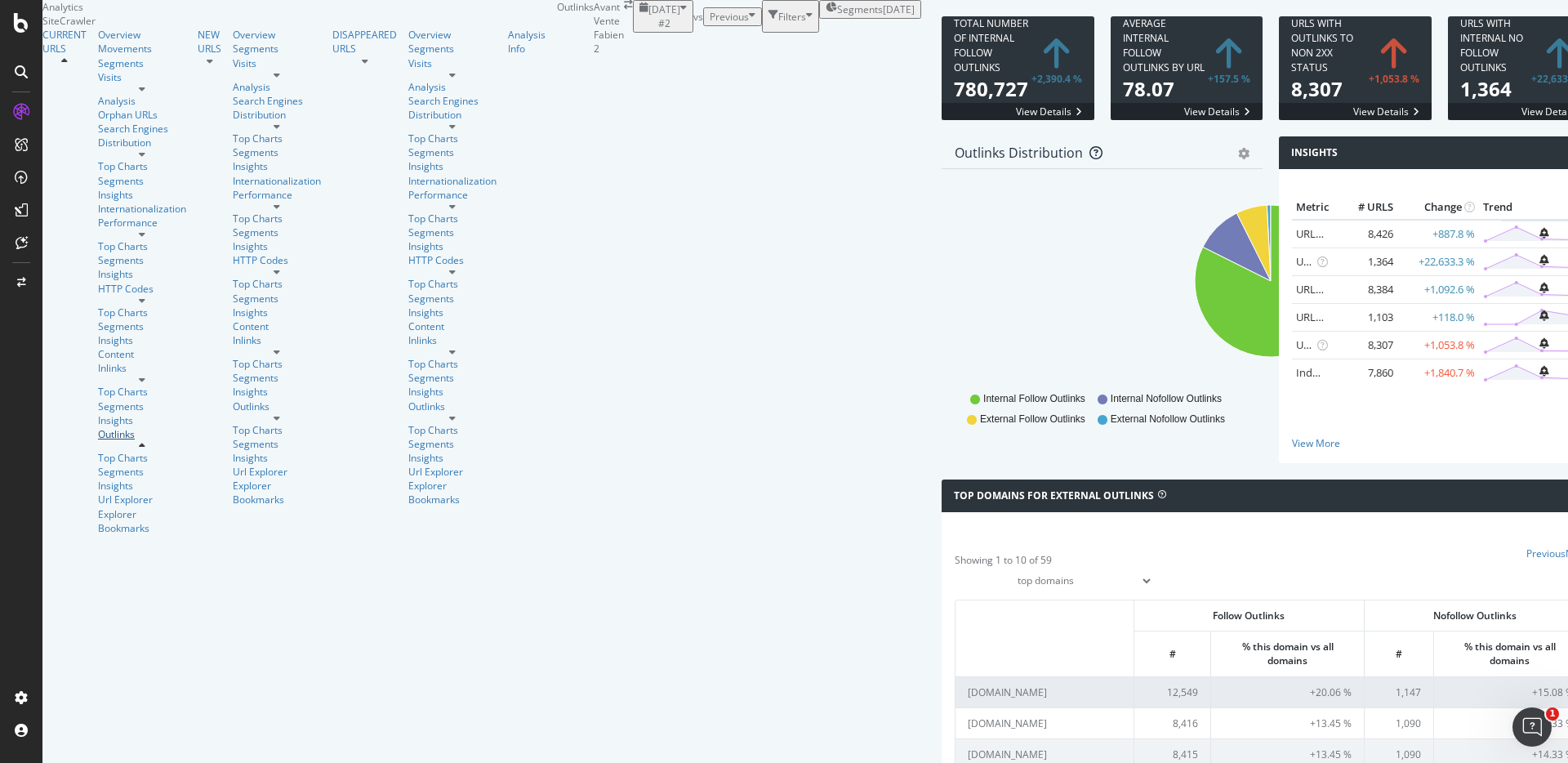
scroll to position [1159, 0]
click at [98, 150] on div "Distribution" at bounding box center [142, 143] width 88 height 14
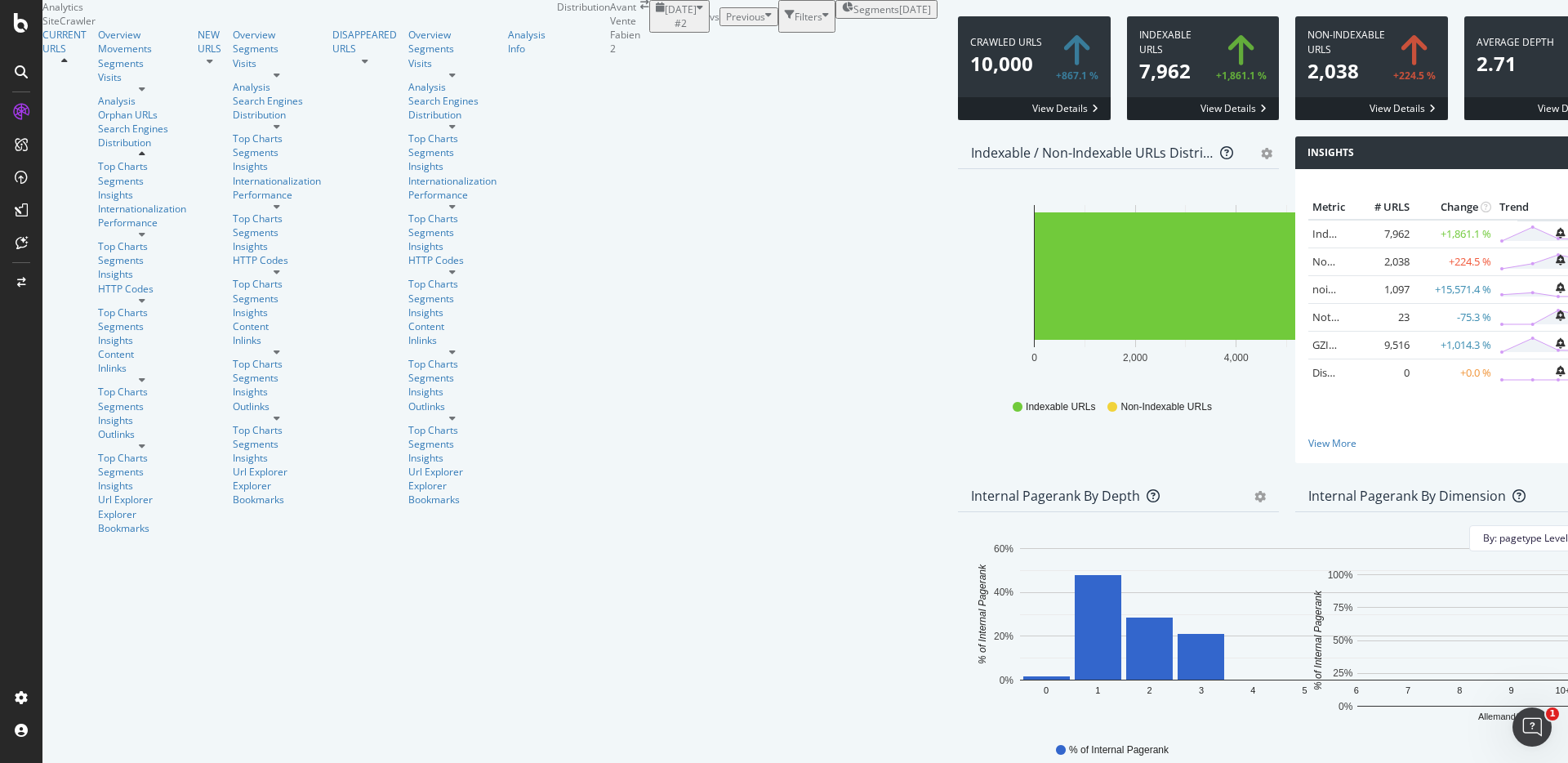
click at [958, 112] on span at bounding box center [1034, 68] width 153 height 104
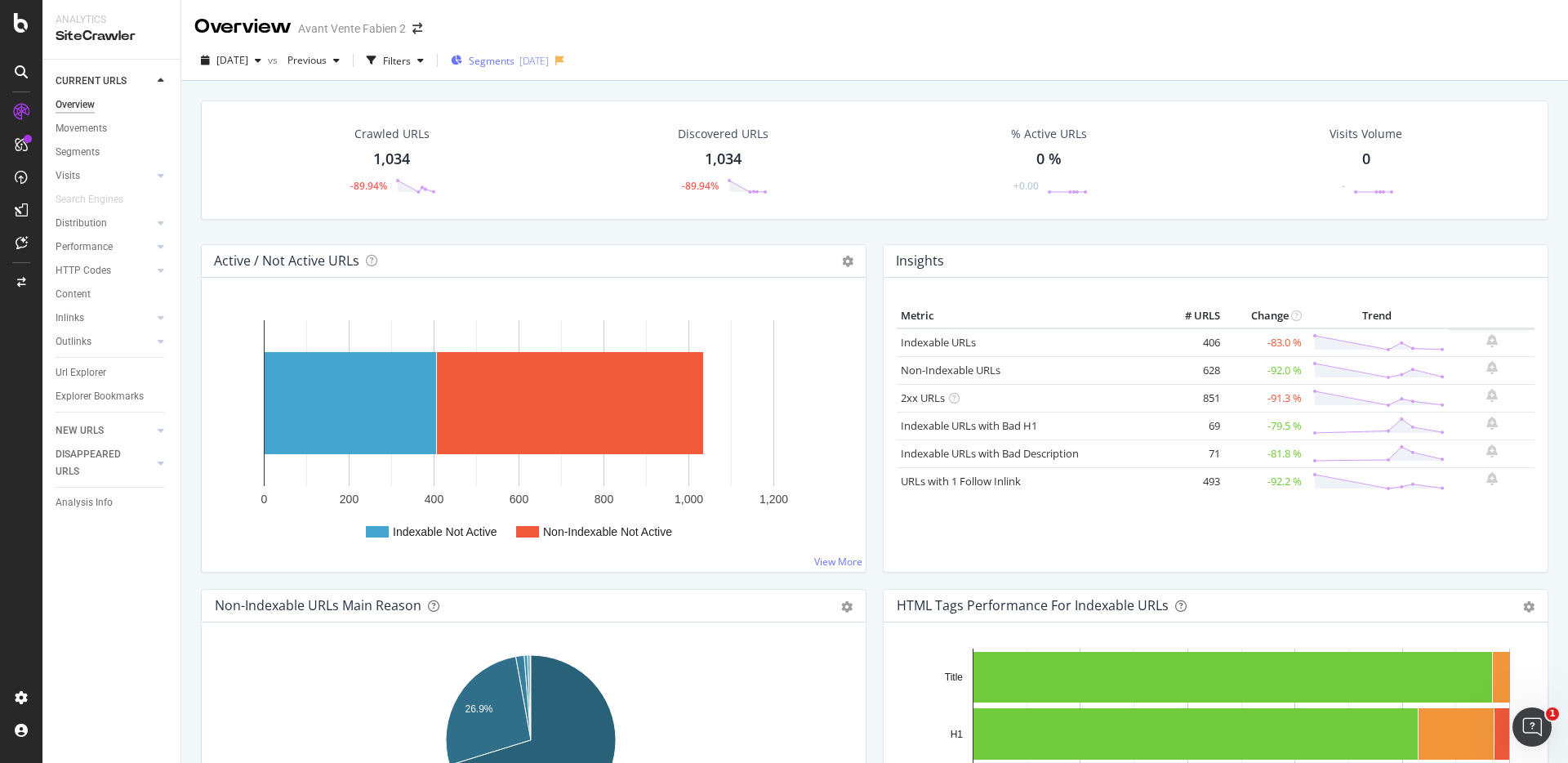
click at [515, 67] on span "Segments" at bounding box center [491, 61] width 46 height 14
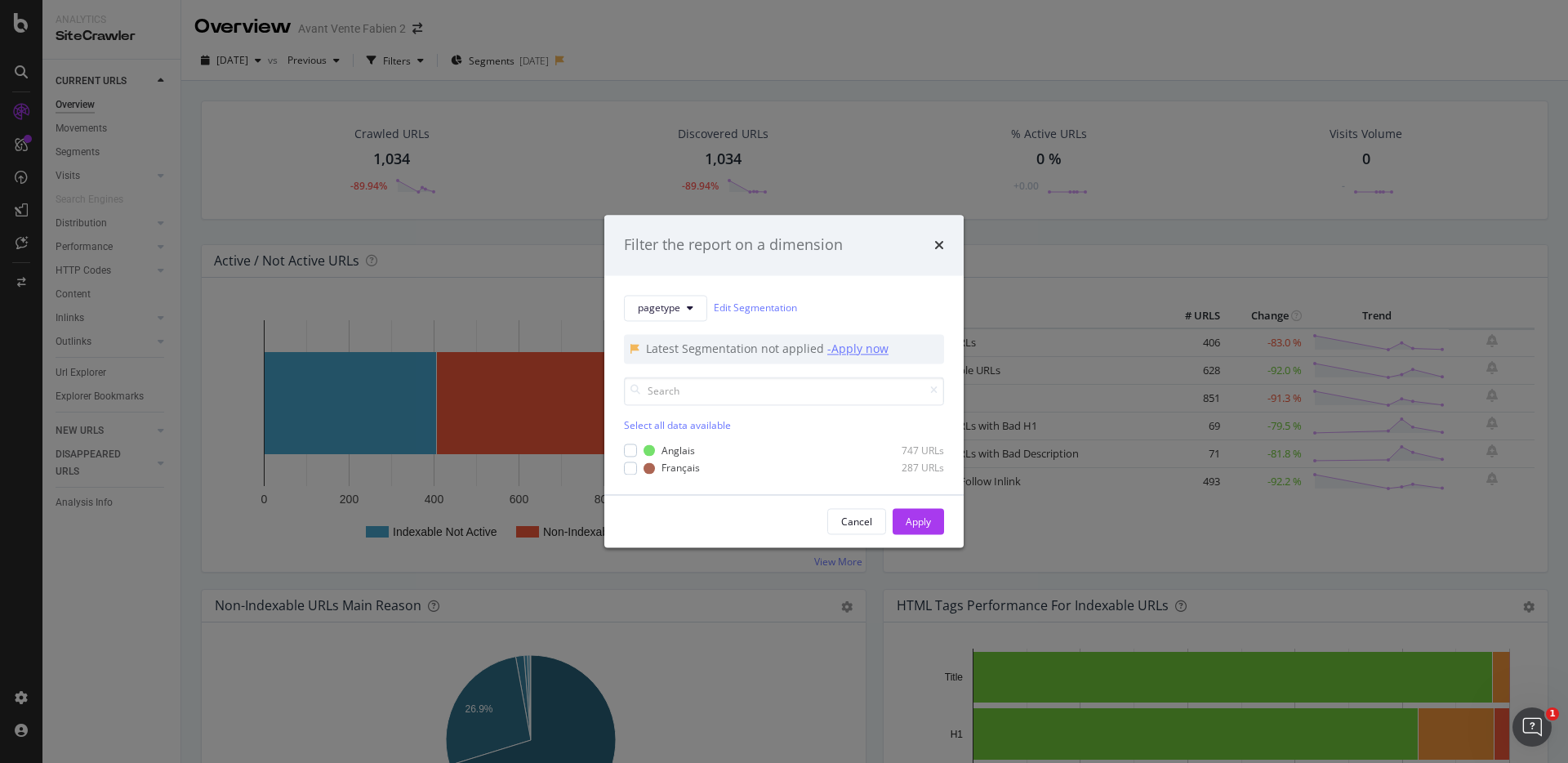
click at [841, 350] on div "- Apply now" at bounding box center [858, 348] width 62 height 17
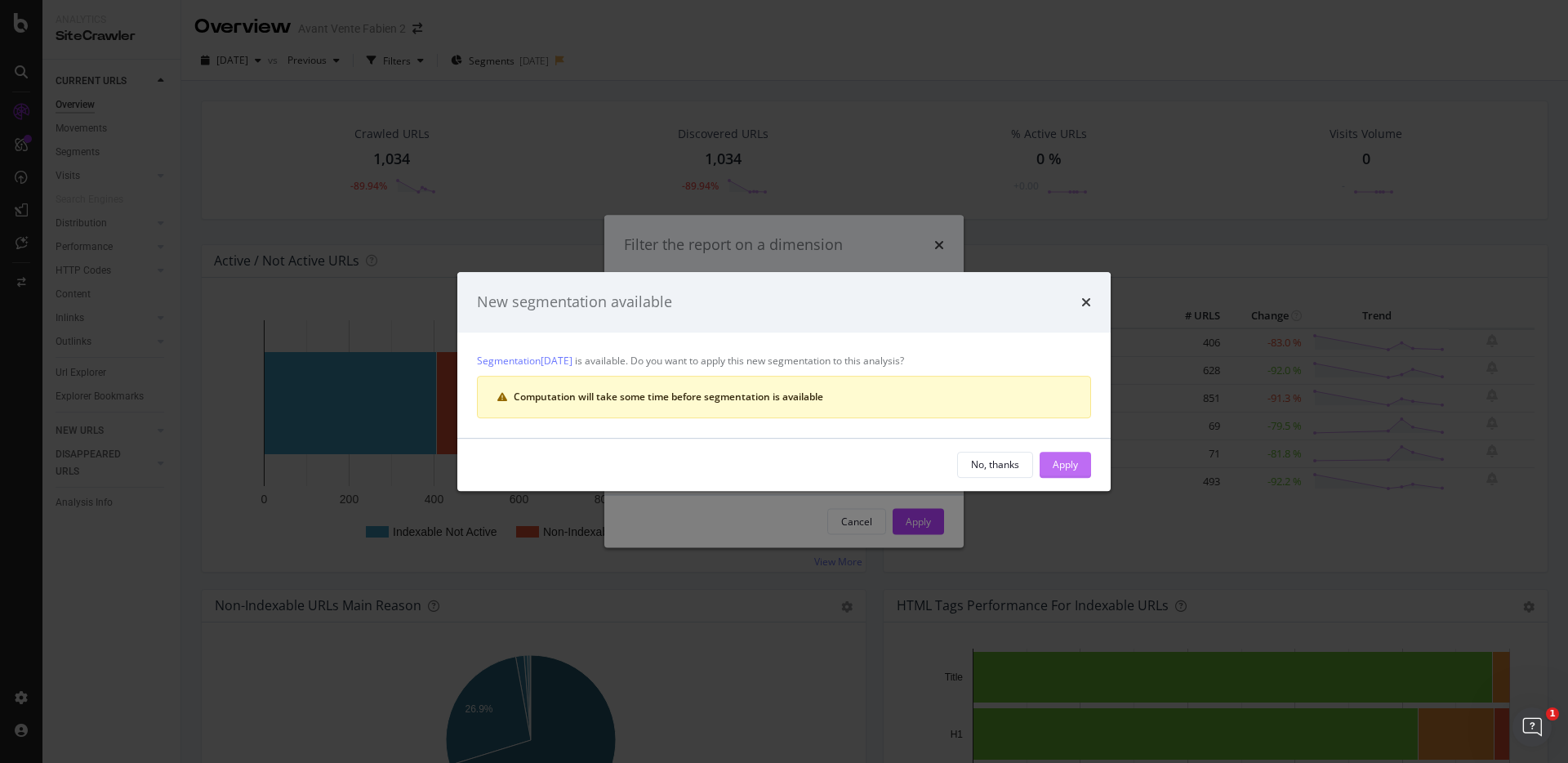
click at [1057, 463] on div "Apply" at bounding box center [1065, 465] width 25 height 14
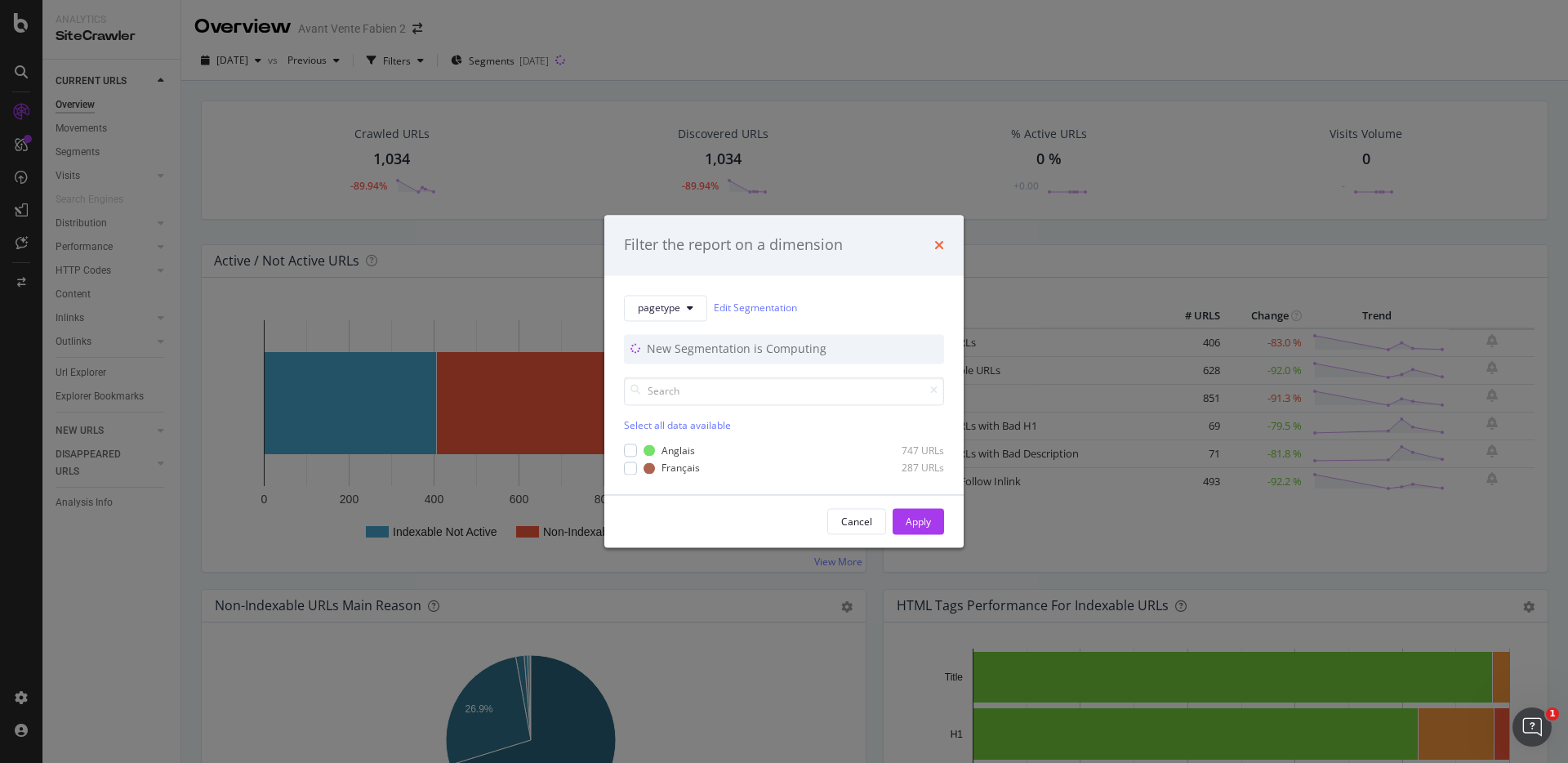
click at [943, 250] on icon "times" at bounding box center [939, 245] width 10 height 13
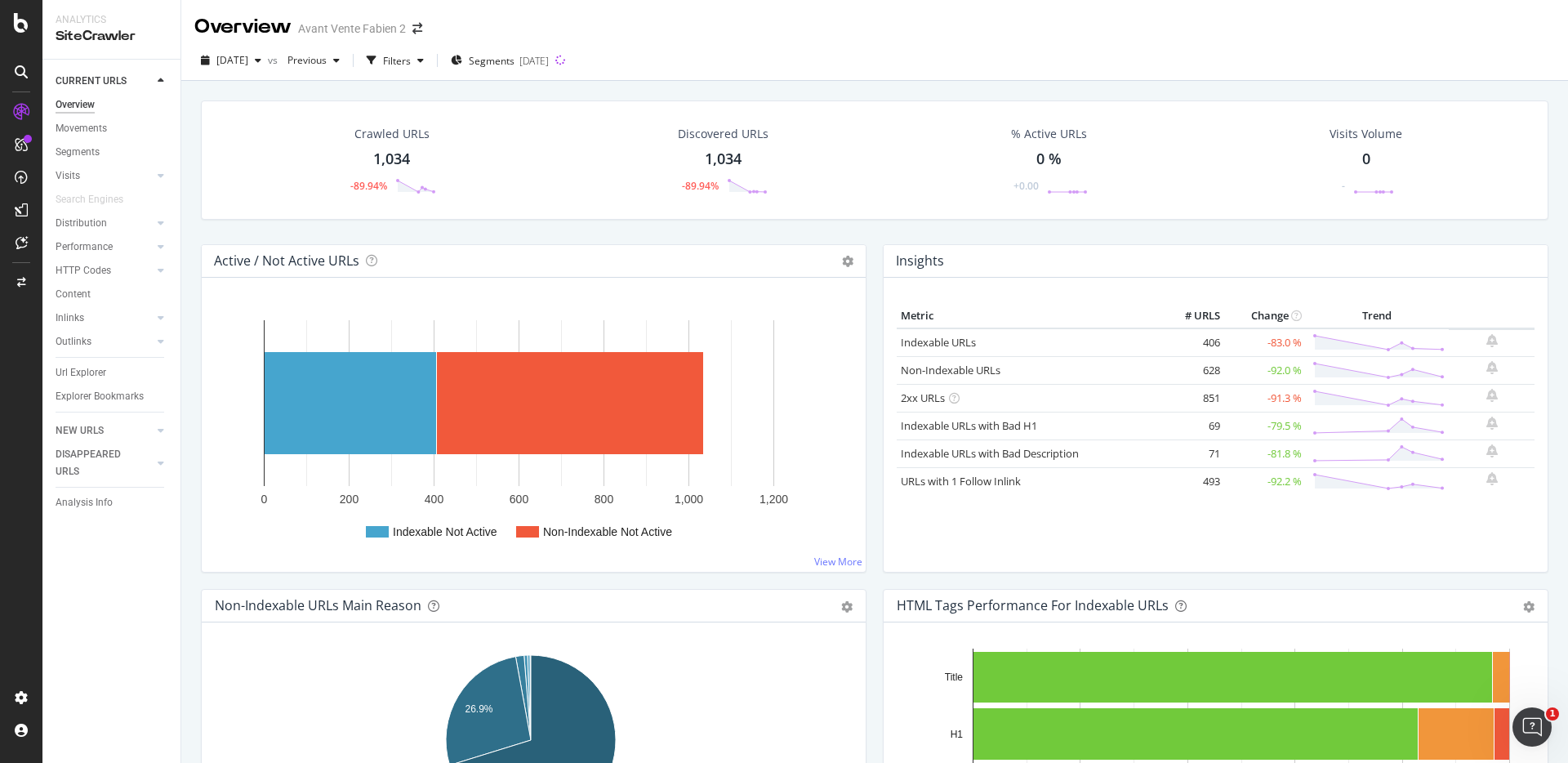
click at [792, 56] on div "2025 Sep. 15th vs Previous Filters Segments 2025-09-15" at bounding box center [874, 63] width 1387 height 32
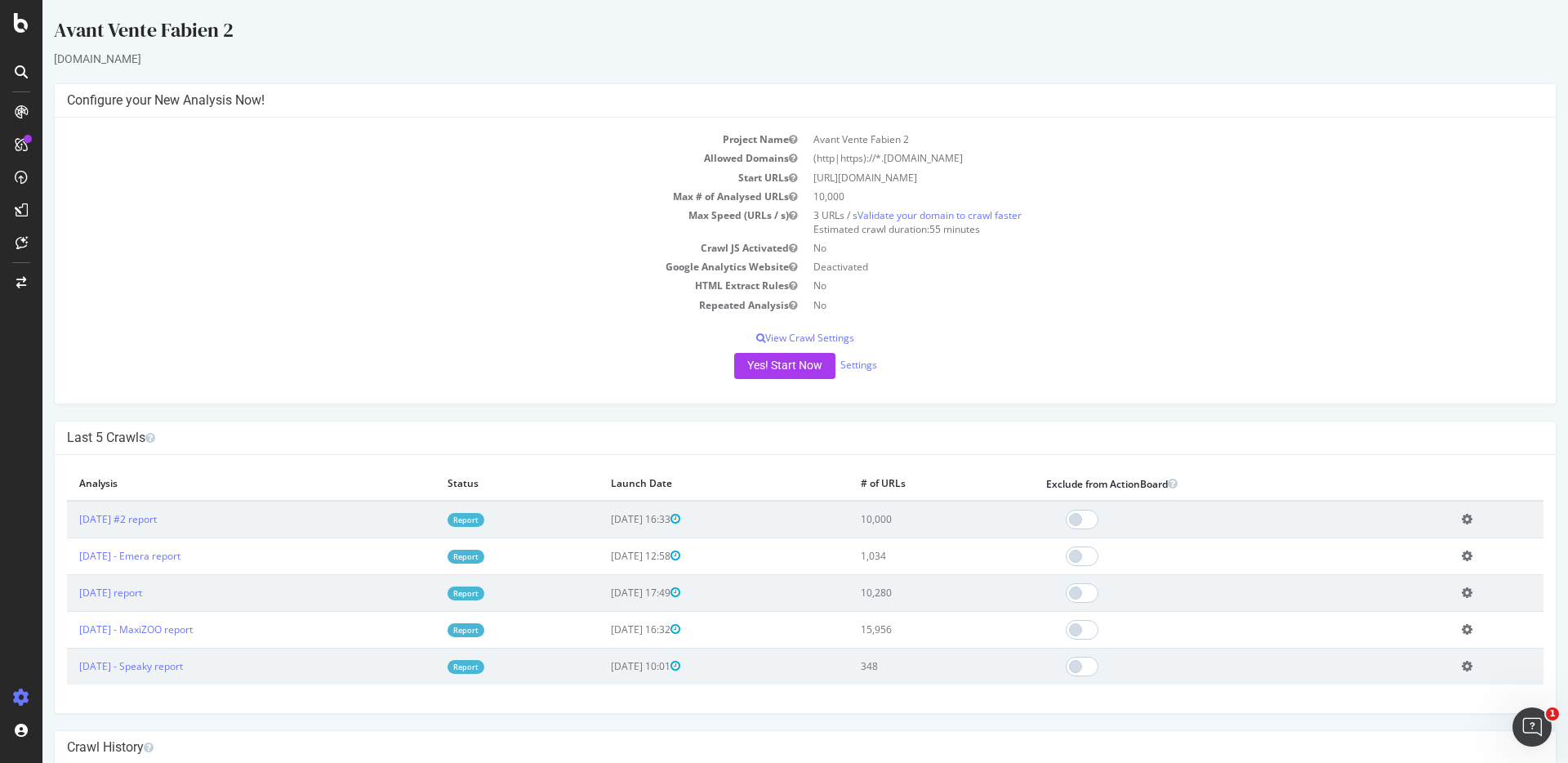
scroll to position [22, 0]
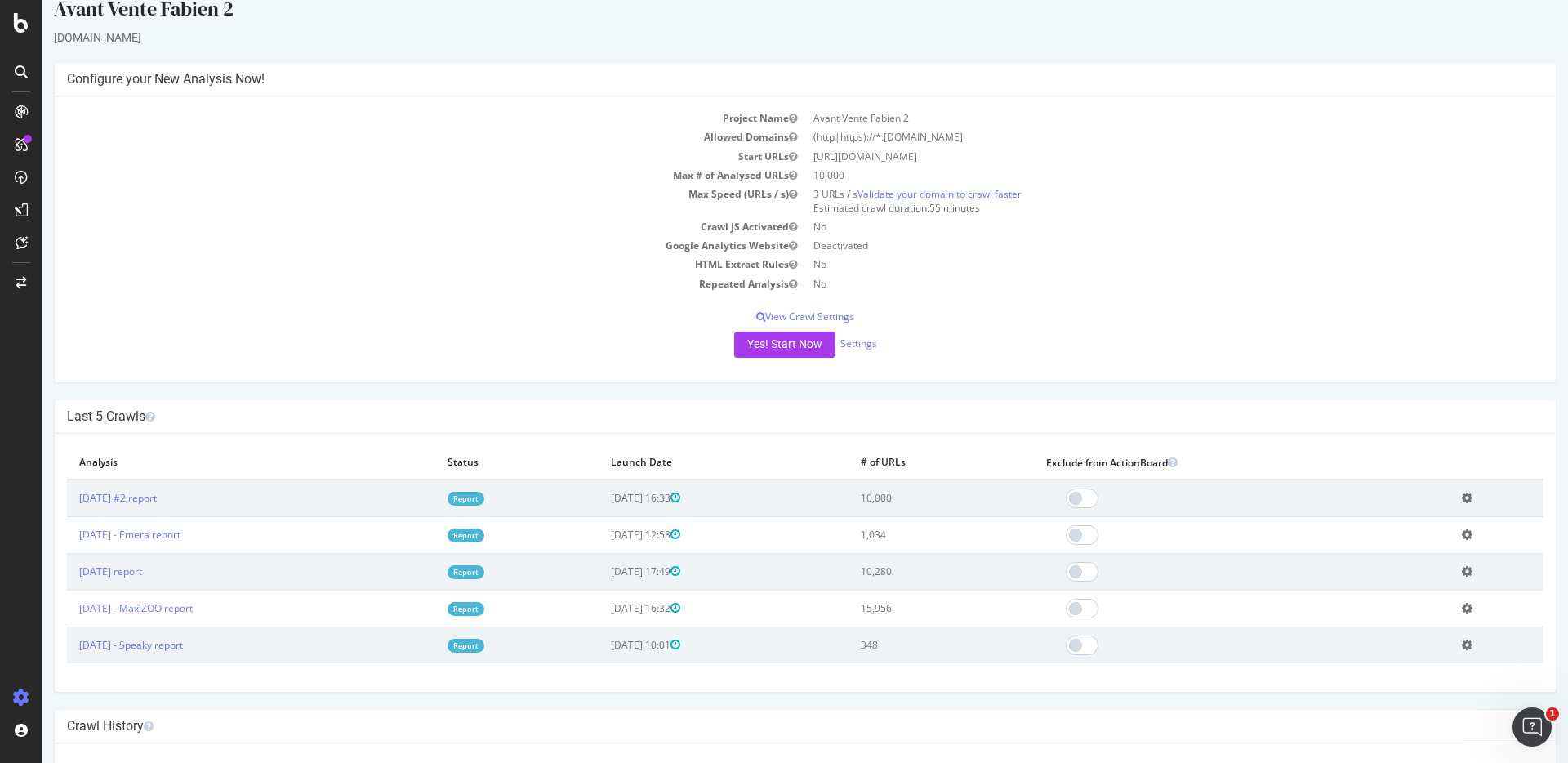
click at [1463, 492] on icon at bounding box center [1467, 498] width 11 height 13
click at [1344, 510] on ul "Add name Delete analysis" at bounding box center [1408, 533] width 131 height 52
click at [1380, 522] on td at bounding box center [1241, 535] width 416 height 37
click at [1462, 493] on icon at bounding box center [1467, 498] width 11 height 13
click at [1406, 520] on link "Add name" at bounding box center [1408, 522] width 131 height 22
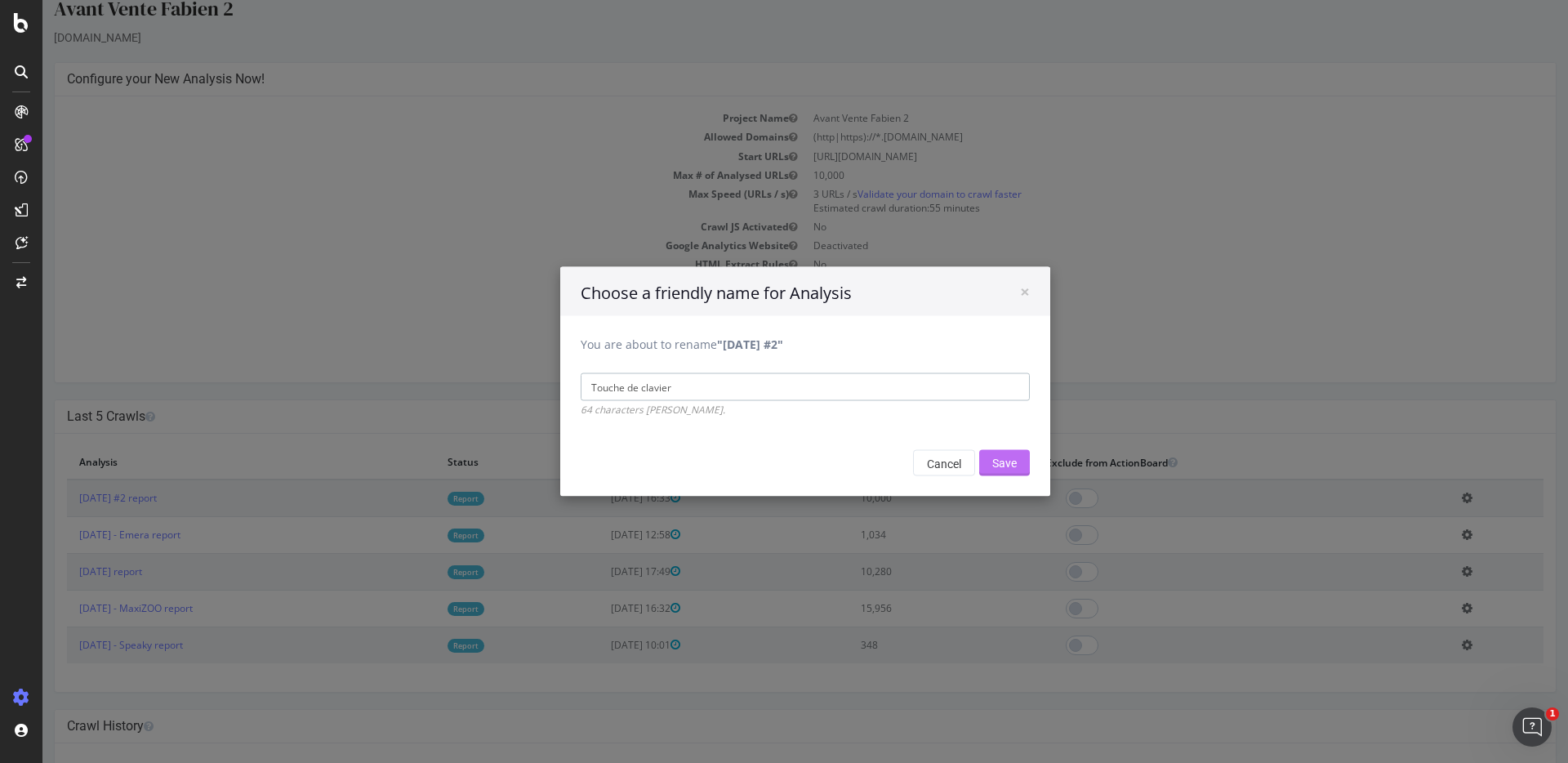
type input "Touche de clavier"
click at [984, 465] on input "Save" at bounding box center [1005, 463] width 51 height 26
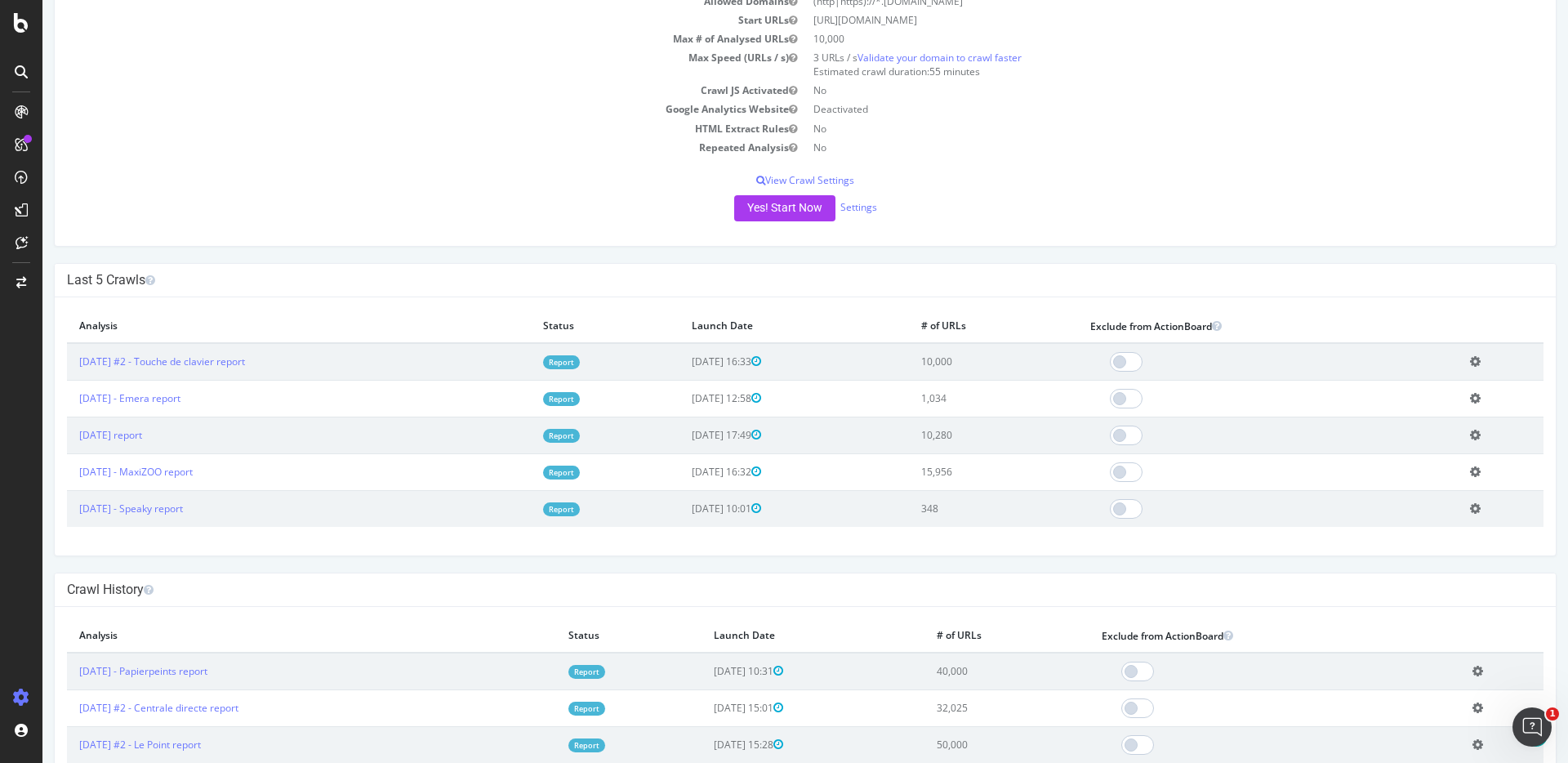
scroll to position [0, 0]
